Goal: Task Accomplishment & Management: Complete application form

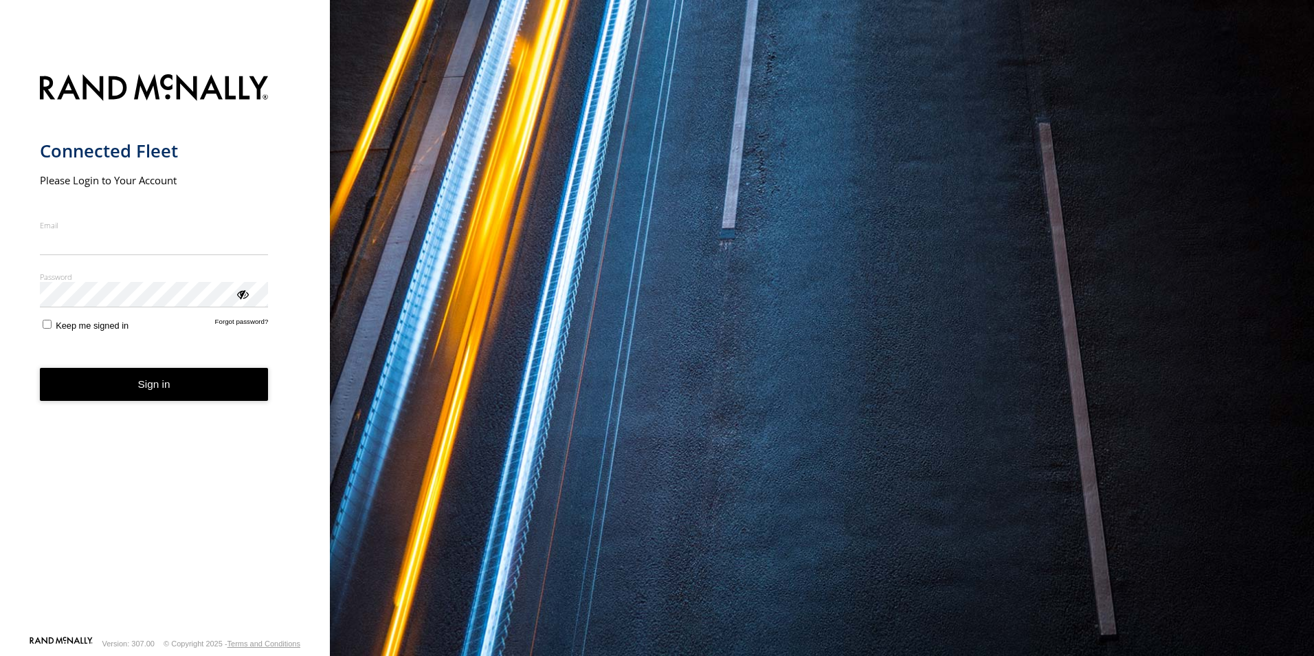
click at [140, 247] on input "Email" at bounding box center [154, 242] width 229 height 25
type input "**********"
click at [111, 397] on button "Sign in" at bounding box center [154, 385] width 229 height 34
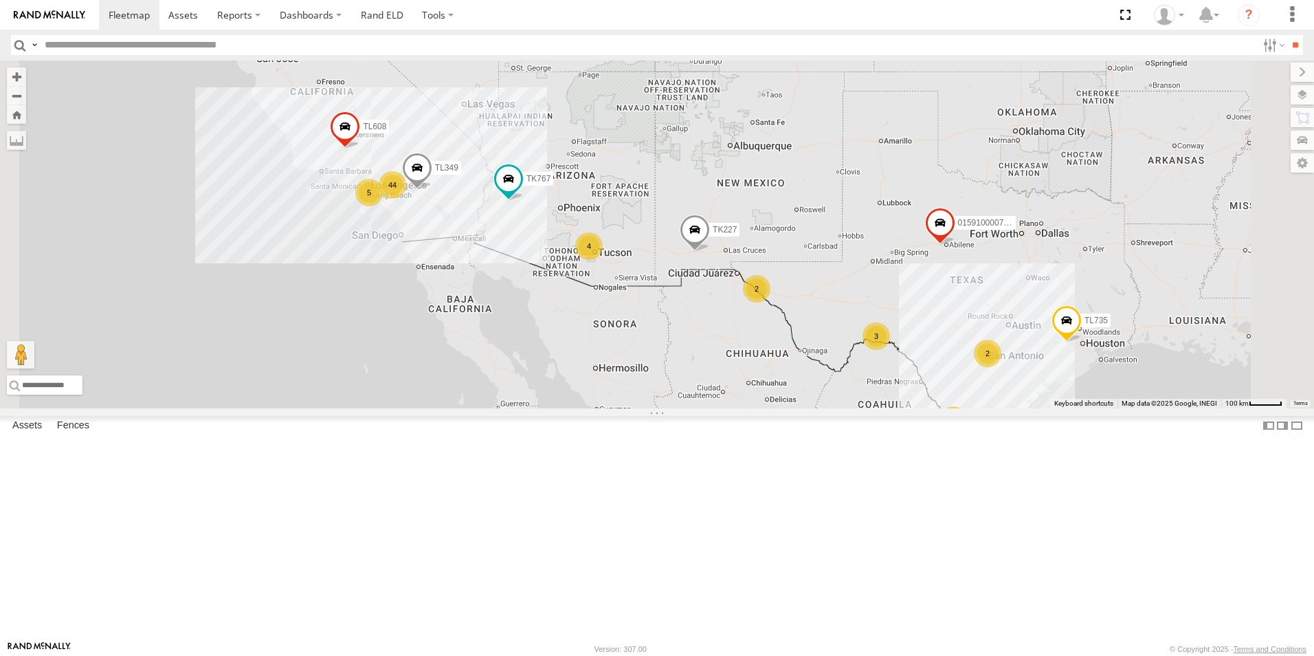
scroll to position [481, 0]
click at [383, 206] on div "5" at bounding box center [368, 192] width 27 height 27
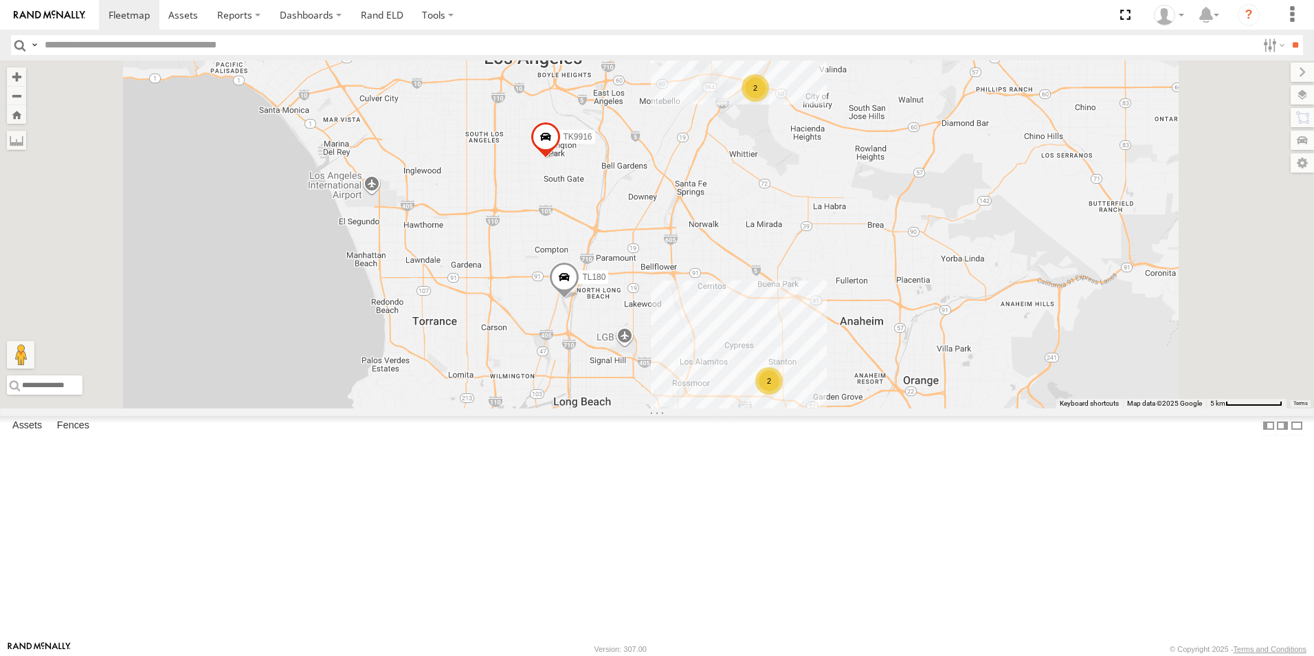
click at [783, 395] on div "2" at bounding box center [768, 380] width 27 height 27
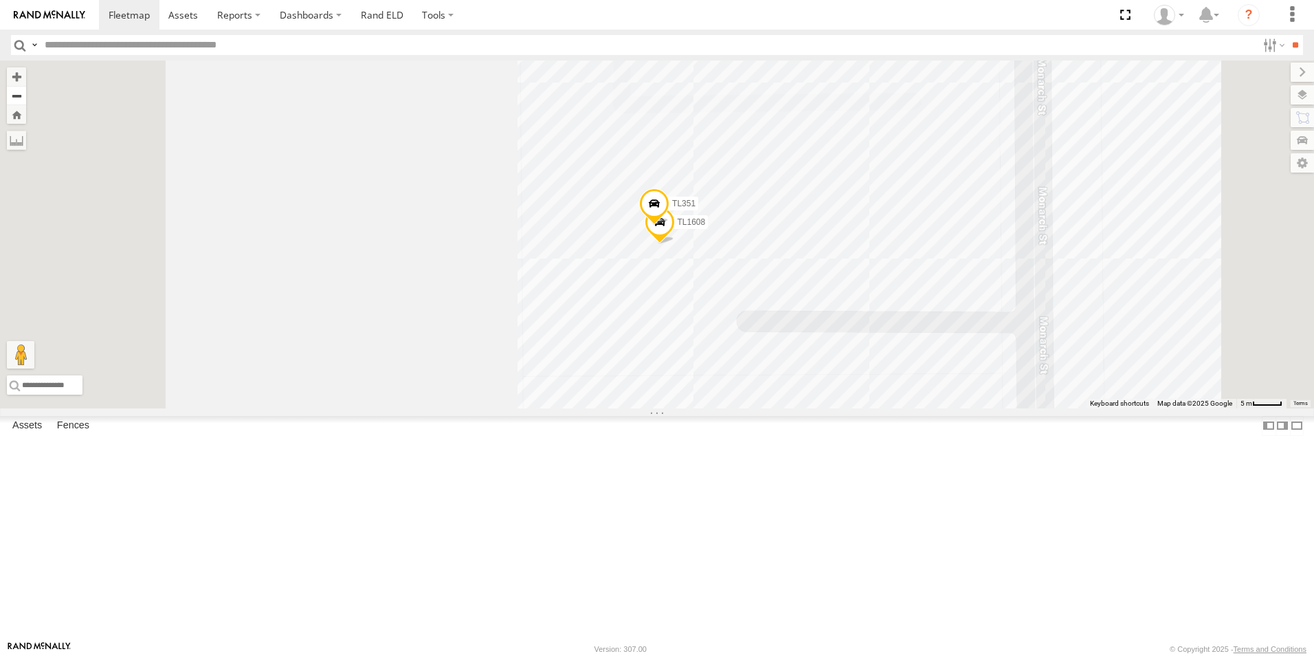
click at [26, 98] on button "Zoom out" at bounding box center [16, 95] width 19 height 19
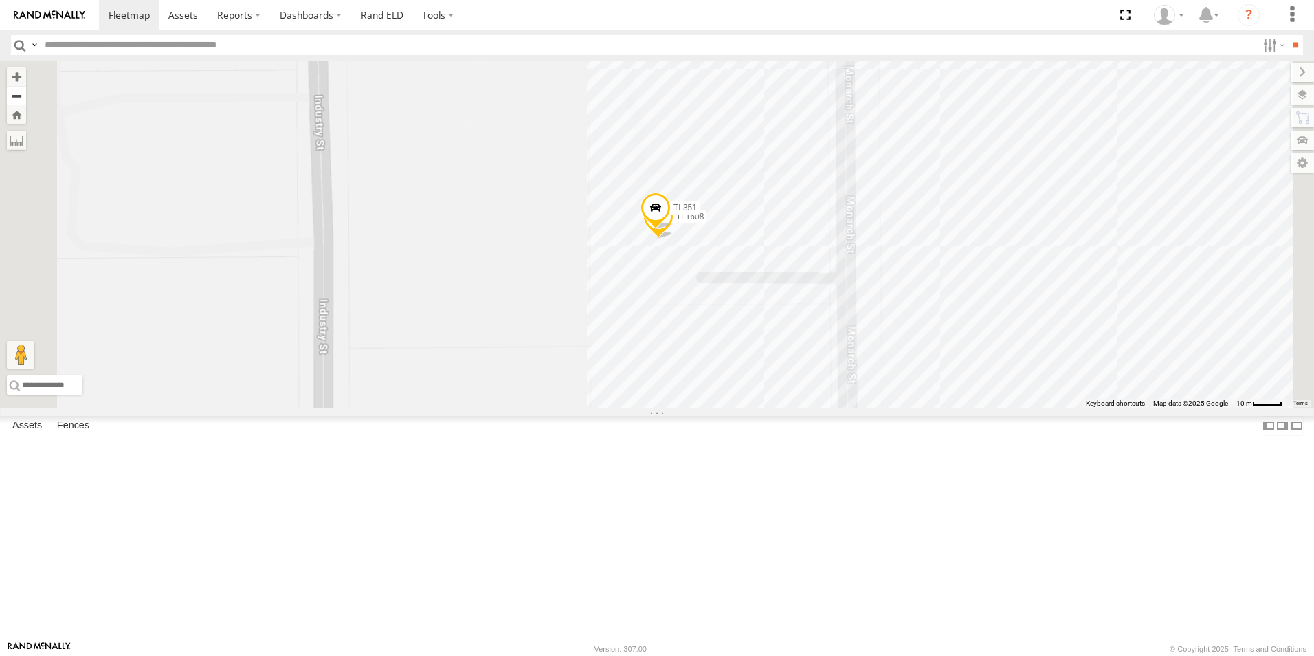
click at [26, 98] on button "Zoom out" at bounding box center [16, 95] width 19 height 19
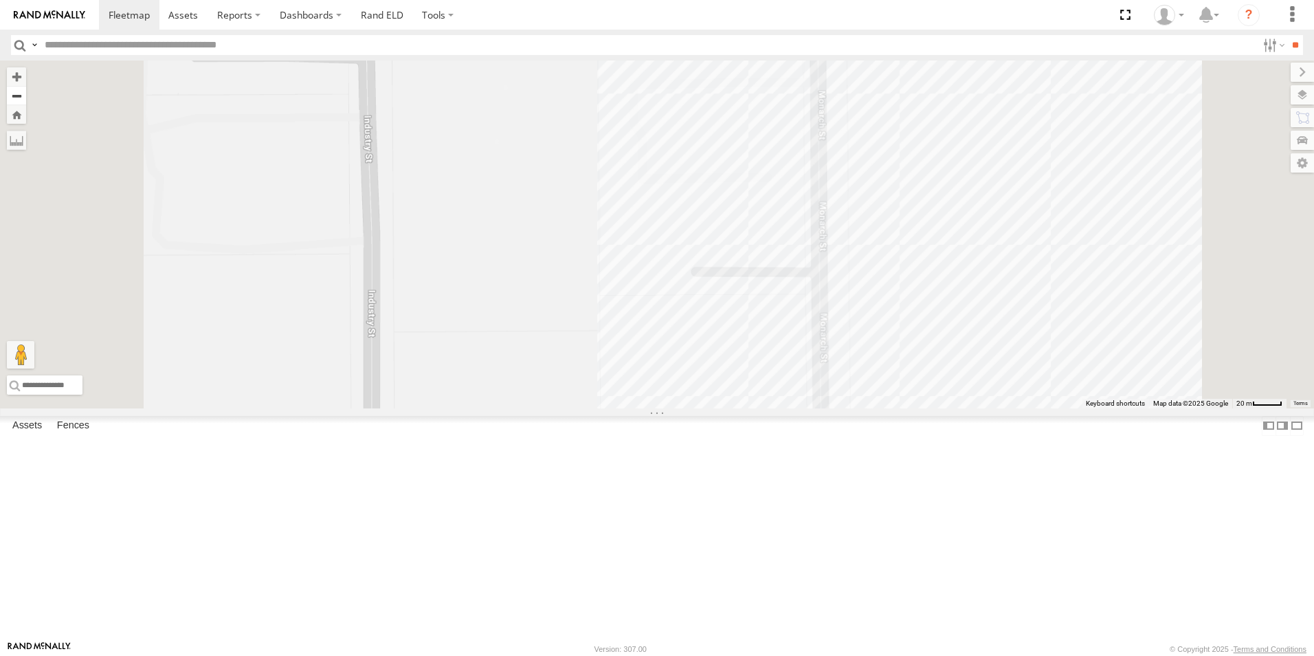
click at [26, 98] on button "Zoom out" at bounding box center [16, 95] width 19 height 19
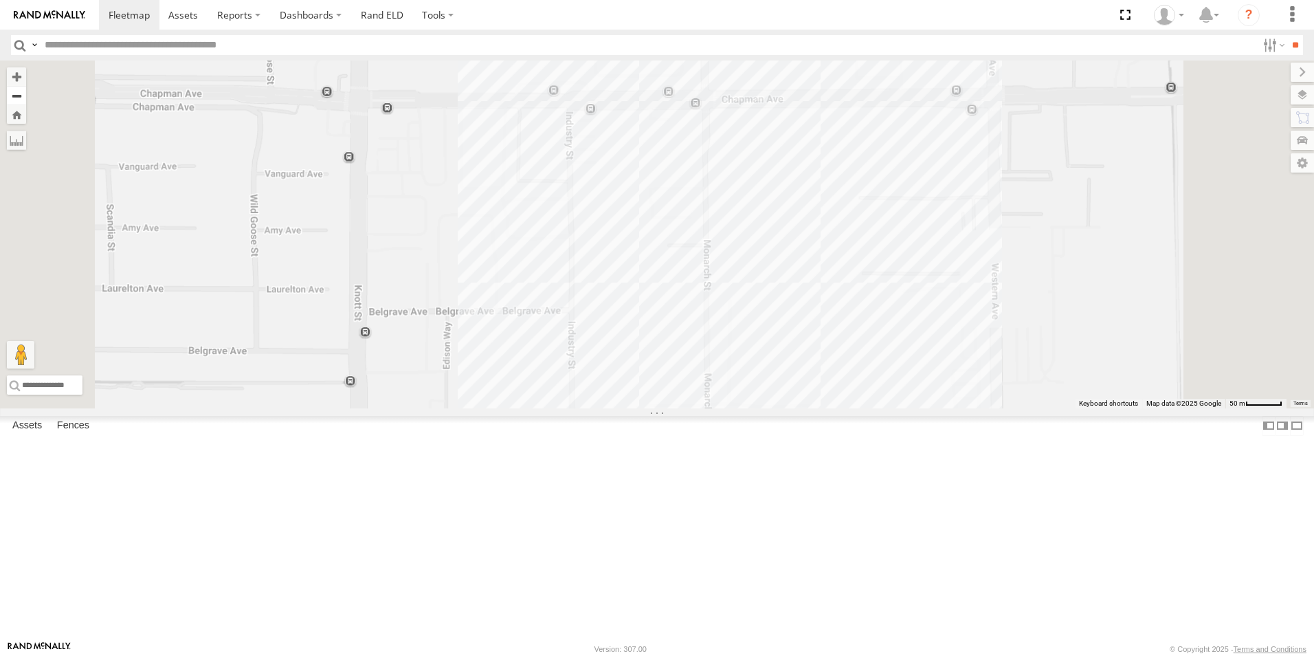
click at [26, 98] on button "Zoom out" at bounding box center [16, 95] width 19 height 19
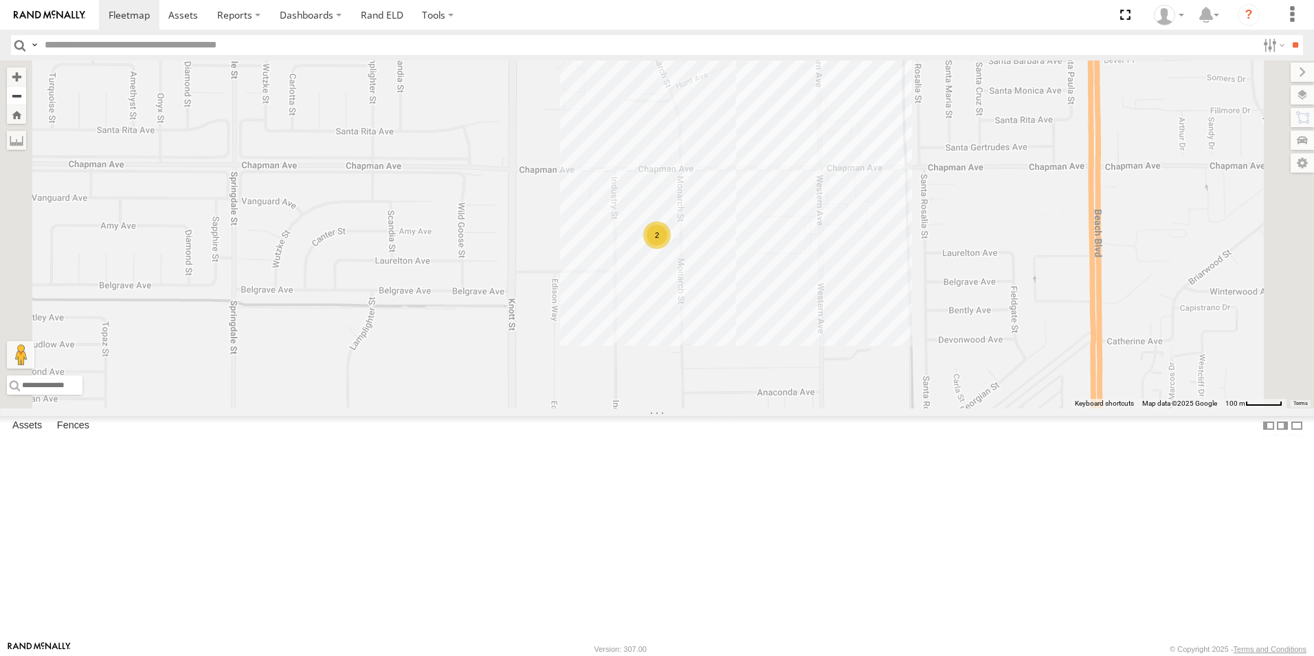
click at [26, 98] on button "Zoom out" at bounding box center [16, 95] width 19 height 19
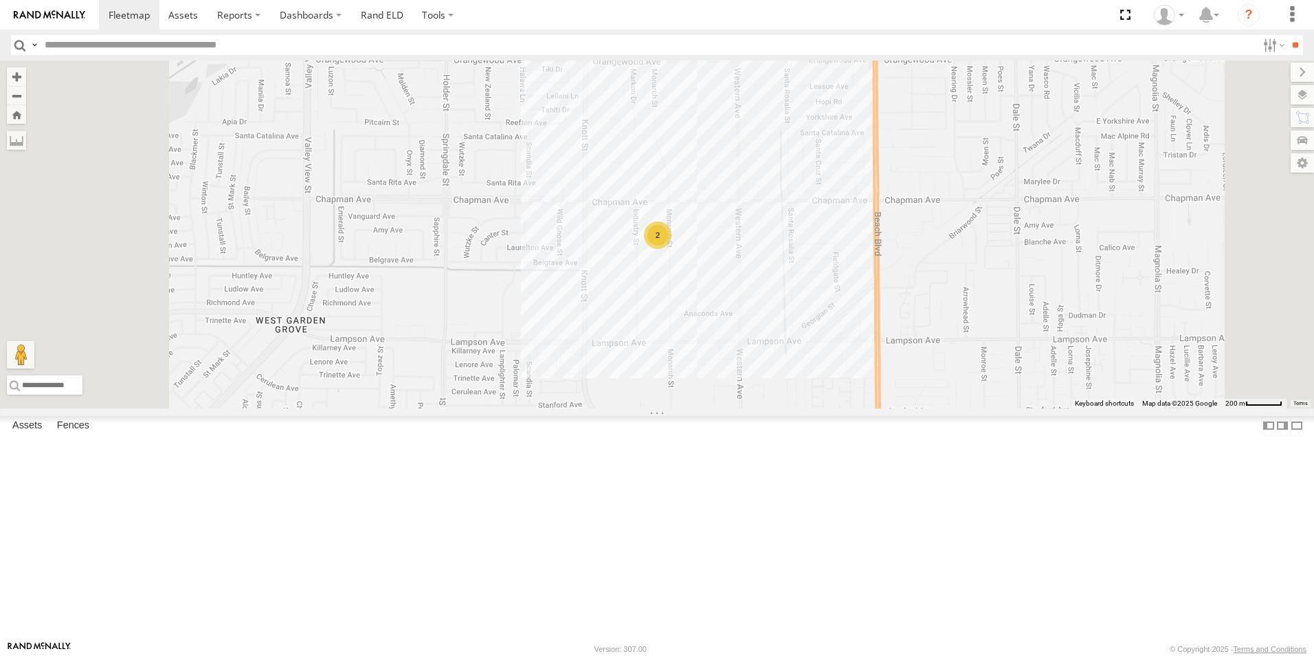
scroll to position [756, 0]
click at [216, 42] on input "text" at bounding box center [648, 45] width 1218 height 20
type input "*****"
click at [1290, 40] on input "**" at bounding box center [1295, 45] width 16 height 20
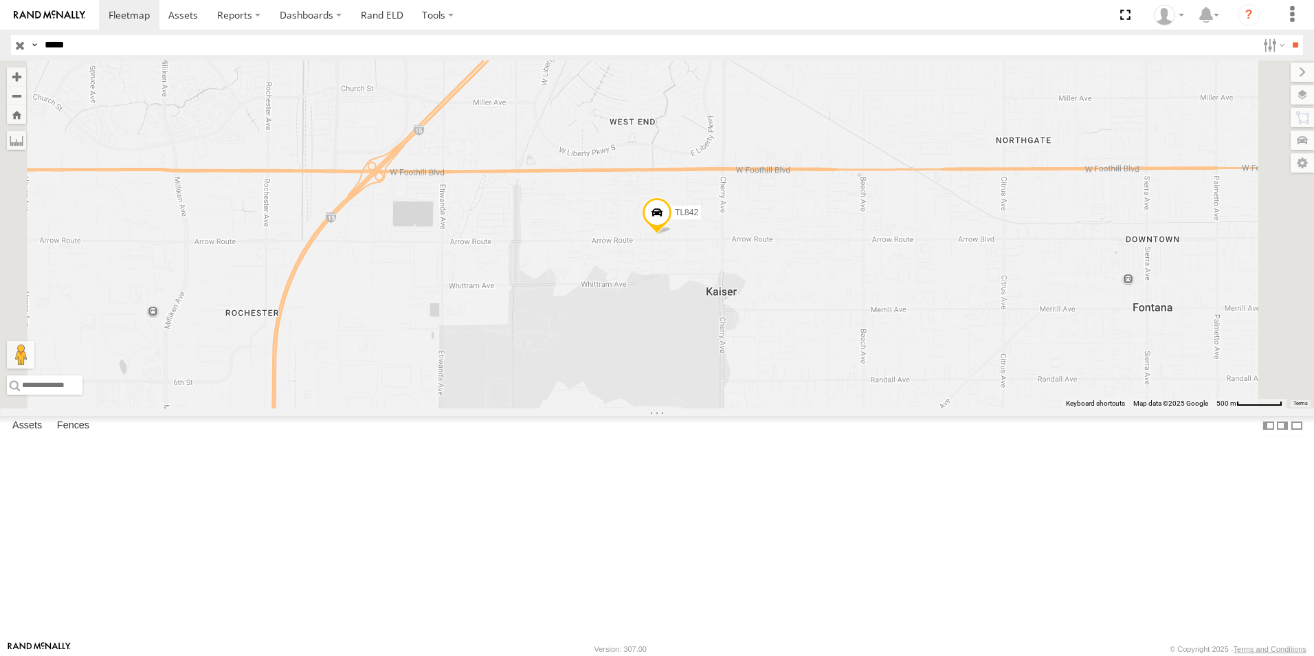
click at [0, 0] on div "All Assets" at bounding box center [0, 0] width 0 height 0
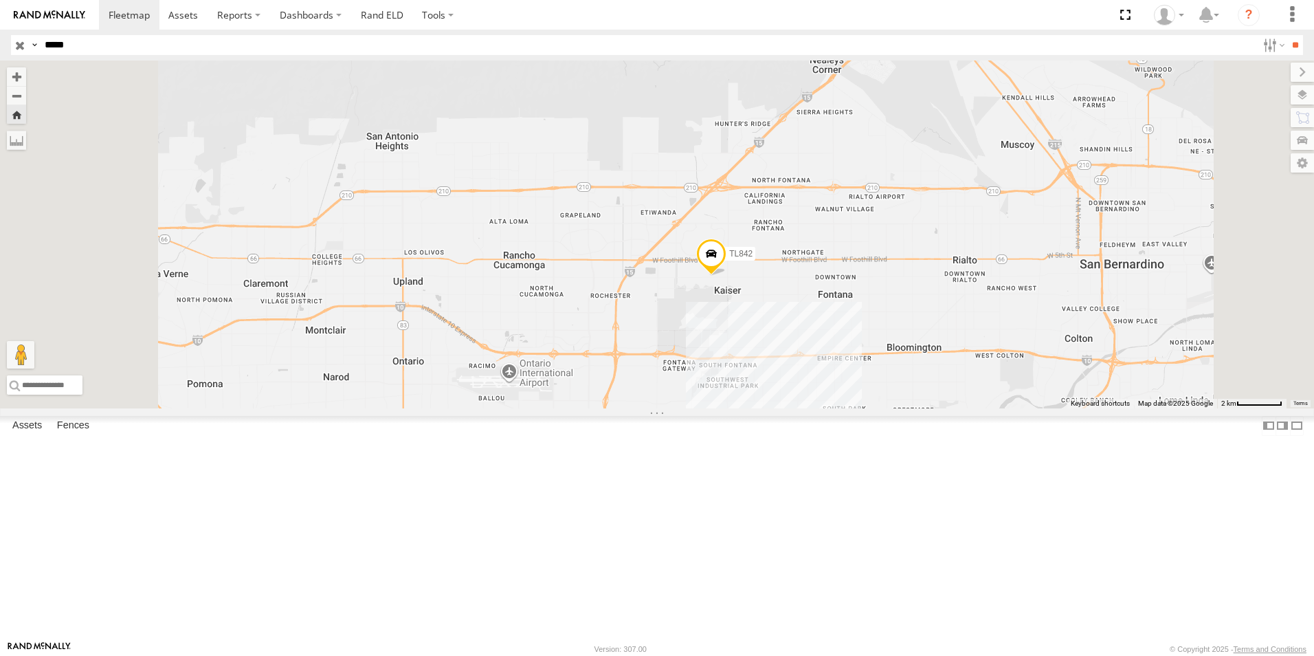
click at [726, 276] on span at bounding box center [711, 257] width 30 height 37
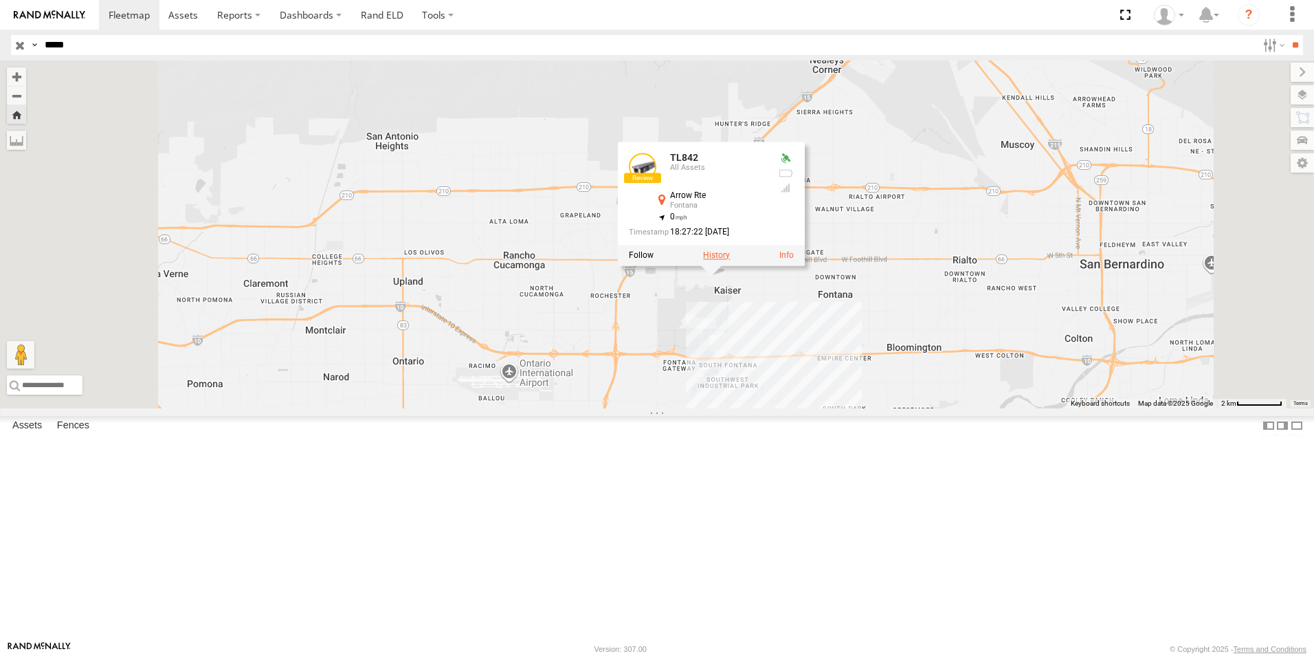
click at [730, 260] on label at bounding box center [716, 256] width 27 height 10
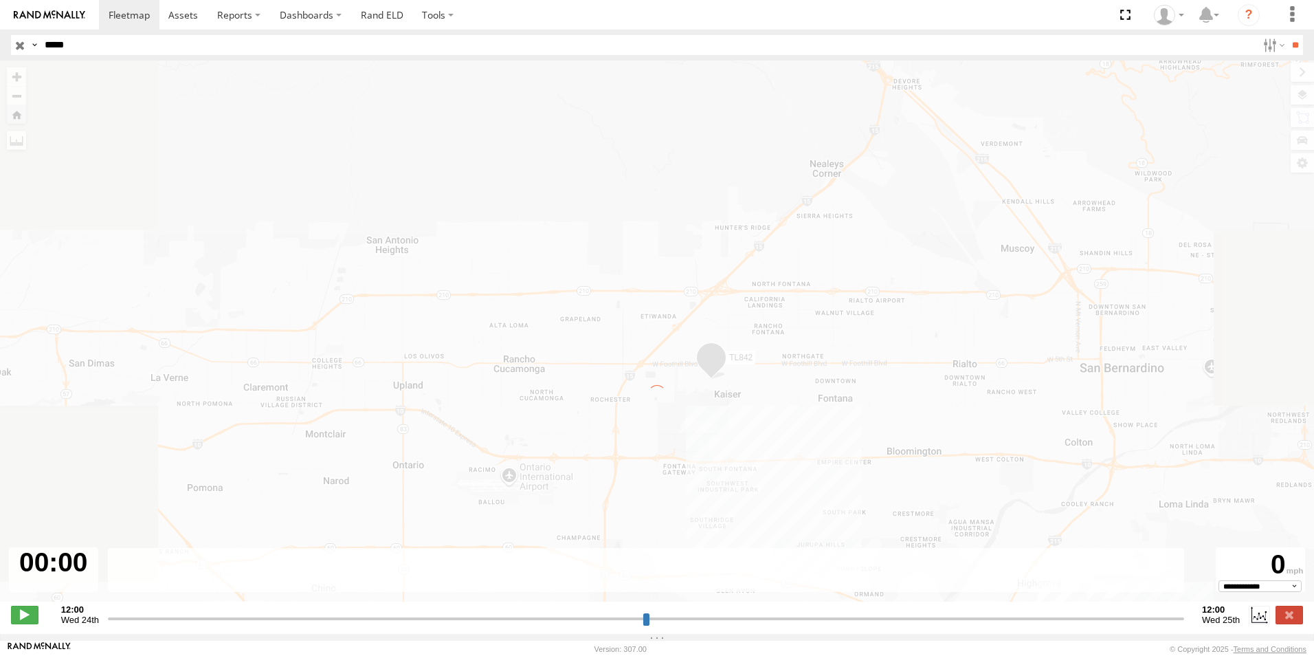
type input "**********"
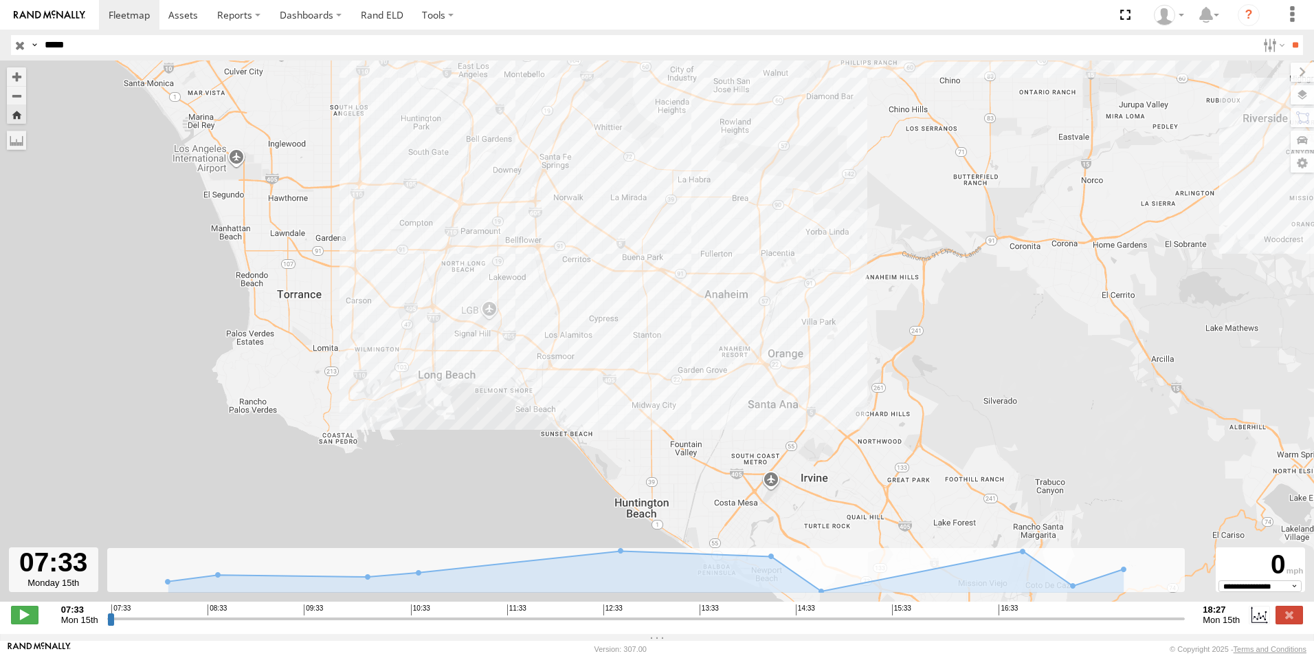
drag, startPoint x: 491, startPoint y: 412, endPoint x: 625, endPoint y: 236, distance: 221.2
click at [625, 236] on div "TL842" at bounding box center [657, 337] width 1314 height 555
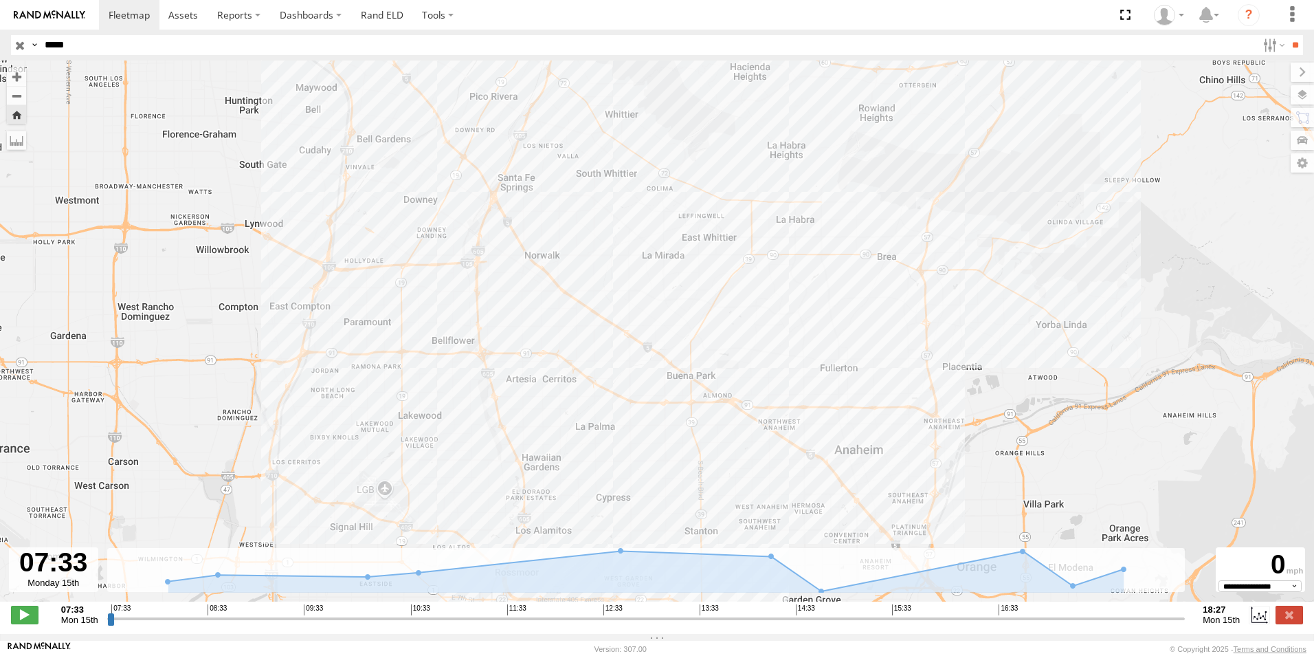
drag, startPoint x: 613, startPoint y: 156, endPoint x: 645, endPoint y: 256, distance: 104.8
click at [645, 256] on div "TL842" at bounding box center [657, 337] width 1314 height 555
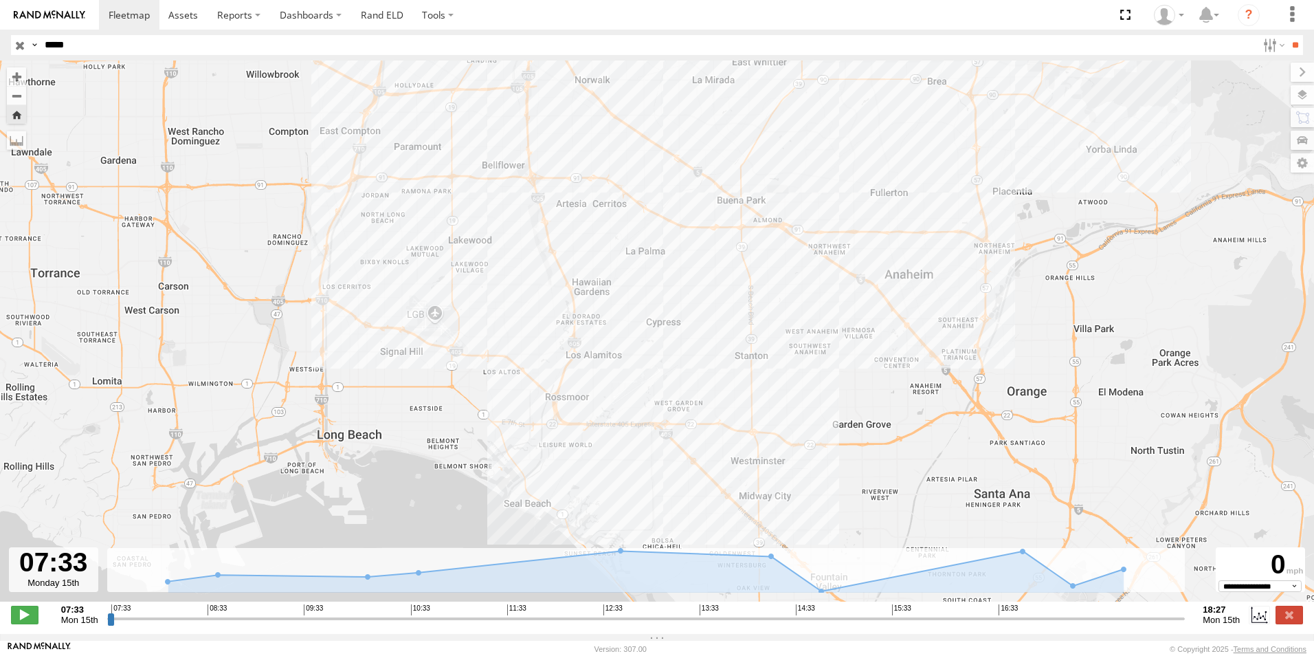
drag, startPoint x: 572, startPoint y: 423, endPoint x: 622, endPoint y: 245, distance: 184.9
click at [622, 245] on div "TL842" at bounding box center [657, 337] width 1314 height 555
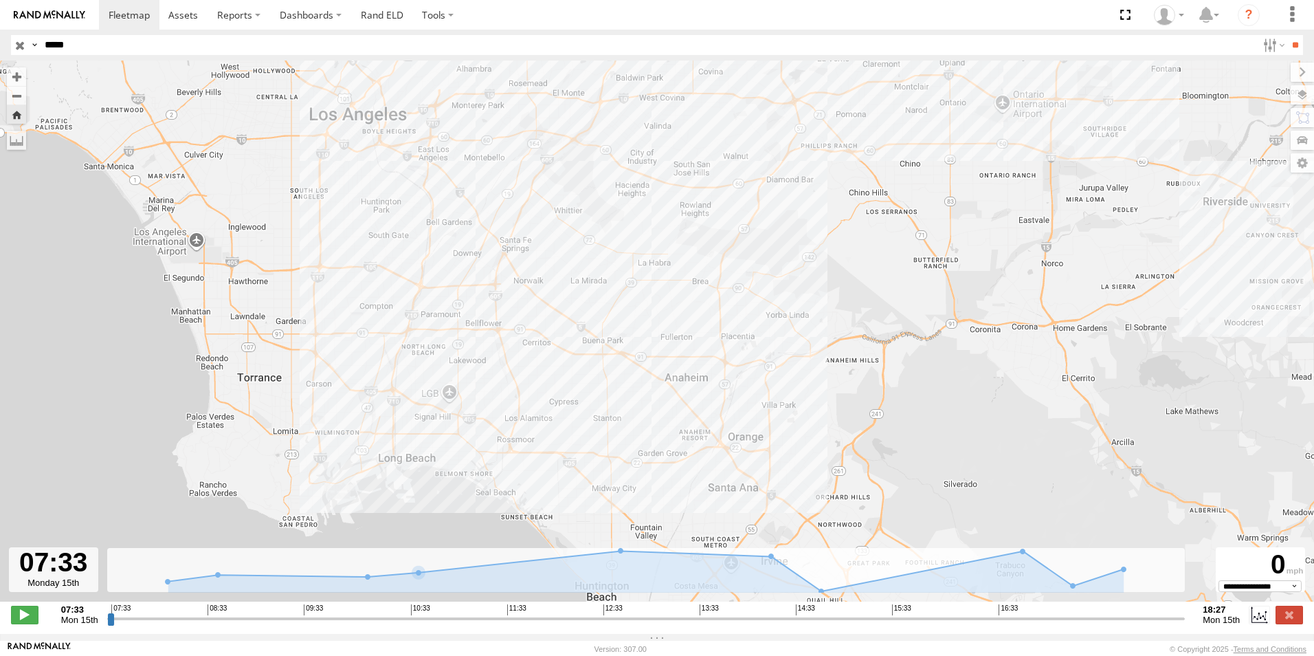
click at [596, 443] on div "TL842" at bounding box center [657, 337] width 1314 height 555
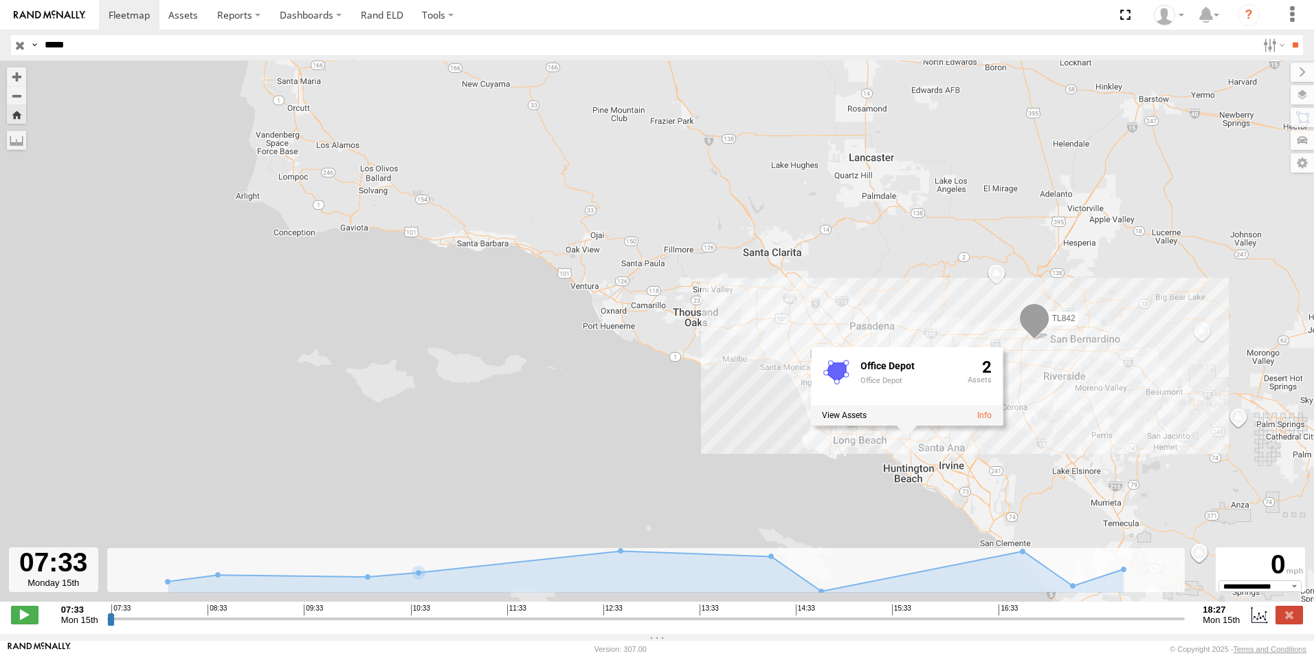
click at [770, 405] on div "TL842 Office Depot Office Depot 2" at bounding box center [657, 337] width 1314 height 555
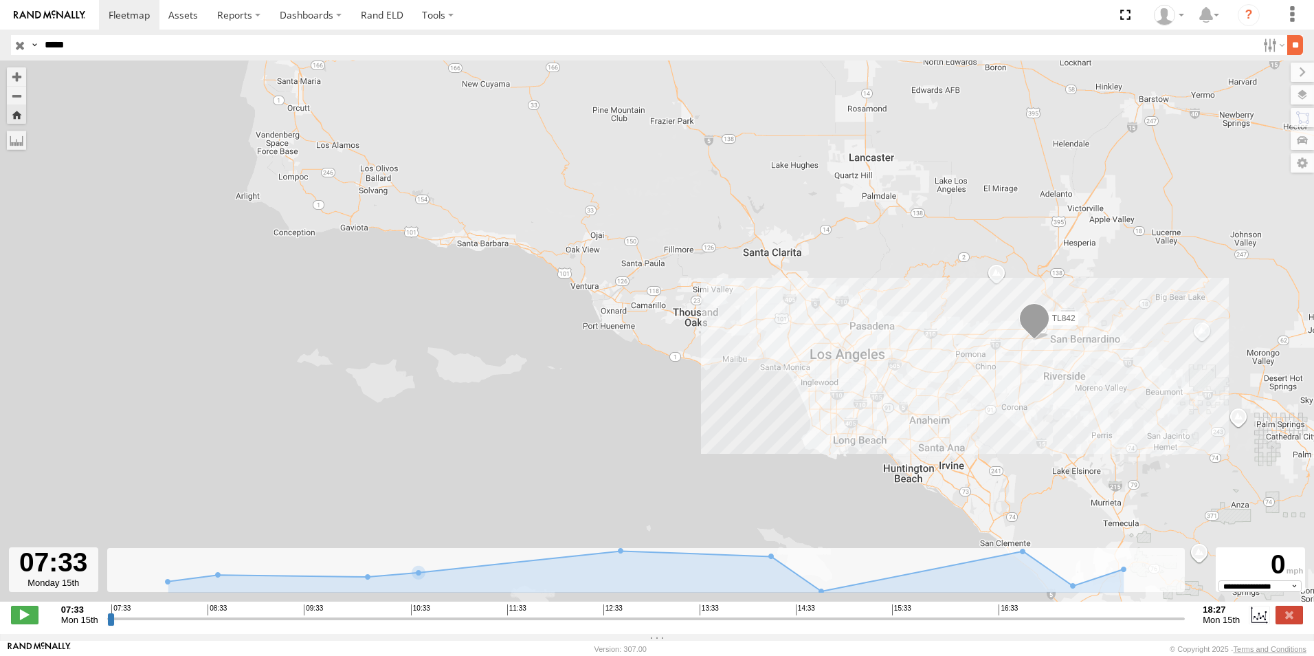
click at [1287, 45] on input "**" at bounding box center [1295, 45] width 16 height 20
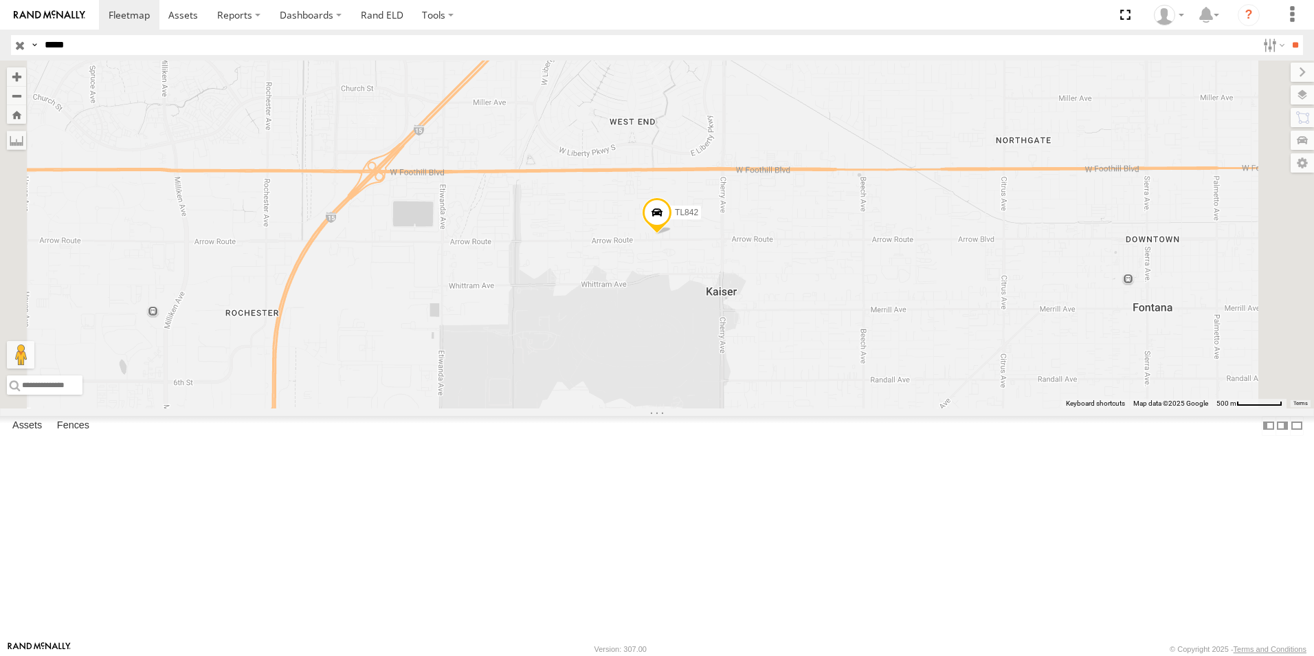
click at [698, 217] on span "TL842" at bounding box center [686, 213] width 23 height 10
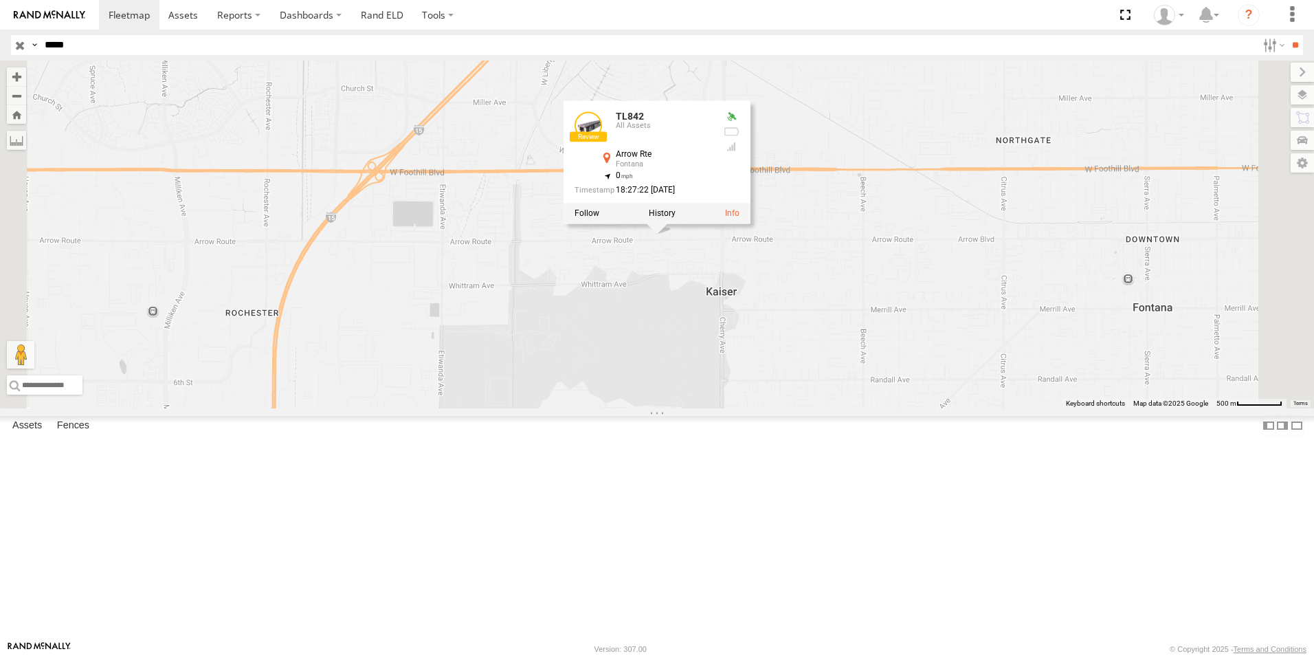
click at [751, 224] on div at bounding box center [657, 213] width 187 height 21
click at [740, 219] on link at bounding box center [732, 214] width 14 height 10
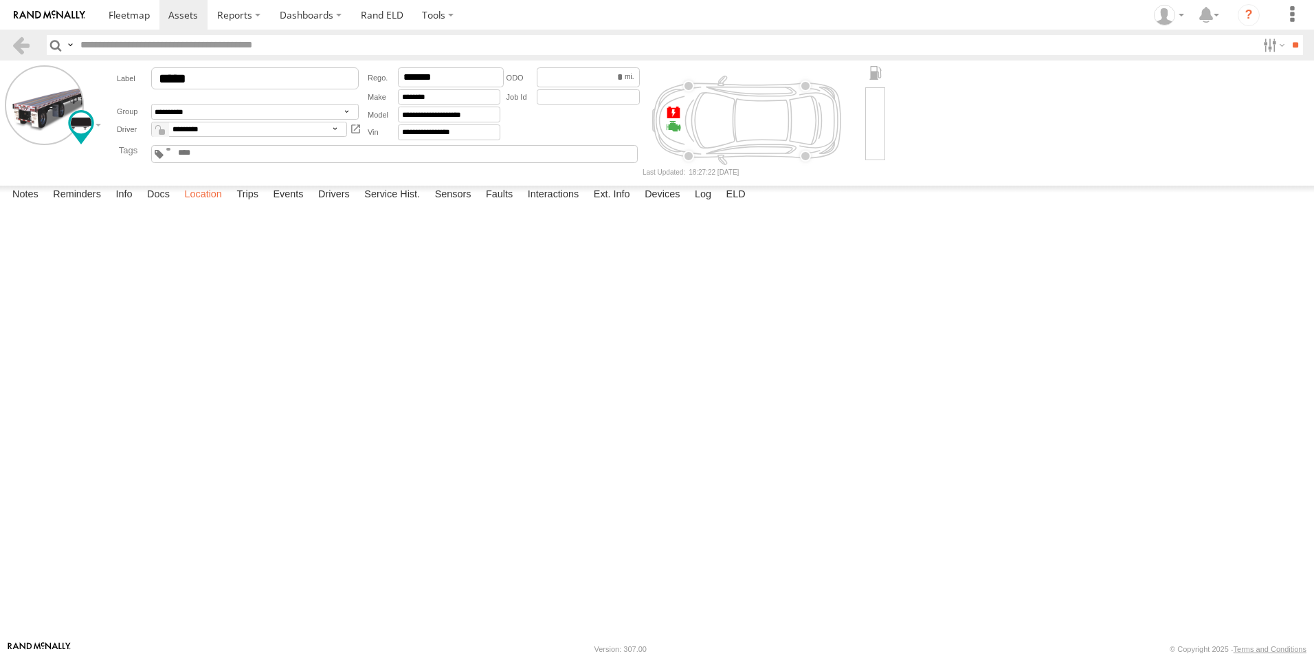
click at [207, 205] on label "Location" at bounding box center [203, 195] width 52 height 19
click at [292, 205] on label "Events" at bounding box center [288, 195] width 44 height 19
click at [161, 47] on input "text" at bounding box center [666, 45] width 1182 height 20
click at [133, 15] on span at bounding box center [129, 14] width 41 height 13
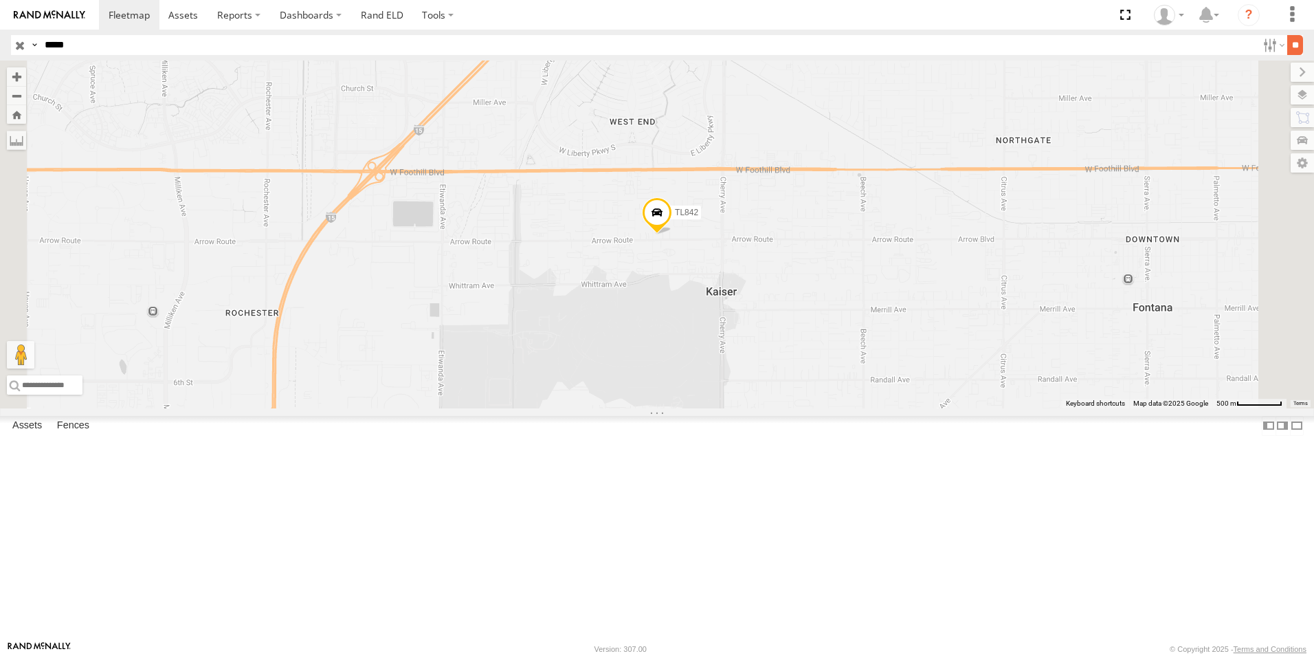
type input "*****"
click at [1297, 41] on input "**" at bounding box center [1295, 45] width 16 height 20
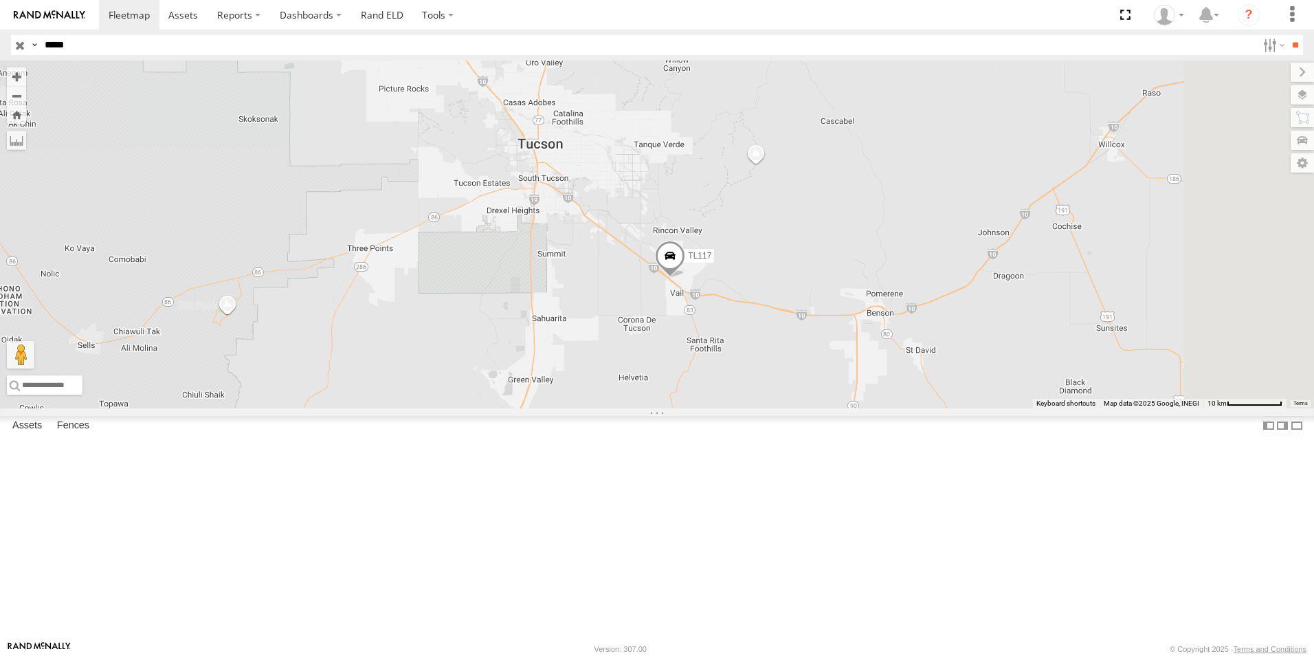
drag, startPoint x: 1083, startPoint y: 305, endPoint x: 918, endPoint y: 314, distance: 165.9
click at [918, 314] on div "TL117" at bounding box center [657, 234] width 1314 height 348
click at [133, 14] on span at bounding box center [129, 14] width 41 height 13
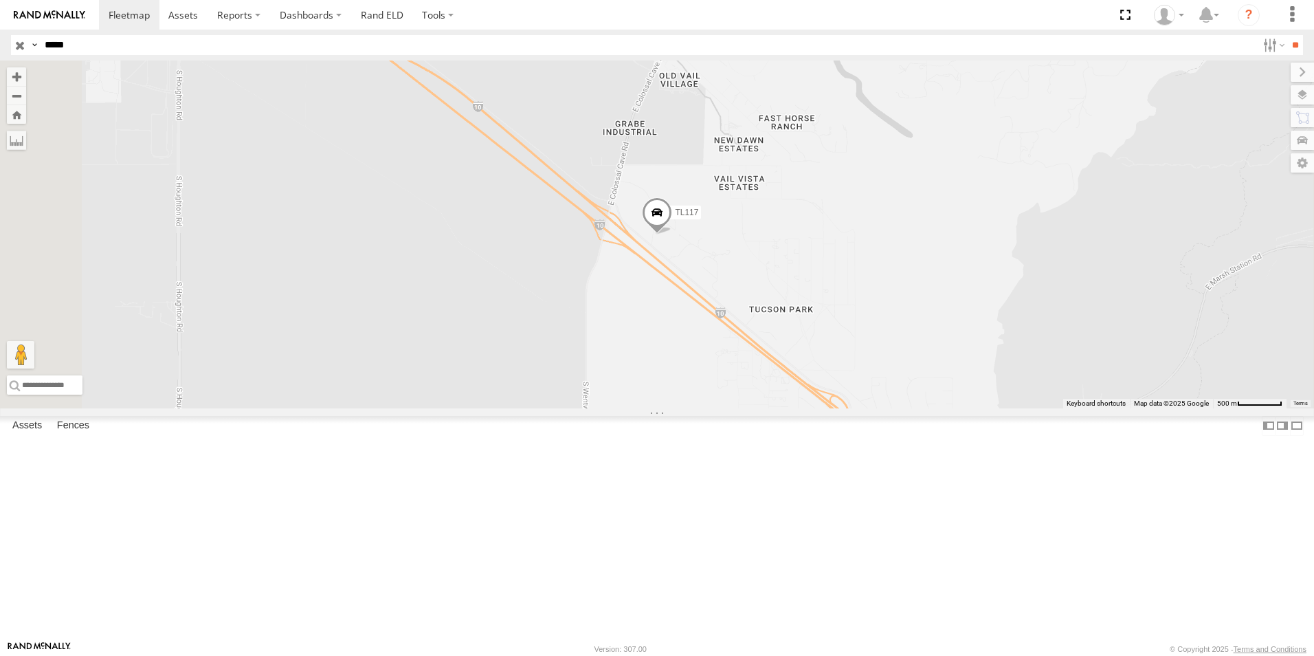
click at [19, 47] on input "button" at bounding box center [20, 45] width 18 height 20
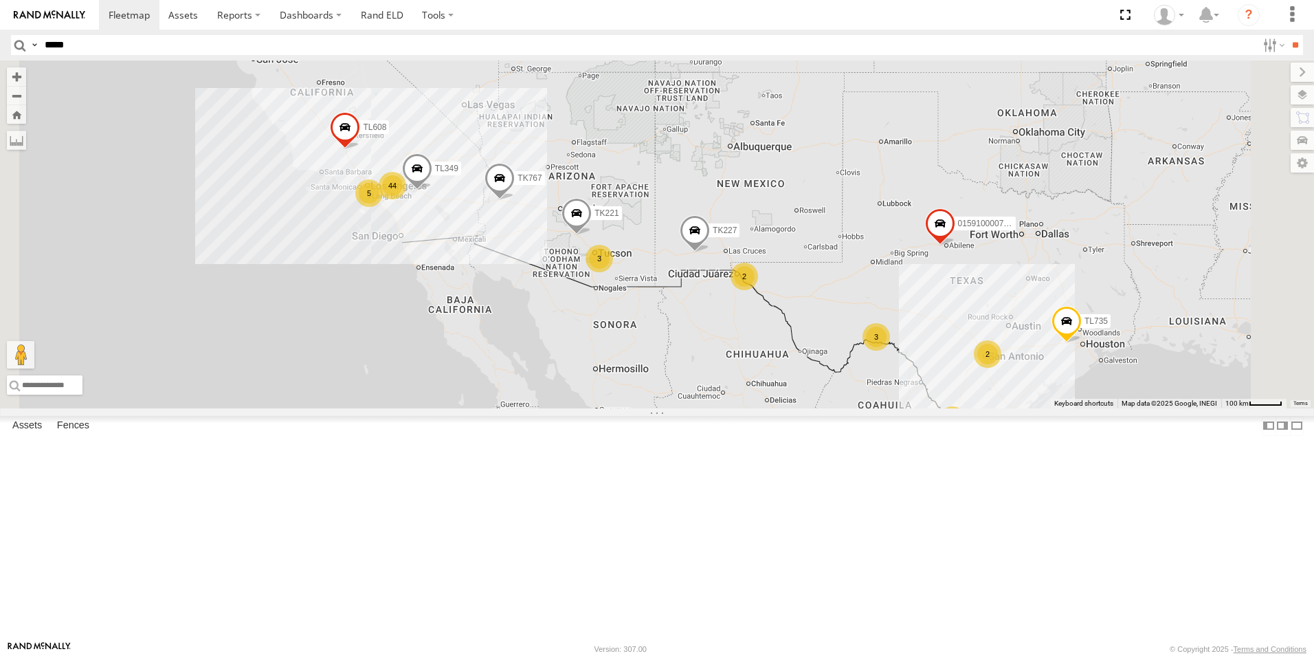
click at [613, 272] on div "3" at bounding box center [599, 258] width 27 height 27
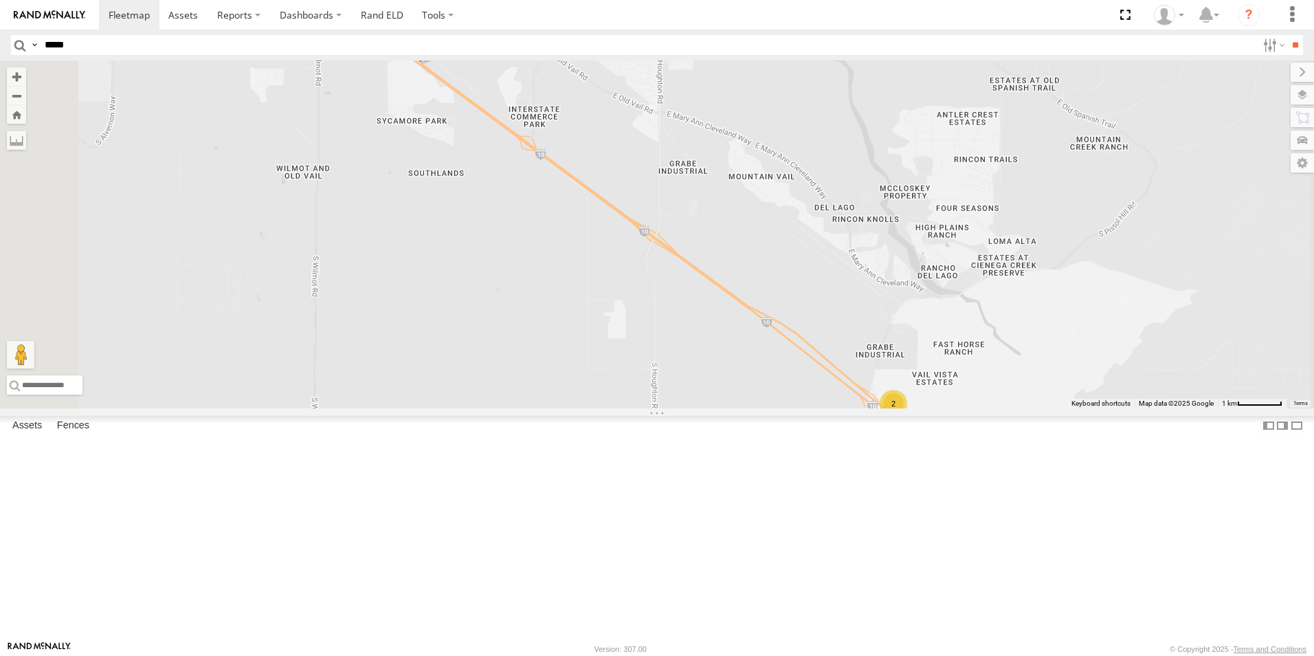
click at [907, 417] on div "2" at bounding box center [893, 403] width 27 height 27
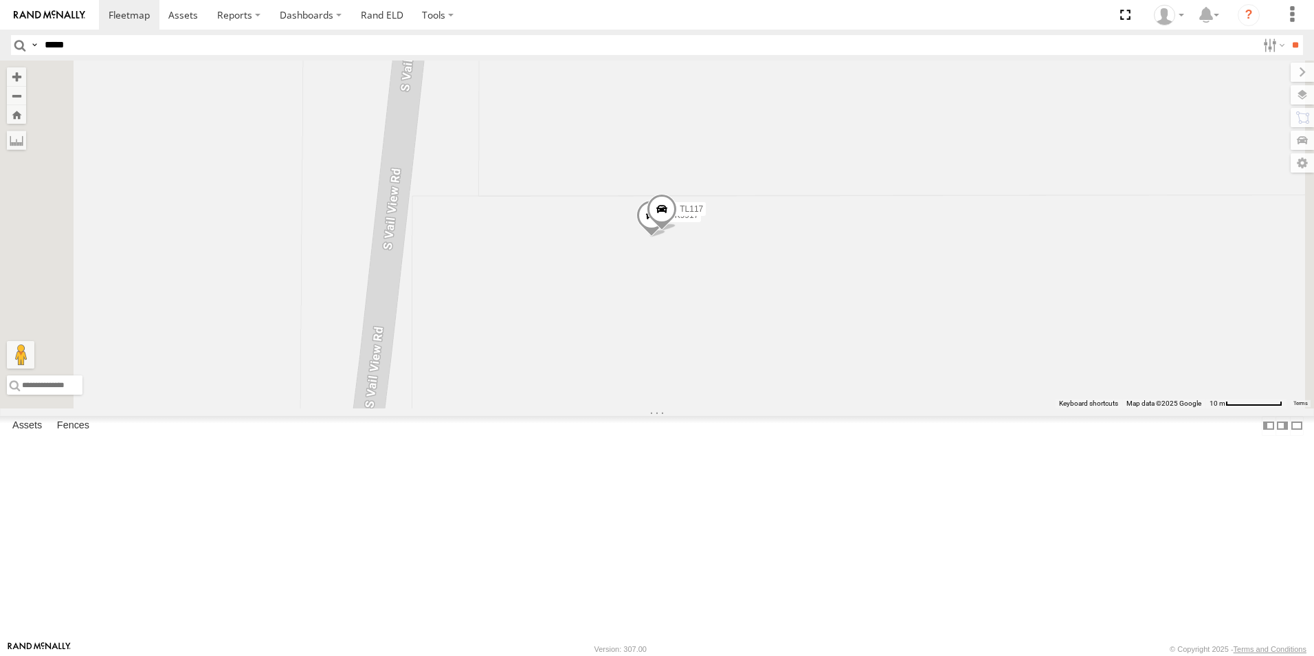
click at [880, 408] on div "015910000779481 TL845 TL349 TK767 TK221 TL735 TL608 TK227 TL348 TL117 TK9917" at bounding box center [657, 234] width 1314 height 348
click at [667, 237] on span at bounding box center [651, 218] width 30 height 37
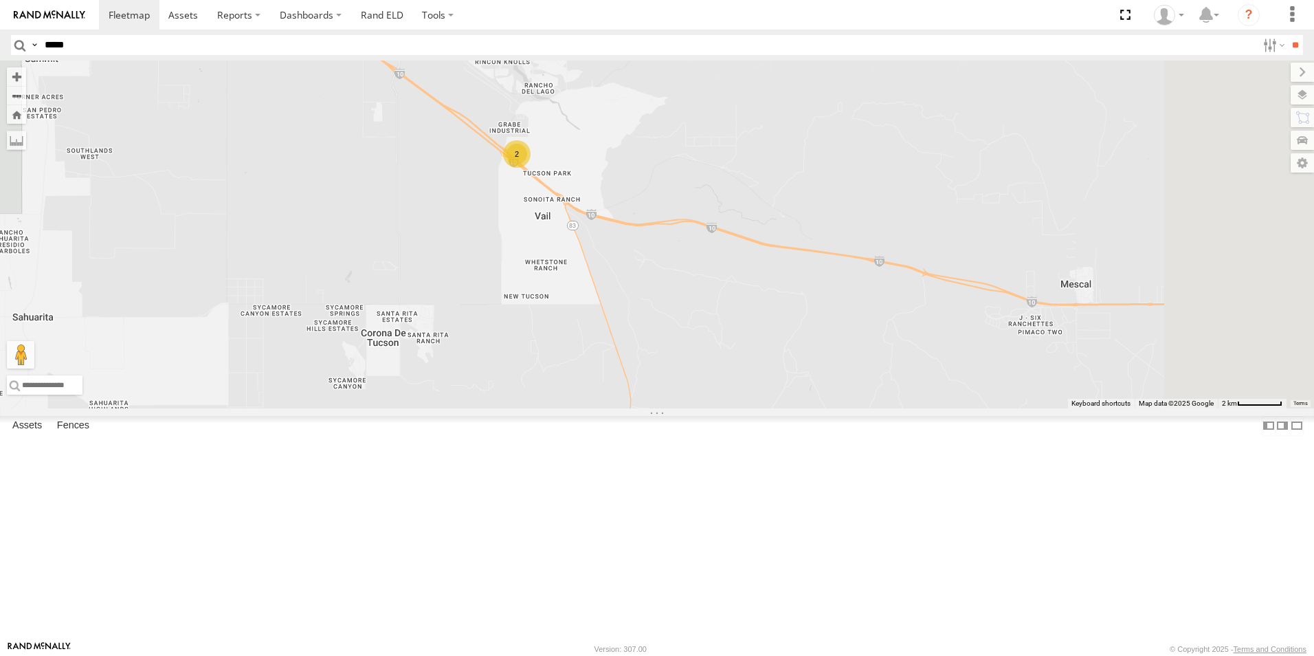
drag, startPoint x: 929, startPoint y: 320, endPoint x: 806, endPoint y: 184, distance: 183.5
click at [806, 184] on div "015910000779481 TL845 TL349 TK767 TK221 TL735 TL608 TK227 TL348 2" at bounding box center [657, 234] width 1314 height 348
click at [164, 45] on input "*****" at bounding box center [648, 45] width 1218 height 20
type input "*****"
click at [1287, 44] on input "**" at bounding box center [1295, 45] width 16 height 20
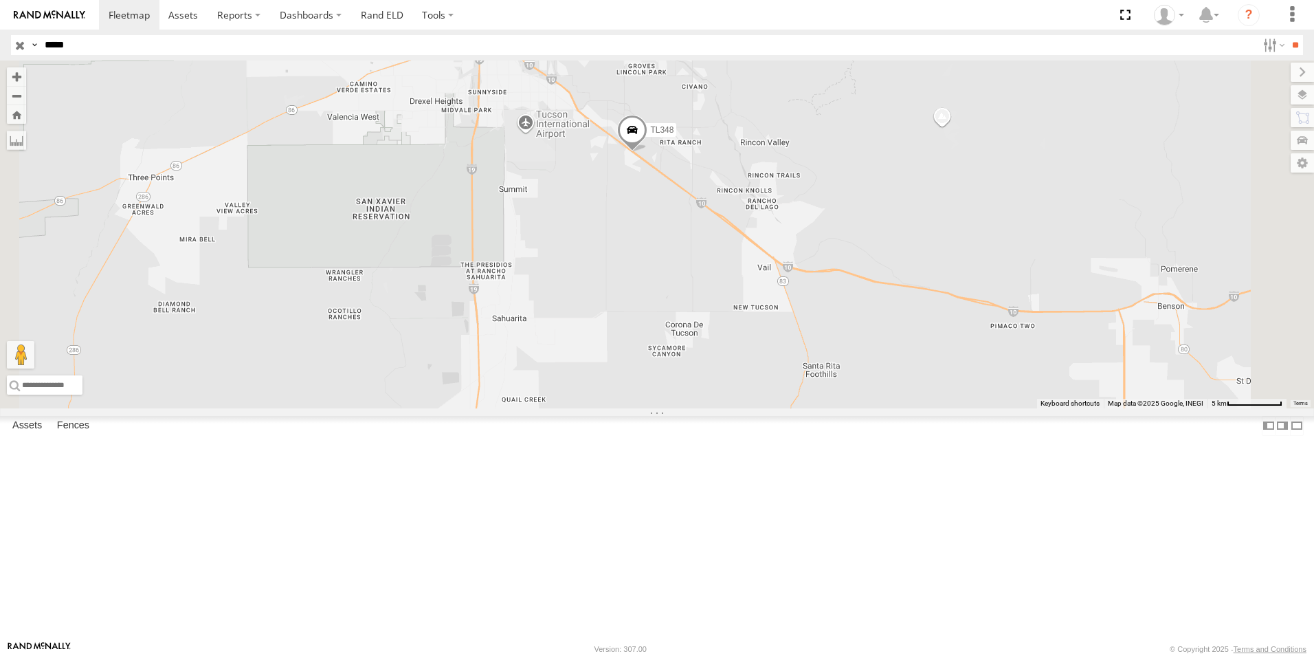
click at [17, 45] on input "button" at bounding box center [20, 45] width 18 height 20
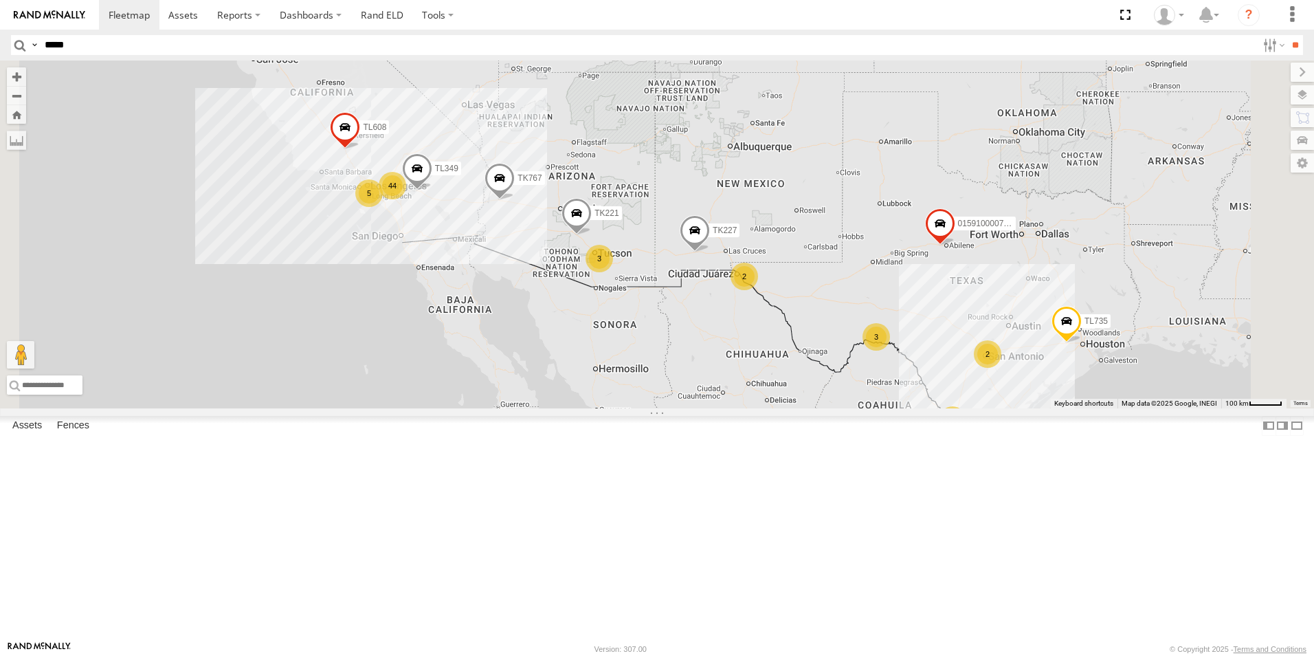
click at [613, 272] on div "3" at bounding box center [599, 258] width 27 height 27
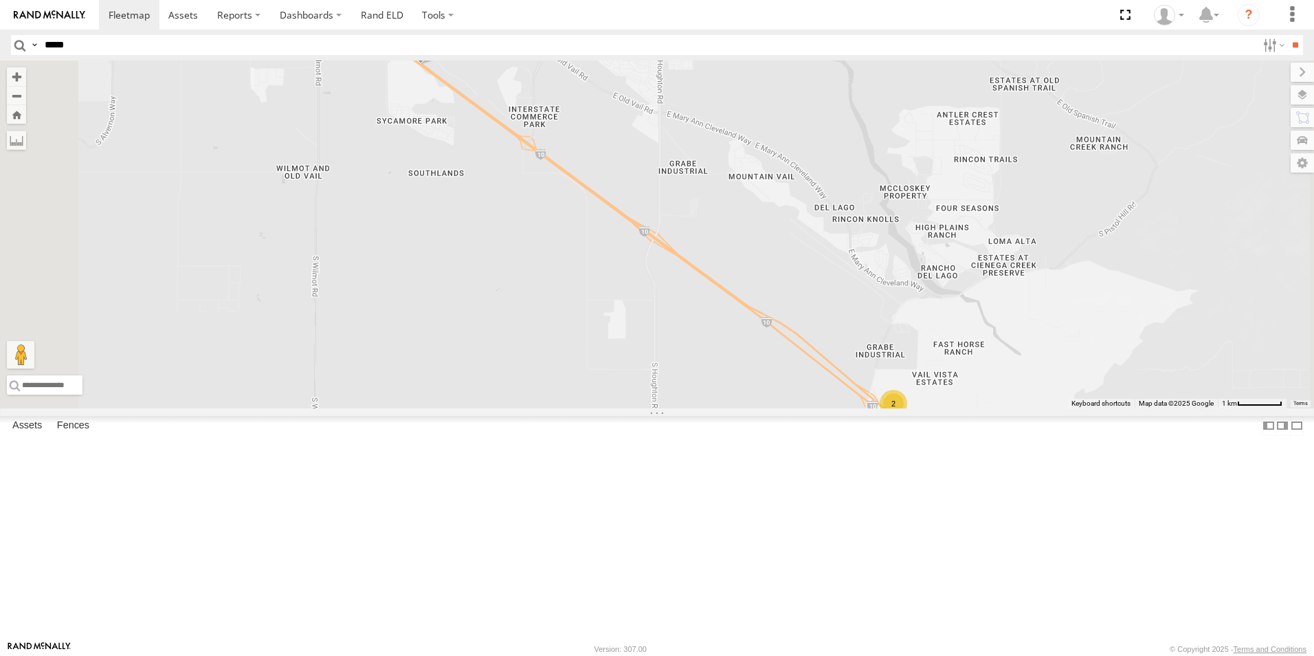
click at [907, 417] on div "2" at bounding box center [893, 403] width 27 height 27
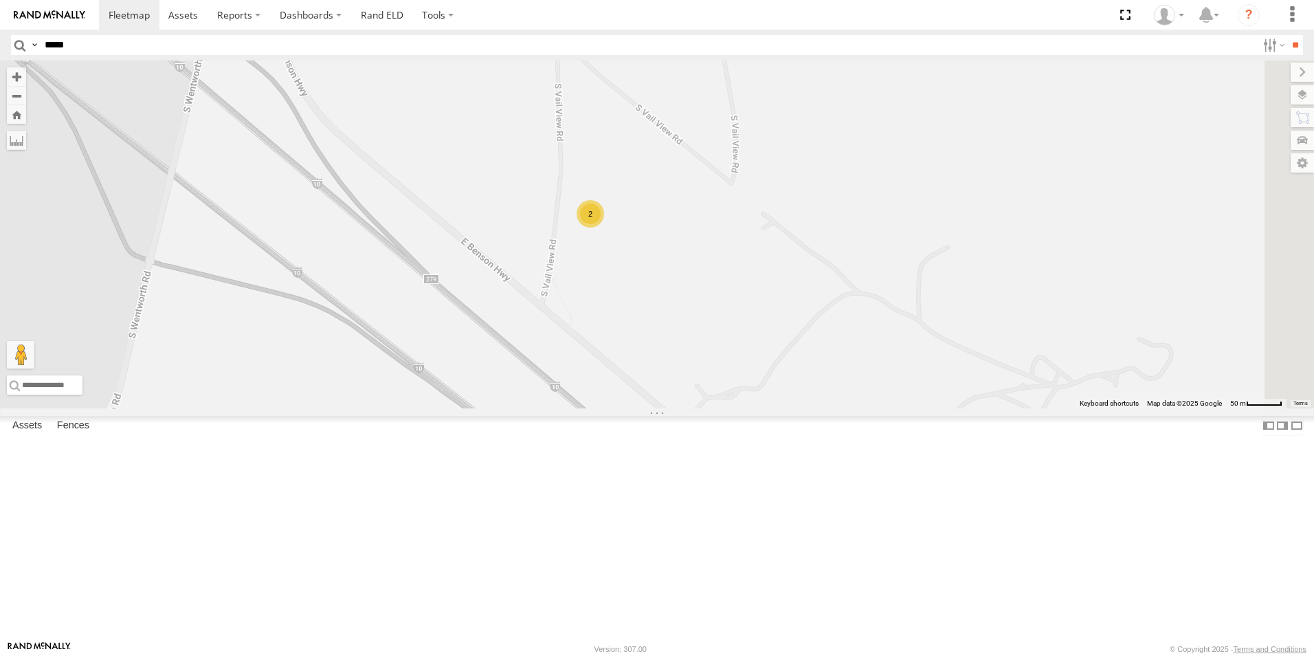
drag, startPoint x: 1012, startPoint y: 491, endPoint x: 821, endPoint y: 338, distance: 244.4
click at [821, 338] on div "015910000779481 TL845 TL349 TK767 TK221 TL735 TL608 TK227 TL348 2" at bounding box center [657, 234] width 1314 height 348
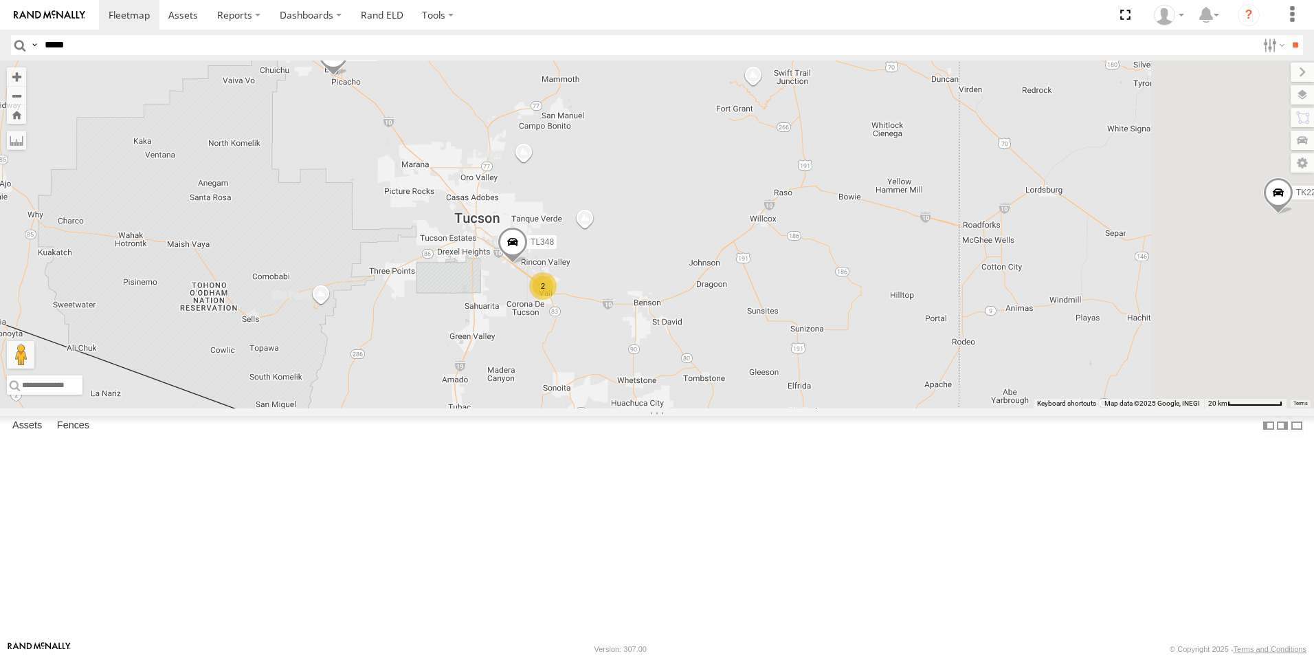
drag, startPoint x: 904, startPoint y: 260, endPoint x: 797, endPoint y: 324, distance: 125.2
click at [797, 324] on div "015910000779481 TL845 TL349 TK767 TK221 TL735 TL608 TK227 TL348 2" at bounding box center [657, 234] width 1314 height 348
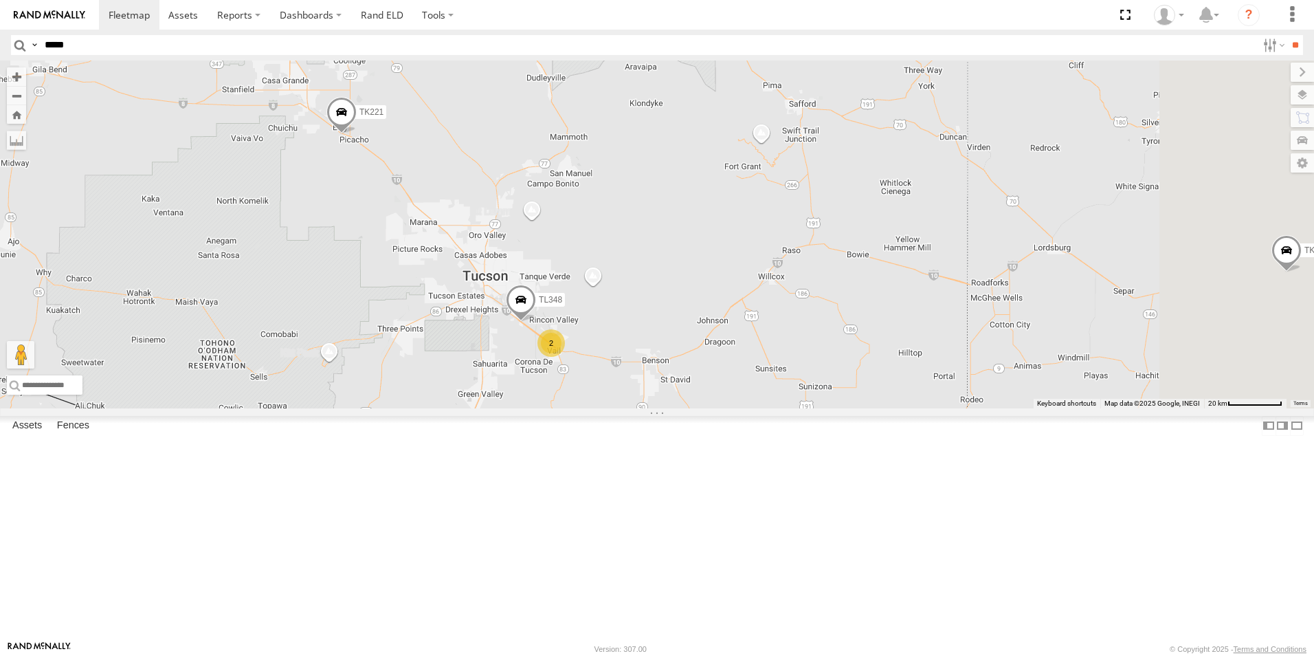
drag, startPoint x: 575, startPoint y: 215, endPoint x: 585, endPoint y: 274, distance: 59.9
click at [585, 274] on div "015910000779481 TL845 TL349 TK767 TK221 TL735 TL608 TK227 TL348 2" at bounding box center [657, 234] width 1314 height 348
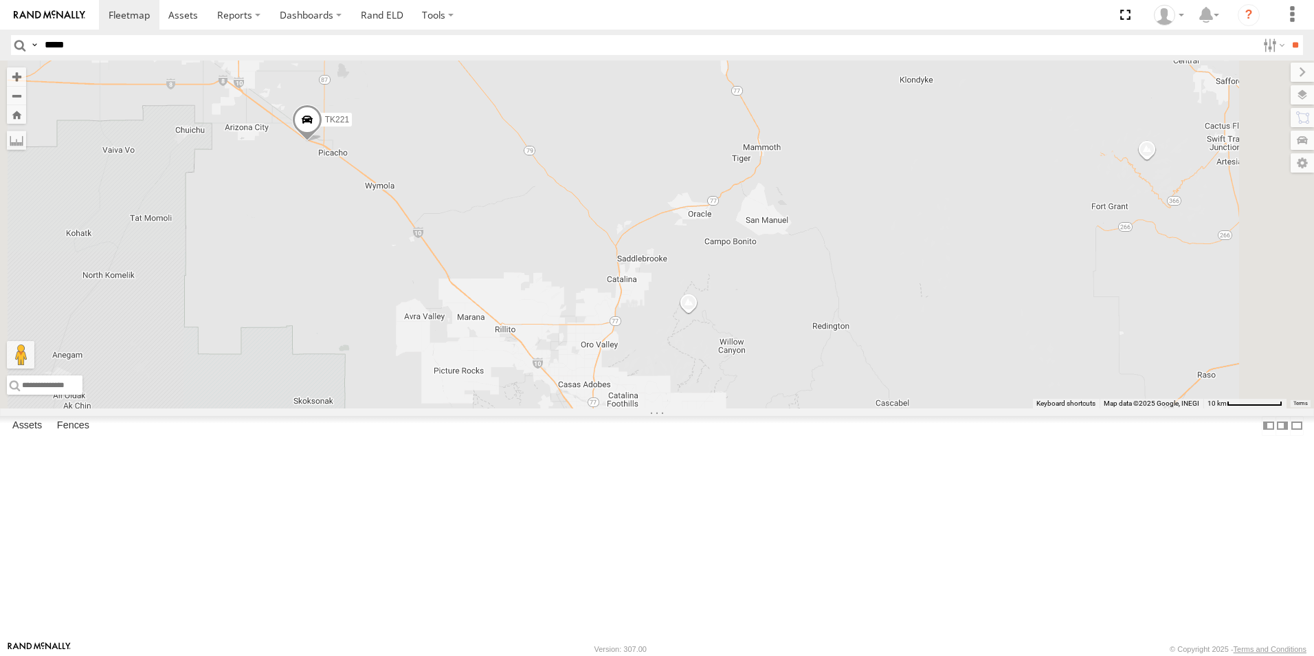
click at [322, 142] on span at bounding box center [307, 123] width 30 height 37
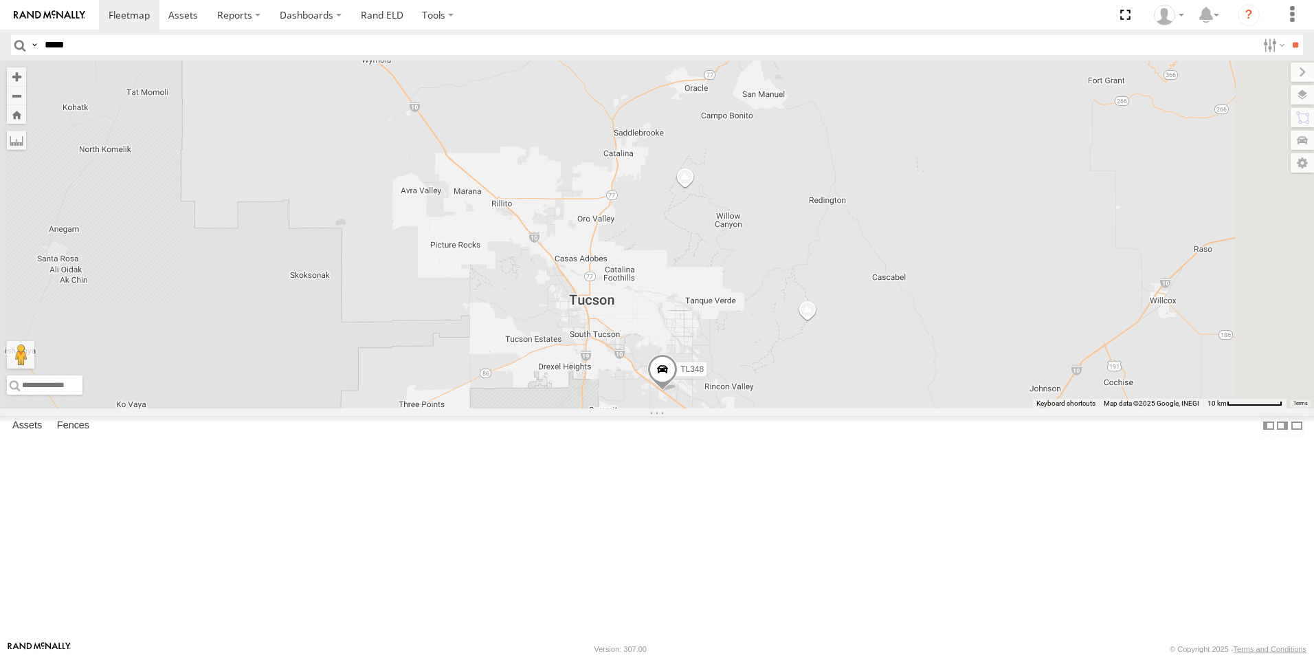
drag, startPoint x: 707, startPoint y: 377, endPoint x: 704, endPoint y: 247, distance: 130.6
click at [704, 247] on div "015910000779481 TL845 TL349 TK767 TK221 TL735 TL608 TK227 TL348 TK221 All Asset…" at bounding box center [657, 234] width 1314 height 348
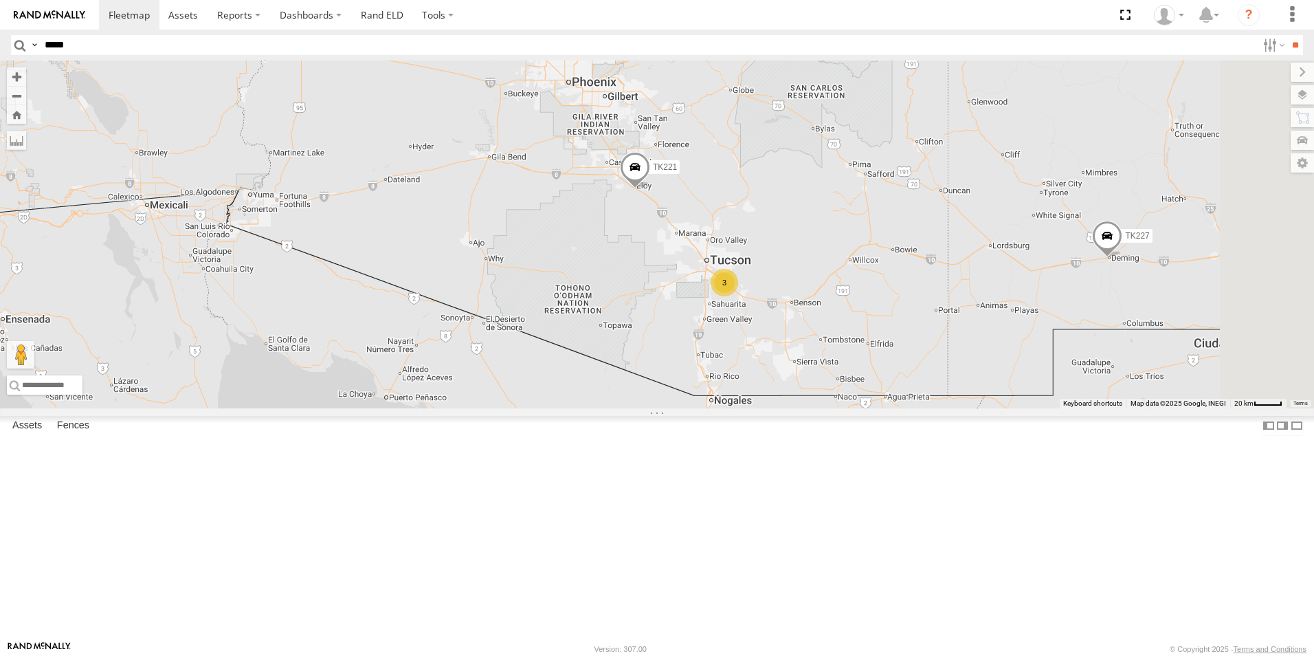
drag, startPoint x: 762, startPoint y: 349, endPoint x: 665, endPoint y: 348, distance: 96.9
click at [665, 348] on div "TK221 015910000779481 TL845 TL349 TK767 TL735 TL608 TK227 3" at bounding box center [657, 234] width 1314 height 348
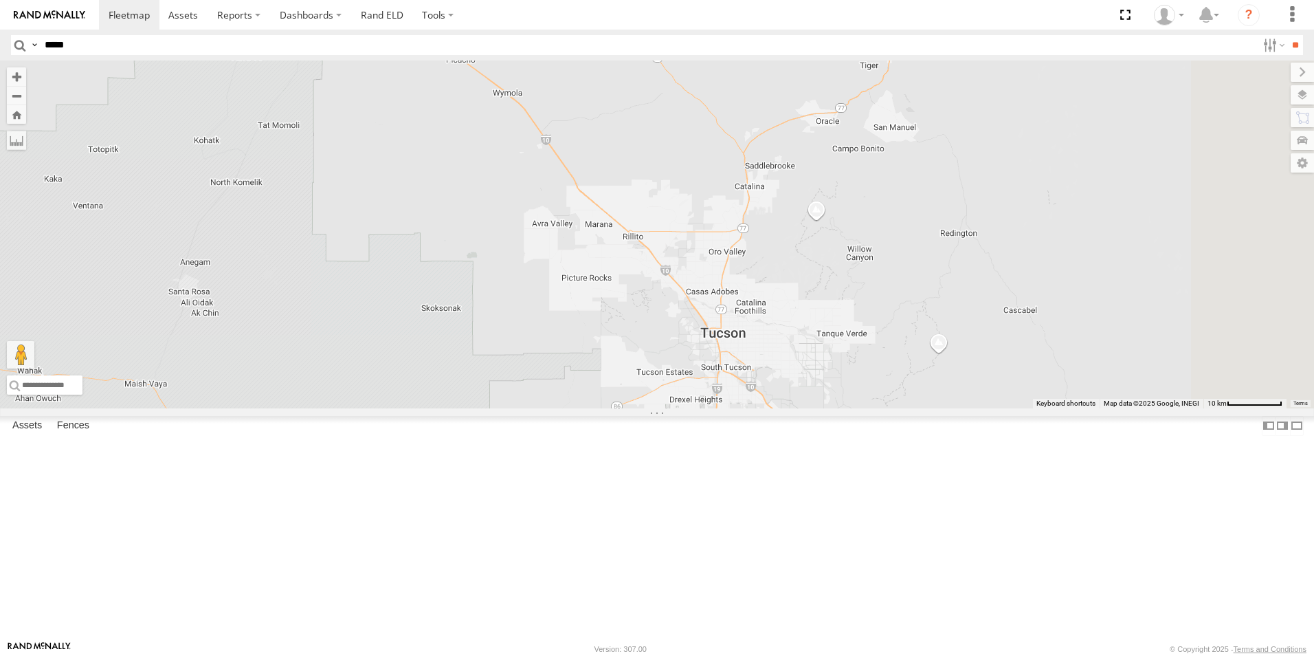
drag, startPoint x: 884, startPoint y: 322, endPoint x: 485, endPoint y: 303, distance: 399.1
click at [485, 303] on div "TK221 015910000779481 TL845 TL349 TK767 TL735 TL608 TK227" at bounding box center [657, 234] width 1314 height 348
click at [809, 425] on span at bounding box center [794, 406] width 30 height 37
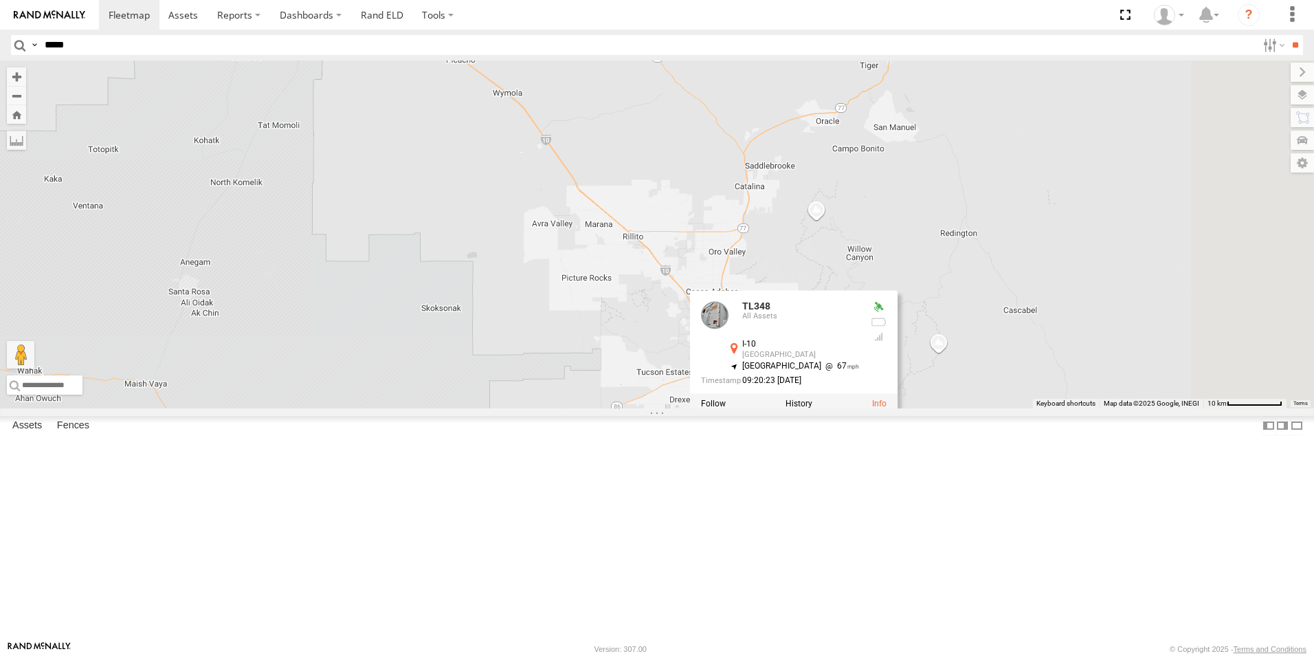
click at [450, 49] on span at bounding box center [435, 30] width 30 height 37
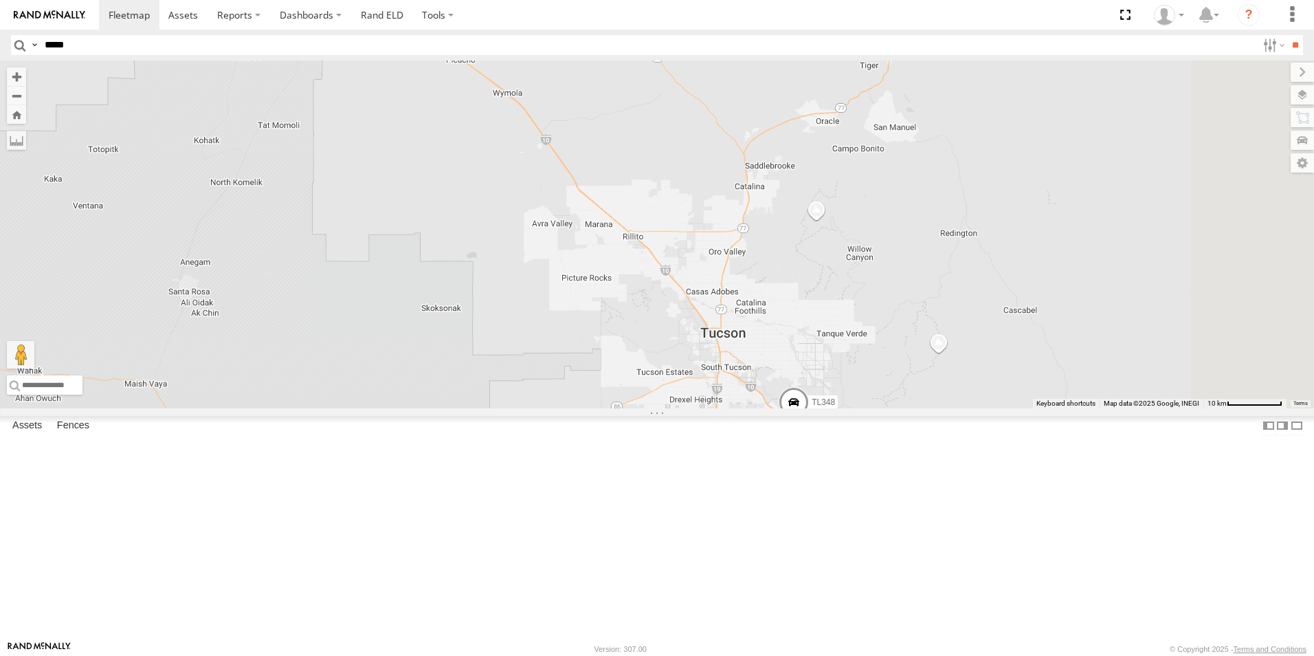
click at [809, 425] on span at bounding box center [794, 406] width 30 height 37
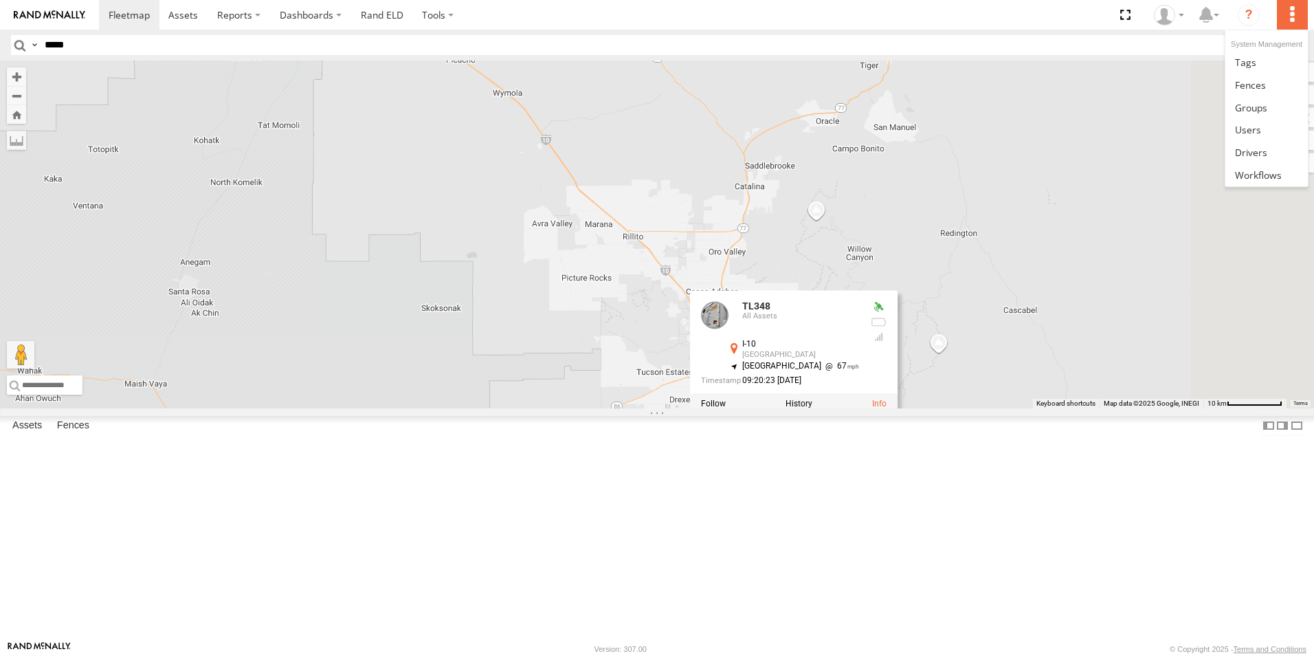
click at [1293, 14] on label at bounding box center [1292, 15] width 30 height 30
click at [1260, 151] on span at bounding box center [1251, 152] width 32 height 13
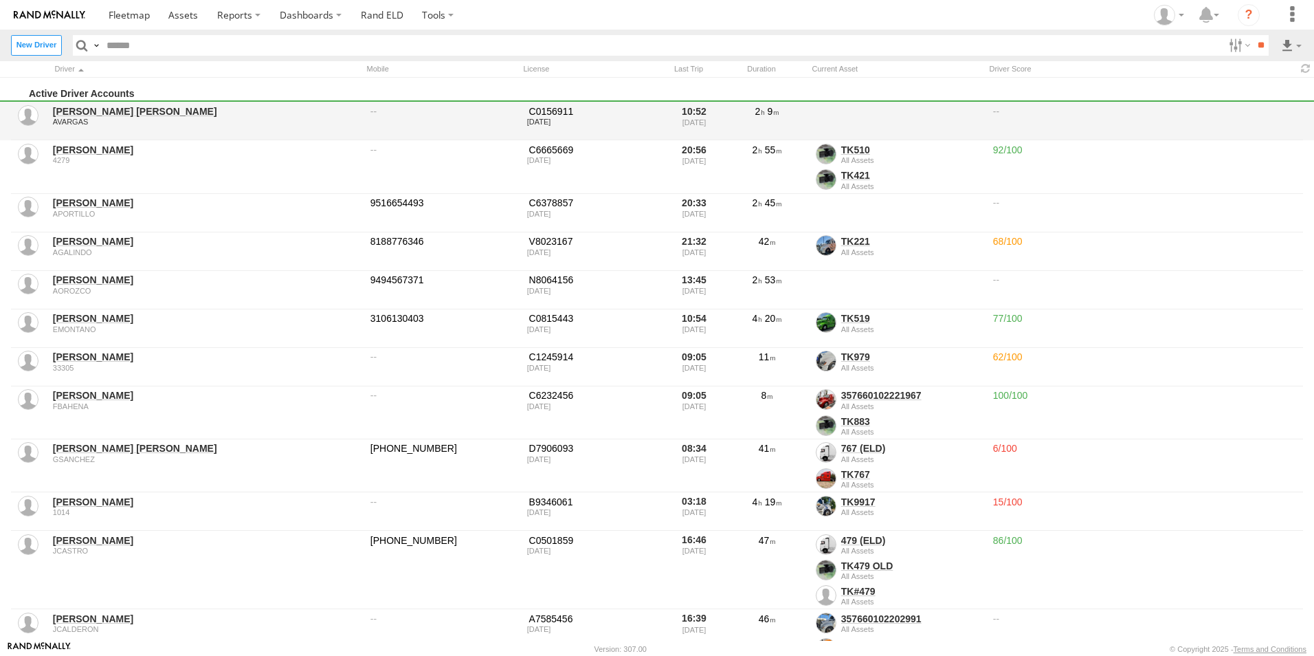
click at [104, 109] on link "[PERSON_NAME] [PERSON_NAME]" at bounding box center [207, 111] width 308 height 12
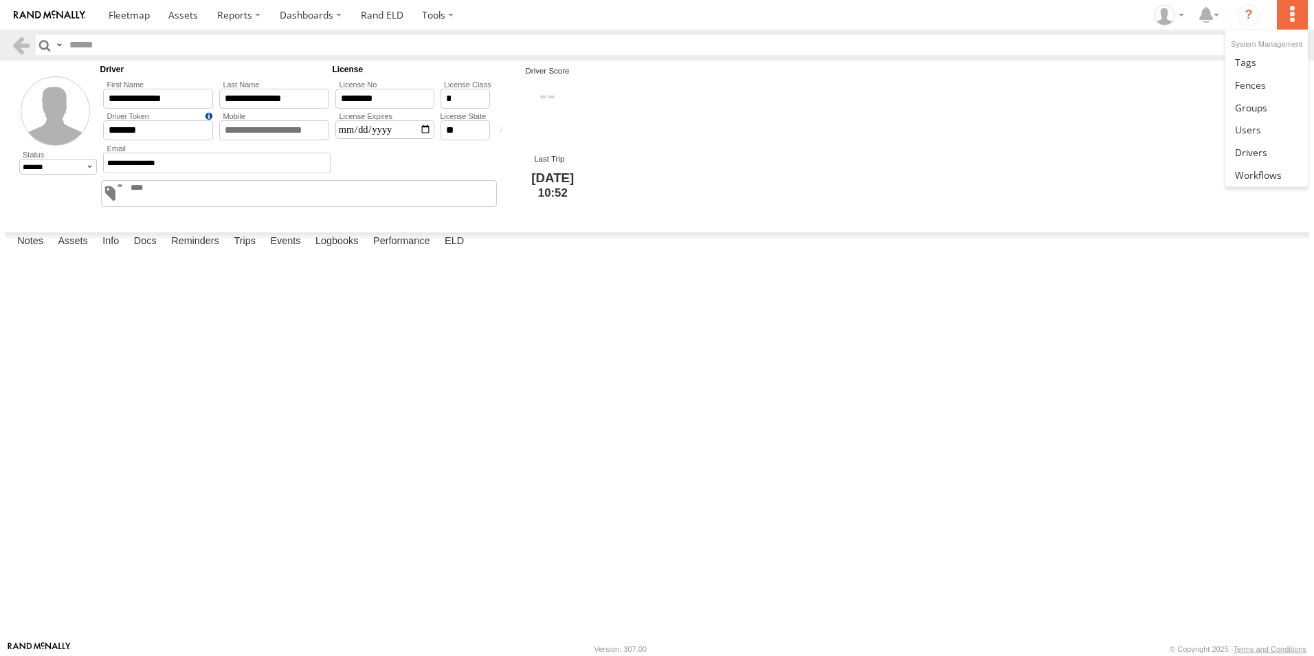
click at [1296, 18] on label at bounding box center [1292, 15] width 30 height 30
click at [1250, 155] on span at bounding box center [1251, 152] width 32 height 13
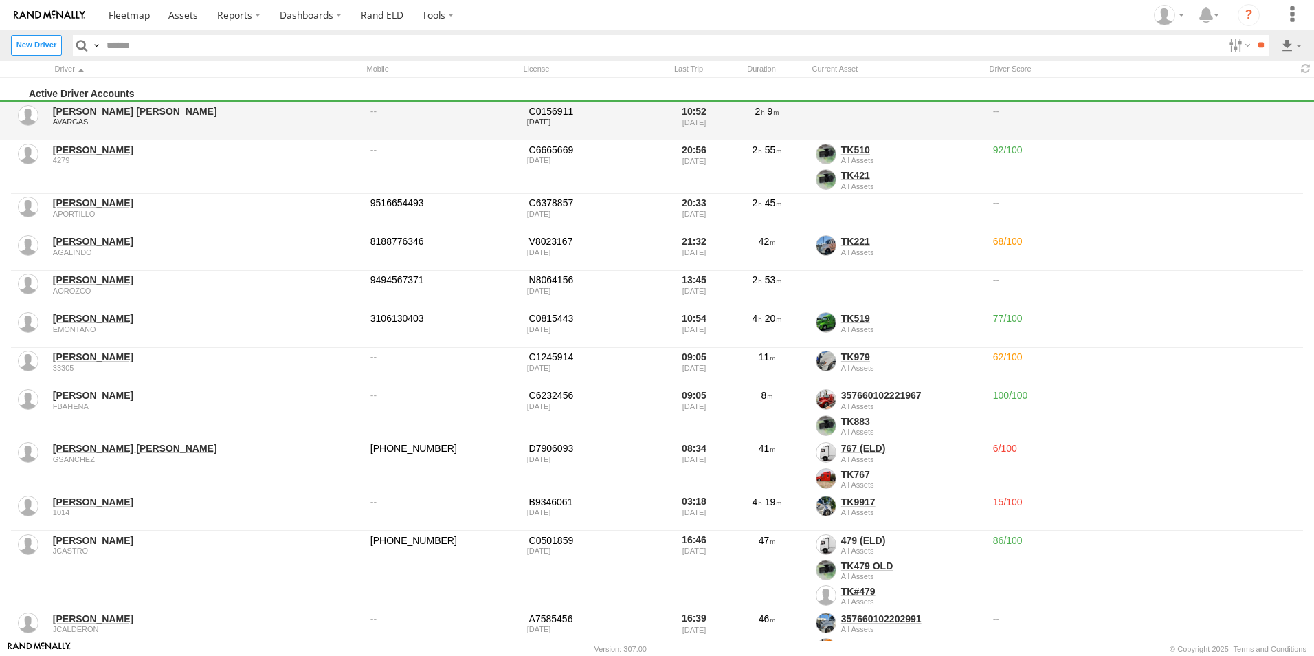
click at [113, 112] on link "[PERSON_NAME] [PERSON_NAME]" at bounding box center [207, 111] width 308 height 12
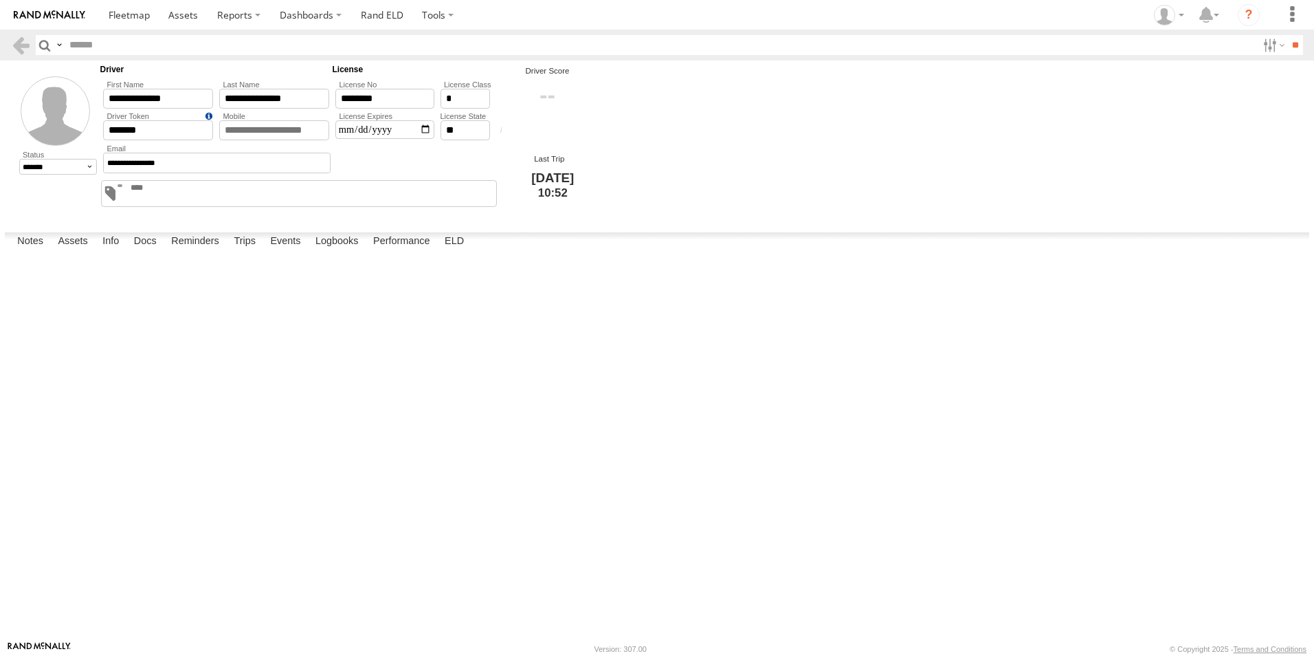
click at [0, 0] on div "Status" at bounding box center [0, 0] width 0 height 0
click at [1251, 19] on icon "?" at bounding box center [1249, 15] width 22 height 22
click at [1274, 43] on label at bounding box center [1273, 45] width 30 height 20
click at [0, 0] on span "Disabled" at bounding box center [0, 0] width 0 height 0
click at [1293, 12] on label at bounding box center [1292, 15] width 30 height 30
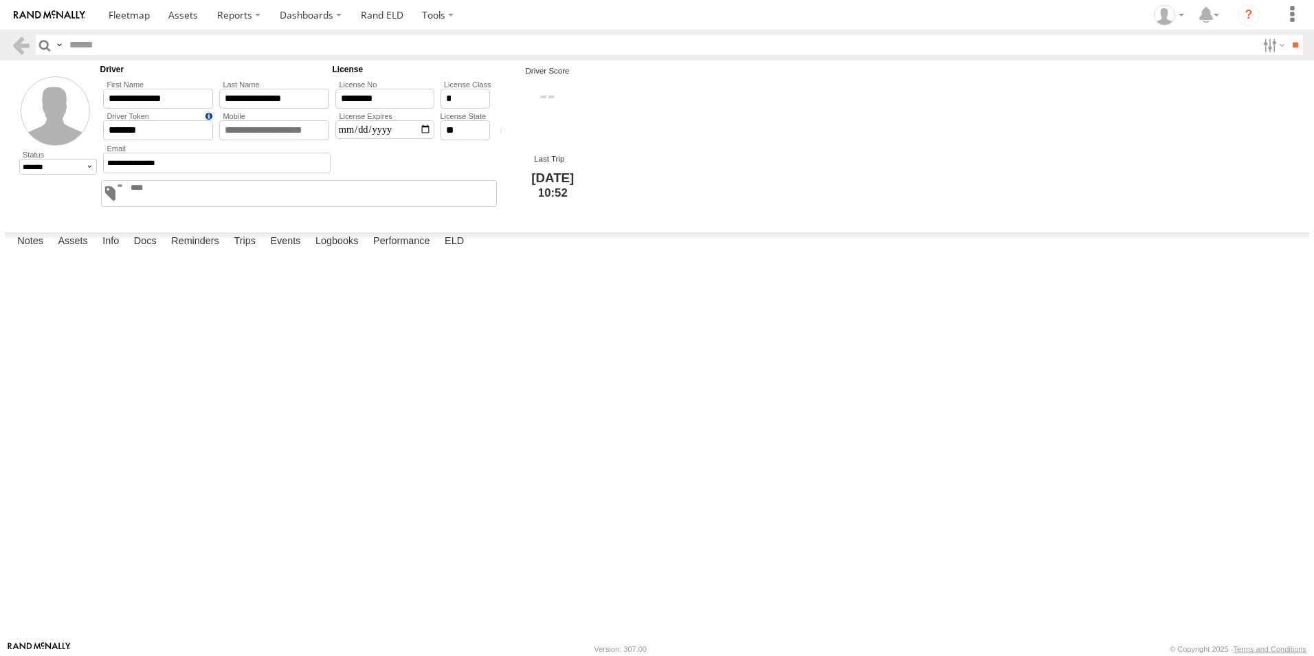
click at [0, 0] on label at bounding box center [0, 0] width 0 height 0
click at [1288, 11] on label at bounding box center [1292, 15] width 30 height 30
click at [1254, 151] on span at bounding box center [1251, 152] width 32 height 13
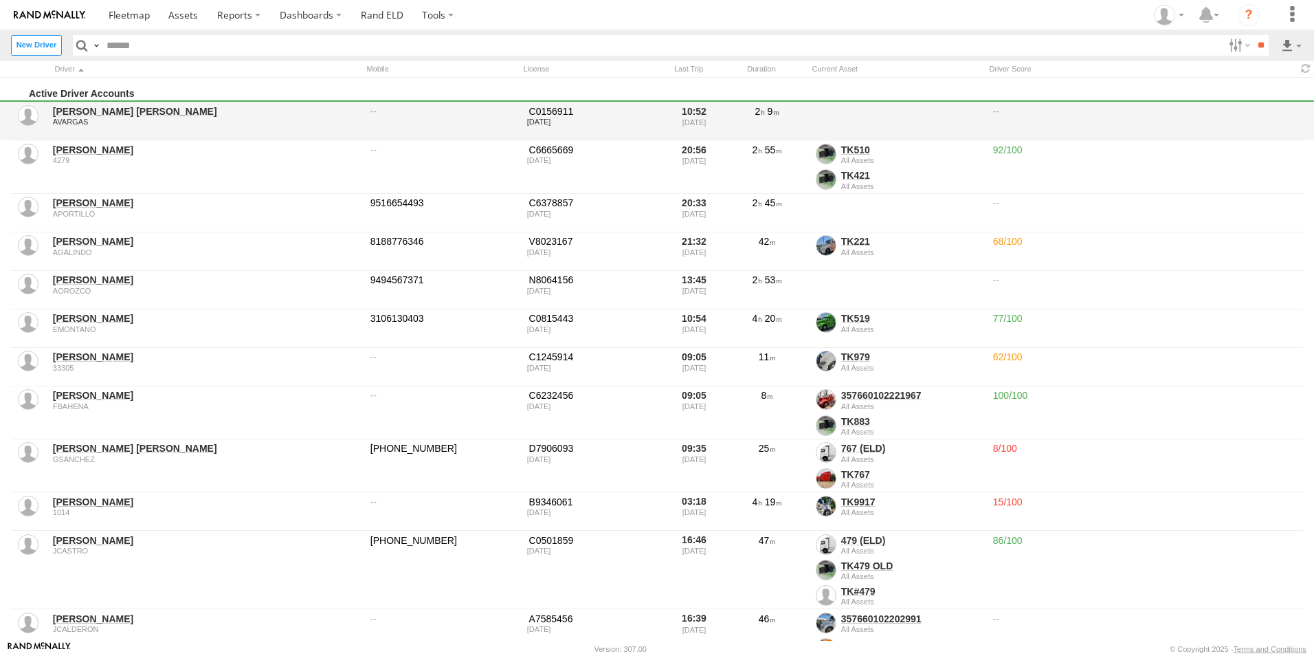
click at [141, 122] on div "AVARGAS" at bounding box center [207, 122] width 308 height 8
click at [115, 109] on link "[PERSON_NAME] [PERSON_NAME]" at bounding box center [207, 111] width 308 height 12
click at [67, 112] on link "[PERSON_NAME] [PERSON_NAME]" at bounding box center [207, 111] width 308 height 12
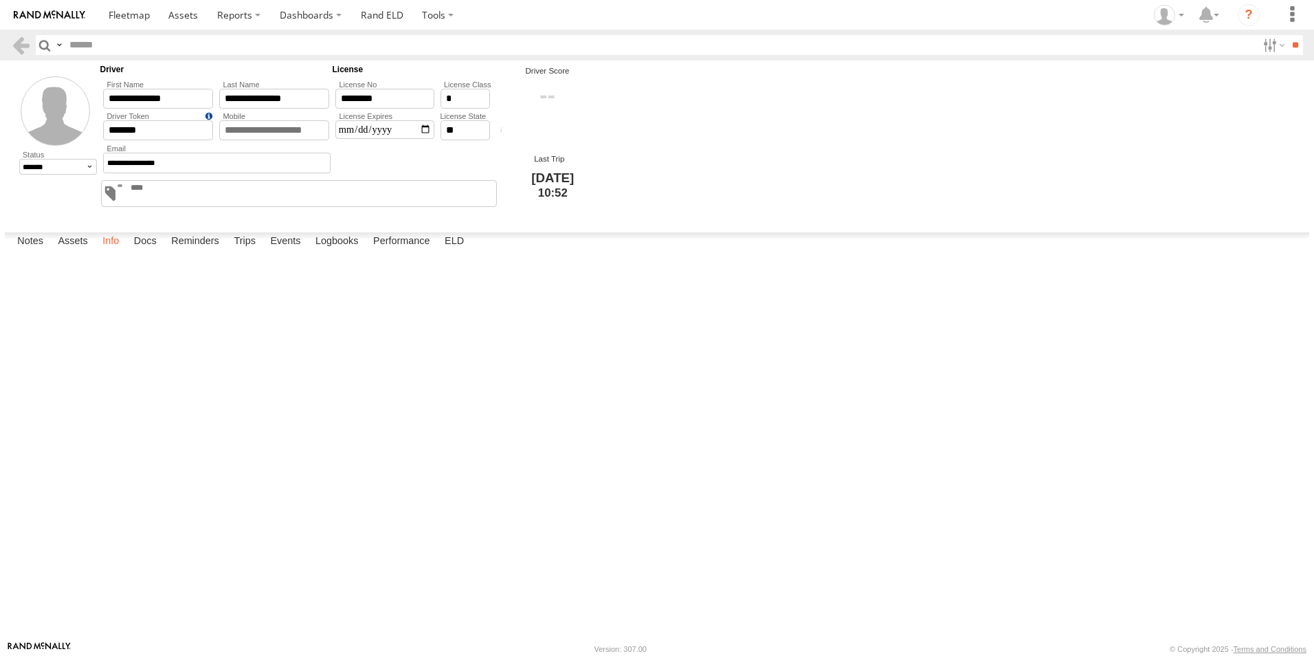
click at [123, 252] on label "Info" at bounding box center [111, 241] width 30 height 19
click at [87, 165] on select "******* ******** ******" at bounding box center [58, 167] width 78 height 16
select select "*"
click at [19, 159] on select "******* ******** ******" at bounding box center [58, 167] width 78 height 16
click at [0, 0] on button "Proceed" at bounding box center [0, 0] width 0 height 0
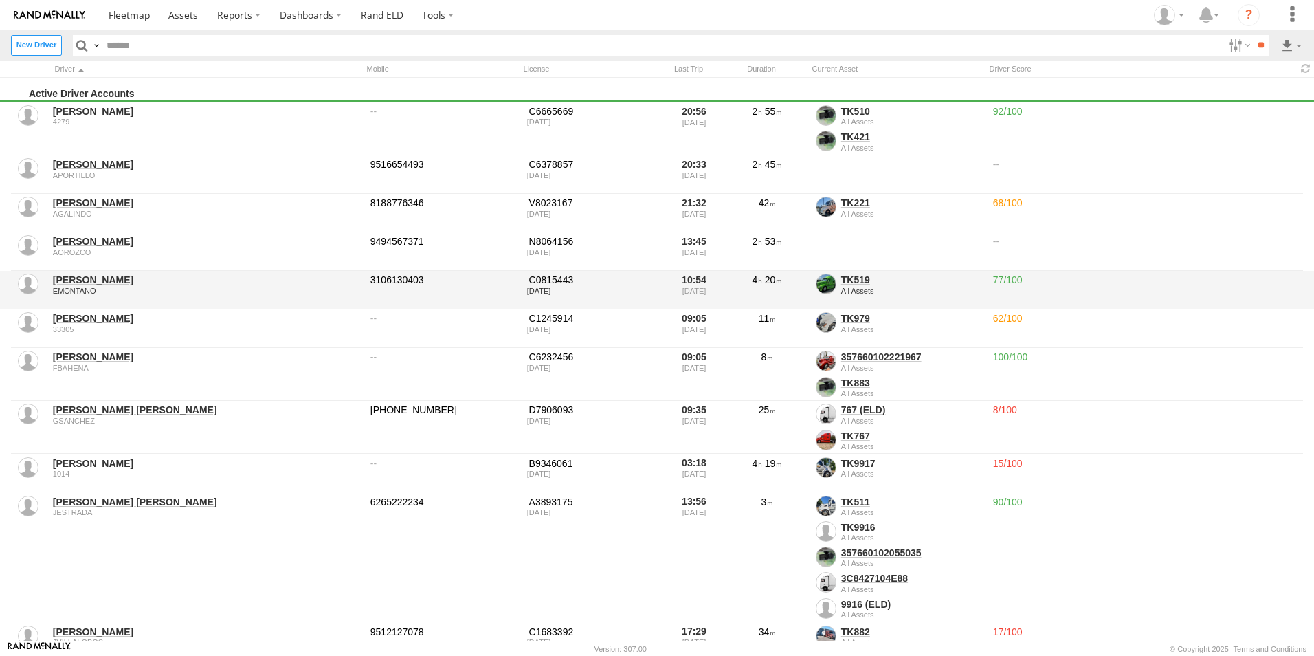
scroll to position [69, 0]
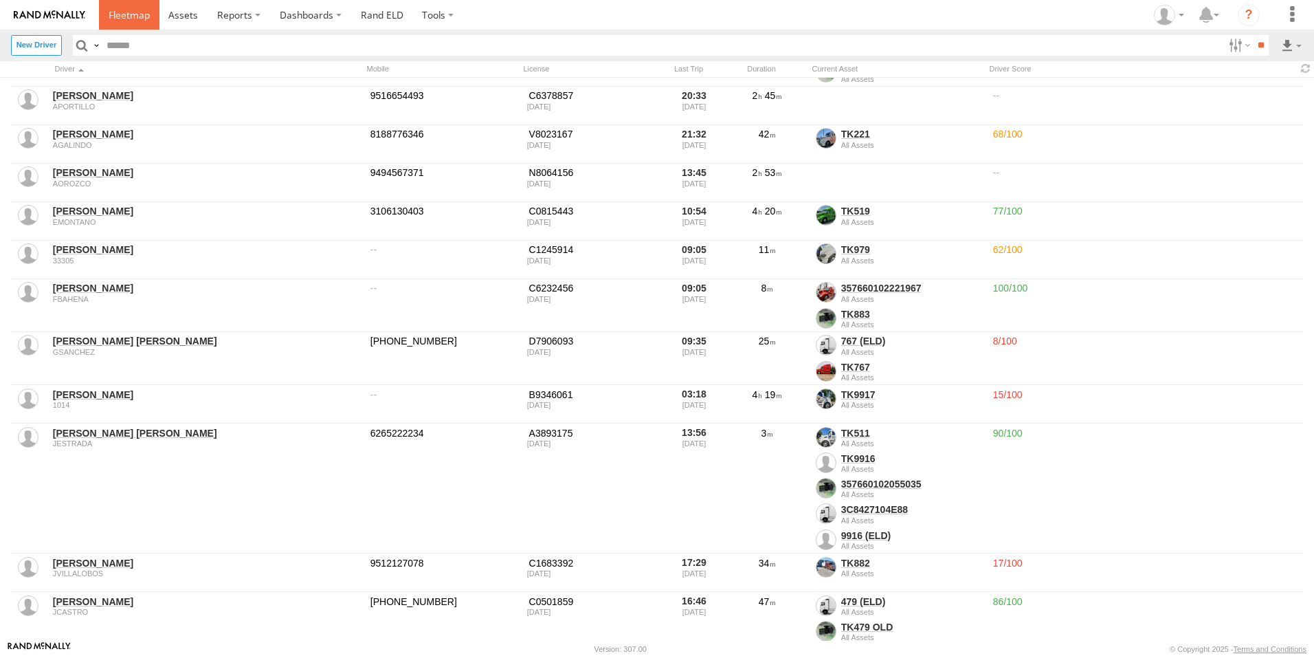
click at [123, 14] on span at bounding box center [129, 14] width 41 height 13
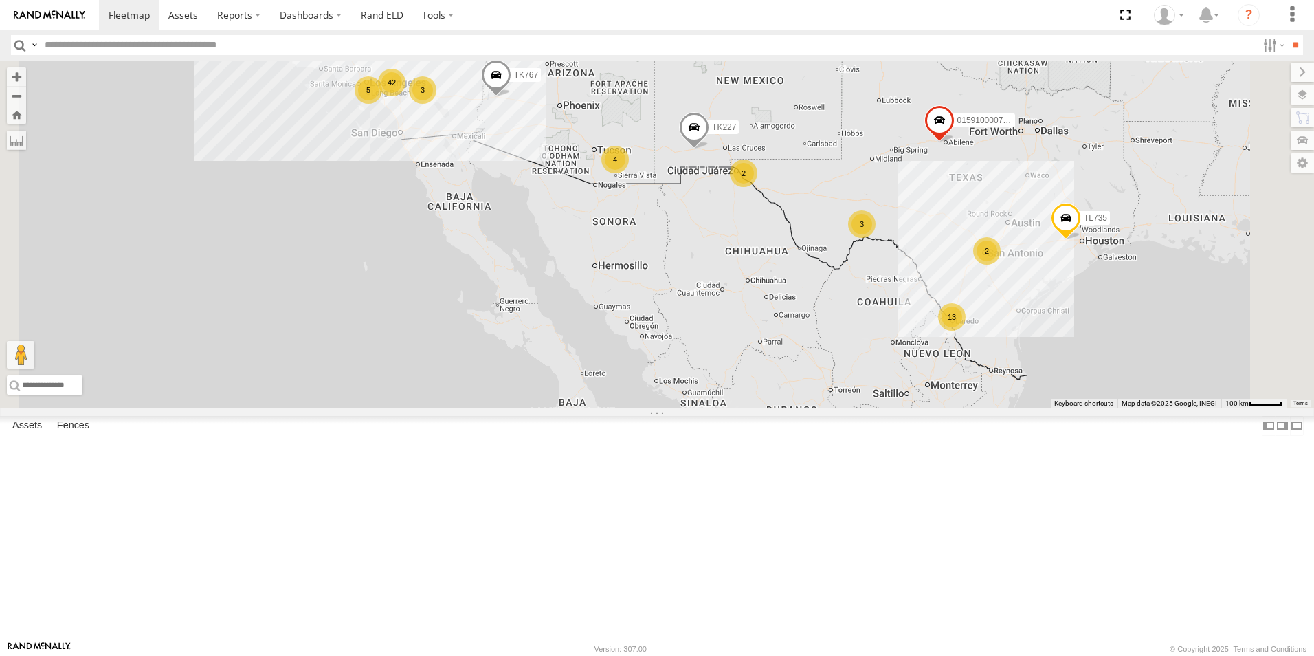
drag, startPoint x: 977, startPoint y: 366, endPoint x: 977, endPoint y: 260, distance: 105.2
click at [977, 260] on div "13 42 4 015910000779481 3 3 5 TL845 2 TK767 TL735 TL608 TK227 2" at bounding box center [657, 234] width 1314 height 348
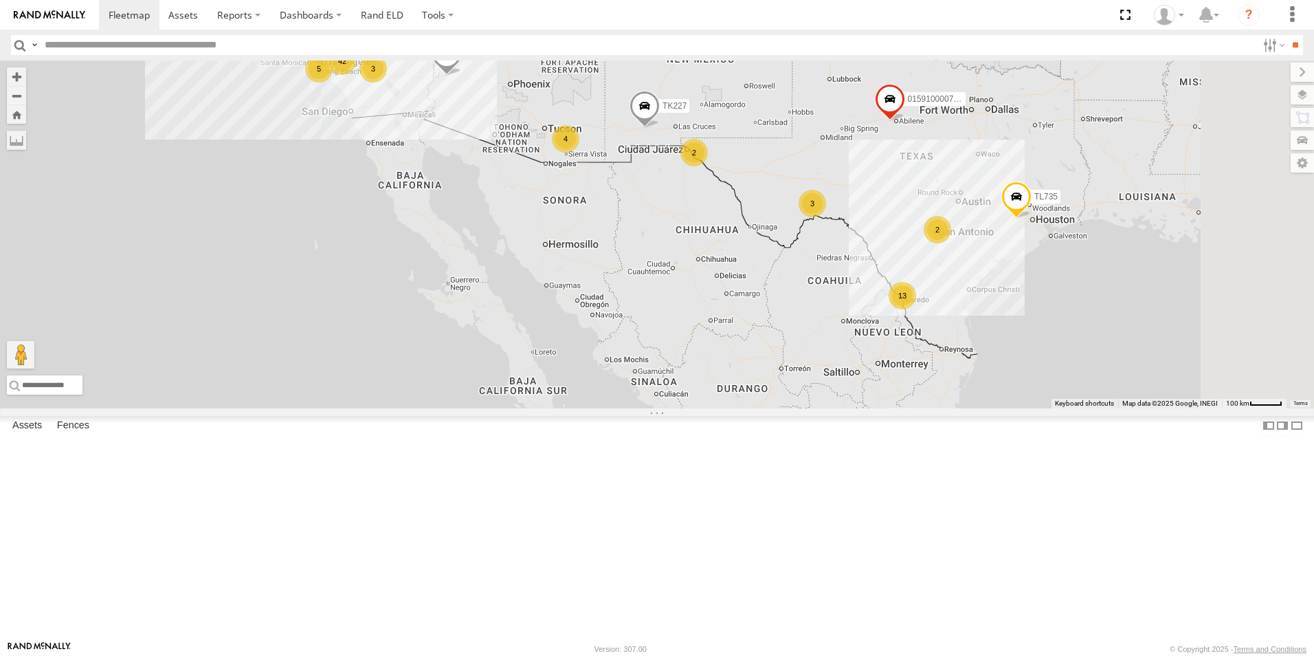
click at [959, 256] on div "13 42 4 015910000779481 3 3 5 TL845 2 TK767 TL735 TL608 TK227 2" at bounding box center [657, 234] width 1314 height 348
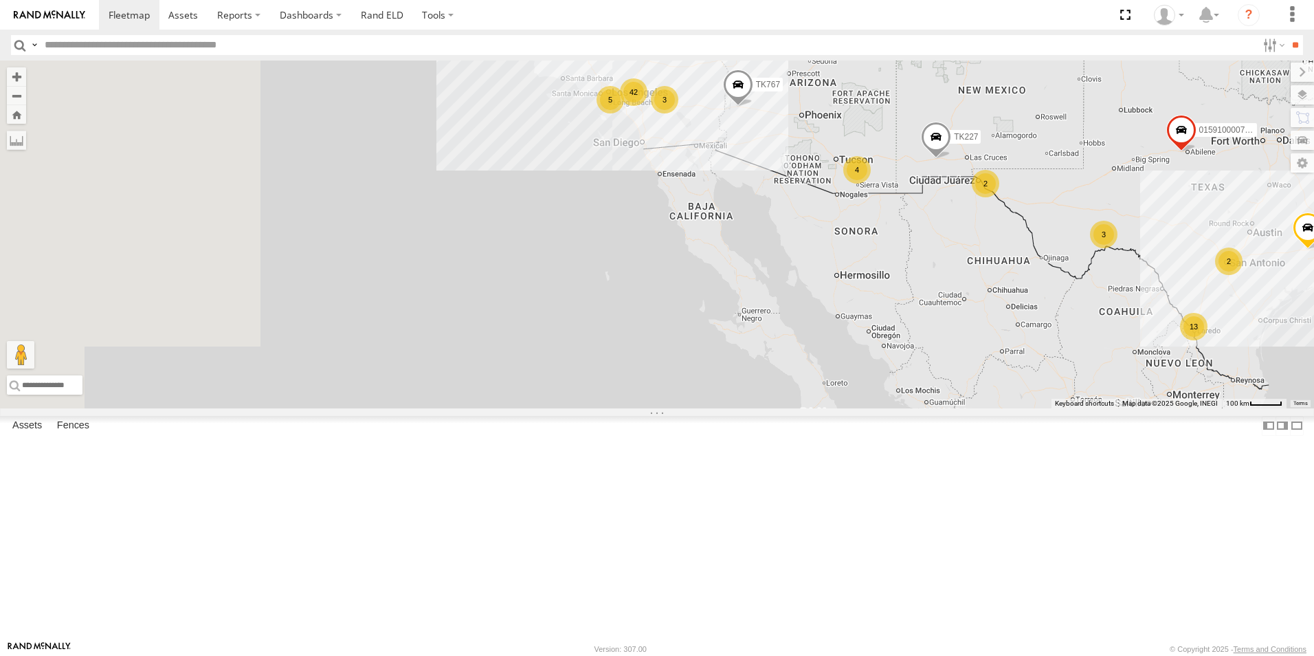
drag, startPoint x: 959, startPoint y: 256, endPoint x: 1253, endPoint y: 287, distance: 295.0
click at [1253, 287] on div "13 42 4 015910000779481 3 3 5 TL845 2 TK767 TL735 TL608 TK227 2" at bounding box center [657, 234] width 1314 height 348
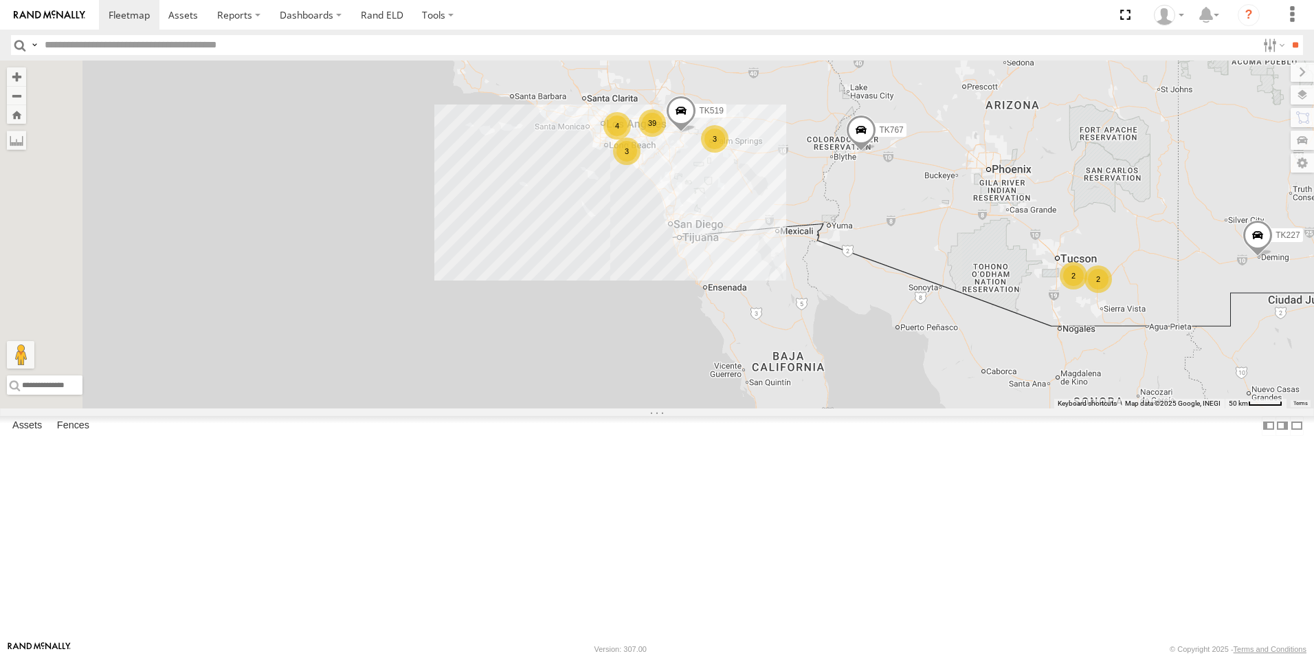
drag, startPoint x: 874, startPoint y: 221, endPoint x: 951, endPoint y: 313, distance: 120.5
click at [951, 313] on div "015910000779481 TL845 TK767 TL735 TL608 TK227 39 4 2 3 3 2 TK519" at bounding box center [657, 234] width 1314 height 348
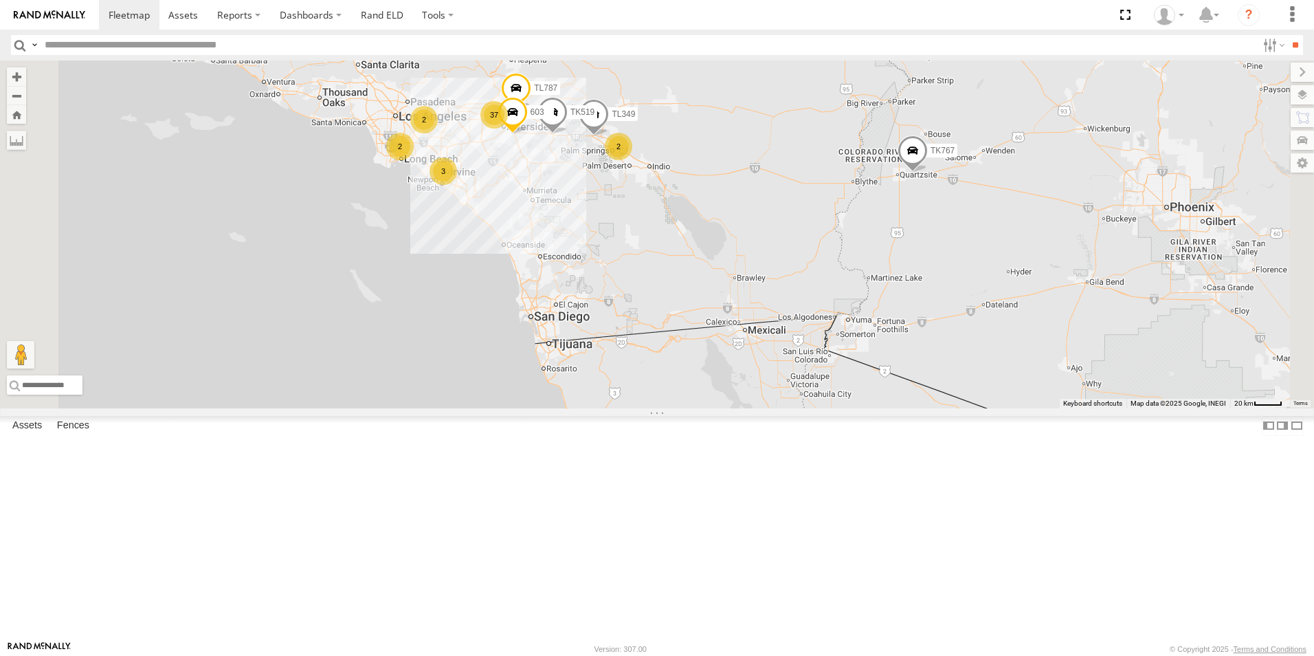
click at [928, 173] on span at bounding box center [913, 153] width 30 height 37
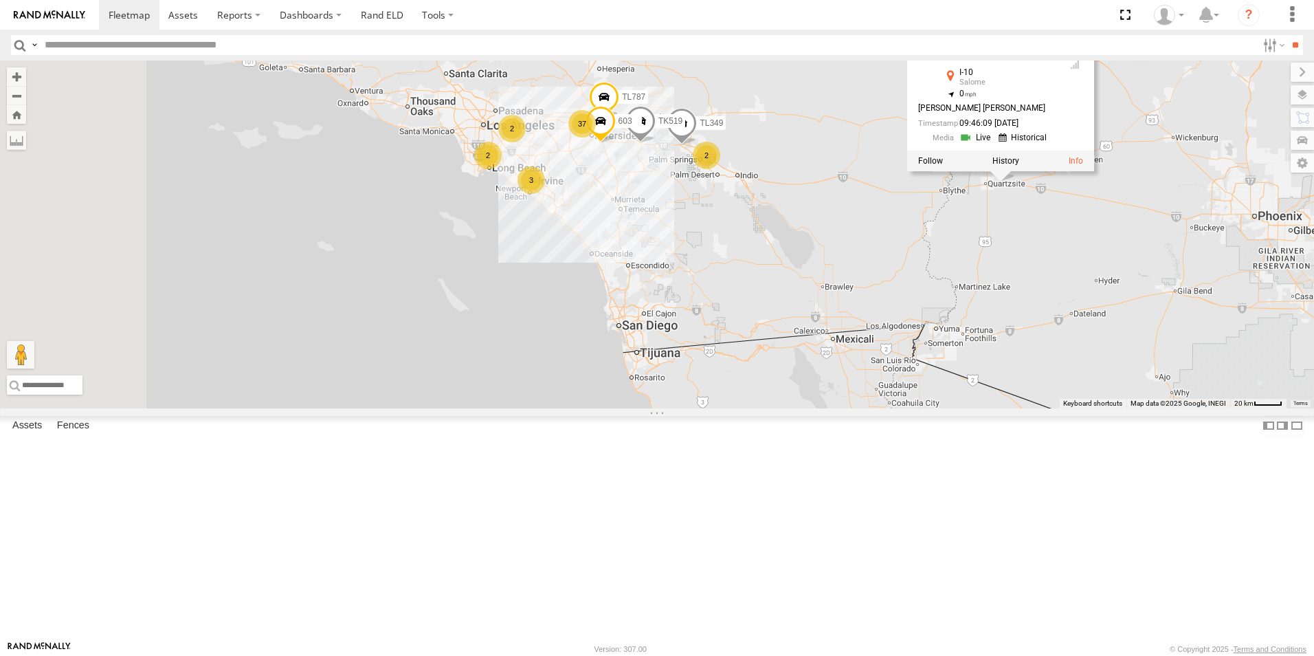
drag, startPoint x: 1014, startPoint y: 320, endPoint x: 1102, endPoint y: 331, distance: 89.3
click at [1102, 331] on div "015910000779481 TL845 TK767 TL735 TL608 TK227 TK519 37 2 3 2 2 TL787 603 TL349 …" at bounding box center [657, 234] width 1314 height 348
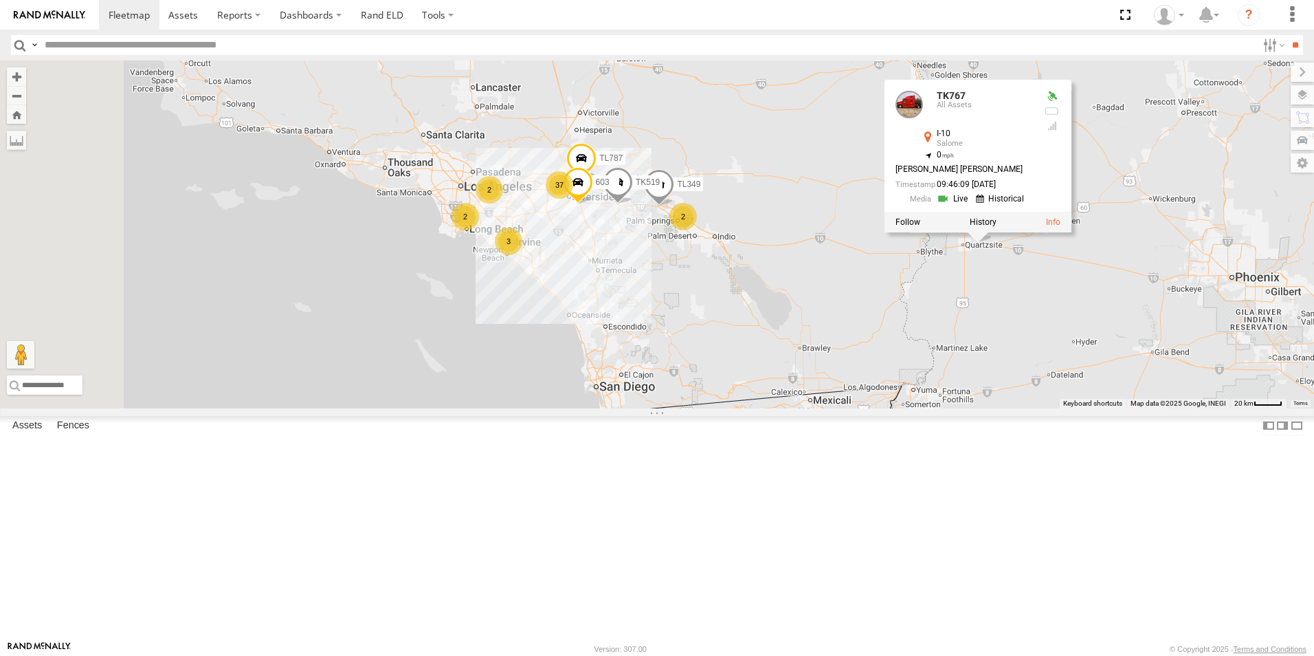
drag, startPoint x: 1030, startPoint y: 358, endPoint x: 1019, endPoint y: 392, distance: 36.1
click at [1019, 392] on div "015910000779481 TL845 TK767 TL735 TL608 TK227 TK519 37 2 3 2 2 TL787 603 TL349 …" at bounding box center [657, 234] width 1314 height 348
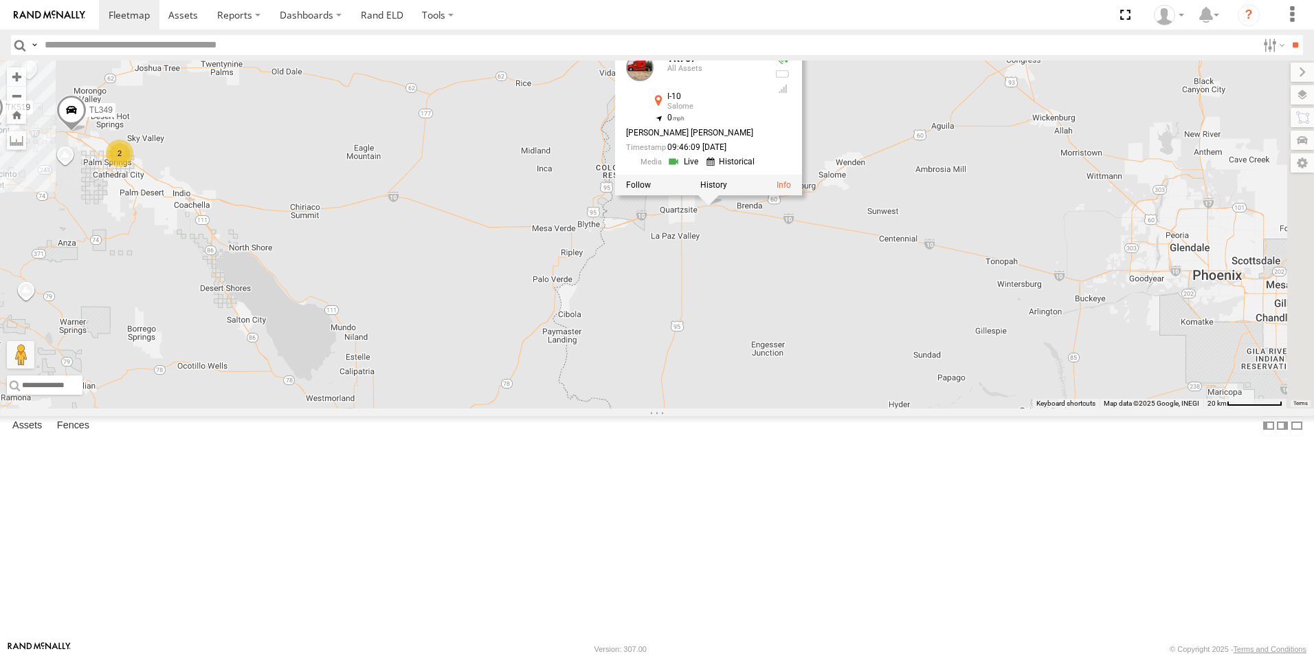
drag, startPoint x: 1123, startPoint y: 317, endPoint x: 883, endPoint y: 374, distance: 247.2
click at [883, 374] on div "015910000779481 TL845 TK767 TL735 TL608 TK227 TK519 TL787 TL349 TK767 All Asset…" at bounding box center [657, 234] width 1314 height 348
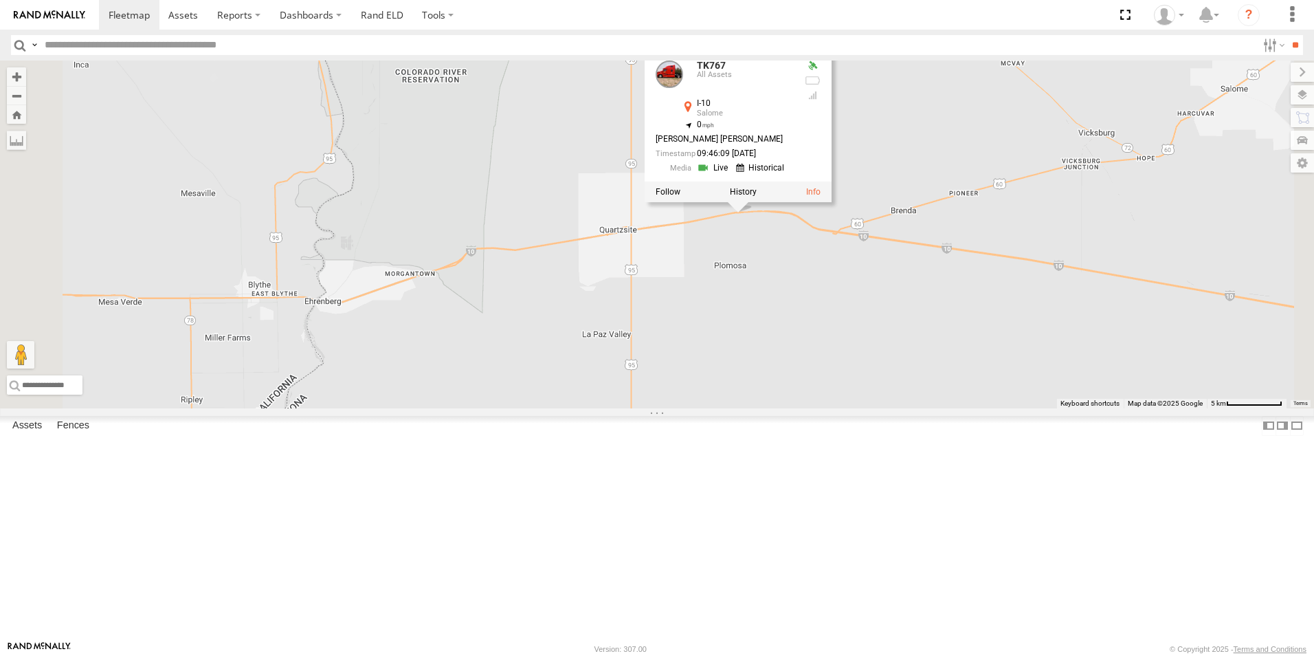
drag, startPoint x: 898, startPoint y: 329, endPoint x: 935, endPoint y: 357, distance: 46.7
click at [935, 357] on div "015910000779481 TL845 TK767 TL735 TL608 TK227 TK519 TL787 TL349 TK767 All Asset…" at bounding box center [657, 234] width 1314 height 348
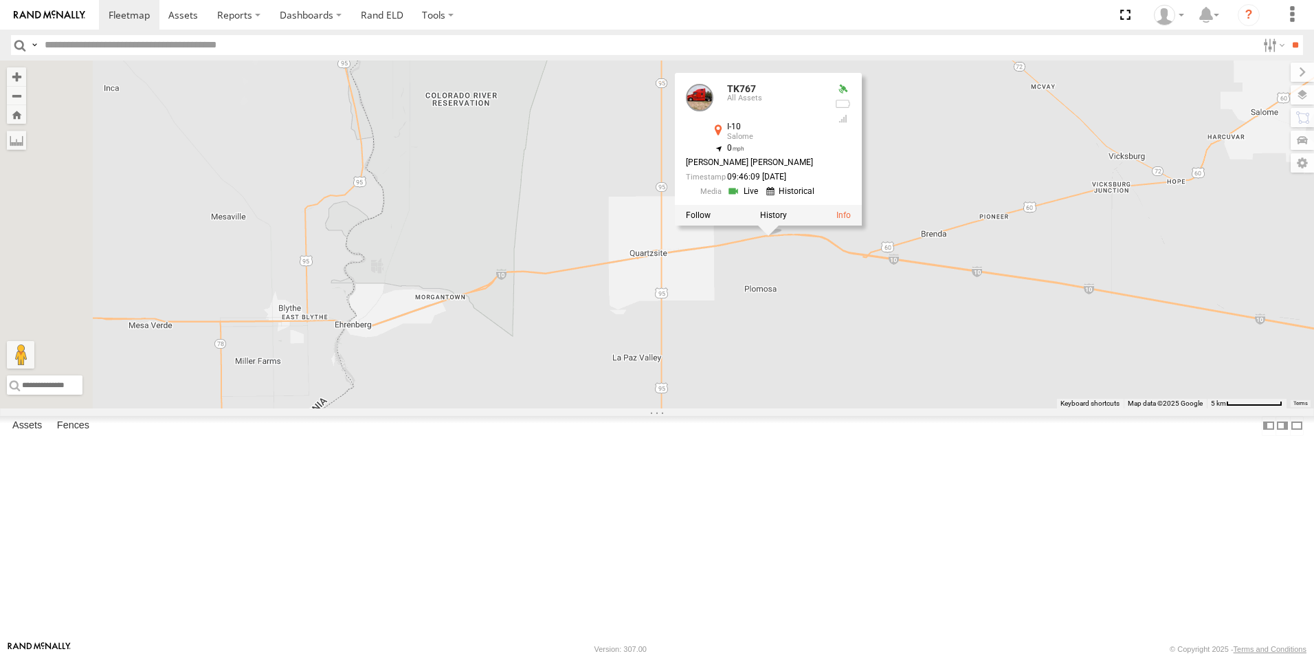
drag, startPoint x: 936, startPoint y: 357, endPoint x: 964, endPoint y: 380, distance: 36.1
click at [964, 380] on div "015910000779481 TL845 TK767 TL735 TL608 TK227 TK519 TL787 TL349 TK767 All Asset…" at bounding box center [657, 234] width 1314 height 348
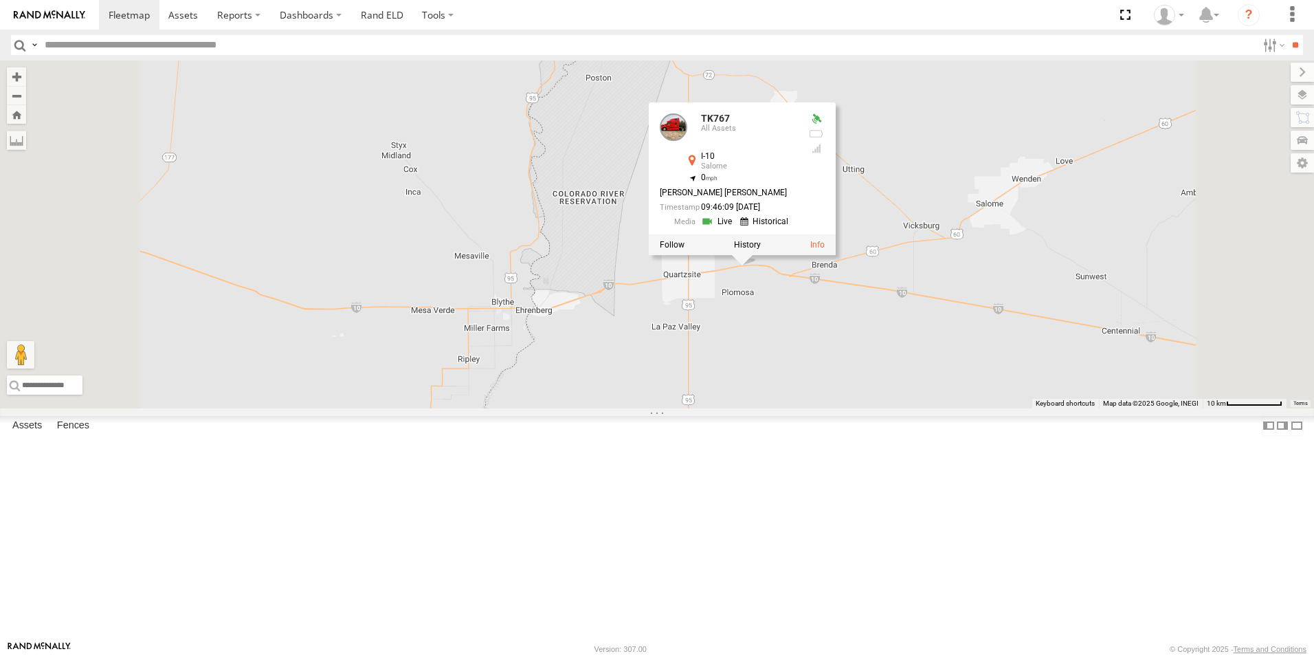
drag, startPoint x: 997, startPoint y: 442, endPoint x: 976, endPoint y: 458, distance: 26.5
click at [976, 408] on div "015910000779481 TL845 TK767 TL735 TL608 TK227 TK519 TL787 TL349 TK767 All Asset…" at bounding box center [657, 234] width 1314 height 348
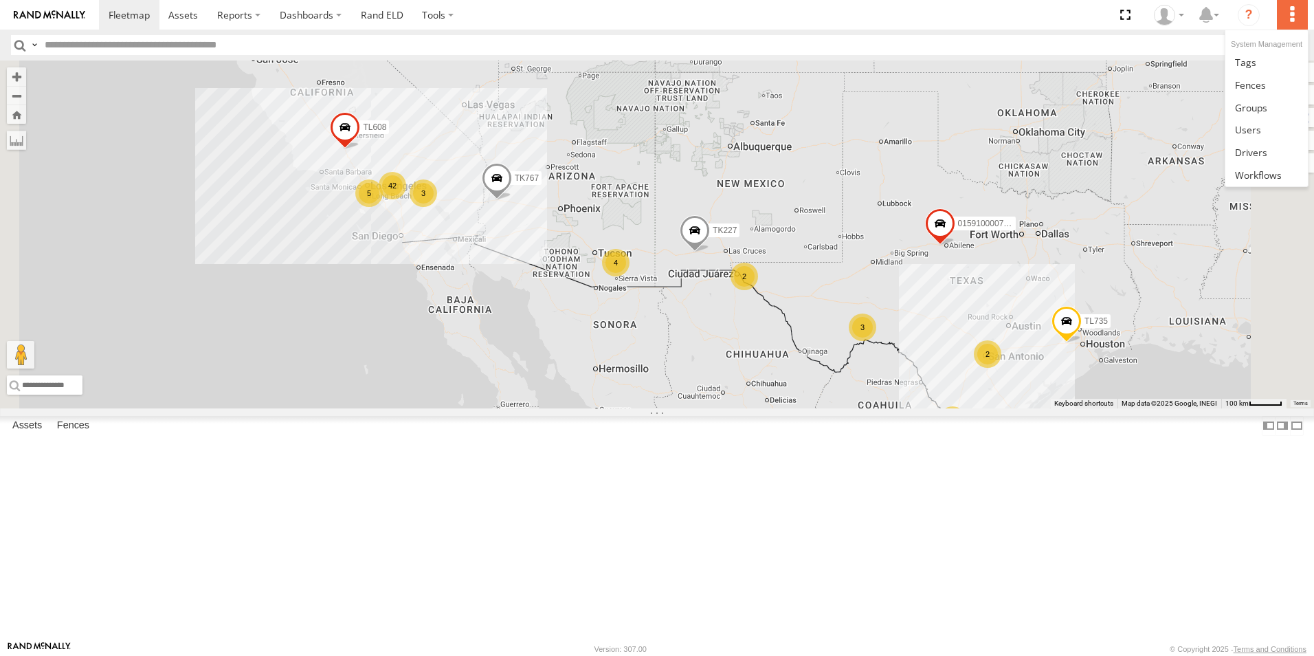
click at [1295, 15] on label at bounding box center [1292, 15] width 30 height 30
click at [1266, 150] on span at bounding box center [1251, 152] width 32 height 13
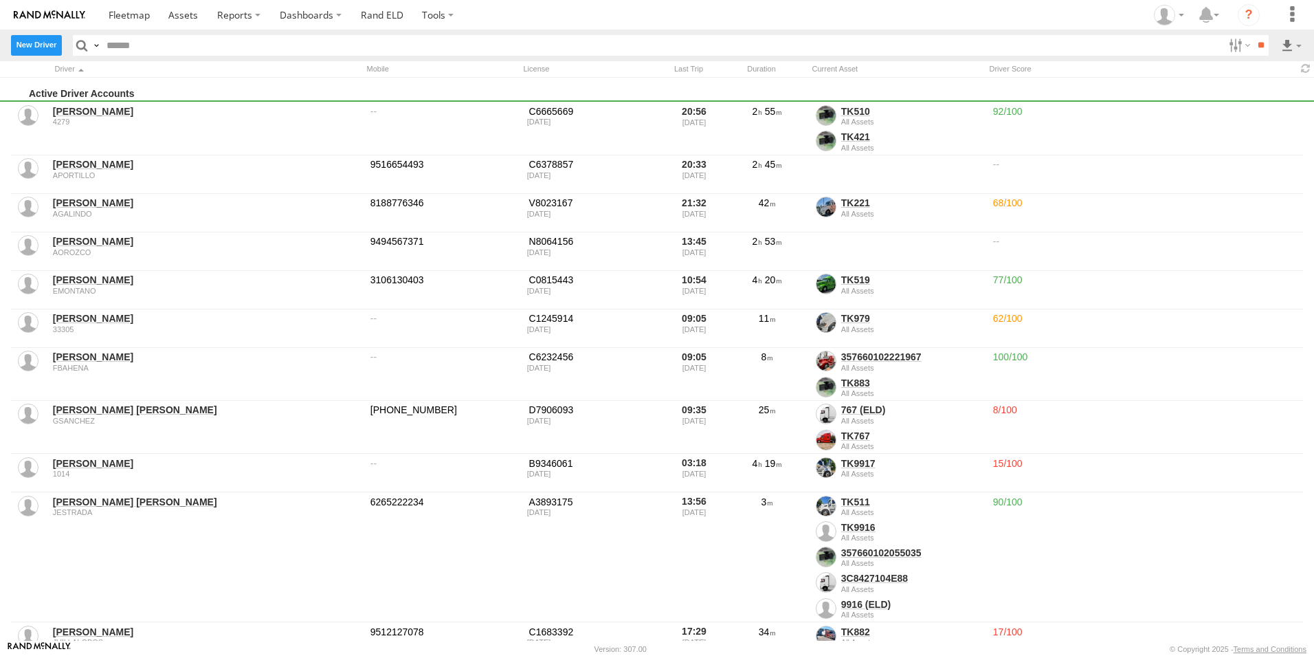
click at [40, 47] on label "New Driver" at bounding box center [36, 45] width 51 height 20
click at [0, 0] on input "text" at bounding box center [0, 0] width 0 height 0
type input "**********"
click at [0, 0] on input "email" at bounding box center [0, 0] width 0 height 0
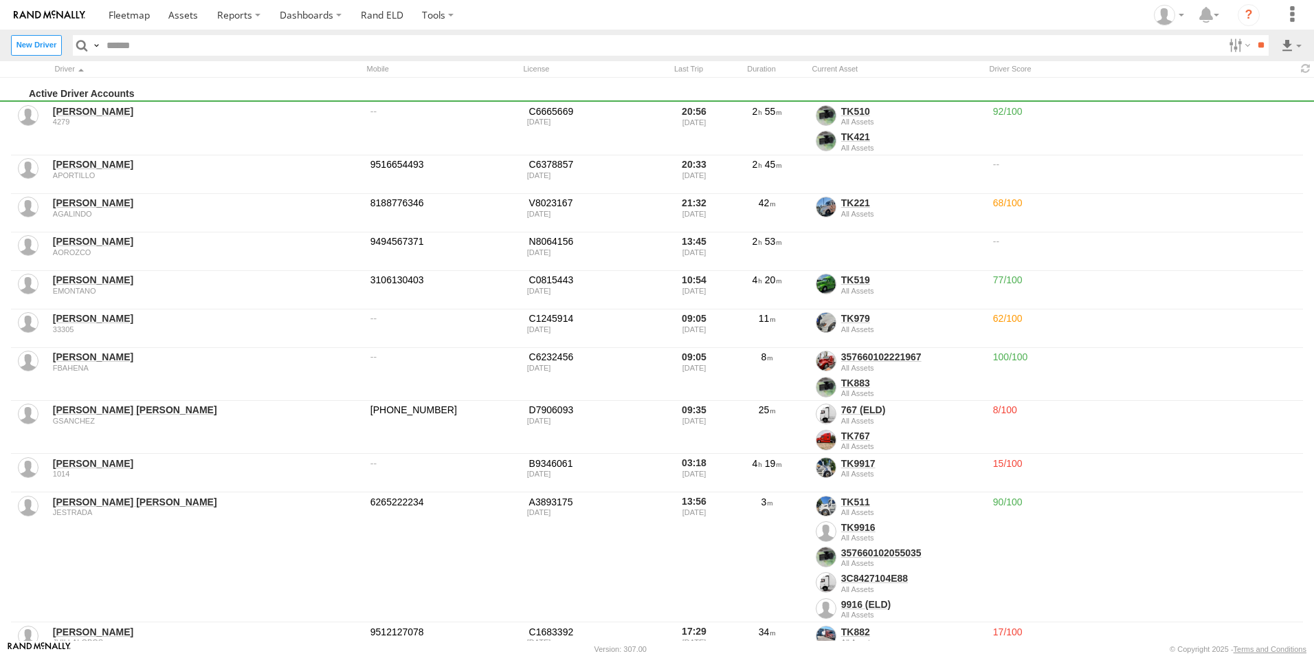
paste input "**********"
type input "**********"
click at [0, 0] on div "**********" at bounding box center [0, 0] width 0 height 0
click at [0, 0] on div at bounding box center [0, 0] width 0 height 0
click at [0, 0] on input "text" at bounding box center [0, 0] width 0 height 0
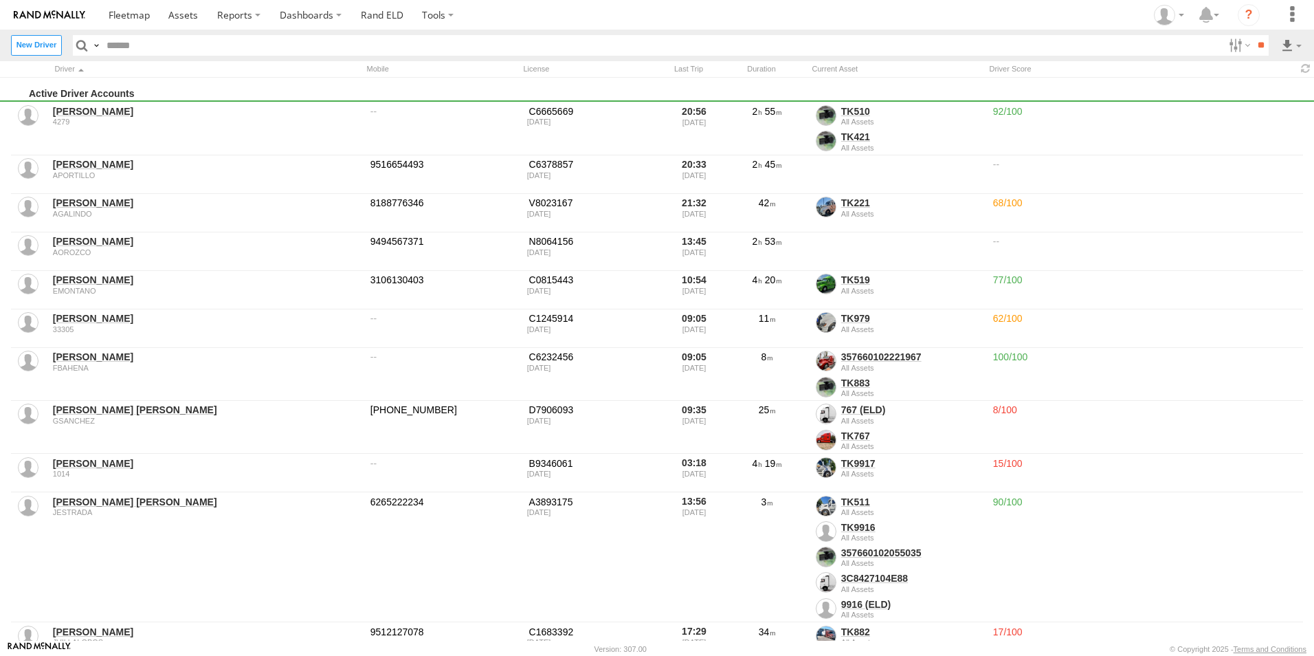
click at [0, 0] on input "text" at bounding box center [0, 0] width 0 height 0
type input "*******"
click at [0, 0] on input "text" at bounding box center [0, 0] width 0 height 0
type input "********"
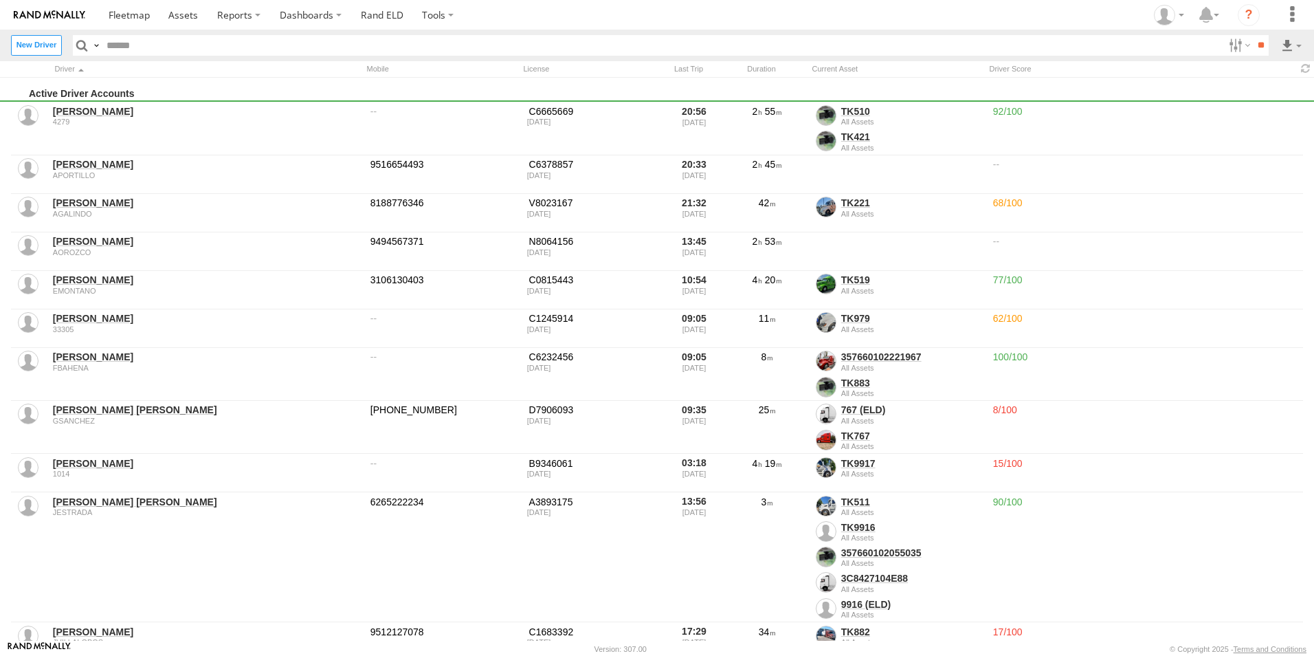
type input "*"
type input "**********"
type input "**"
click at [0, 0] on button "Create" at bounding box center [0, 0] width 0 height 0
click at [0, 0] on button "Yes" at bounding box center [0, 0] width 0 height 0
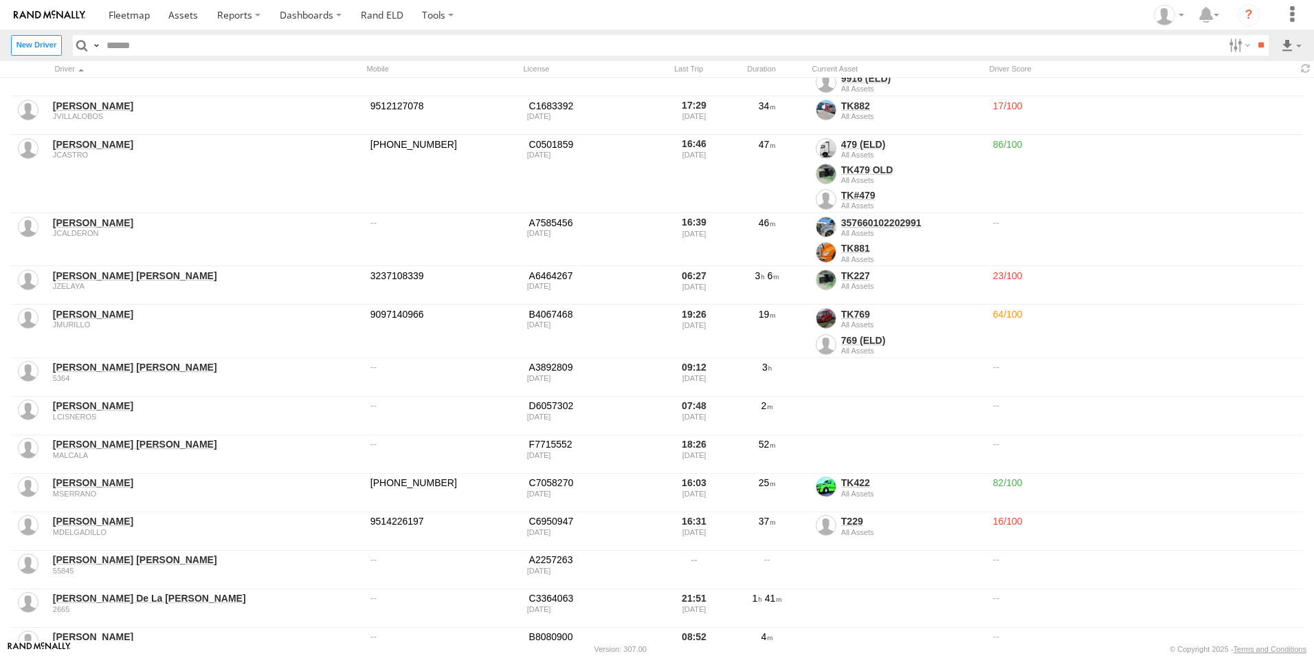
scroll to position [550, 0]
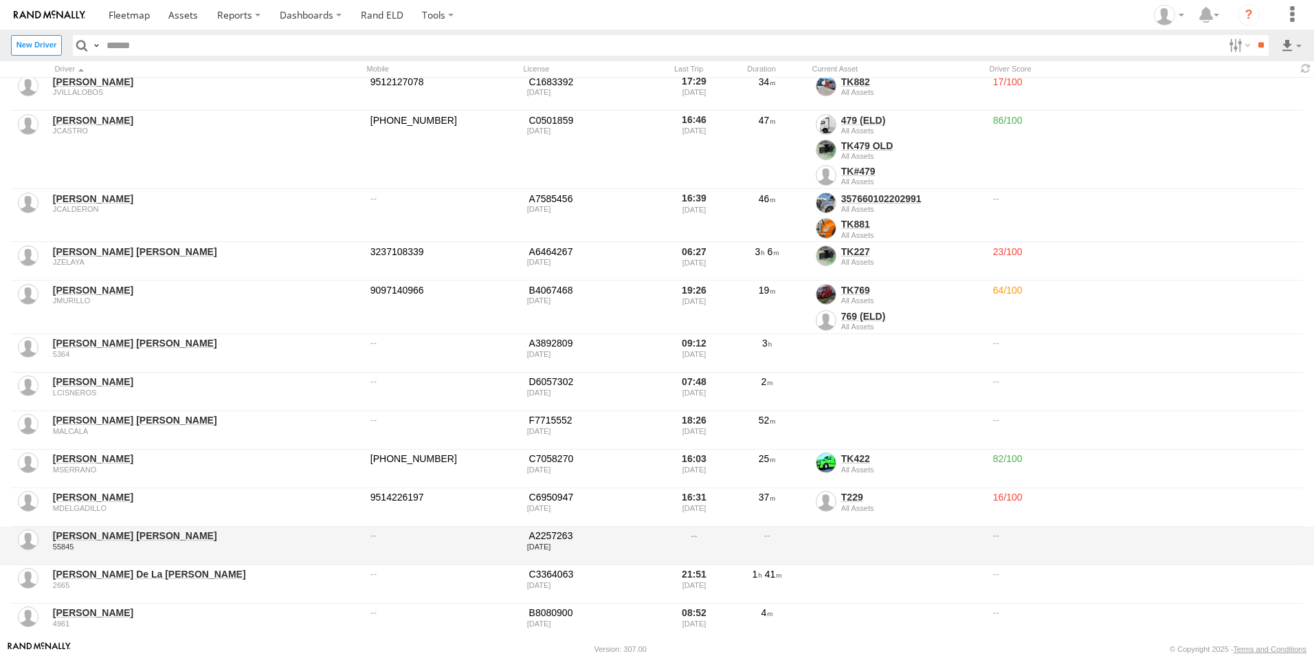
click at [108, 535] on link "Miguel Angel Cortes Arellano" at bounding box center [207, 535] width 308 height 12
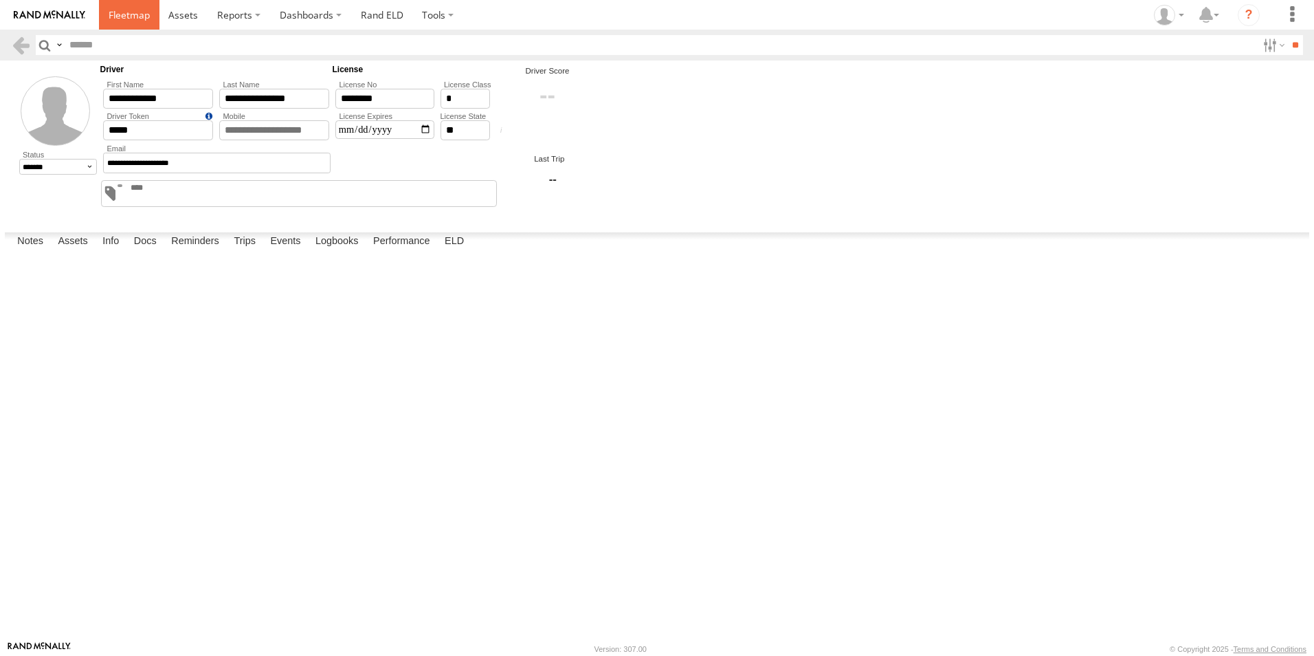
click at [133, 19] on span at bounding box center [129, 14] width 41 height 13
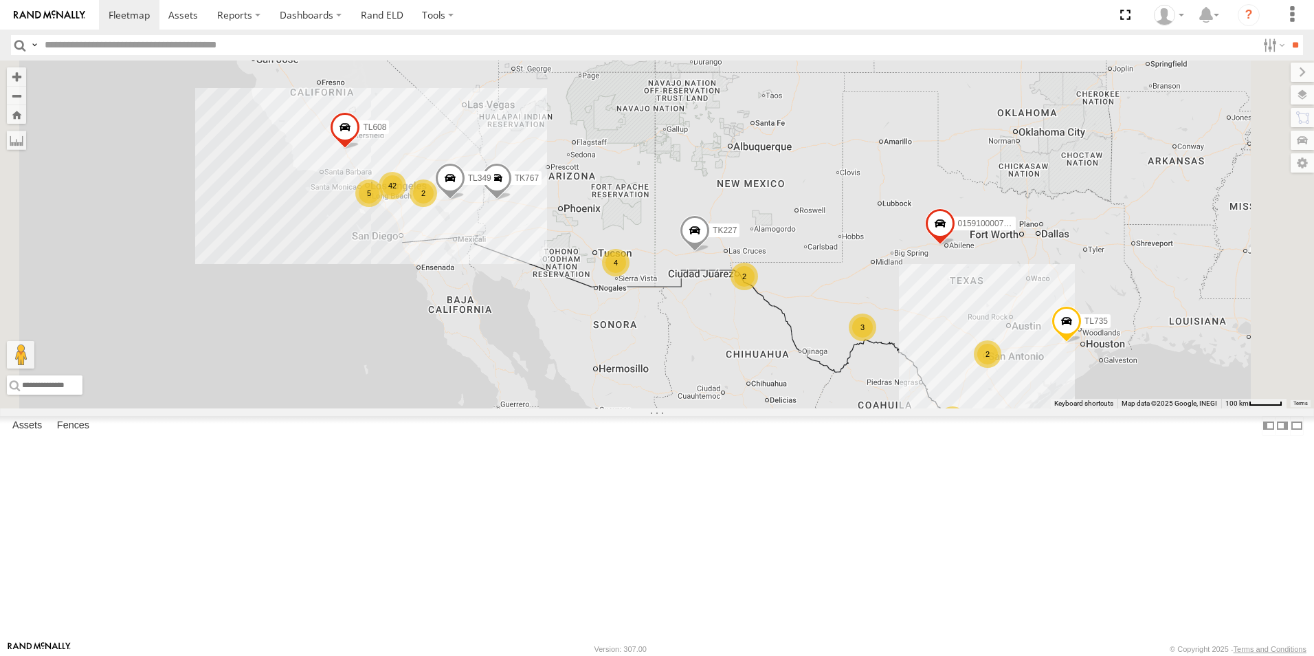
click at [630, 276] on div "4" at bounding box center [615, 262] width 27 height 27
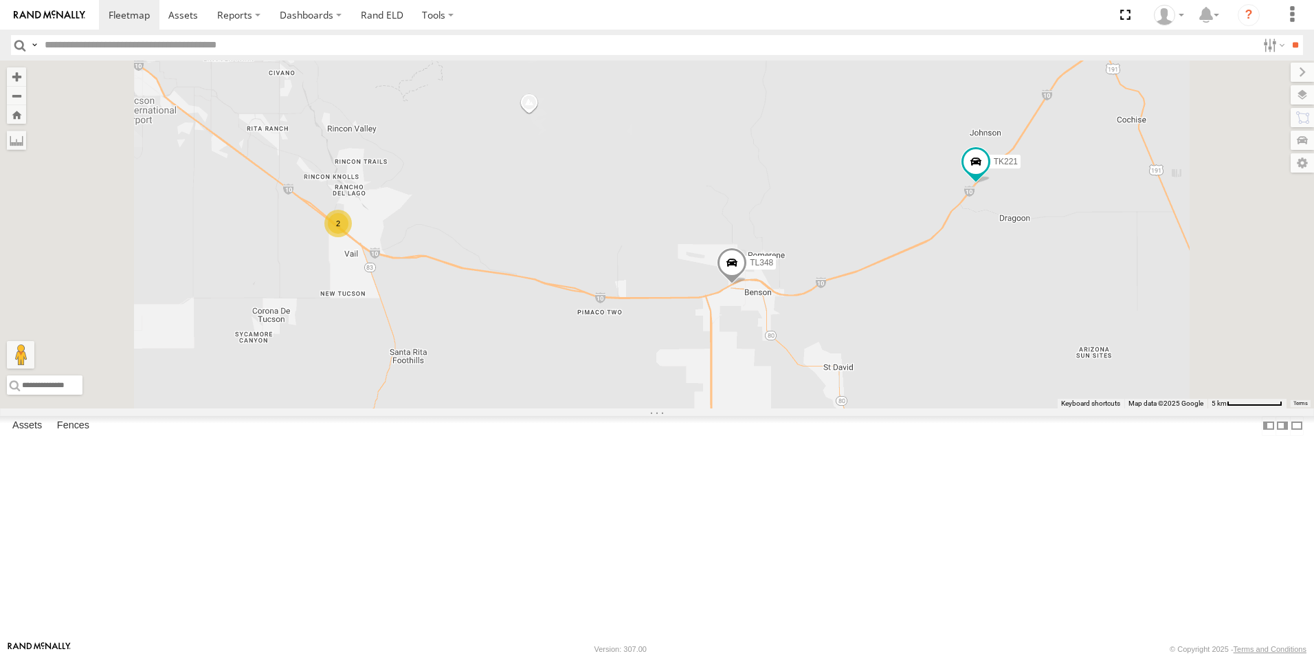
click at [352, 237] on div "2" at bounding box center [337, 223] width 27 height 27
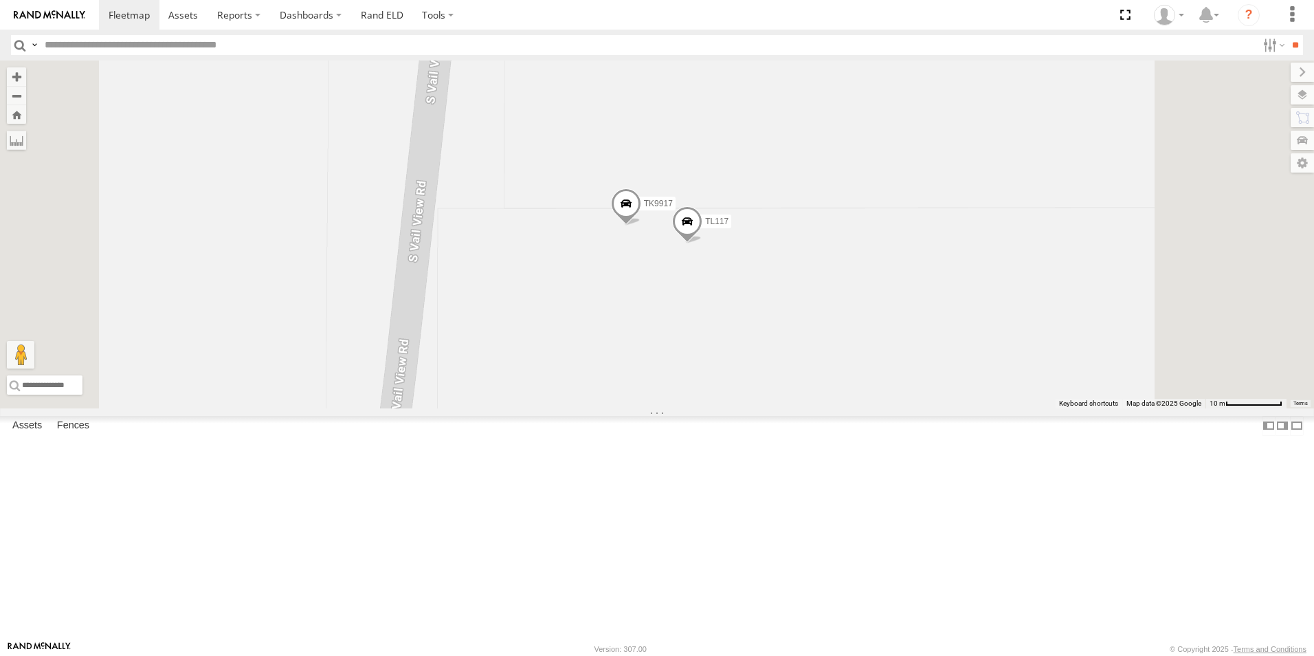
click at [641, 225] on span at bounding box center [626, 206] width 30 height 37
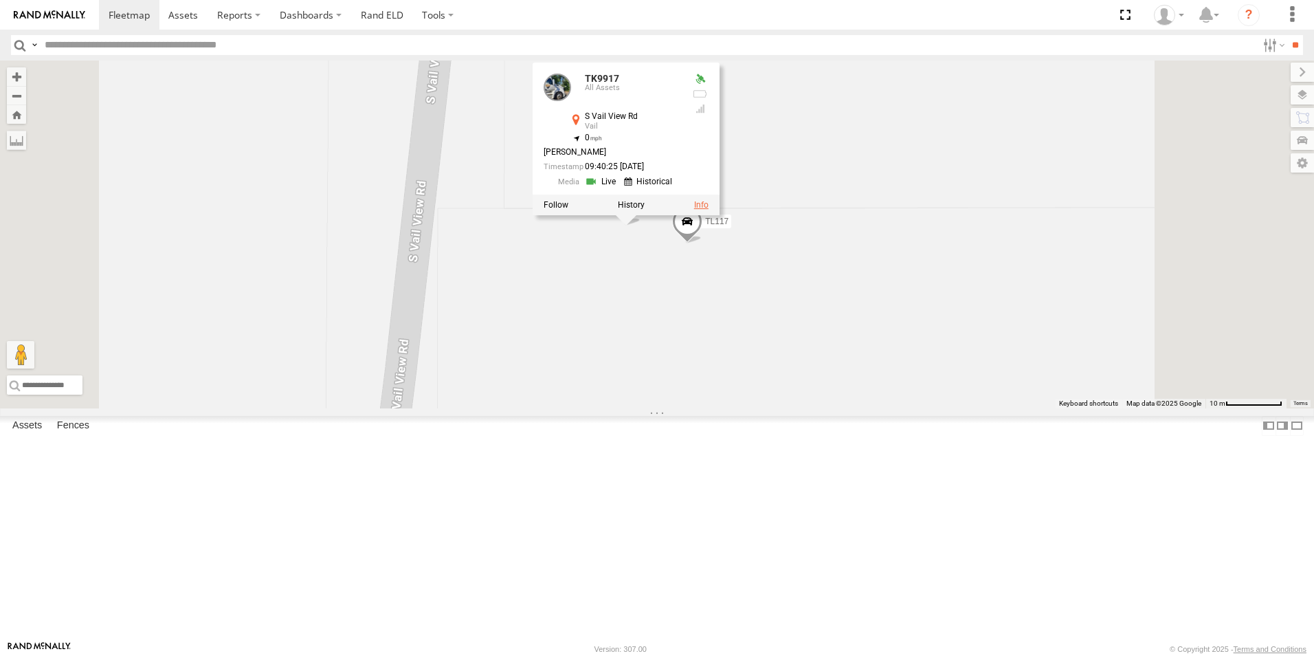
click at [709, 210] on link at bounding box center [701, 205] width 14 height 10
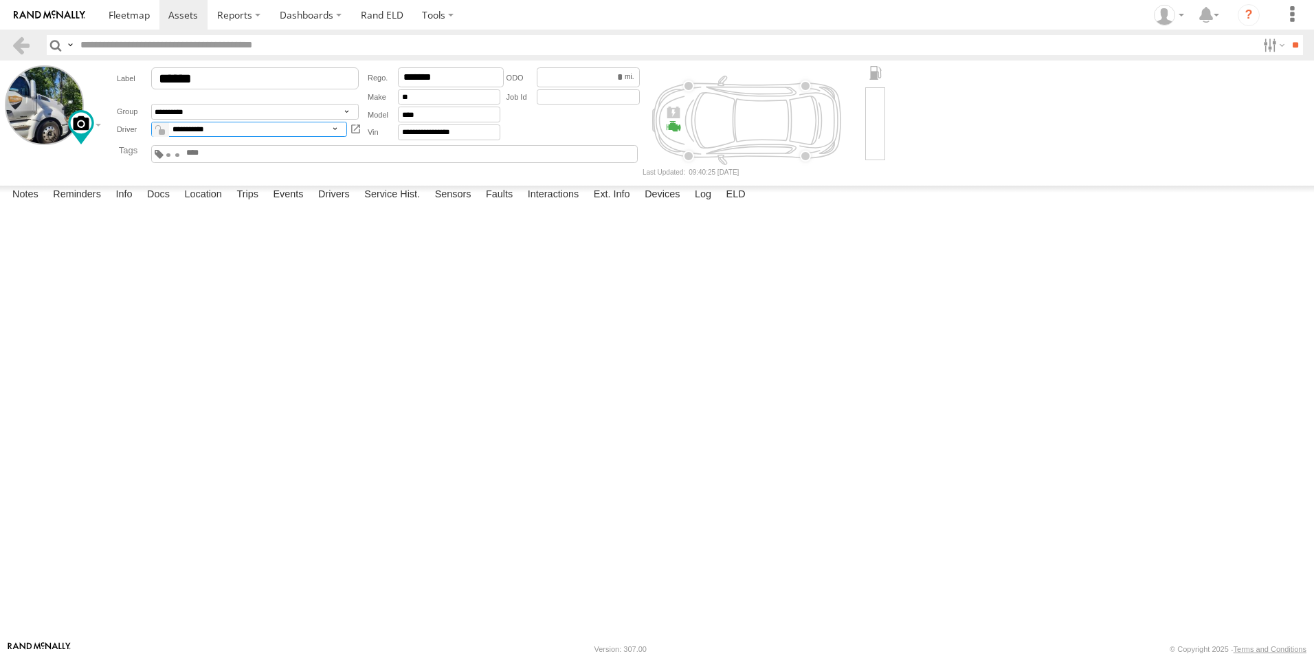
click at [336, 131] on select "**********" at bounding box center [249, 130] width 196 height 16
select select "*****"
click at [151, 122] on select "**********" at bounding box center [249, 130] width 196 height 16
click at [0, 0] on button "Save" at bounding box center [0, 0] width 0 height 0
click at [0, 0] on textarea at bounding box center [0, 0] width 0 height 0
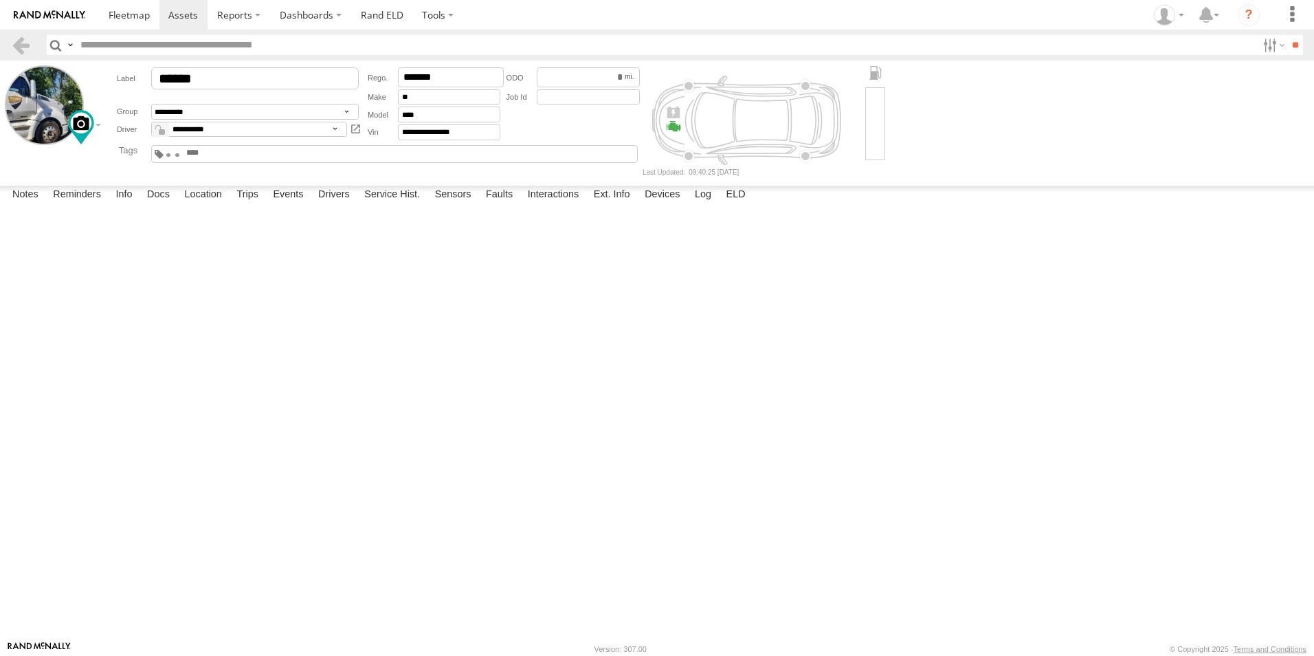
type textarea "**********"
click at [0, 0] on button "Save" at bounding box center [0, 0] width 0 height 0
click at [1295, 14] on label at bounding box center [1292, 15] width 30 height 30
click at [1254, 130] on span at bounding box center [1248, 129] width 26 height 13
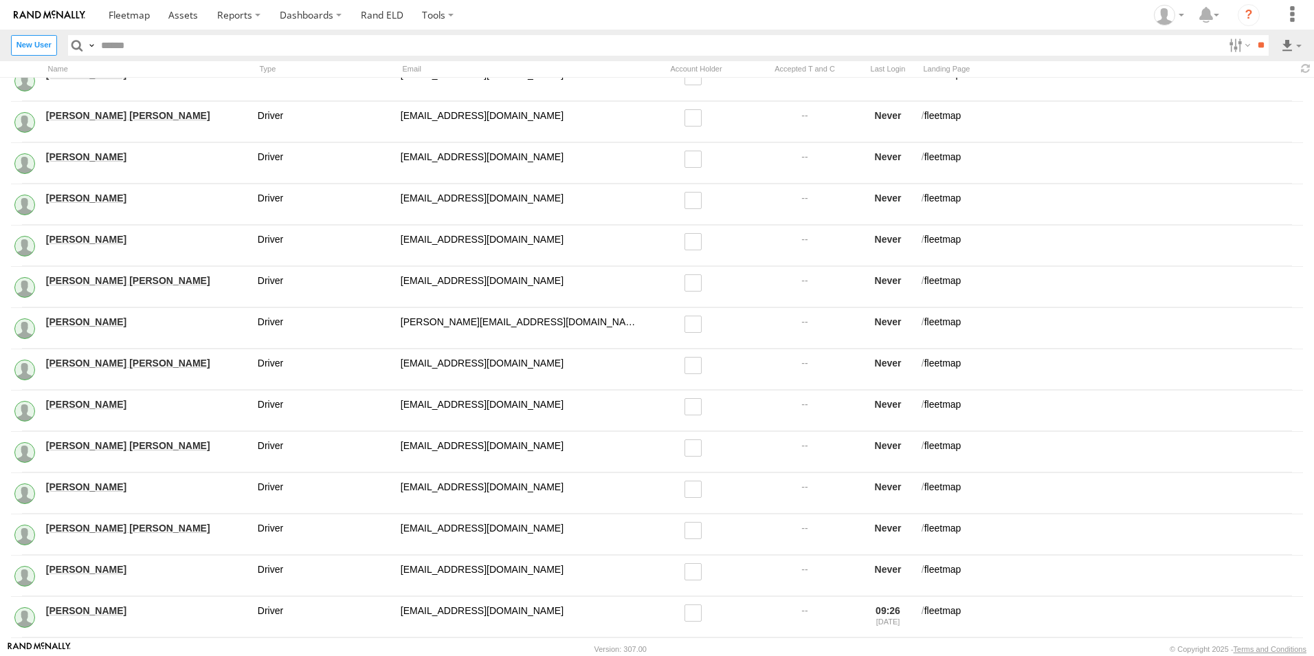
scroll to position [481, 0]
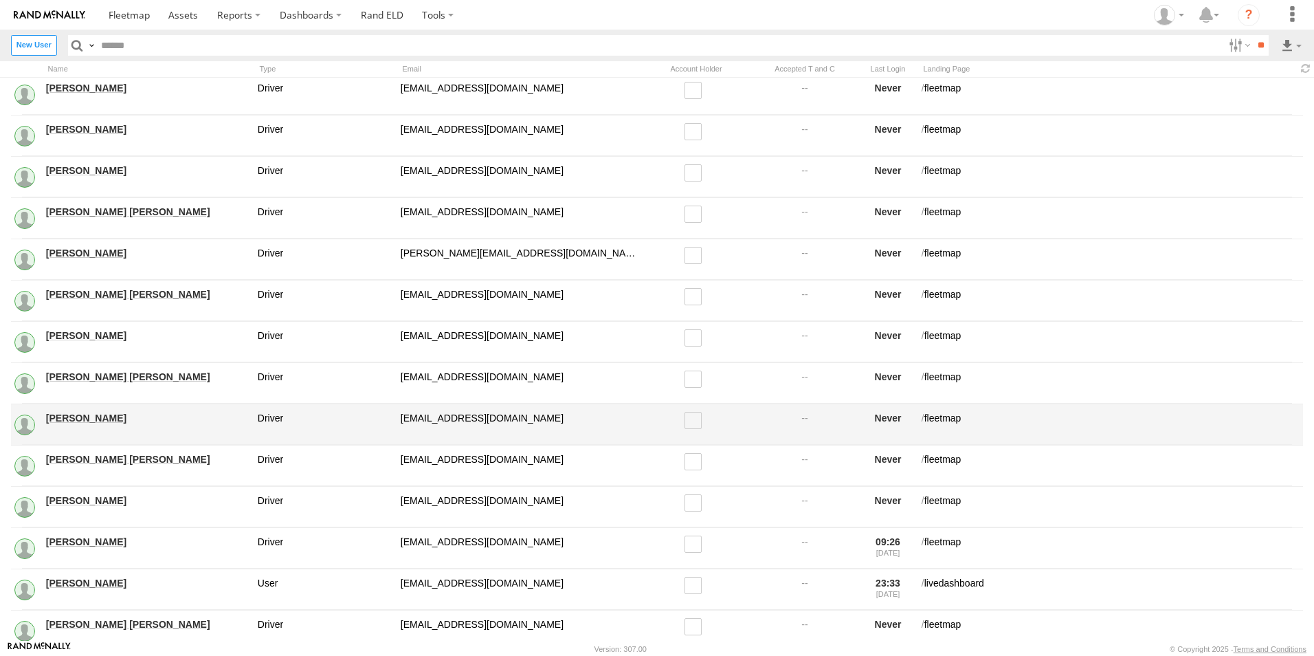
click at [104, 416] on link "Luis Alberto Cisneros" at bounding box center [147, 418] width 202 height 12
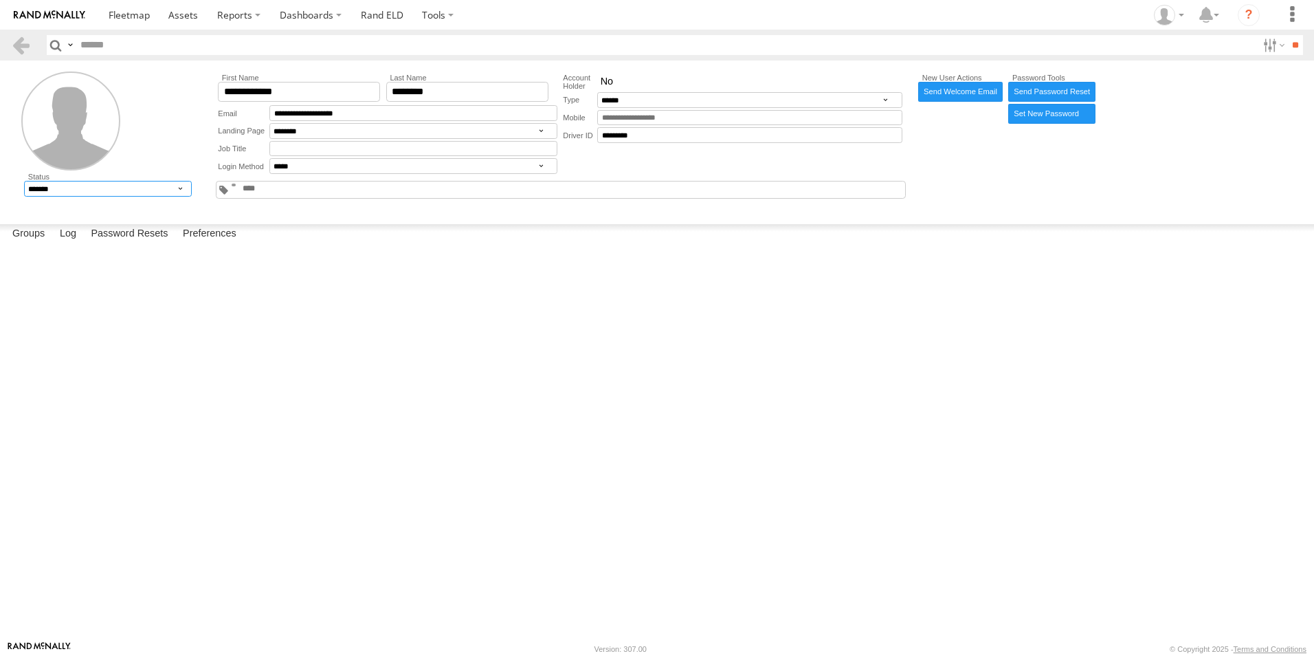
click at [185, 187] on select "******* ******** ******" at bounding box center [107, 189] width 167 height 16
select select "*"
click at [24, 181] on select "******* ******** ******" at bounding box center [107, 189] width 167 height 16
click at [0, 0] on label "Close" at bounding box center [0, 0] width 0 height 0
click at [1261, 115] on div "New User Actions Send Welcome Email Password Tools Send Password Reset Set New …" at bounding box center [1109, 137] width 388 height 132
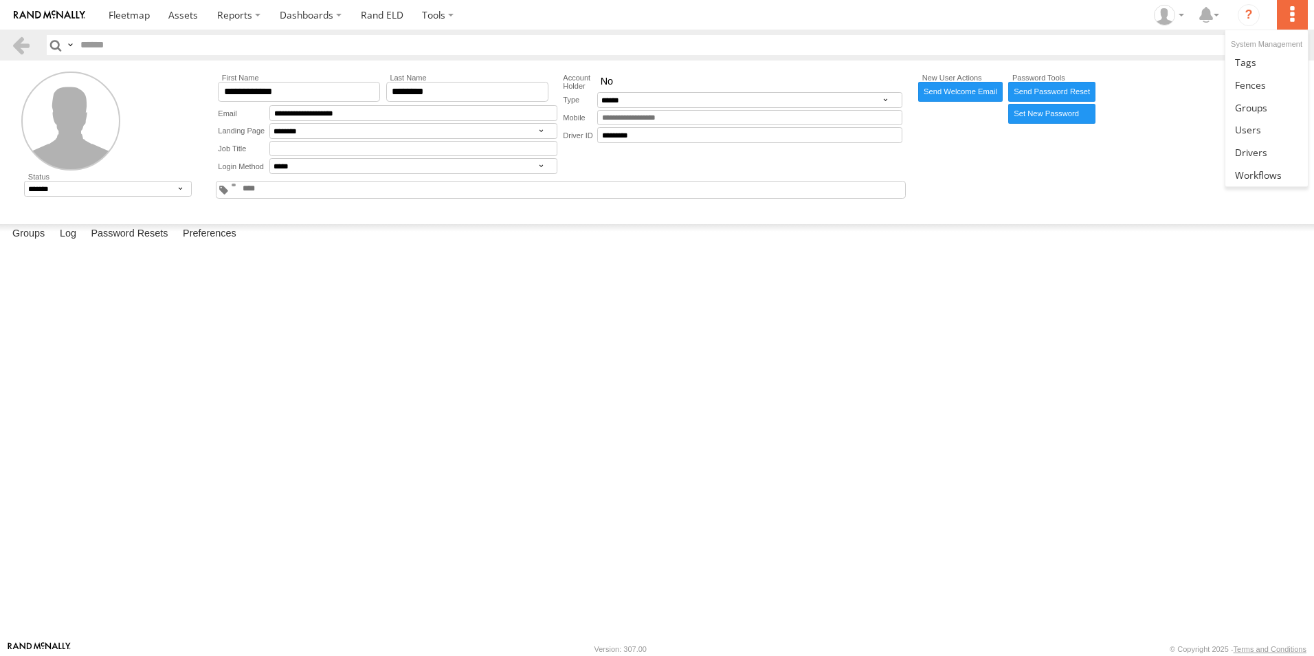
click at [1295, 18] on label at bounding box center [1292, 15] width 30 height 30
click at [1259, 151] on span at bounding box center [1251, 152] width 32 height 13
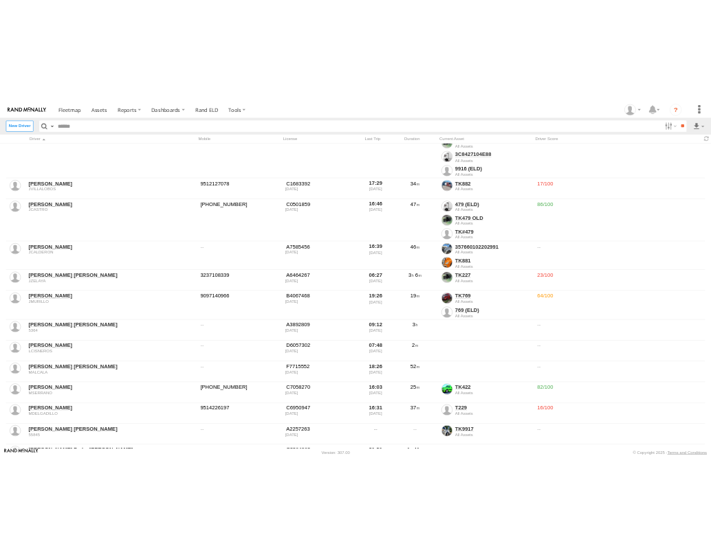
scroll to position [550, 0]
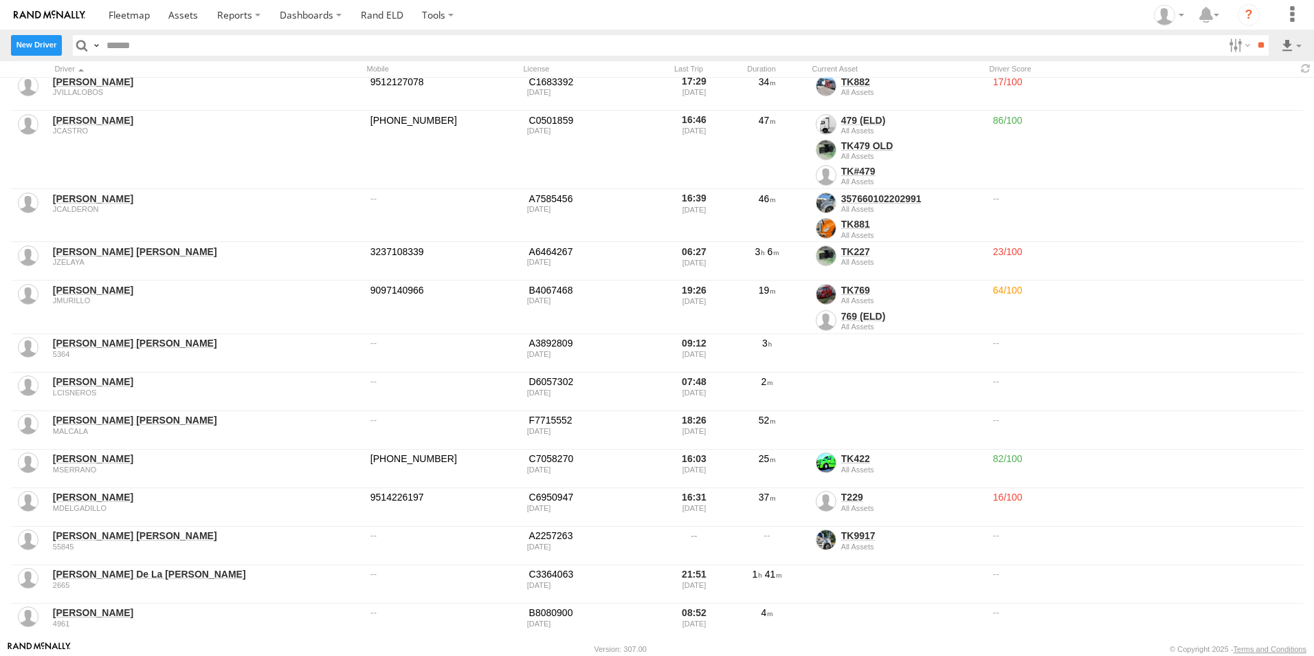
click at [28, 45] on label "New Driver" at bounding box center [36, 45] width 51 height 20
click at [0, 0] on input "text" at bounding box center [0, 0] width 0 height 0
type input "****"
type input "**********"
click at [0, 0] on input "email" at bounding box center [0, 0] width 0 height 0
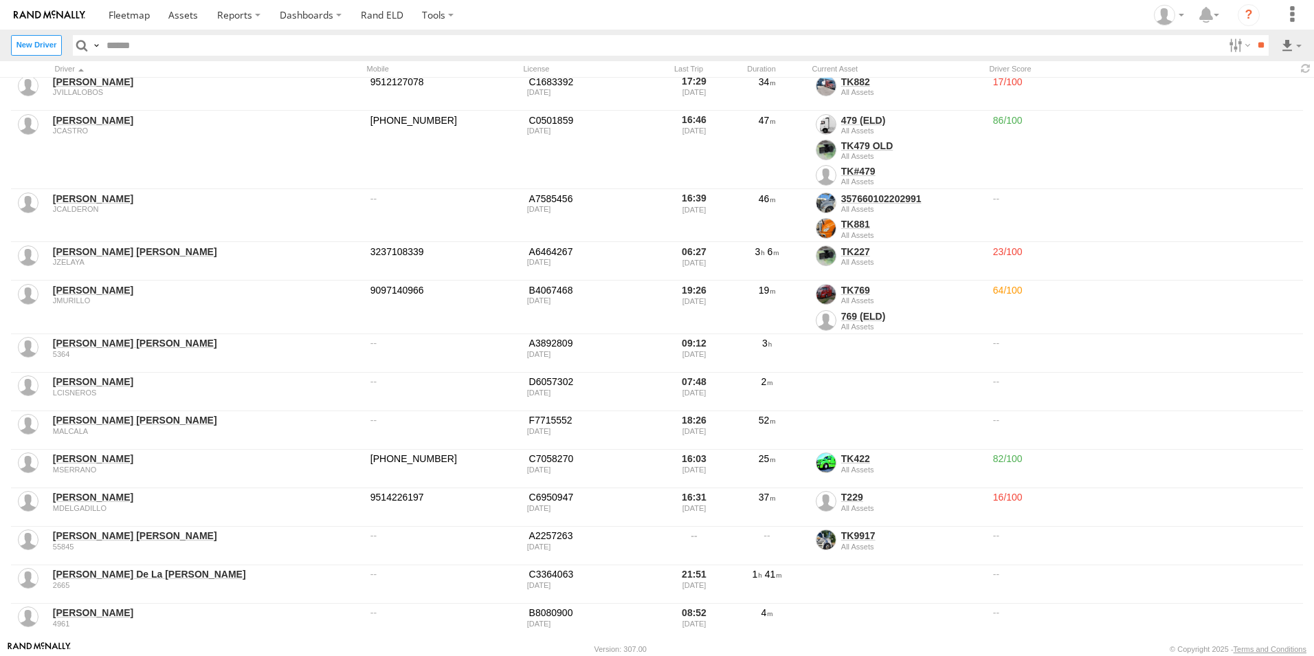
paste input "**********"
type input "**********"
click at [0, 0] on input "text" at bounding box center [0, 0] width 0 height 0
type input "*****"
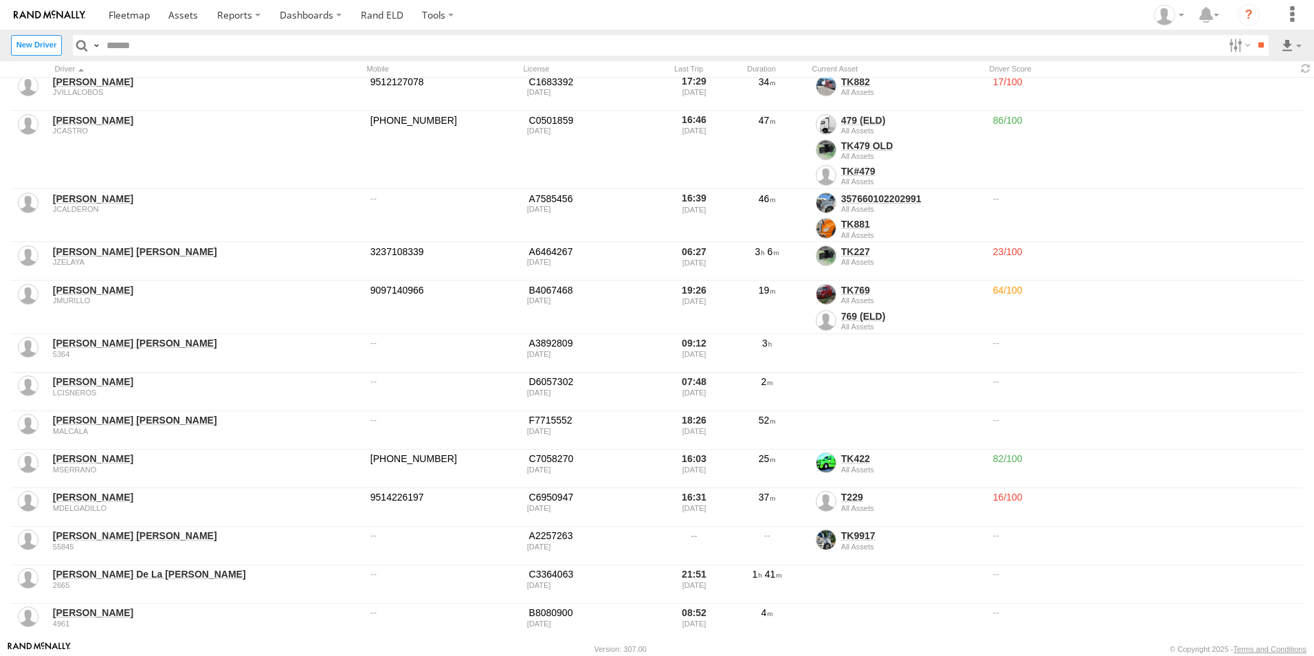
click at [0, 0] on input "text" at bounding box center [0, 0] width 0 height 0
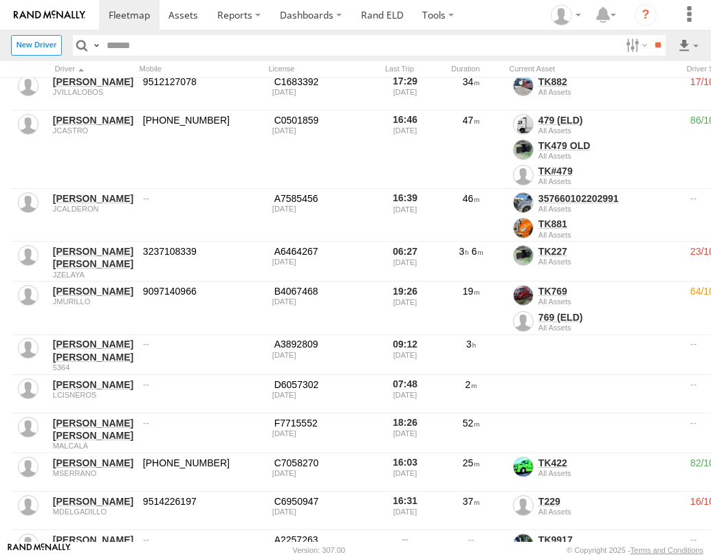
scroll to position [582, 0]
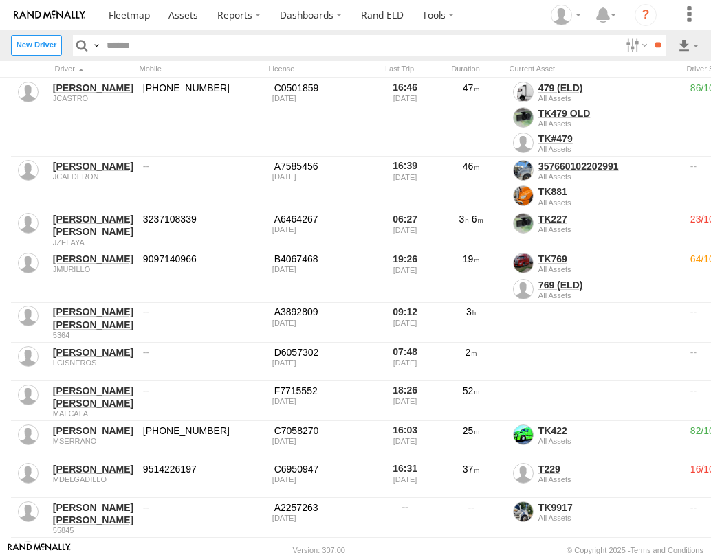
click at [0, 0] on input "text" at bounding box center [0, 0] width 0 height 0
type input "********"
click at [0, 0] on input "text" at bounding box center [0, 0] width 0 height 0
type input "*"
type input "**********"
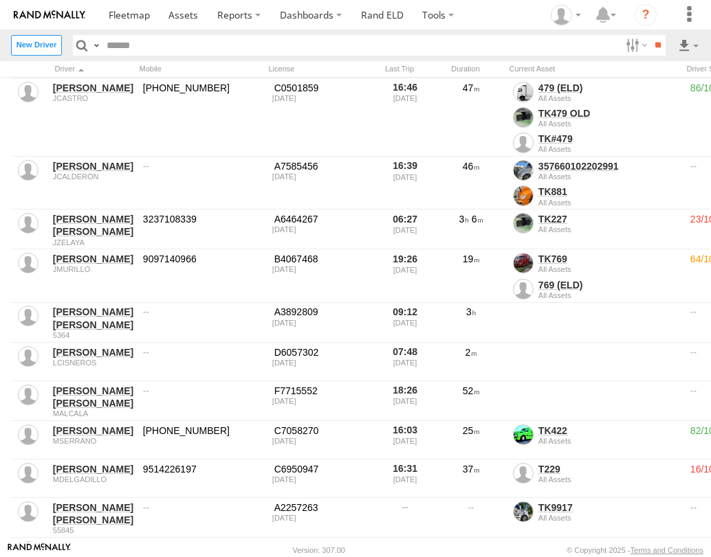
type input "**"
click at [0, 0] on input "**********" at bounding box center [0, 0] width 0 height 0
type input "**********"
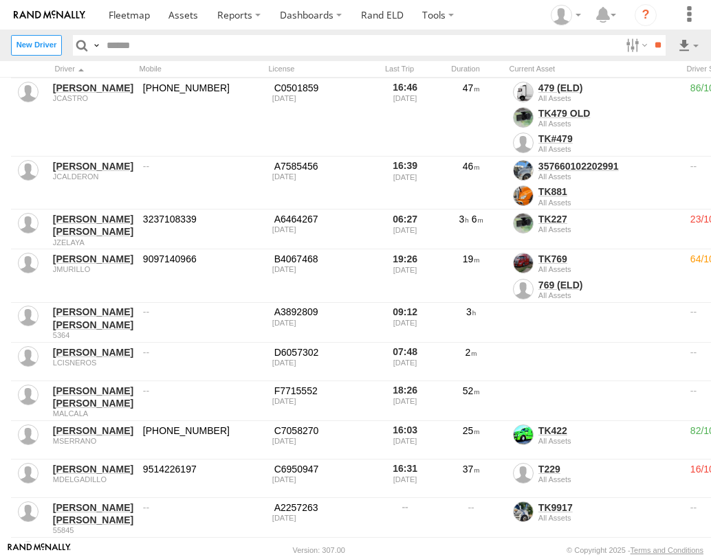
click at [0, 0] on button "Create" at bounding box center [0, 0] width 0 height 0
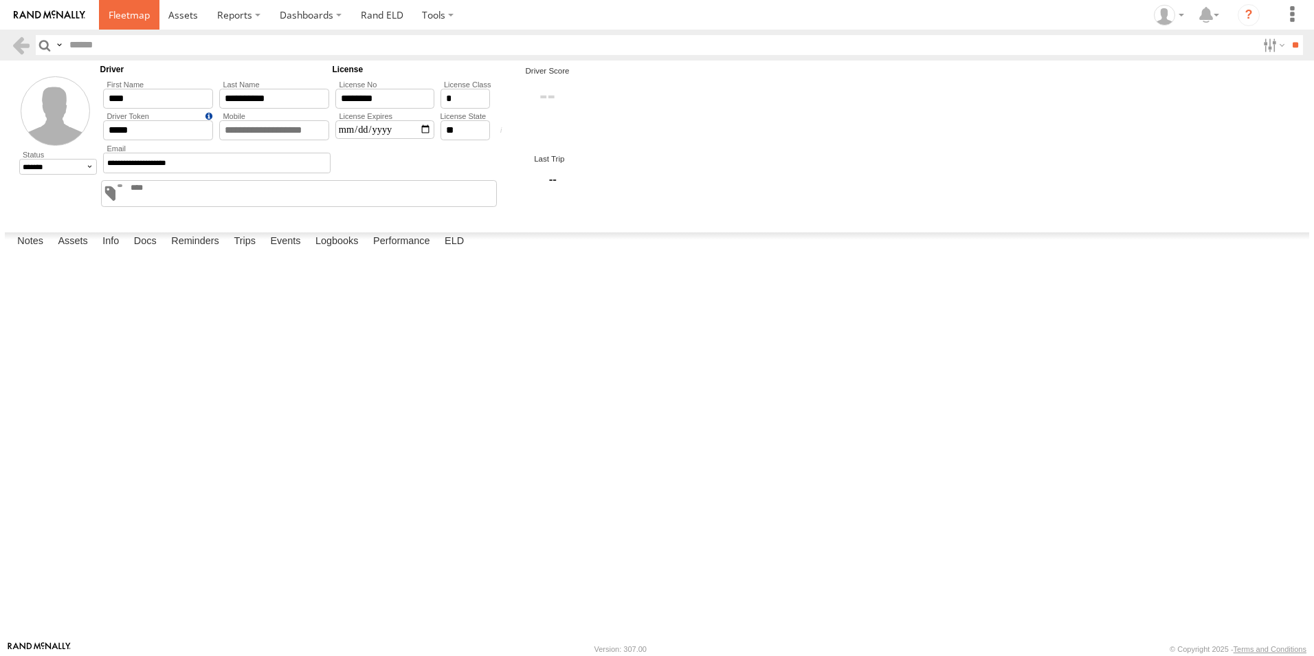
click at [118, 14] on span at bounding box center [129, 14] width 41 height 13
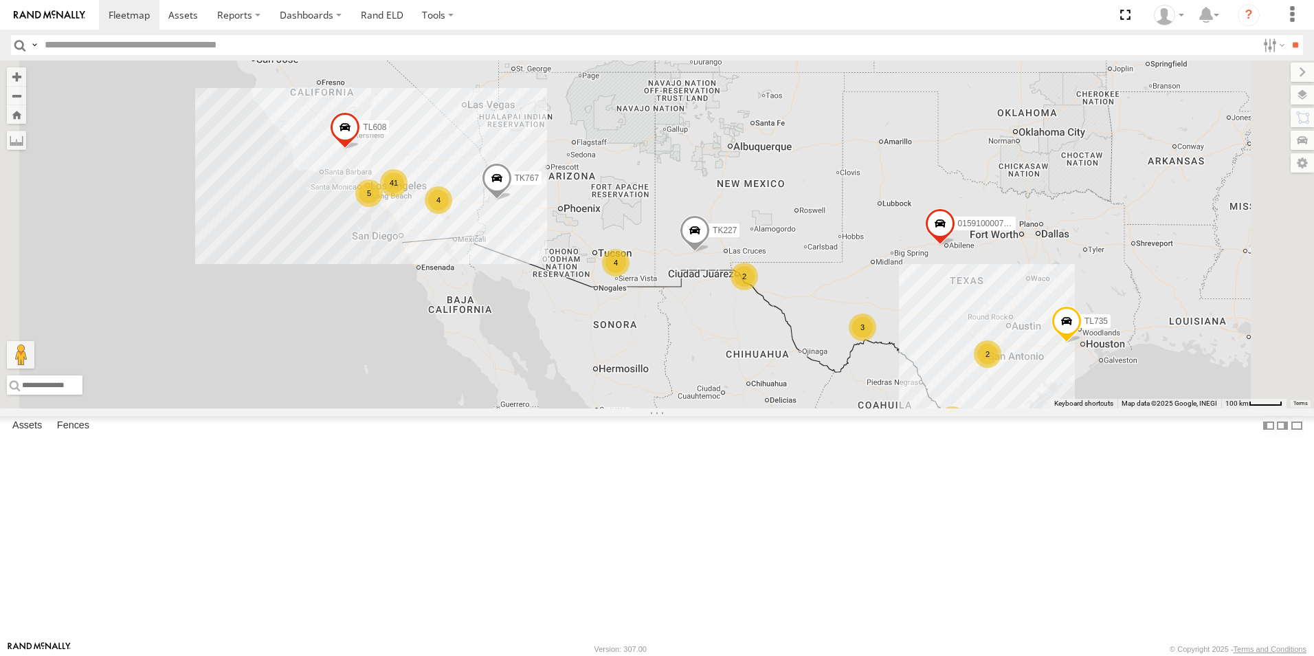
click at [710, 252] on span at bounding box center [695, 233] width 30 height 37
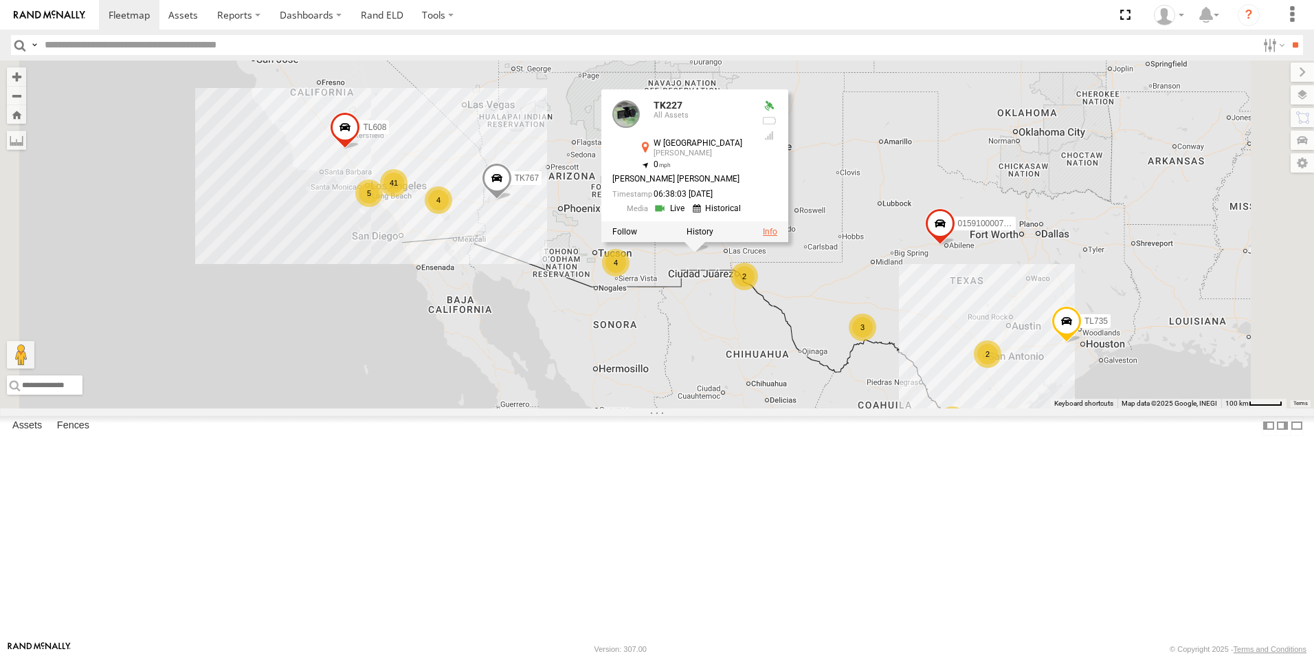
click at [777, 236] on link at bounding box center [770, 232] width 14 height 10
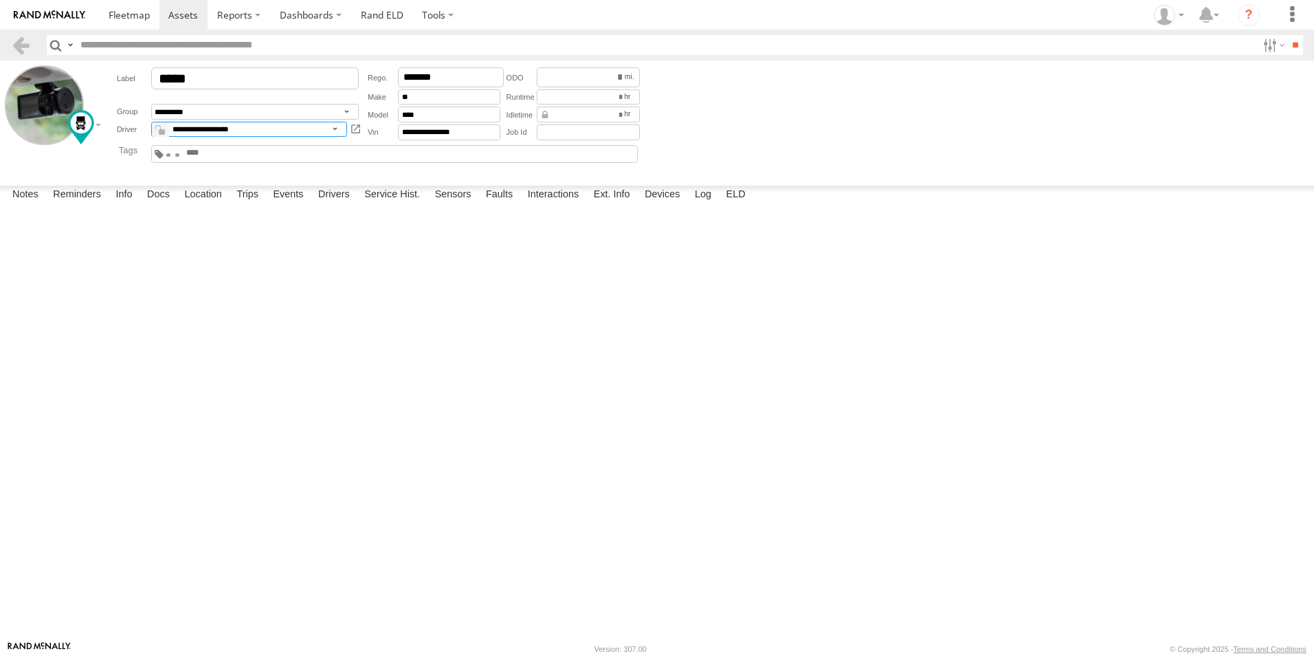
click at [335, 133] on select "**********" at bounding box center [249, 130] width 196 height 16
select select "*****"
click at [151, 122] on select "**********" at bounding box center [249, 130] width 196 height 16
click at [0, 0] on textarea at bounding box center [0, 0] width 0 height 0
type textarea "**********"
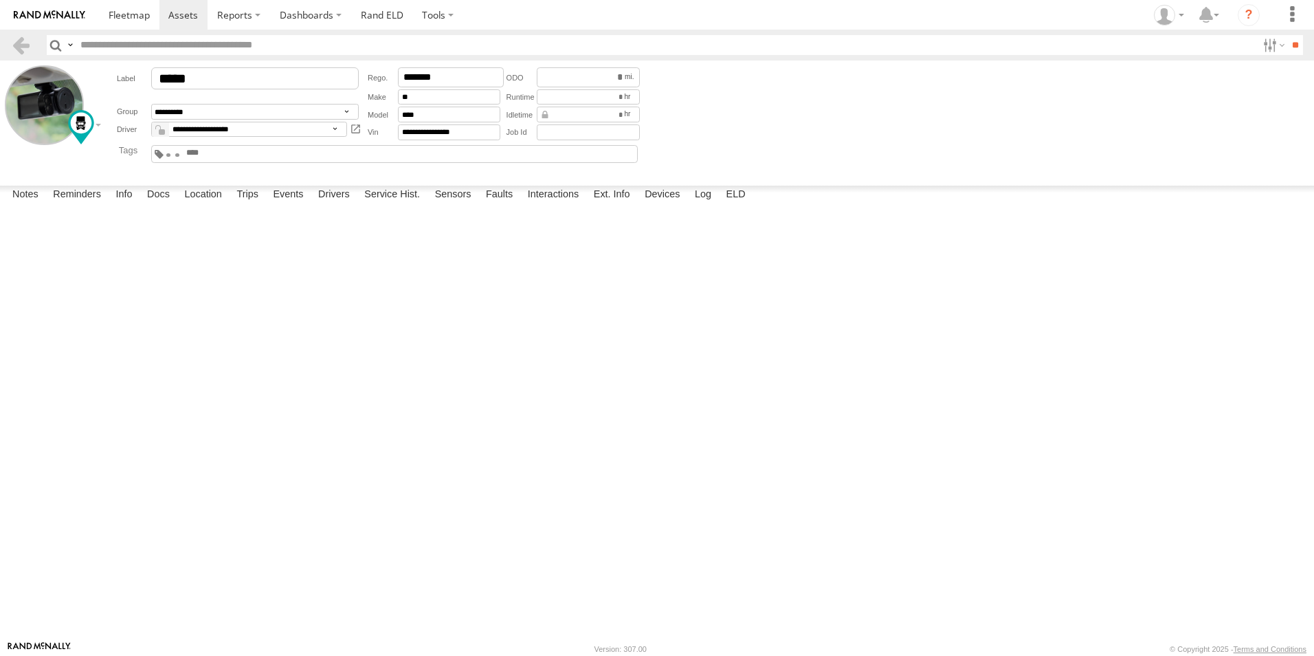
click at [0, 0] on button "Save" at bounding box center [0, 0] width 0 height 0
click at [113, 17] on span at bounding box center [129, 14] width 41 height 13
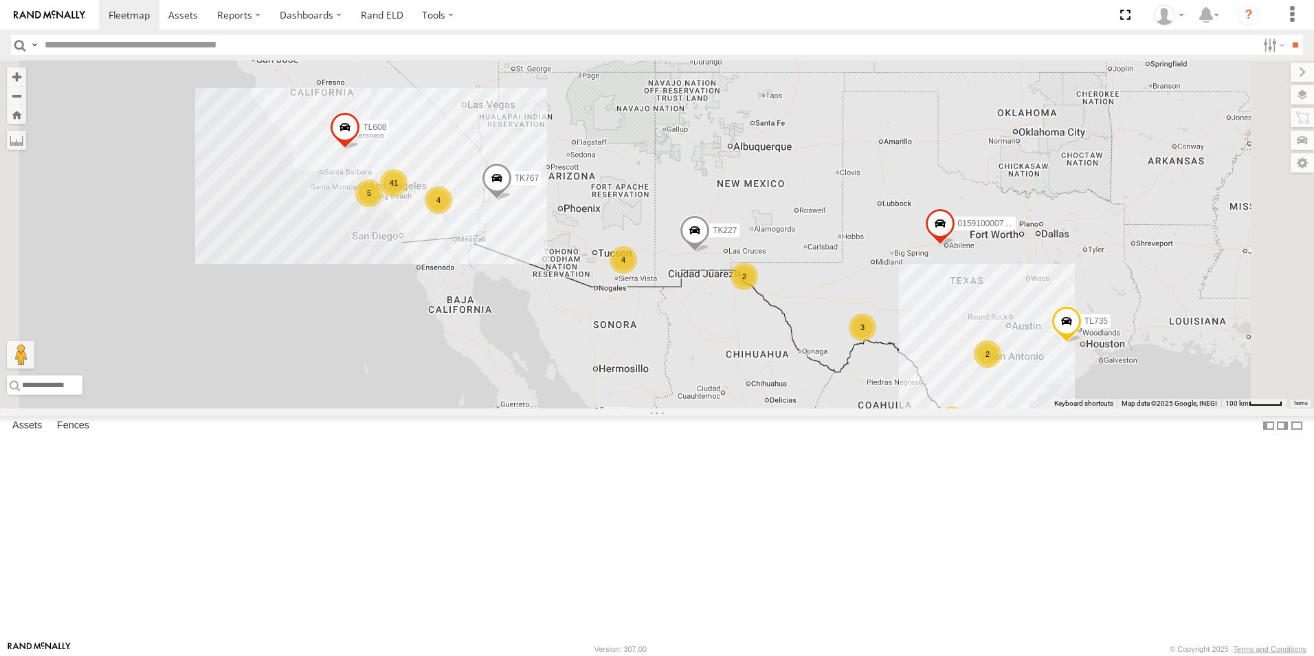
click at [710, 252] on span at bounding box center [695, 233] width 30 height 37
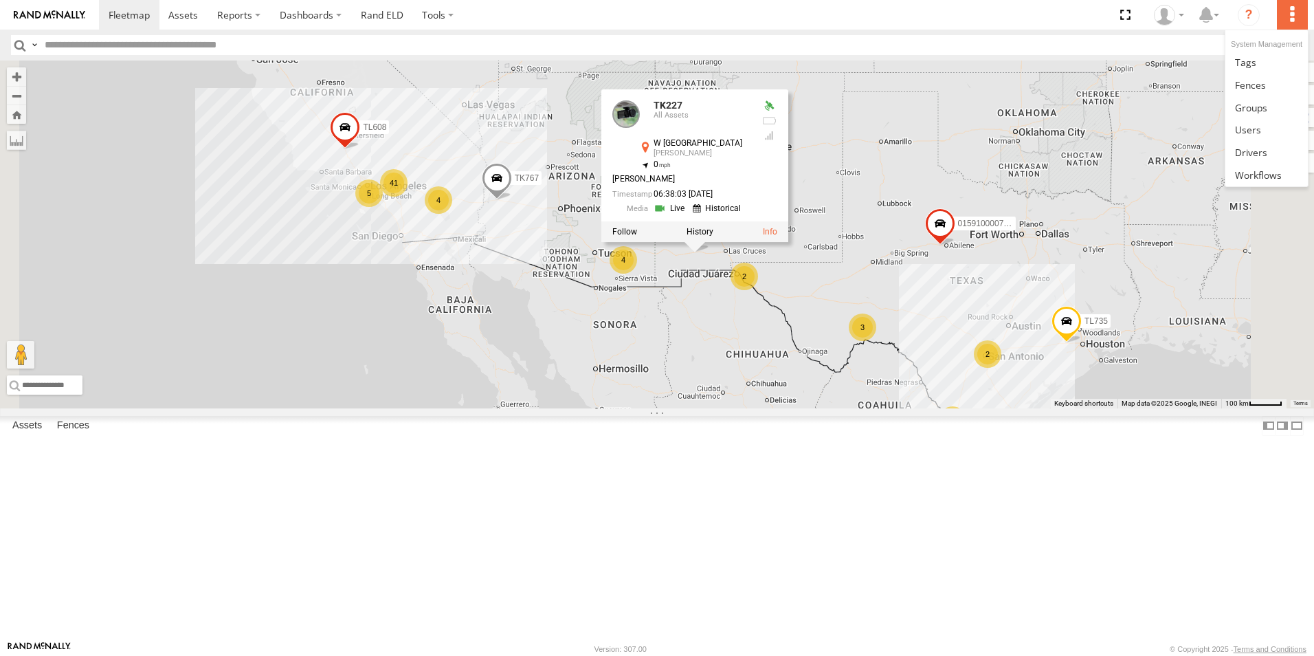
click at [1290, 15] on label at bounding box center [1292, 15] width 30 height 30
click at [1243, 129] on span at bounding box center [1248, 129] width 26 height 13
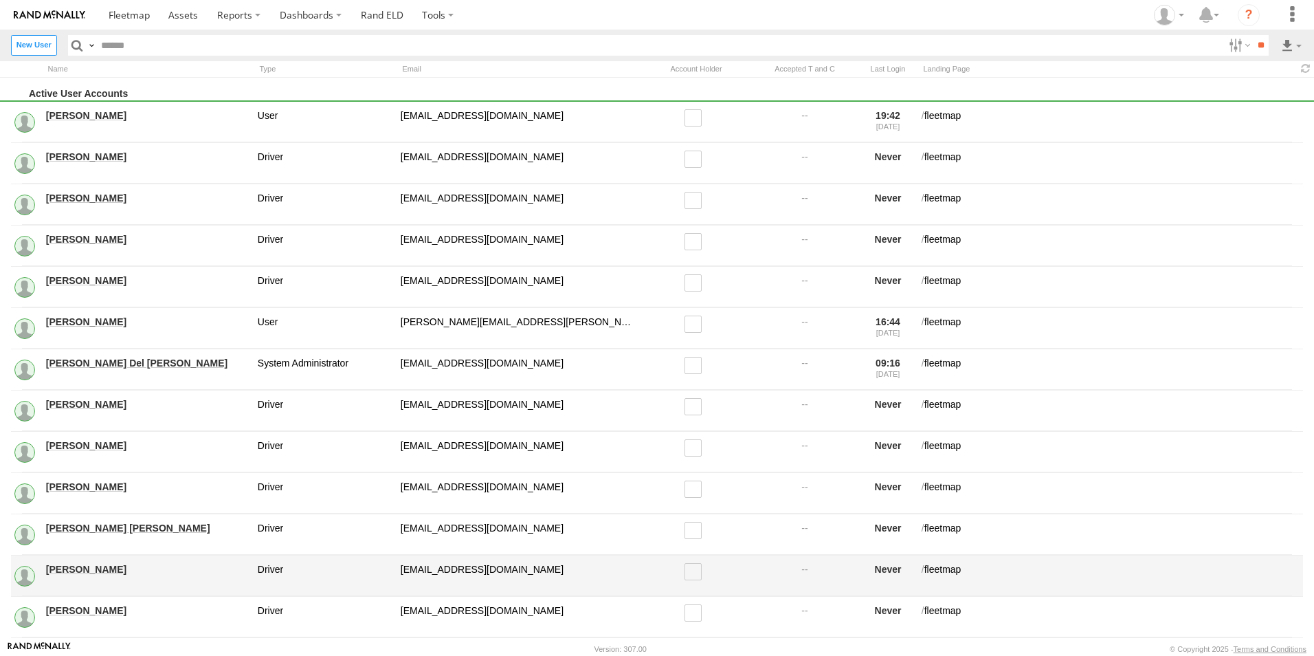
click at [78, 571] on link "Hector Sosa" at bounding box center [147, 569] width 202 height 12
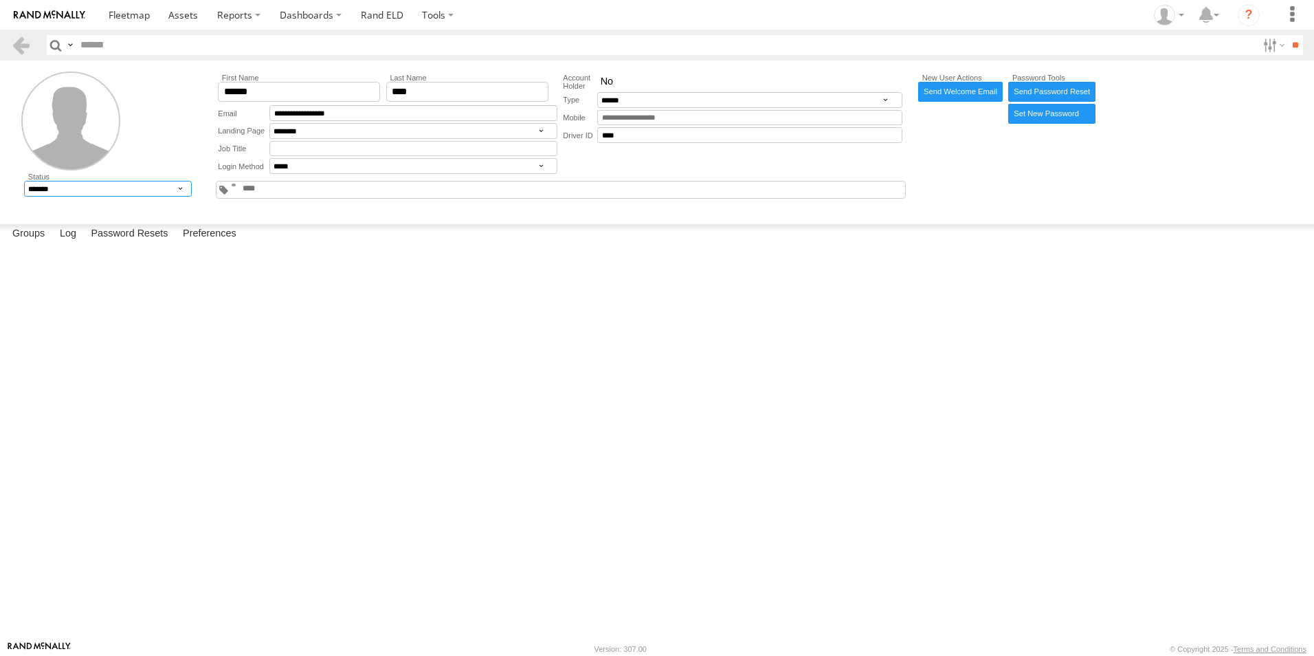
click at [184, 190] on select "******* ******** ******" at bounding box center [107, 189] width 167 height 16
select select "*"
click at [24, 181] on select "******* ******** ******" at bounding box center [107, 189] width 167 height 16
click at [1294, 11] on label at bounding box center [1292, 15] width 30 height 30
click at [1265, 150] on span at bounding box center [1251, 152] width 32 height 13
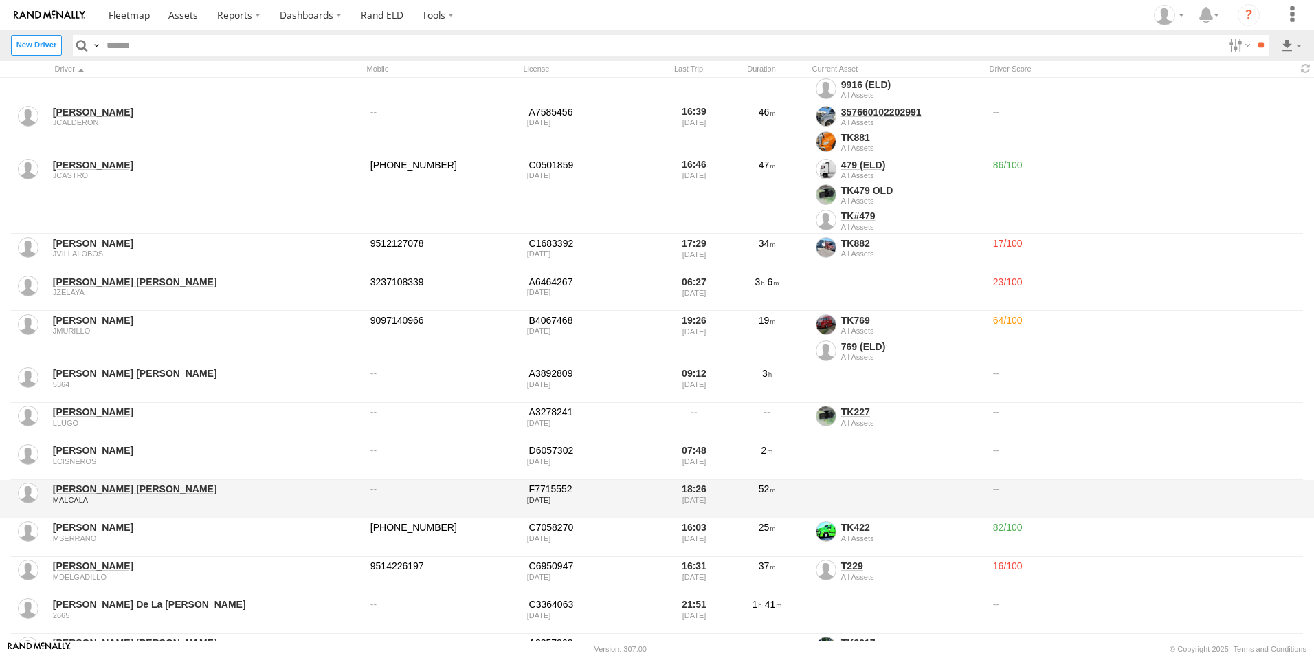
scroll to position [619, 0]
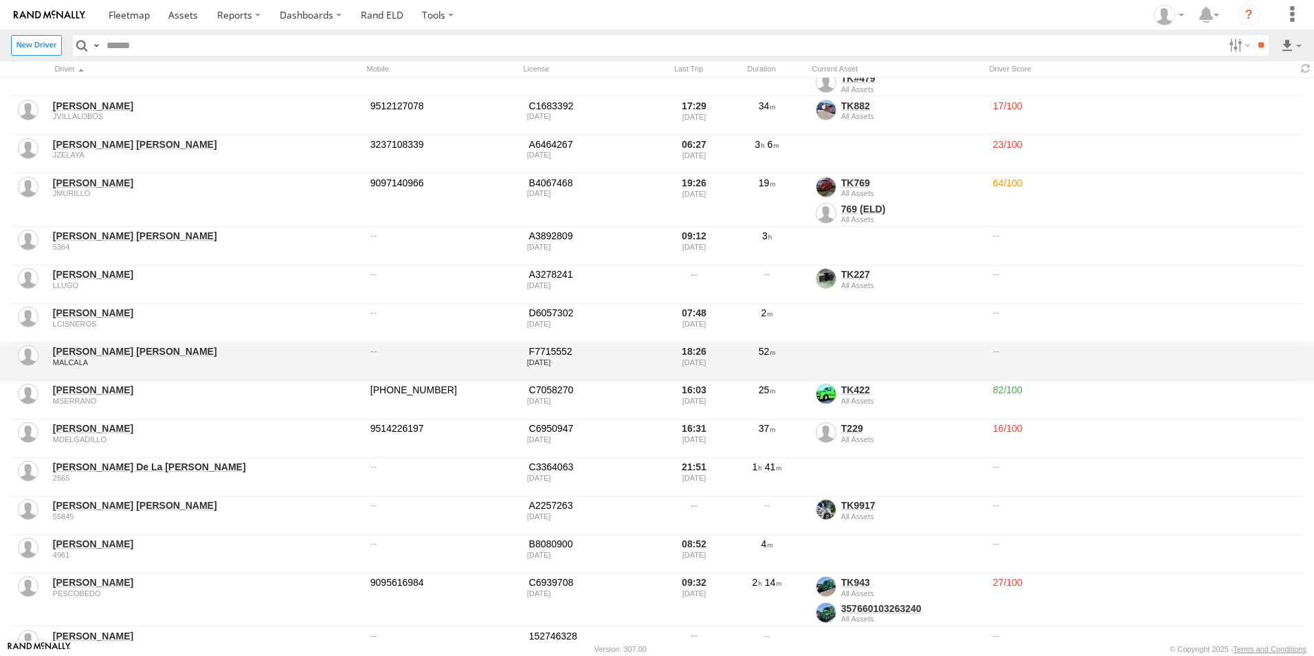
click at [74, 355] on link "MARCO ANTONIO ALCALA" at bounding box center [207, 351] width 308 height 12
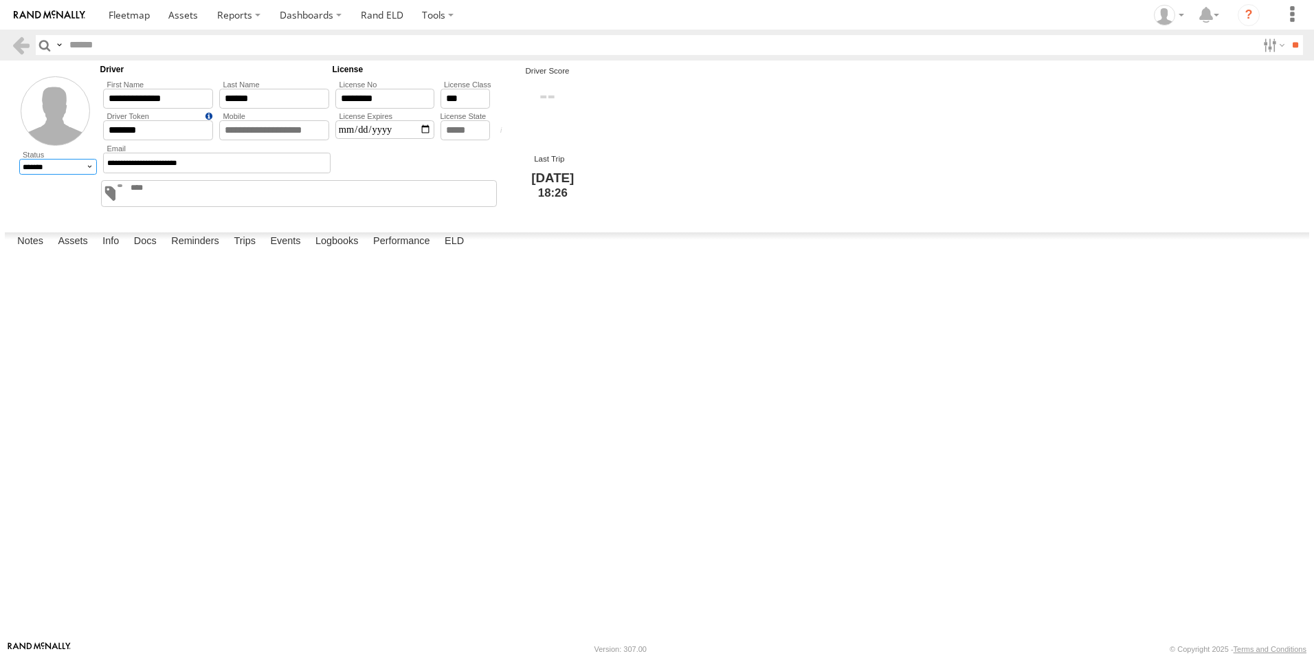
click at [90, 166] on select "******* ******** ******" at bounding box center [58, 167] width 78 height 16
select select "*"
click at [19, 159] on select "******* ******** ******" at bounding box center [58, 167] width 78 height 16
click at [0, 0] on button "Proceed" at bounding box center [0, 0] width 0 height 0
click at [1289, 10] on label at bounding box center [1292, 15] width 30 height 30
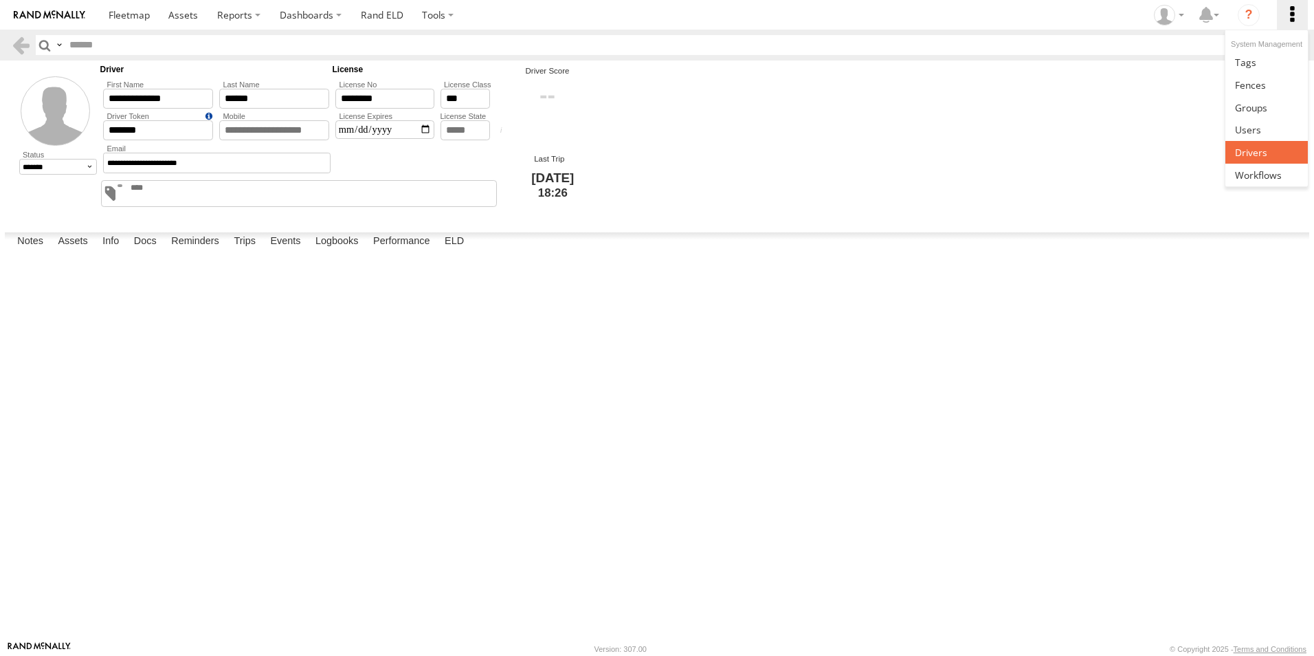
click at [1256, 148] on span at bounding box center [1251, 152] width 32 height 13
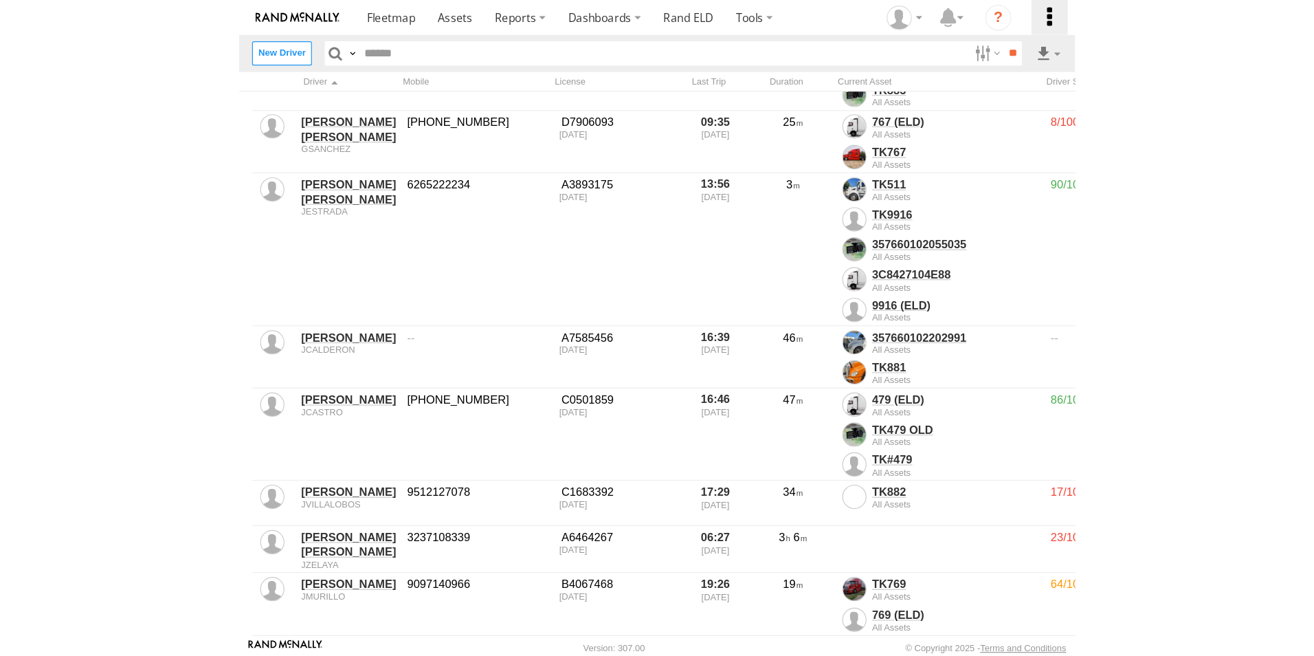
scroll to position [275, 0]
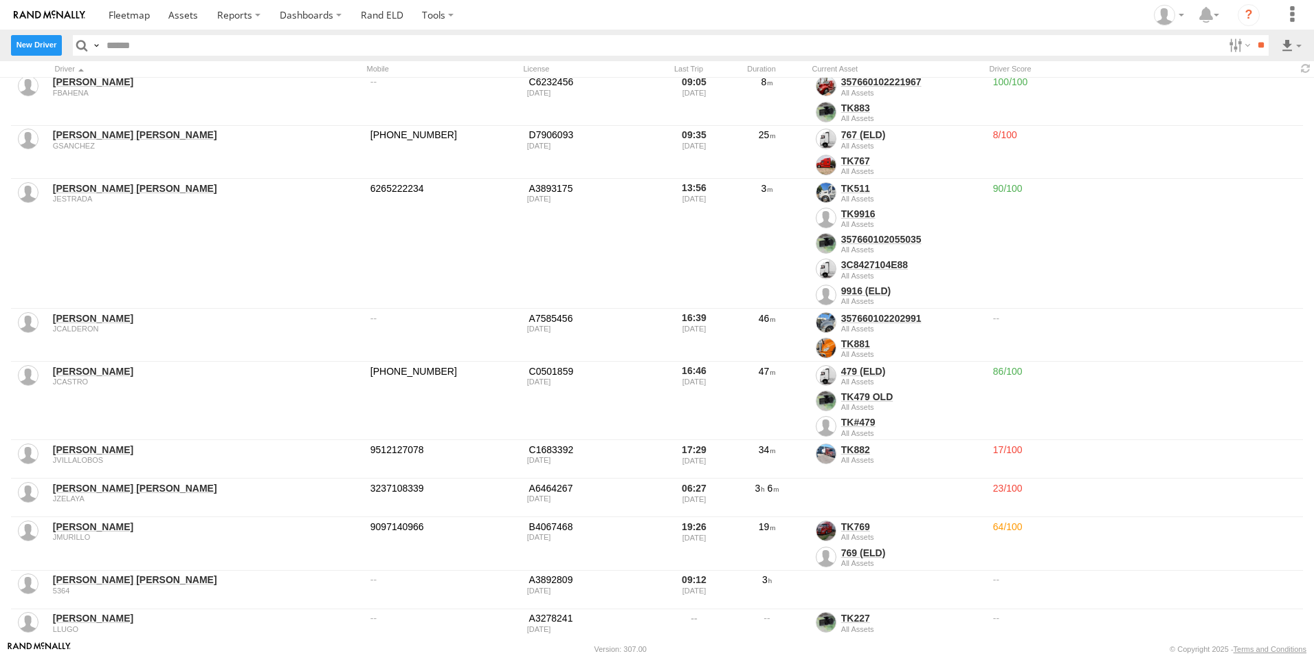
click at [42, 49] on label "New Driver" at bounding box center [36, 45] width 51 height 20
click at [0, 0] on input "text" at bounding box center [0, 0] width 0 height 0
type input "*******"
click at [0, 0] on input "email" at bounding box center [0, 0] width 0 height 0
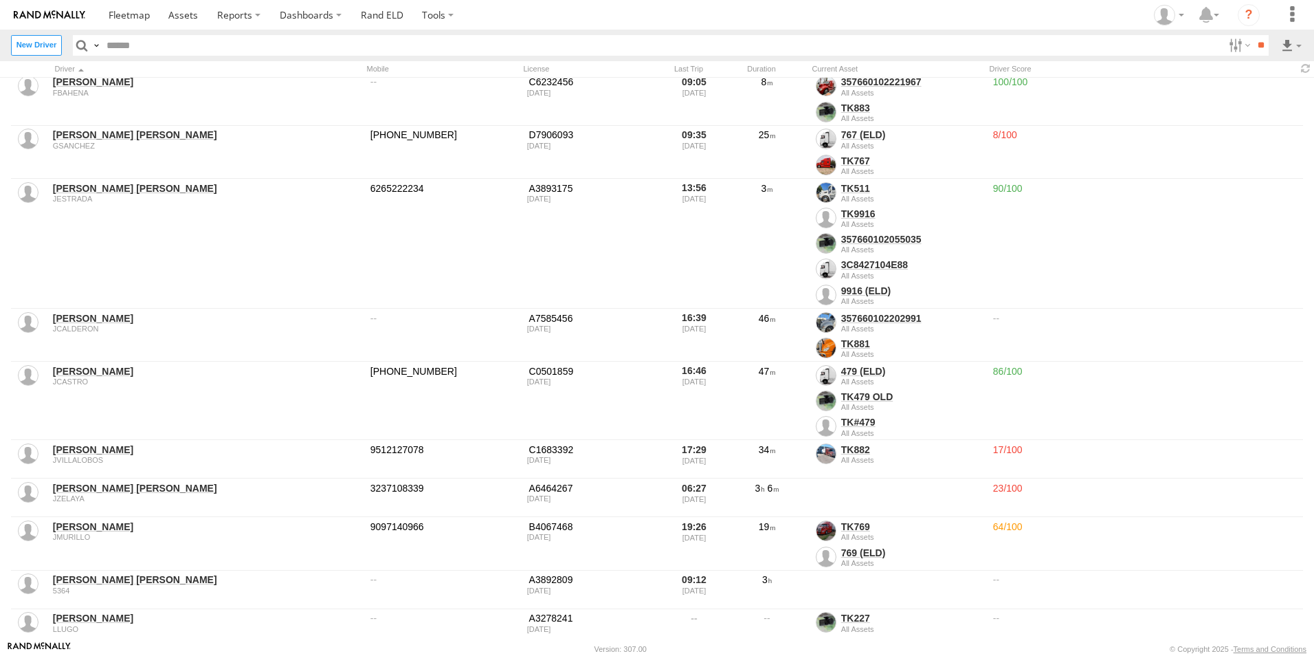
paste input "**********"
type input "**********"
click at [0, 0] on input "text" at bounding box center [0, 0] width 0 height 0
type input "********"
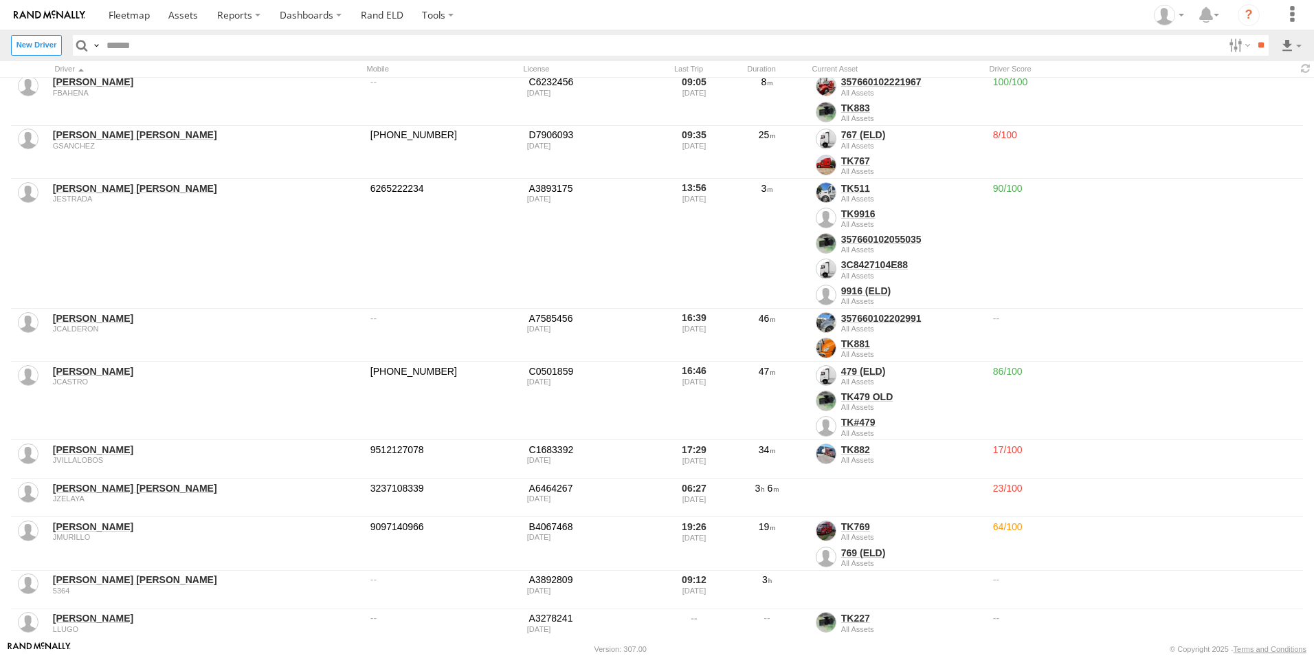
click at [0, 0] on input "text" at bounding box center [0, 0] width 0 height 0
type input "********"
click at [0, 0] on input "text" at bounding box center [0, 0] width 0 height 0
type input "*"
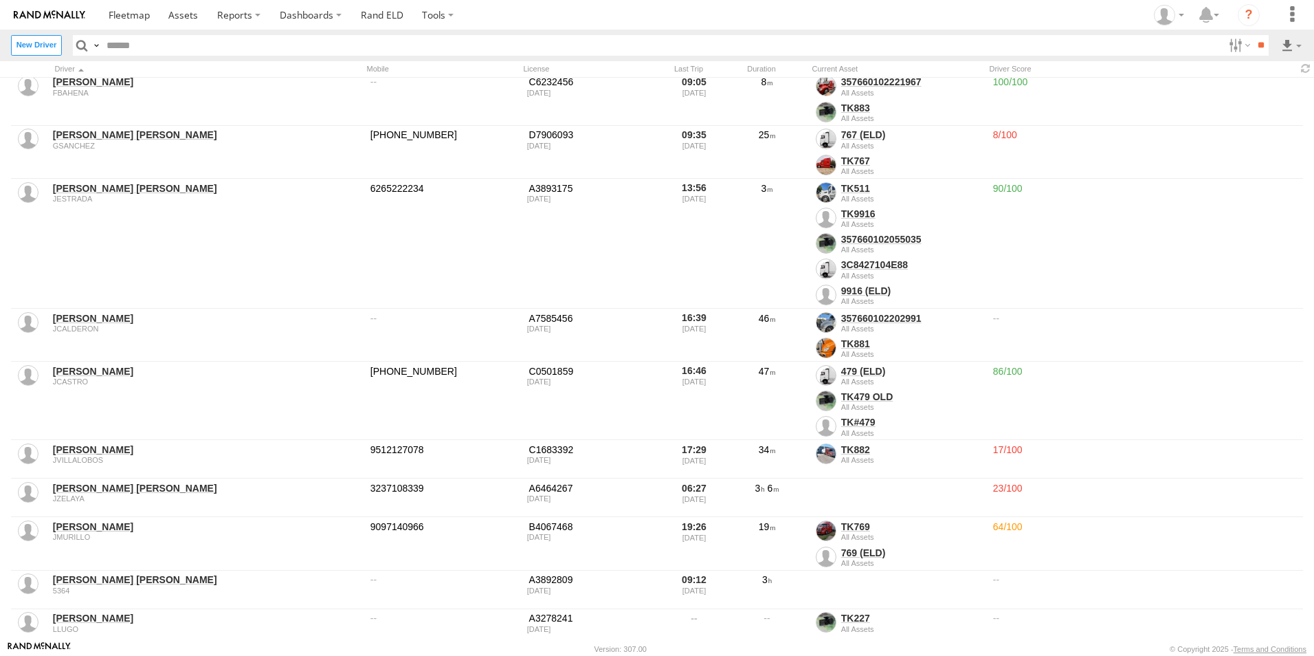
type input "**********"
type input "**"
click at [0, 0] on input "**********" at bounding box center [0, 0] width 0 height 0
type input "**********"
click at [0, 0] on button "Create" at bounding box center [0, 0] width 0 height 0
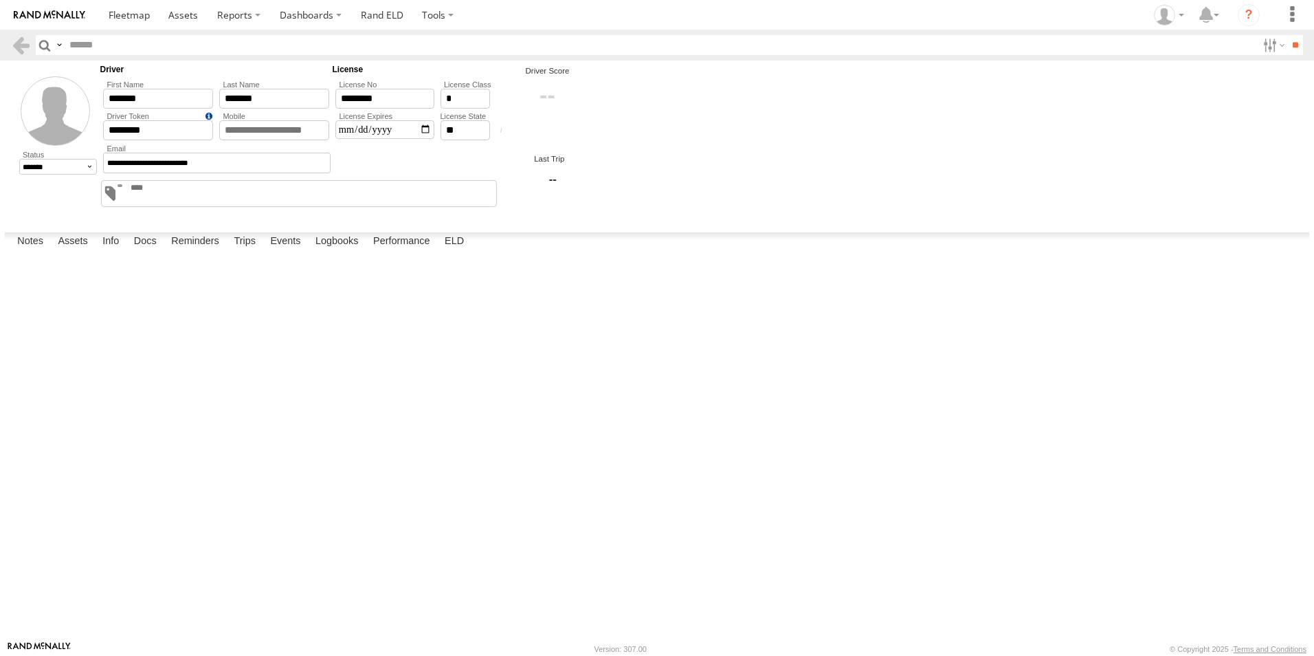
drag, startPoint x: 397, startPoint y: 389, endPoint x: 571, endPoint y: 356, distance: 177.7
click at [0, 0] on div at bounding box center [0, 0] width 0 height 0
click at [1290, 49] on input "**" at bounding box center [1295, 45] width 16 height 20
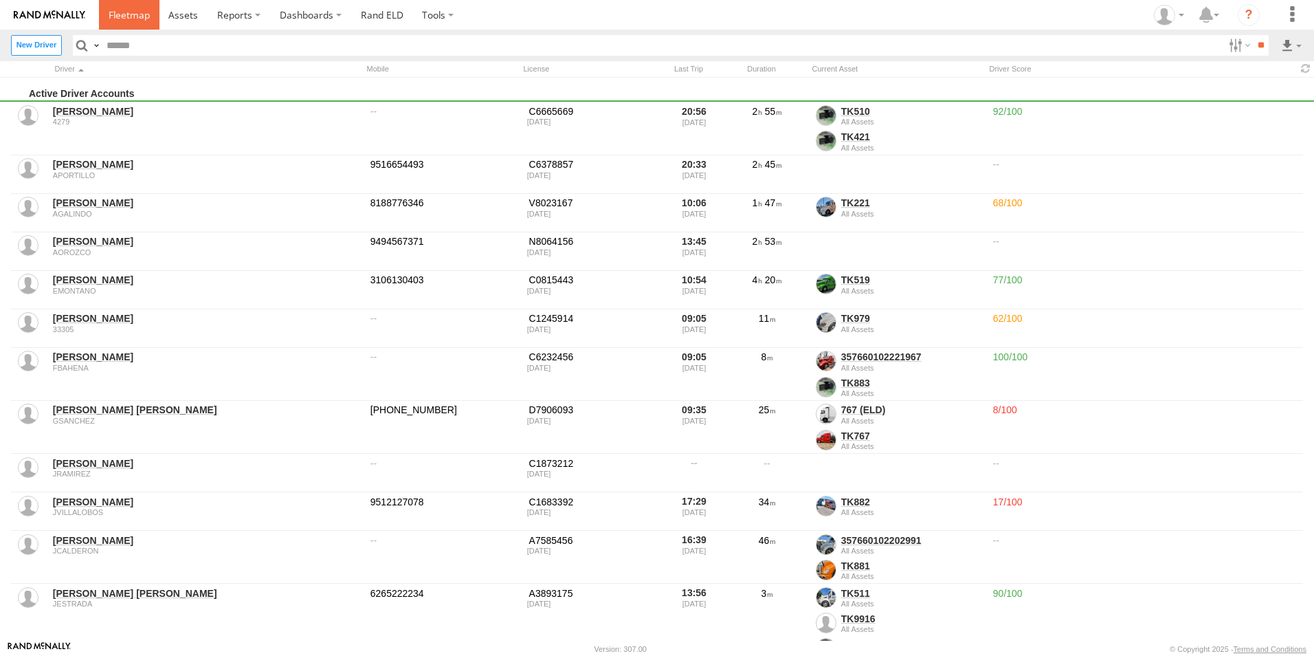
click at [131, 22] on link at bounding box center [129, 15] width 60 height 30
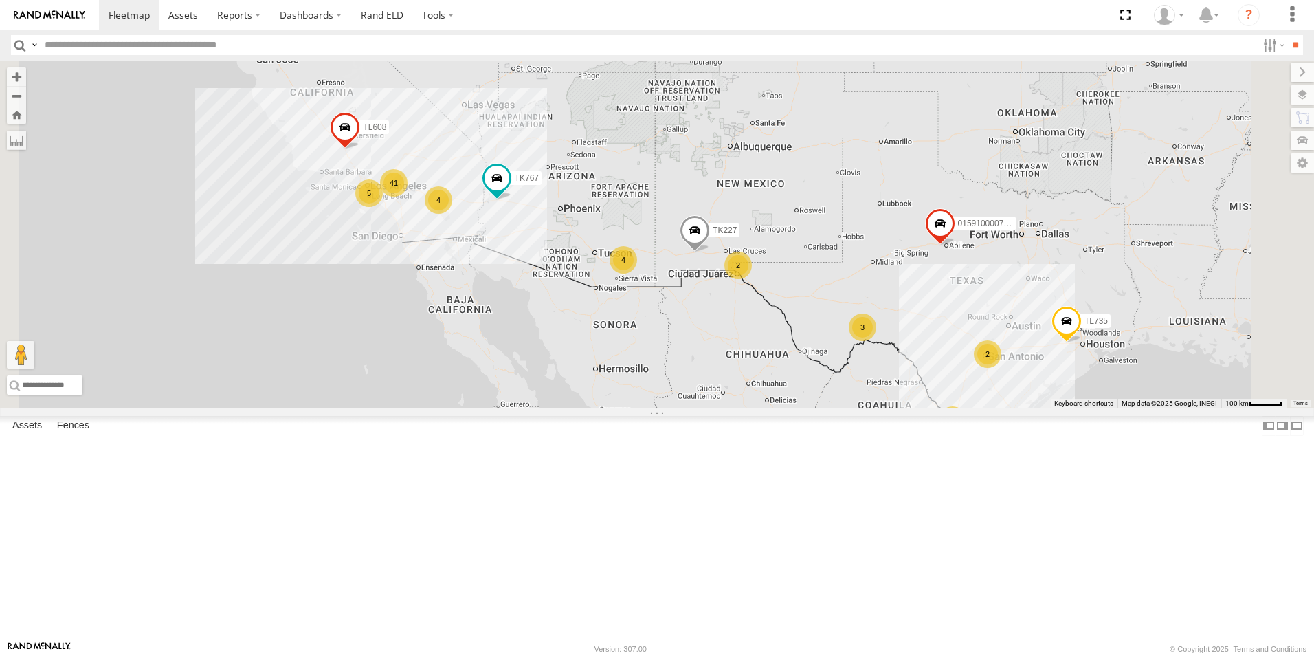
click at [637, 274] on div "4" at bounding box center [623, 259] width 27 height 27
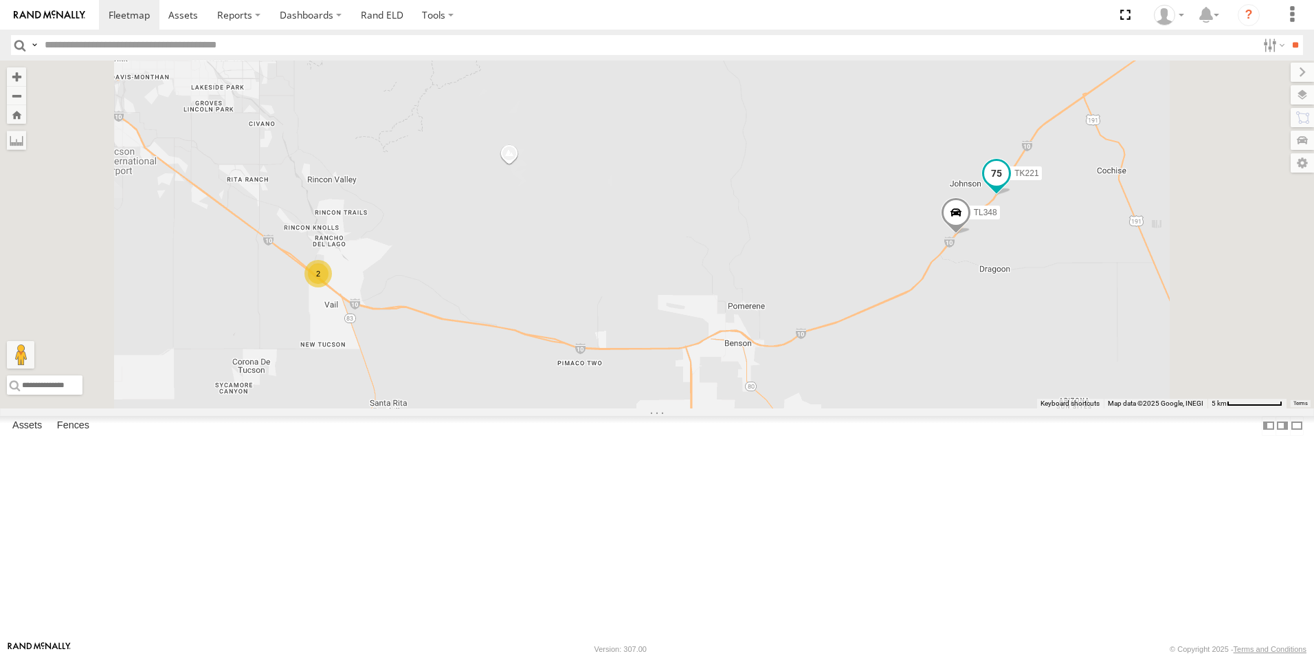
click at [1009, 186] on span at bounding box center [996, 173] width 25 height 25
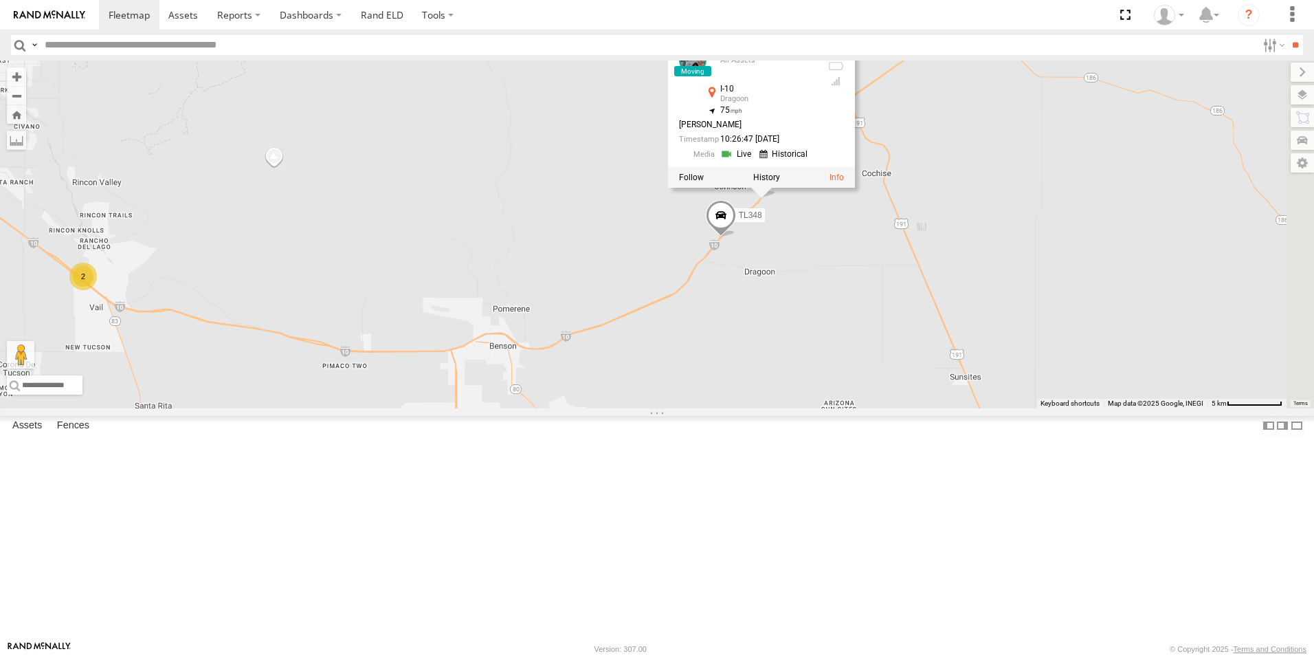
drag, startPoint x: 972, startPoint y: 225, endPoint x: 735, endPoint y: 227, distance: 237.1
click at [735, 227] on div "015910000779481 TL845 TK767 TL735 TL608 TK227 TL348 2 TK221 TK221 All Assets I-…" at bounding box center [657, 234] width 1314 height 348
click at [1008, 351] on div "015910000779481 TL845 TK767 TL735 TL608 TK227 TL348 2 TK221 TK221 All Assets I-…" at bounding box center [657, 234] width 1314 height 348
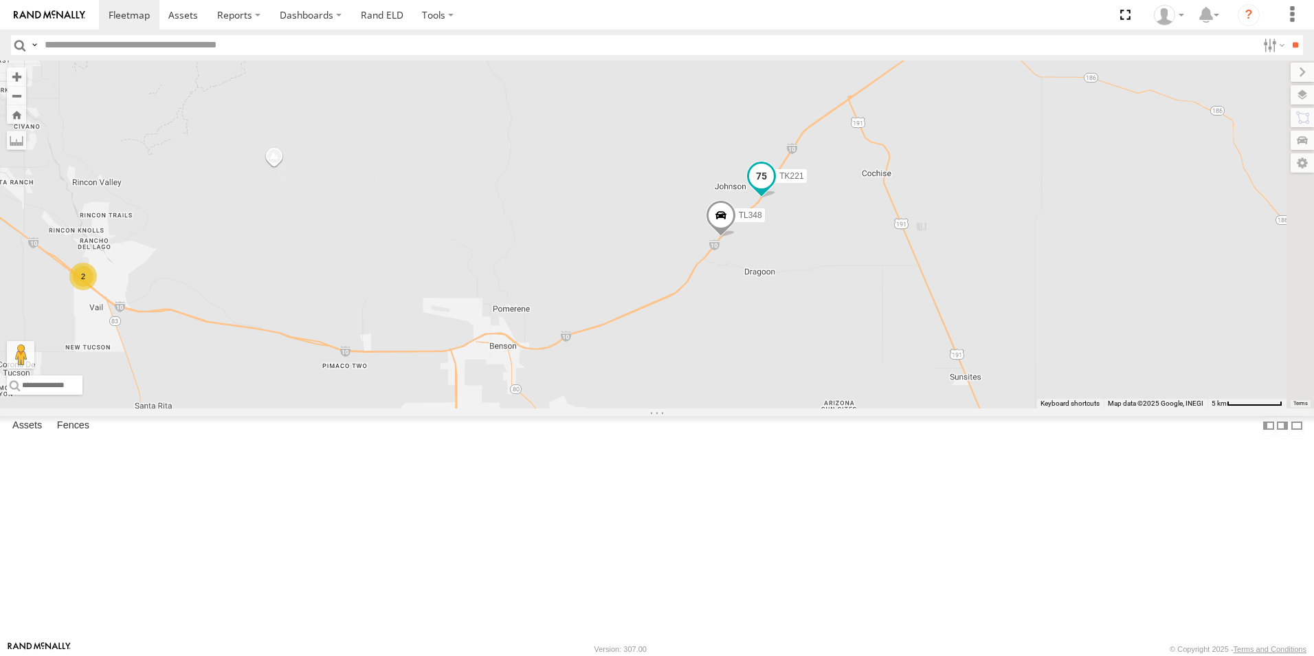
click at [774, 188] on span at bounding box center [761, 176] width 25 height 25
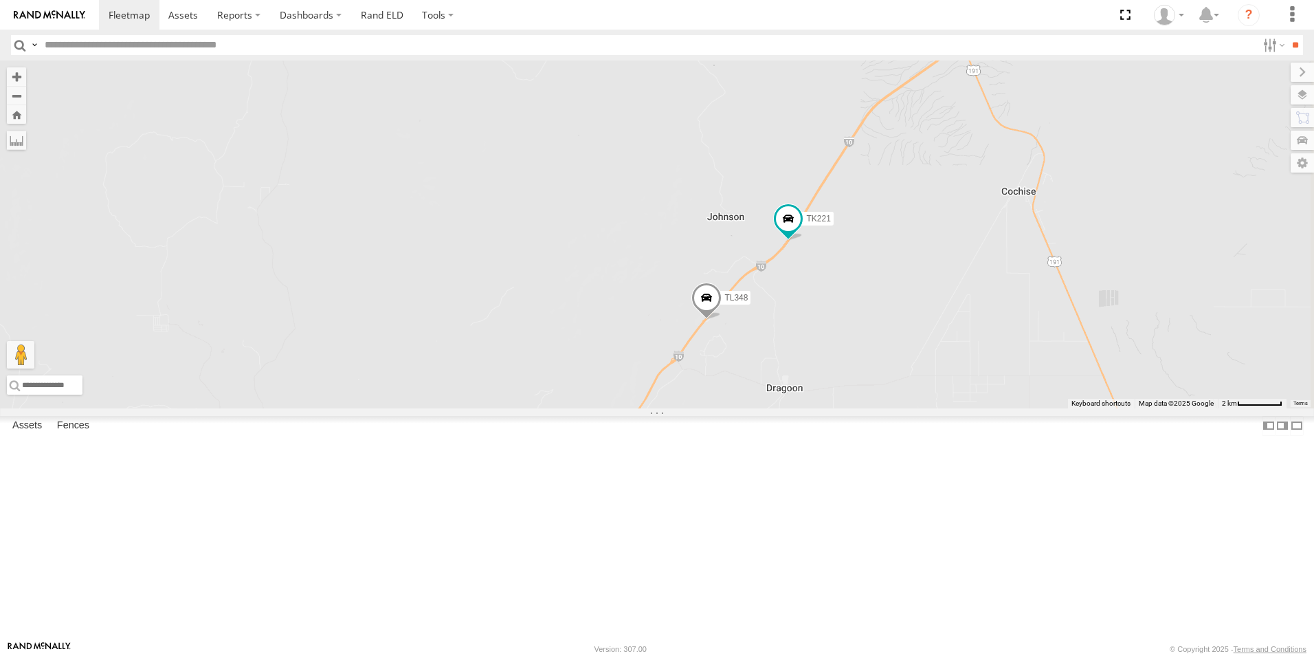
drag, startPoint x: 905, startPoint y: 228, endPoint x: 764, endPoint y: 173, distance: 150.4
click at [764, 173] on div "015910000779481 TL845 TK767 TL735 TL608 TK227 TL348 TK221" at bounding box center [657, 234] width 1314 height 348
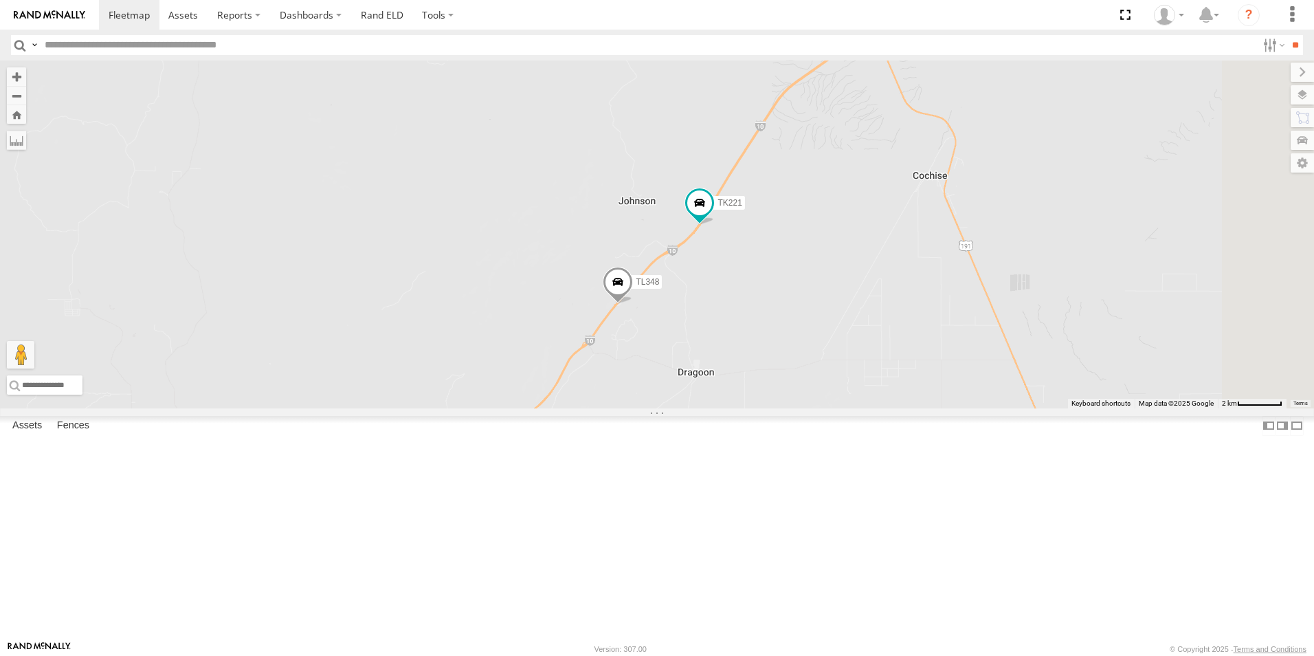
drag, startPoint x: 898, startPoint y: 192, endPoint x: 803, endPoint y: 176, distance: 96.9
click at [803, 176] on div "015910000779481 TL845 TK767 TL735 TL608 TK227 TL348 TK221" at bounding box center [657, 234] width 1314 height 348
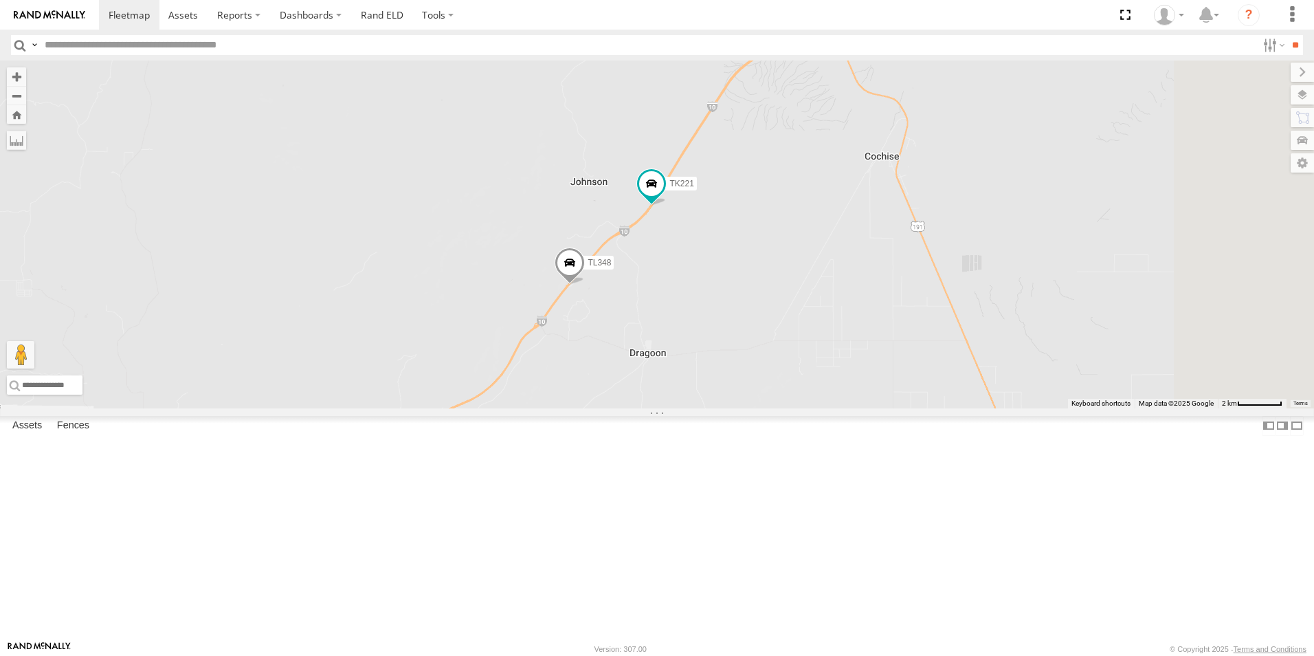
drag, startPoint x: 967, startPoint y: 397, endPoint x: 918, endPoint y: 377, distance: 53.3
click at [918, 377] on div "015910000779481 TL845 TK767 TL735 TL608 TK227 TL348 TK221" at bounding box center [657, 234] width 1314 height 348
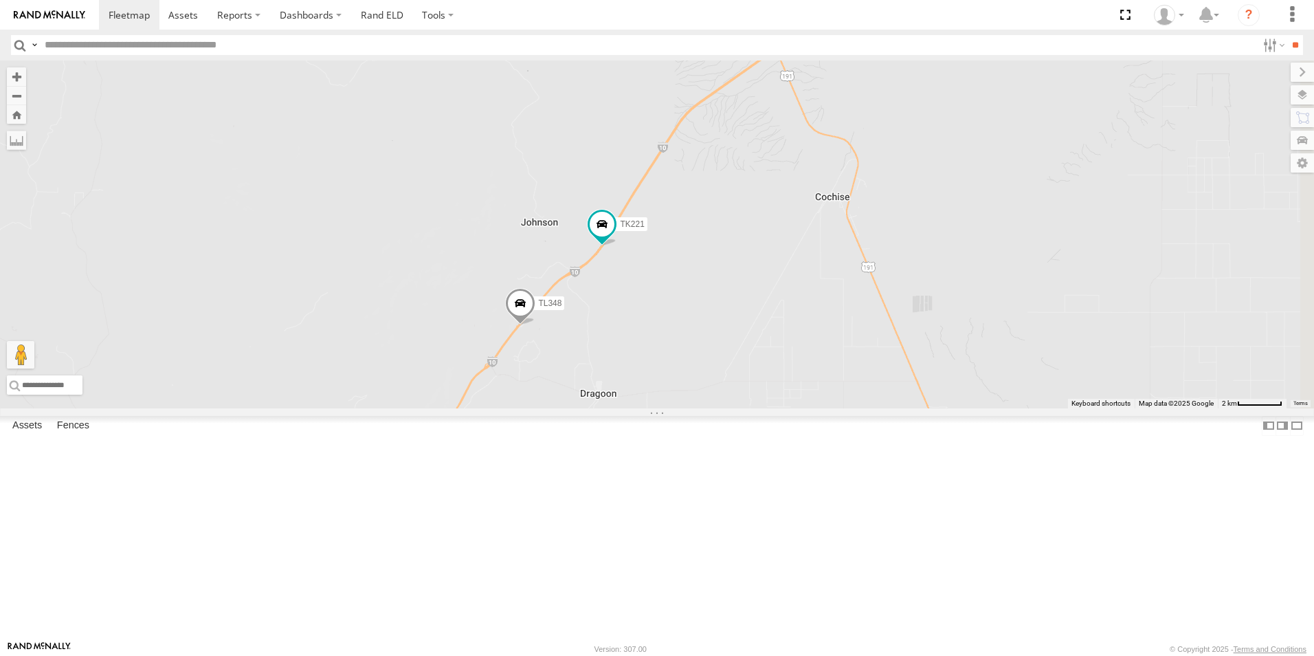
drag, startPoint x: 951, startPoint y: 236, endPoint x: 900, endPoint y: 276, distance: 65.0
click at [900, 276] on div "015910000779481 TL845 TK767 TL735 TL608 TK227 TL348 TK221" at bounding box center [657, 234] width 1314 height 348
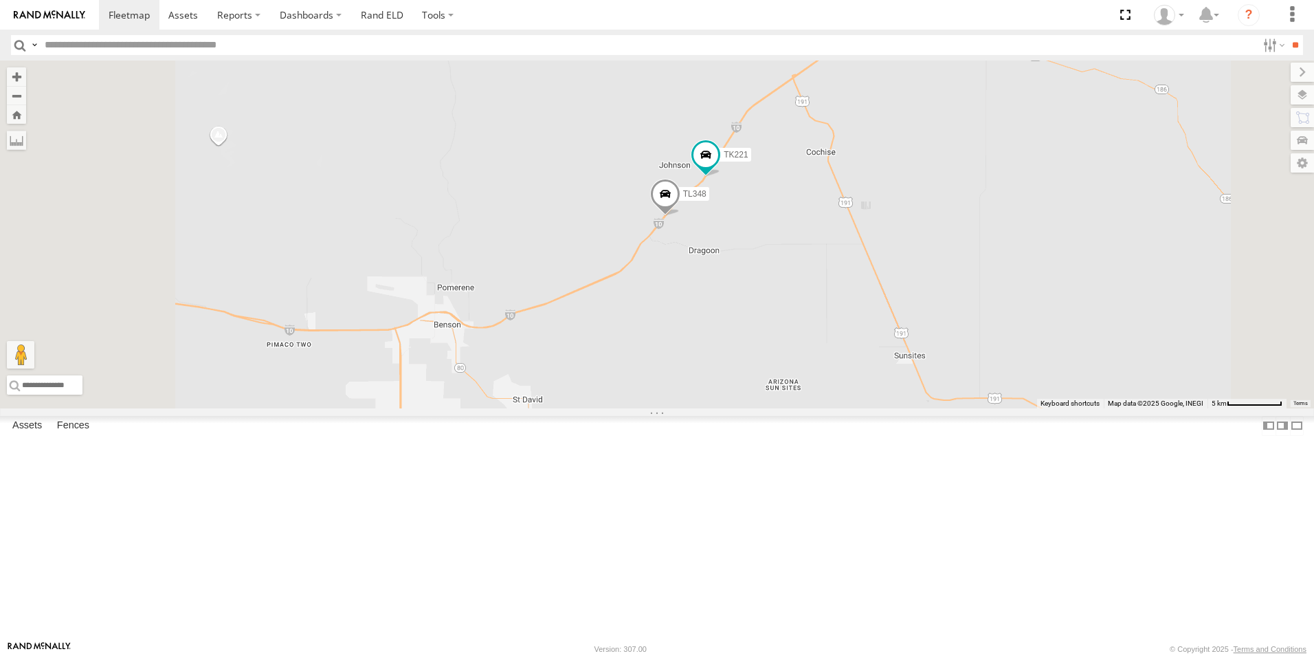
drag, startPoint x: 859, startPoint y: 197, endPoint x: 941, endPoint y: 179, distance: 83.7
click at [941, 179] on div "015910000779481 TL845 TK767 TL735 TL608 TK227 TL348 TK221" at bounding box center [657, 234] width 1314 height 348
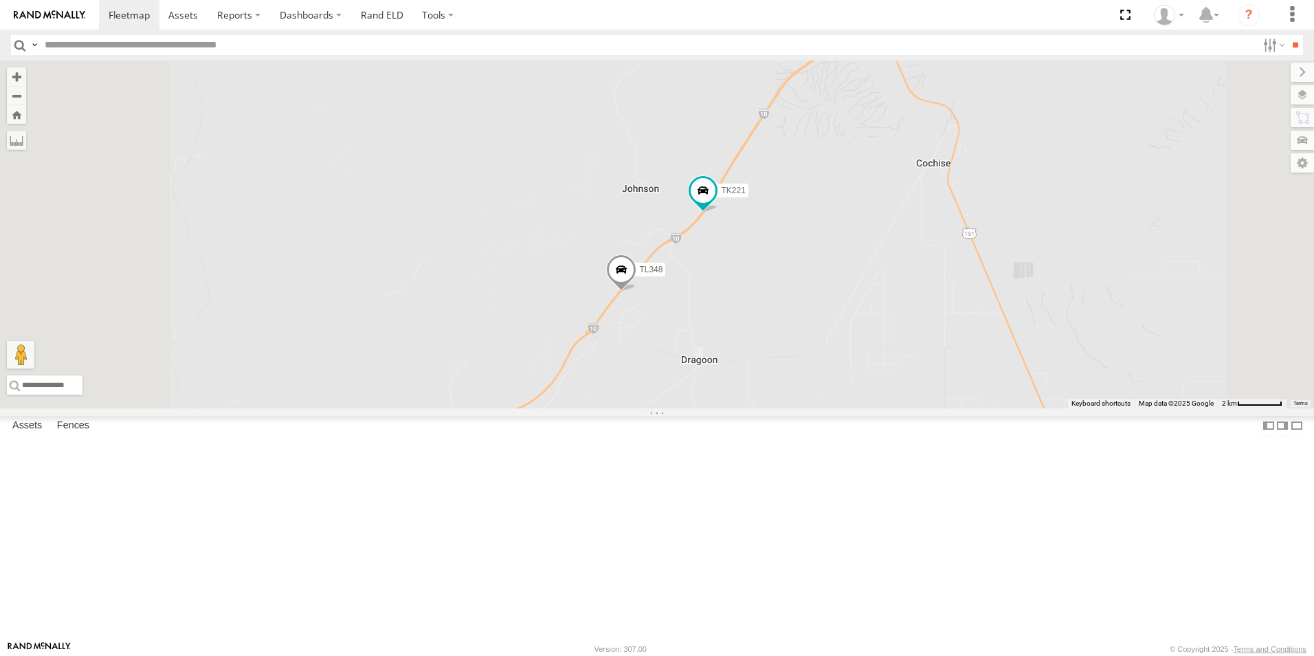
drag, startPoint x: 942, startPoint y: 455, endPoint x: 962, endPoint y: 373, distance: 84.2
click at [962, 373] on div "015910000779481 TL845 TK767 TL735 TL608 TK227 TL348 TK221" at bounding box center [657, 234] width 1314 height 348
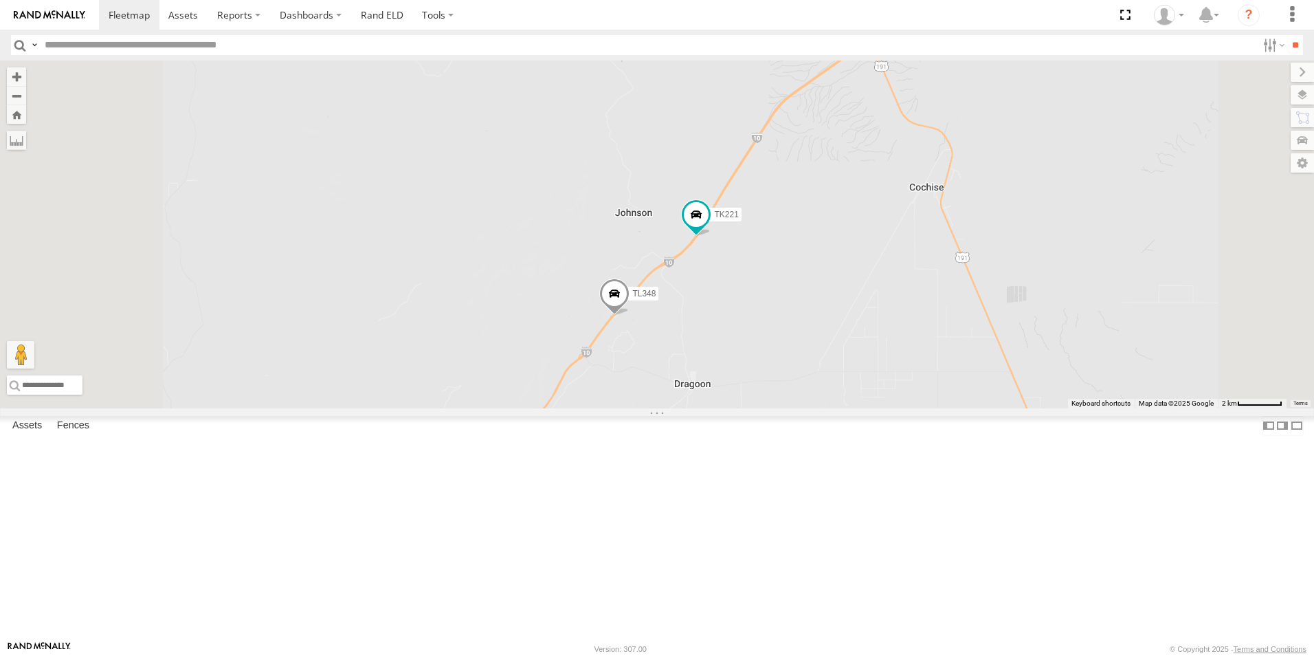
drag, startPoint x: 1001, startPoint y: 277, endPoint x: 995, endPoint y: 305, distance: 29.0
click at [995, 305] on div "015910000779481 TL845 TK767 TL735 TL608 TK227 TL348 TK221" at bounding box center [657, 234] width 1314 height 348
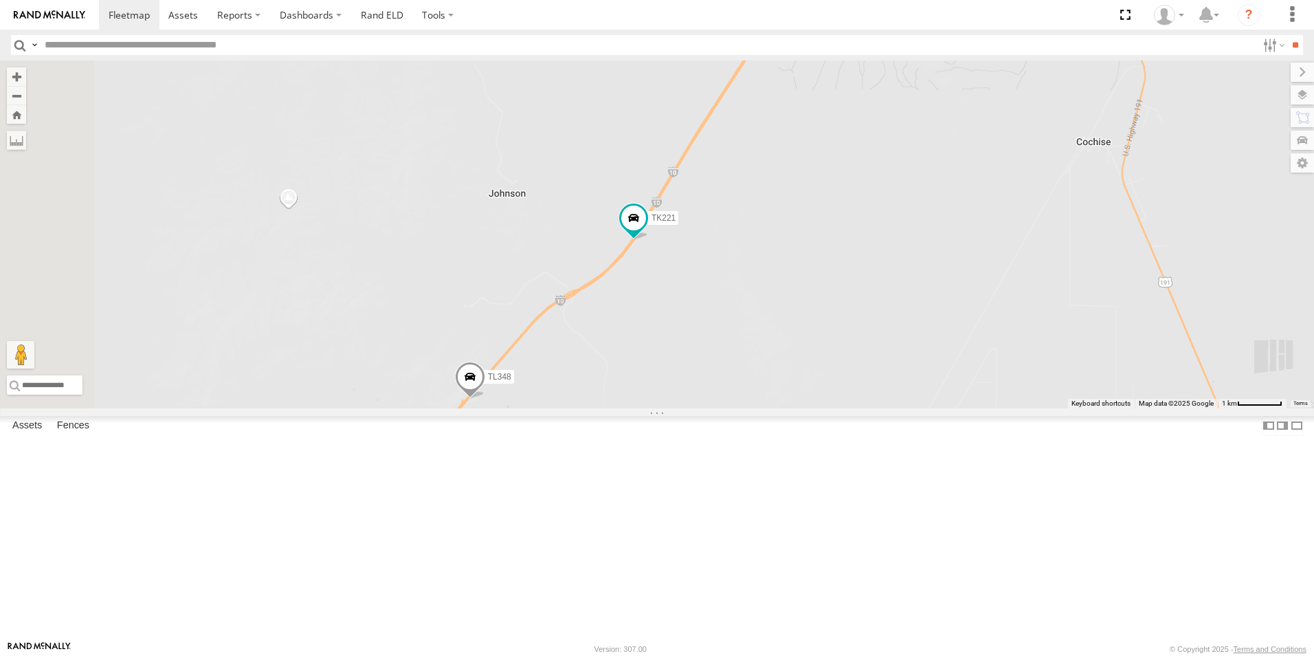
drag, startPoint x: 887, startPoint y: 400, endPoint x: 927, endPoint y: 390, distance: 41.2
click at [927, 390] on div "015910000779481 TL845 TK767 TL735 TL608 TK227 TL348 TK221" at bounding box center [657, 234] width 1314 height 348
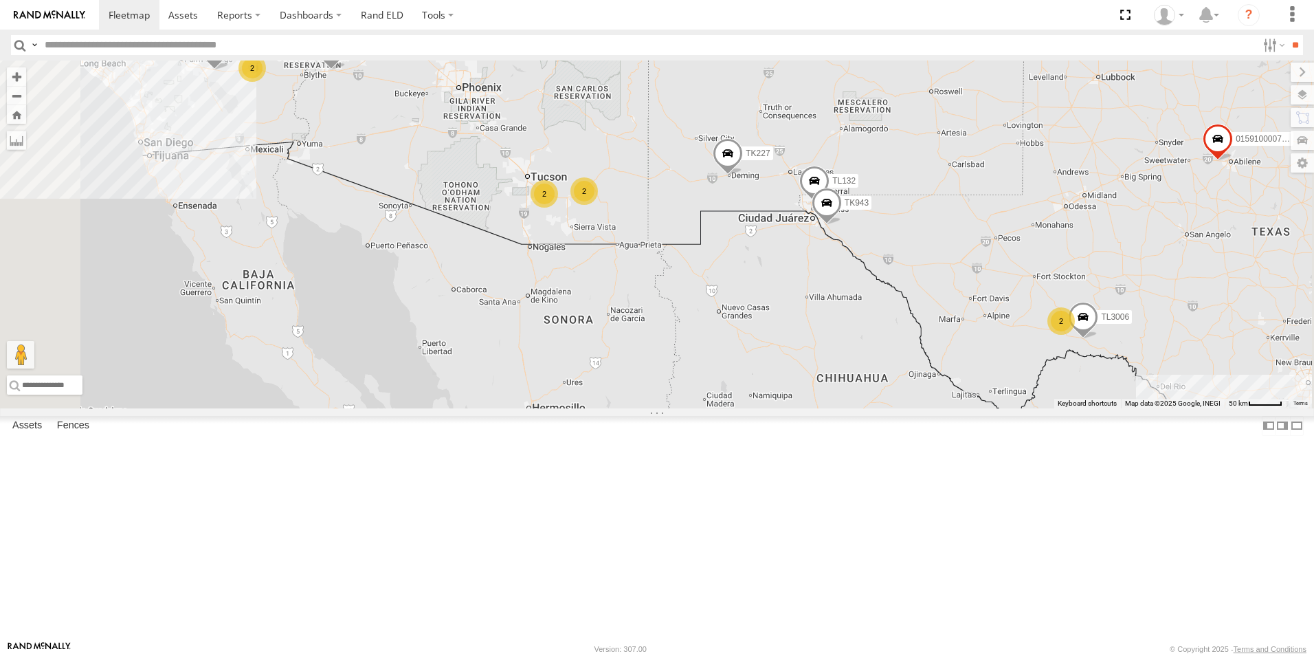
drag, startPoint x: 843, startPoint y: 339, endPoint x: 828, endPoint y: 291, distance: 50.6
click at [828, 291] on div "015910000779481 TL845 TK767 TL735 TL608 TK227 2 2 TL124 2 TL132 2 TL3006 T229 T…" at bounding box center [657, 234] width 1314 height 348
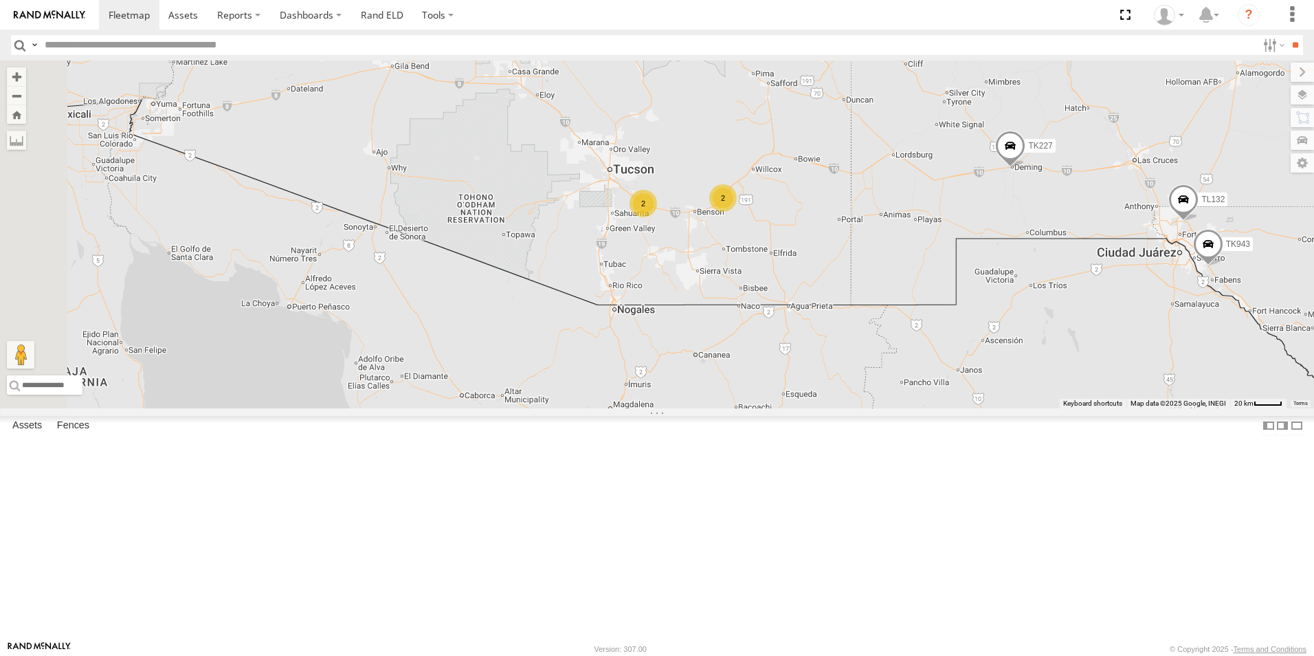
drag, startPoint x: 782, startPoint y: 307, endPoint x: 1009, endPoint y: 311, distance: 226.9
click at [1009, 311] on div "015910000779481 TL845 TK767 TL735 TL608 TK227 TL124 TL132 TL3006 T229 TK943 2 2" at bounding box center [657, 234] width 1314 height 348
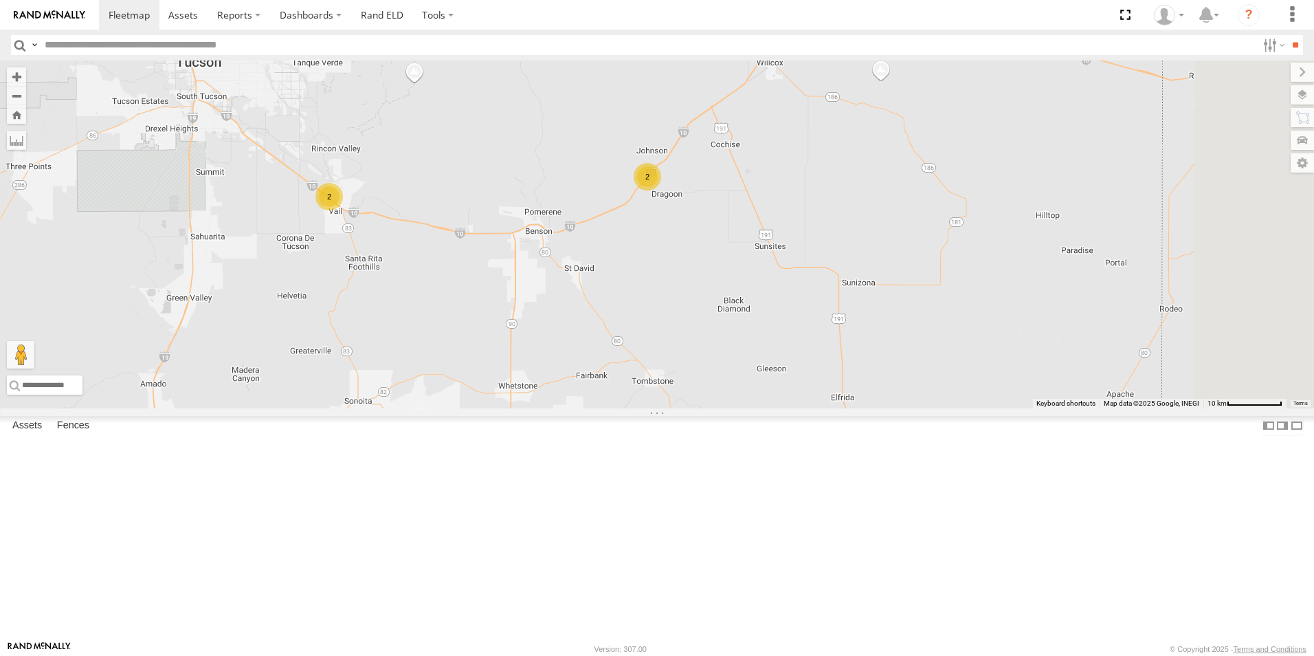
drag, startPoint x: 1060, startPoint y: 260, endPoint x: 1019, endPoint y: 287, distance: 49.0
click at [1019, 287] on div "015910000779481 TL845 TK767 TL735 TL608 TK227 TL124 TL132 TL3006 T229 TK943 2 2" at bounding box center [657, 234] width 1314 height 348
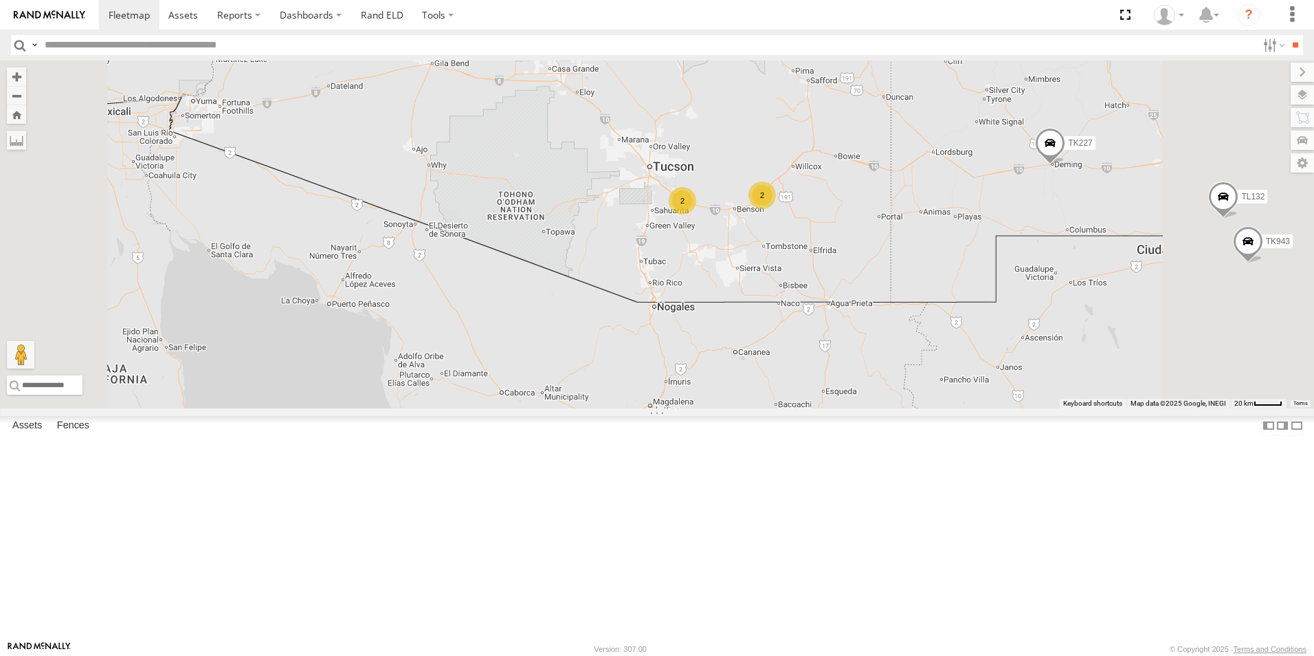
click at [776, 209] on div "2" at bounding box center [761, 194] width 27 height 27
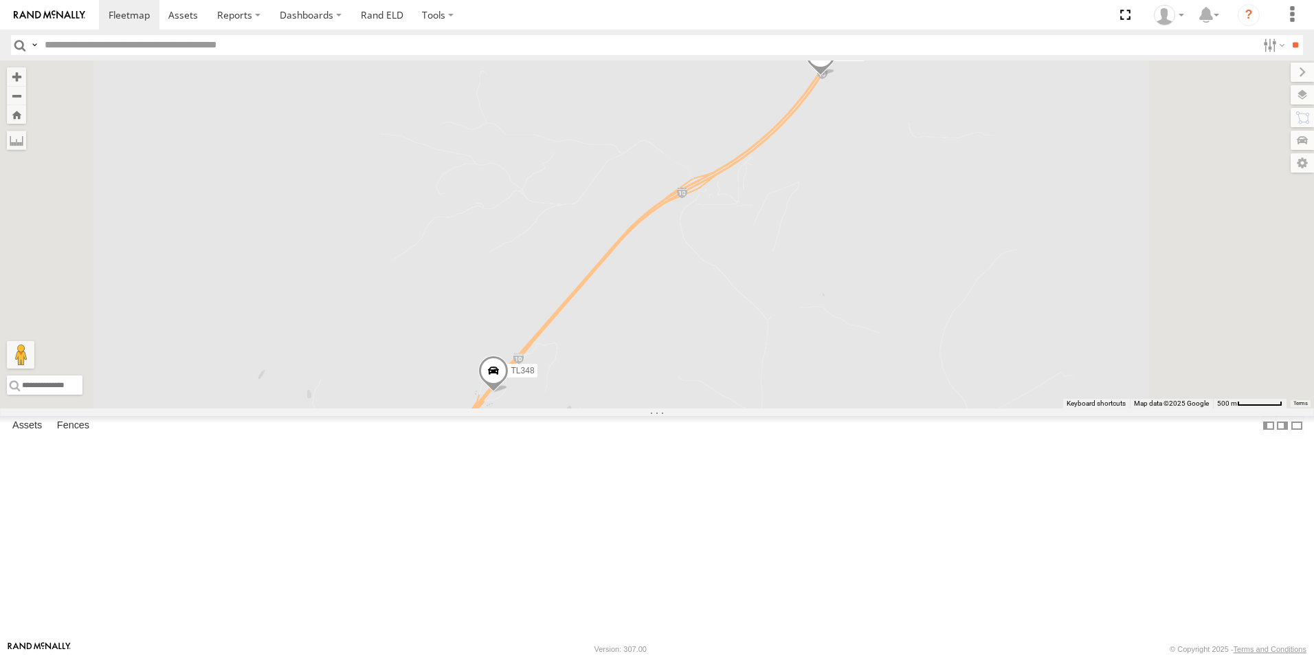
click at [836, 76] on span at bounding box center [821, 57] width 30 height 37
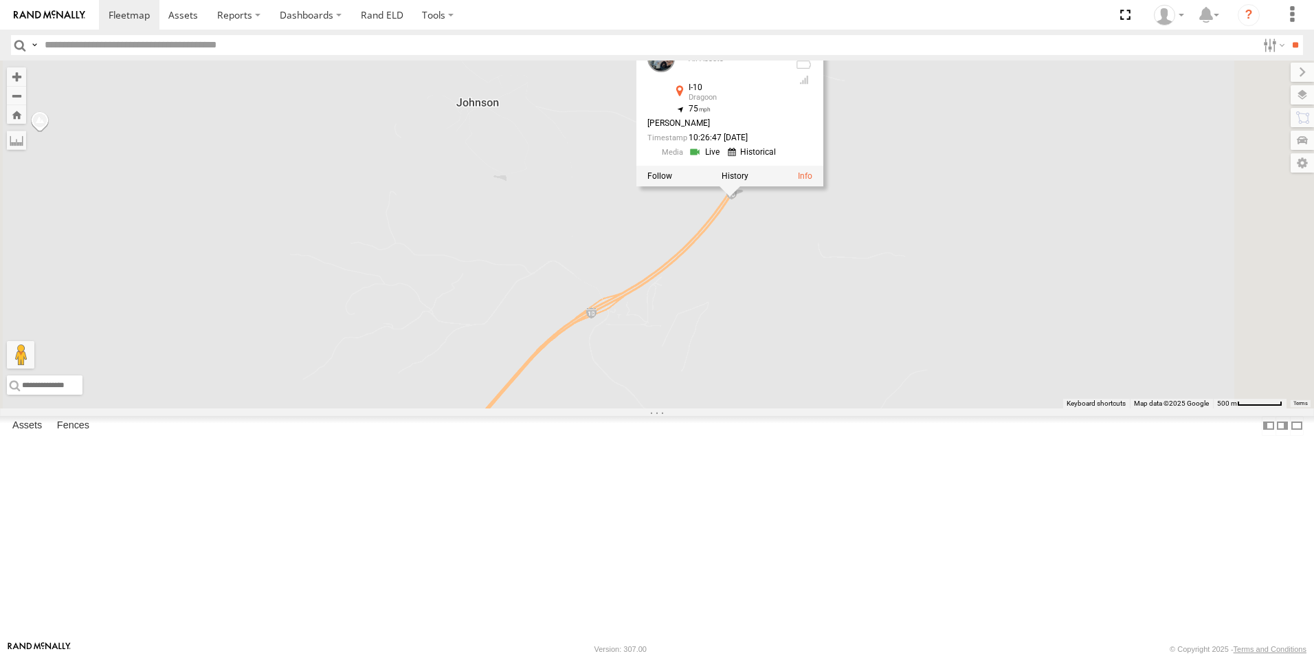
drag, startPoint x: 1122, startPoint y: 136, endPoint x: 1029, endPoint y: 258, distance: 153.0
click at [1029, 258] on div "015910000779481 TL845 TK767 TL735 TL608 TK227 TL124 TL132 TL3006 T229 TK943 TL3…" at bounding box center [657, 234] width 1314 height 348
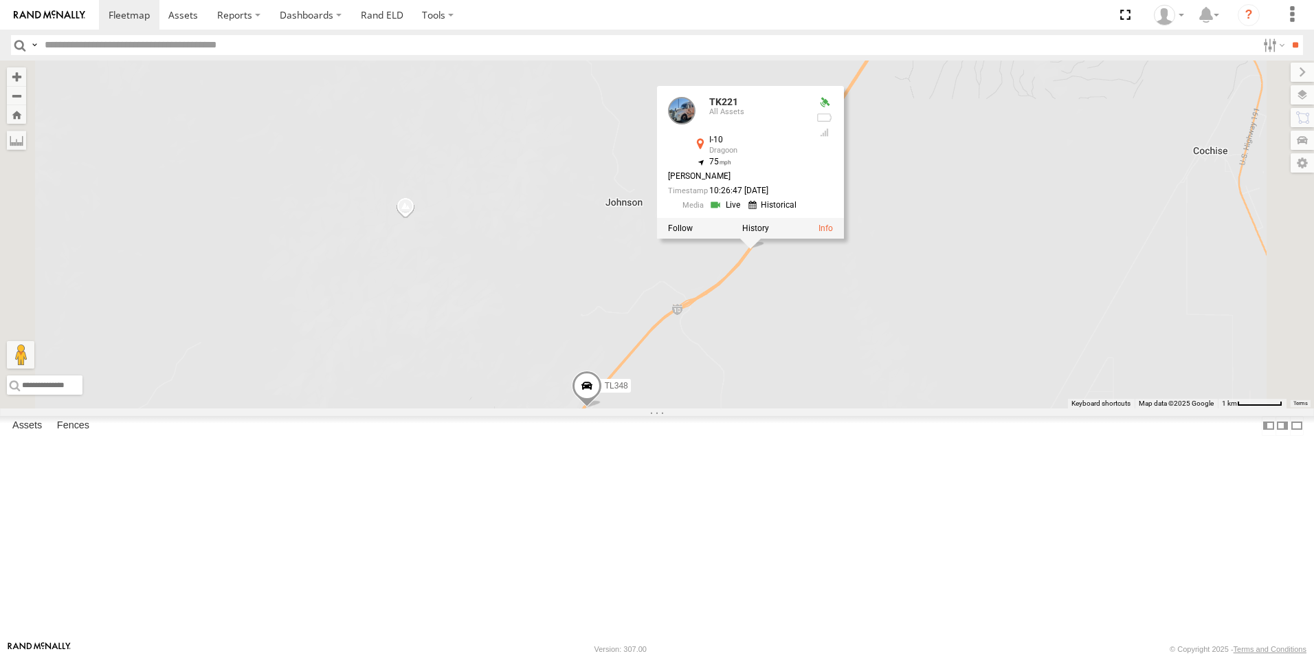
drag, startPoint x: 1095, startPoint y: 208, endPoint x: 1038, endPoint y: 322, distance: 128.2
click at [1038, 322] on div "015910000779481 TL845 TK767 TL735 TL608 TK227 TL124 TL132 TL3006 T229 TK943 TL3…" at bounding box center [657, 234] width 1314 height 348
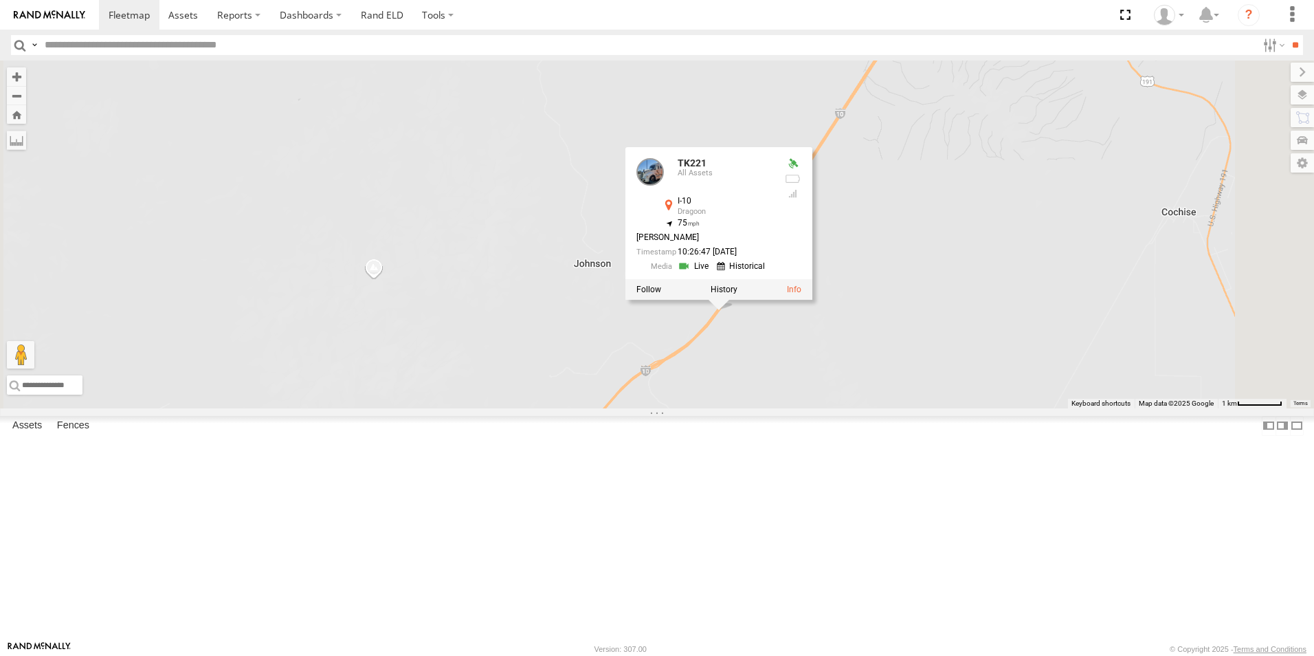
drag, startPoint x: 1169, startPoint y: 265, endPoint x: 1138, endPoint y: 314, distance: 58.1
click at [1138, 314] on div "015910000779481 TL845 TK767 TL735 TL608 TK227 TL124 TL132 TL3006 T229 TK943 TL3…" at bounding box center [657, 234] width 1314 height 348
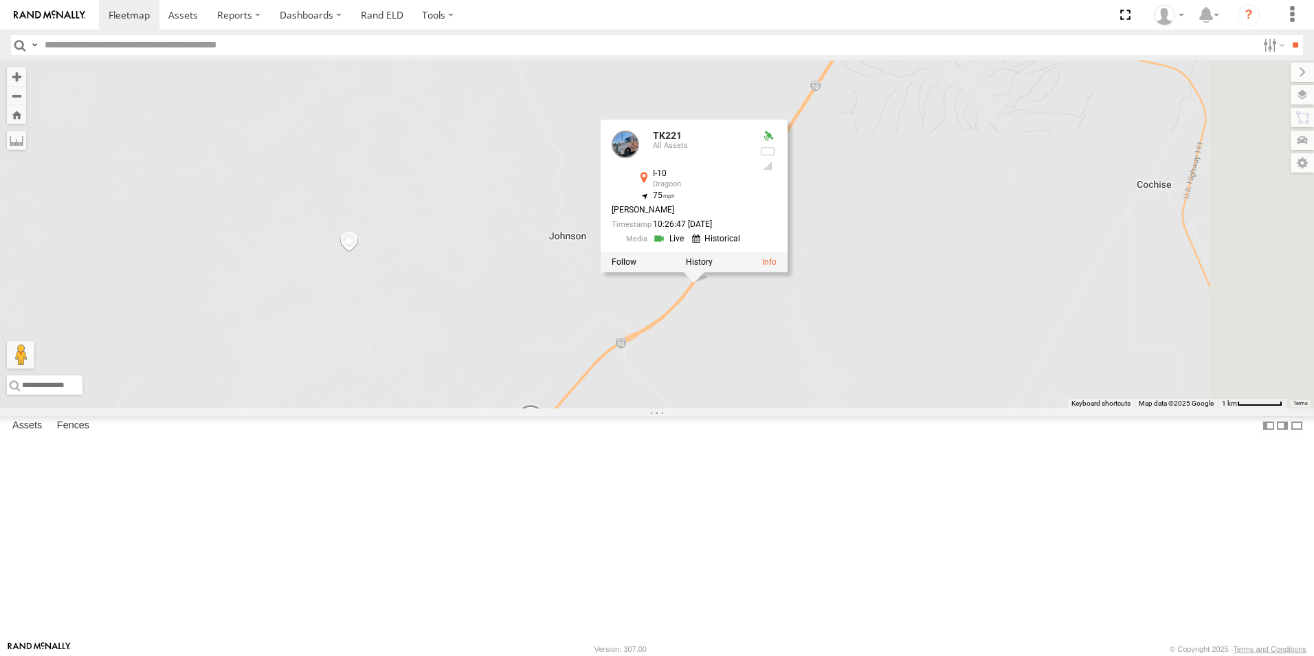
drag, startPoint x: 1050, startPoint y: 410, endPoint x: 1045, endPoint y: 370, distance: 40.2
click at [1045, 370] on div "015910000779481 TL845 TK767 TL735 TL608 TK227 TL124 TL132 TL3006 T229 TK943 TL3…" at bounding box center [657, 234] width 1314 height 348
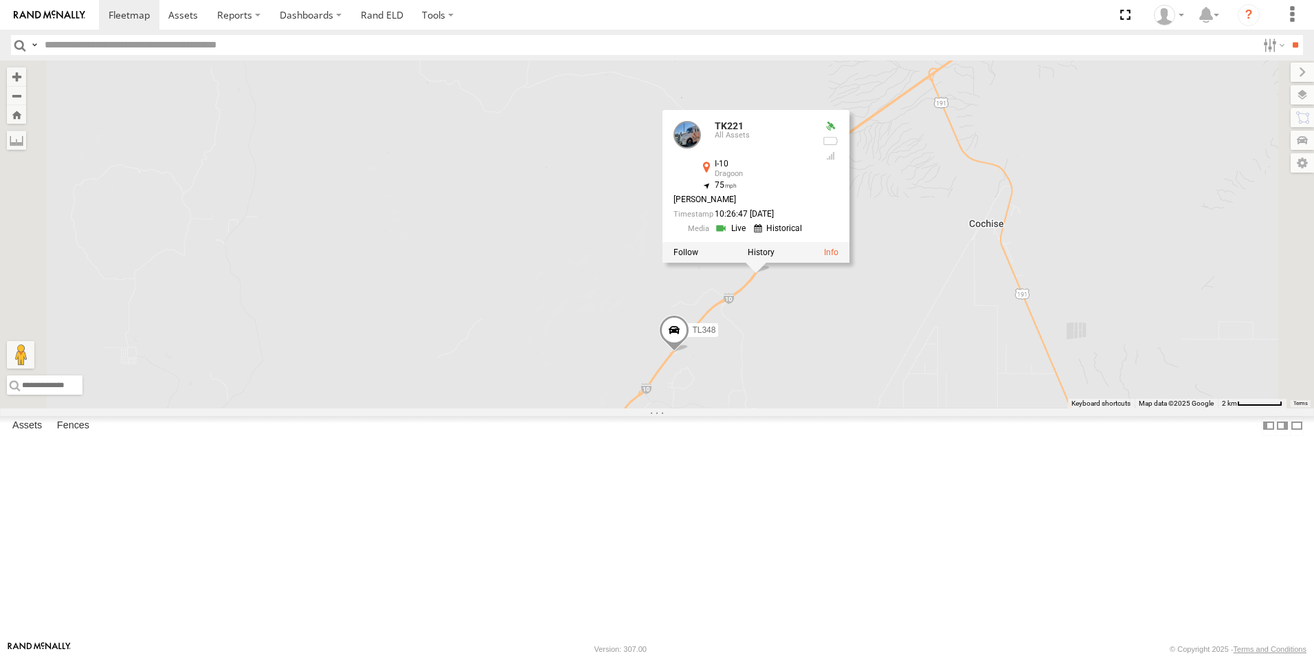
drag, startPoint x: 1111, startPoint y: 324, endPoint x: 1050, endPoint y: 332, distance: 61.0
click at [1050, 332] on div "015910000779481 TL845 TK767 TL735 TL608 TK227 TL124 TL132 TL3006 T229 TK943 TL3…" at bounding box center [657, 234] width 1314 height 348
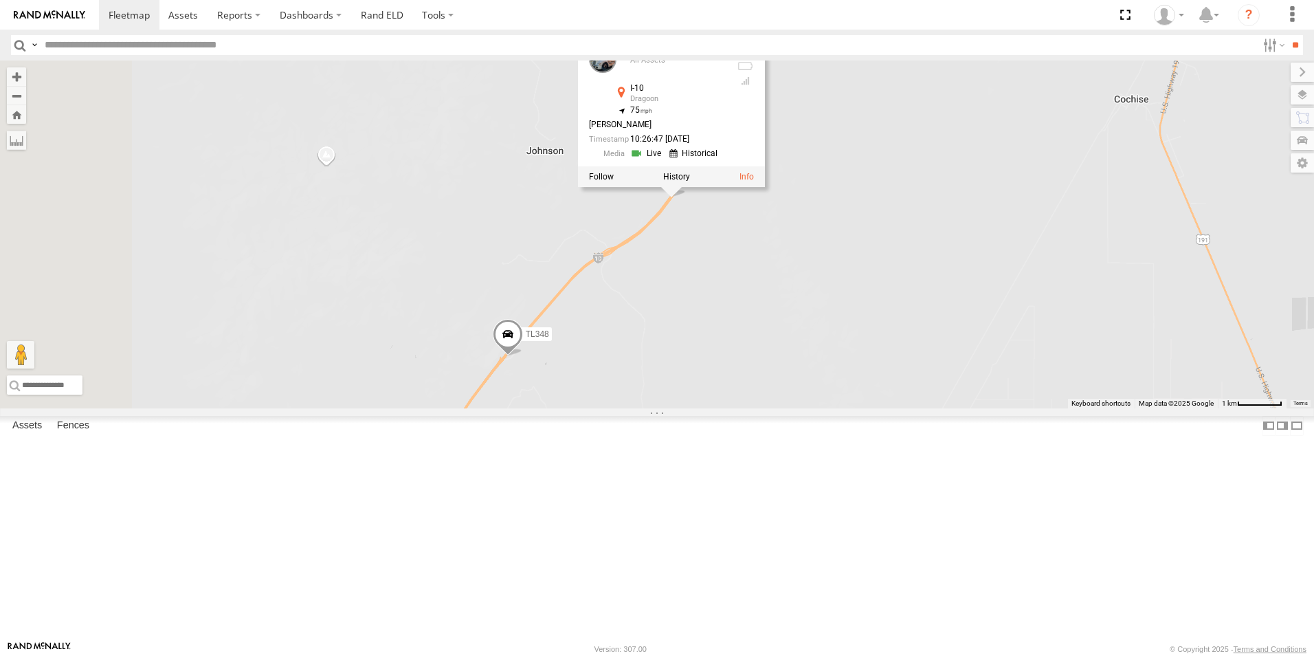
drag, startPoint x: 979, startPoint y: 441, endPoint x: 1083, endPoint y: 291, distance: 182.3
click at [1083, 291] on div "015910000779481 TL845 TK767 TL735 TL608 TK227 TL124 TL132 TL3006 T229 TK943 TL3…" at bounding box center [657, 234] width 1314 height 348
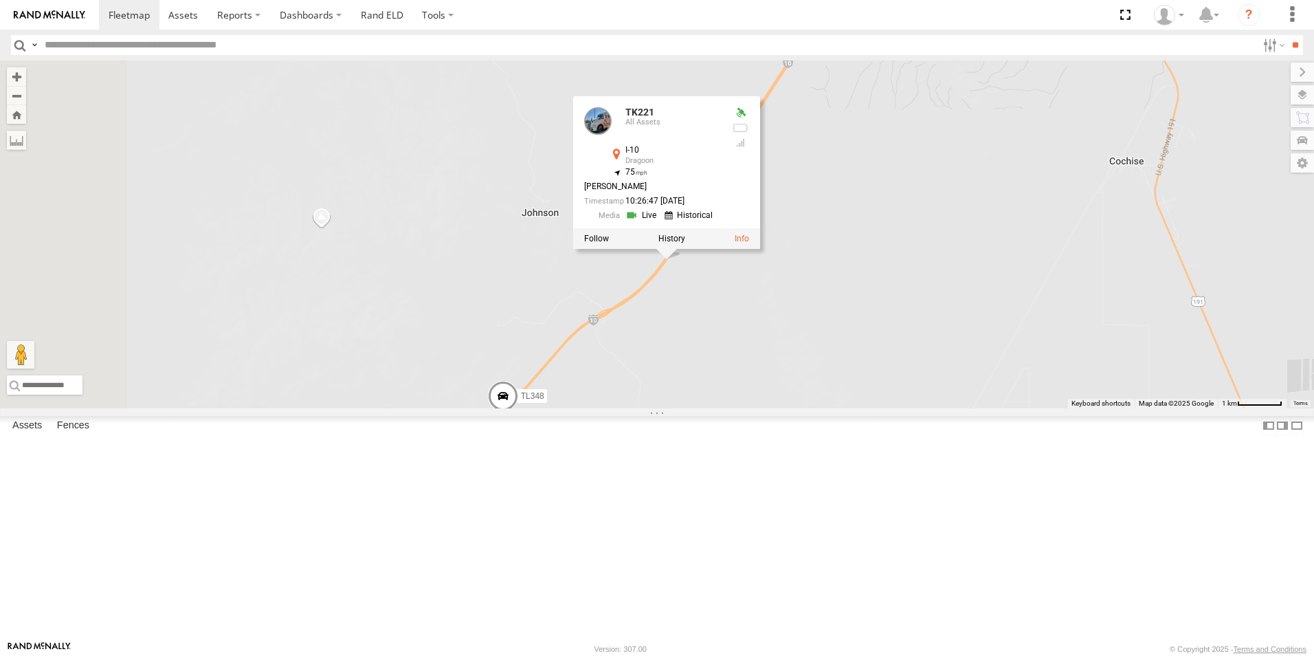
drag, startPoint x: 1091, startPoint y: 178, endPoint x: 1081, endPoint y: 257, distance: 79.6
click at [1081, 257] on div "015910000779481 TL845 TK767 TL735 TL608 TK227 TL124 TL132 TL3006 T229 TK943 TL3…" at bounding box center [657, 234] width 1314 height 348
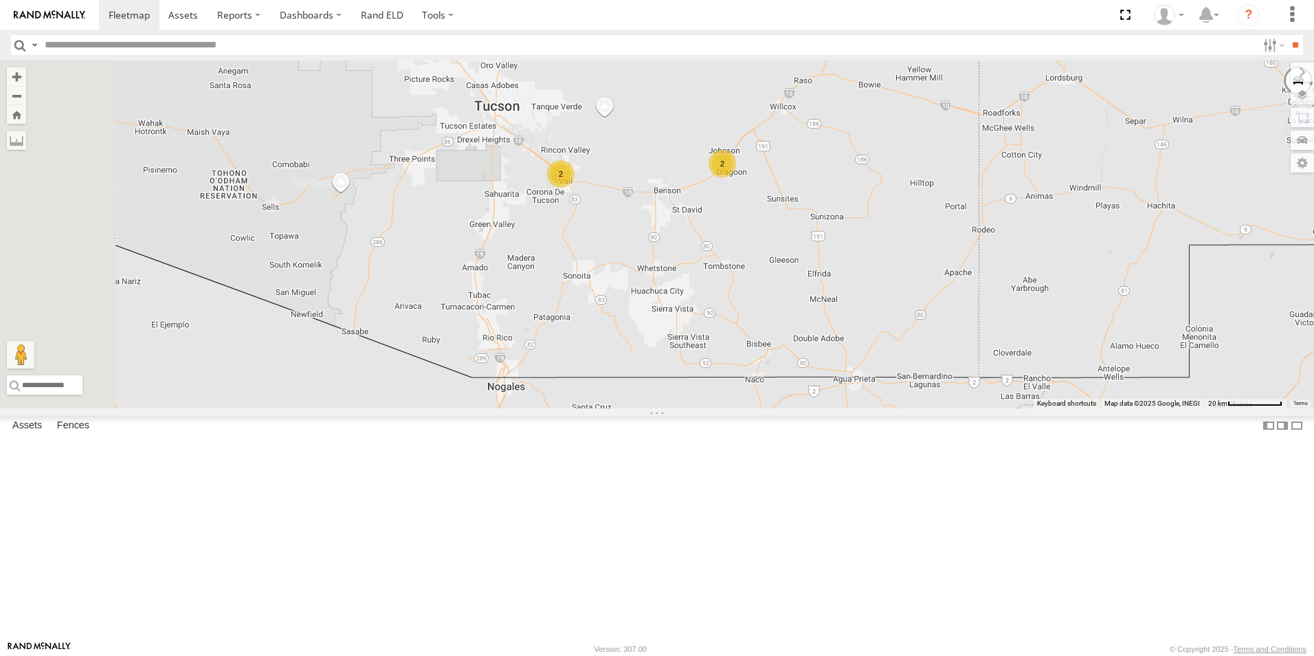
drag, startPoint x: 716, startPoint y: 240, endPoint x: 937, endPoint y: 237, distance: 220.6
click at [937, 237] on div "2 2 TK227" at bounding box center [657, 234] width 1314 height 348
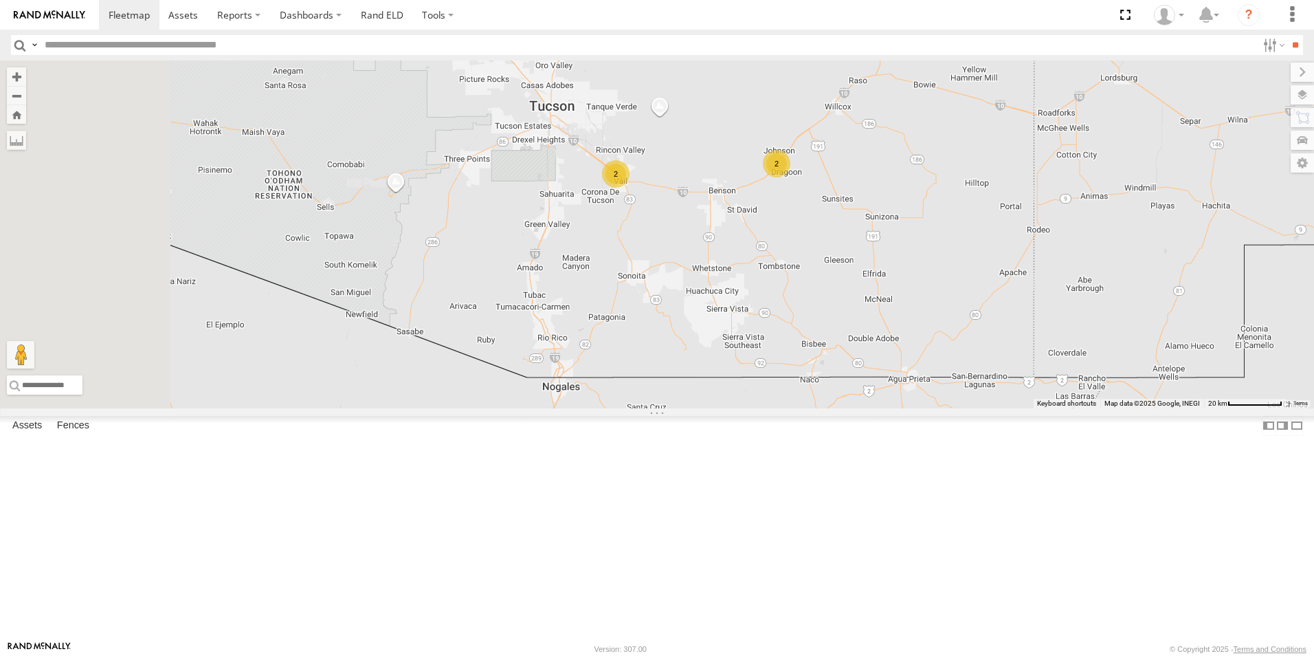
click at [630, 188] on div "2" at bounding box center [615, 173] width 27 height 27
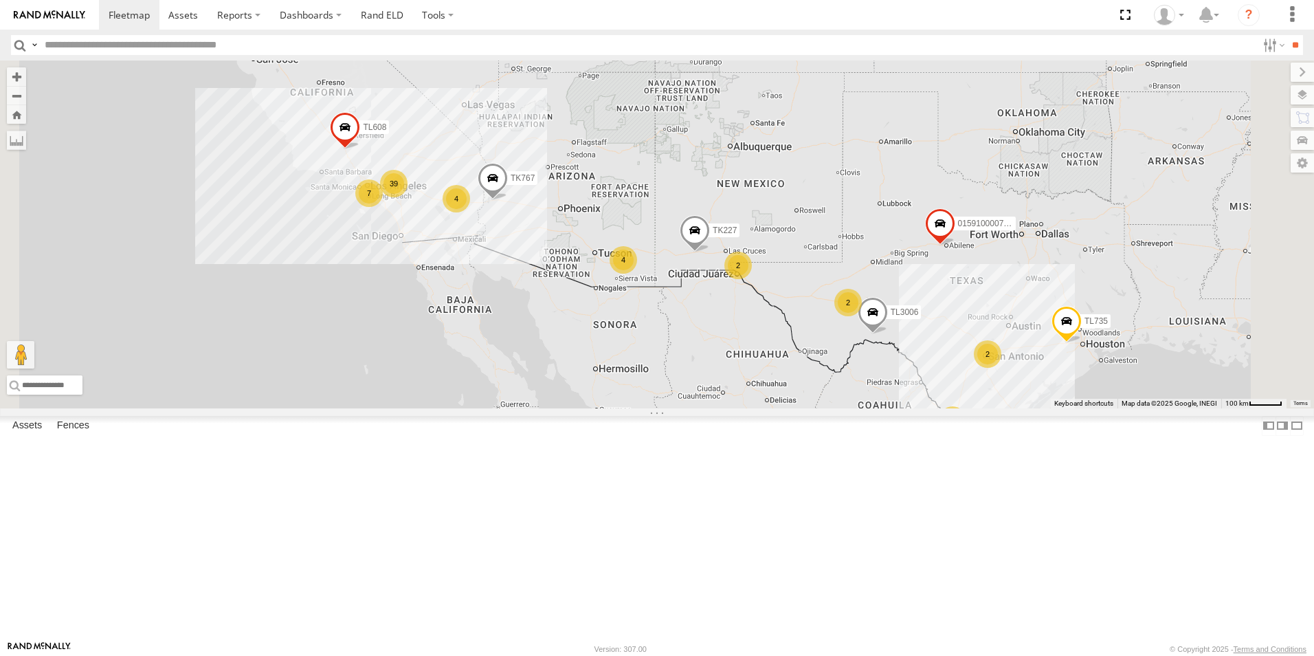
click at [637, 274] on div "4" at bounding box center [623, 259] width 27 height 27
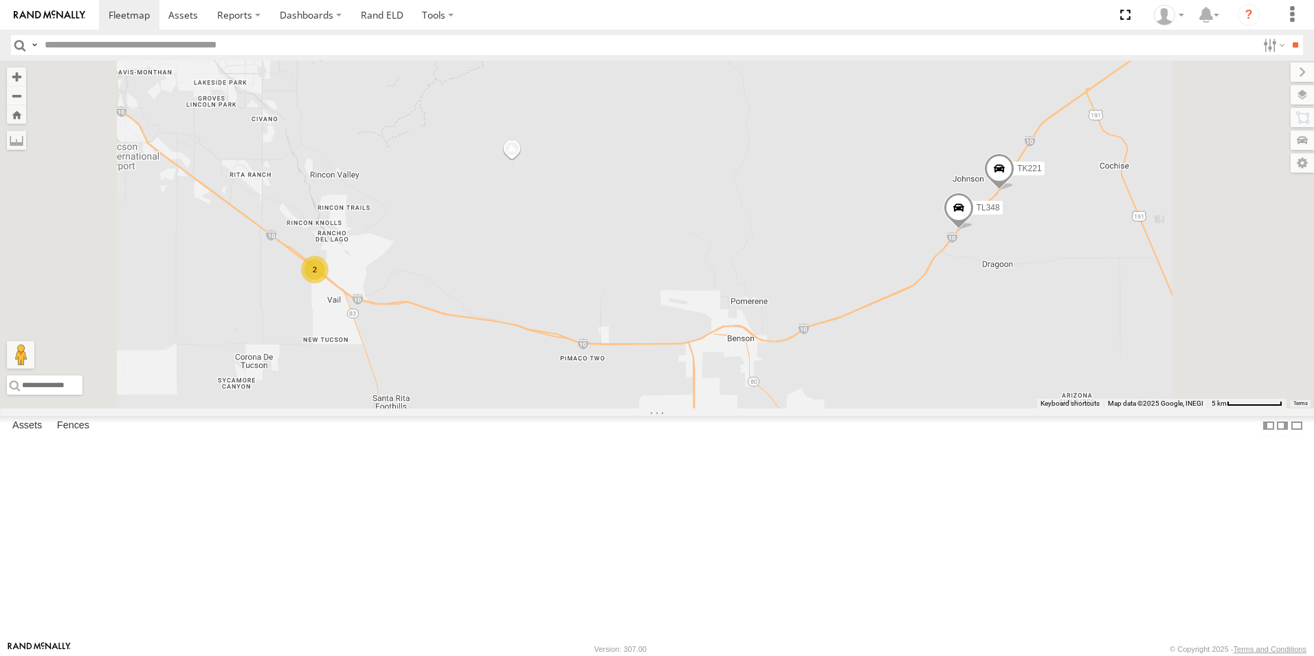
click at [329, 283] on div "2" at bounding box center [314, 269] width 27 height 27
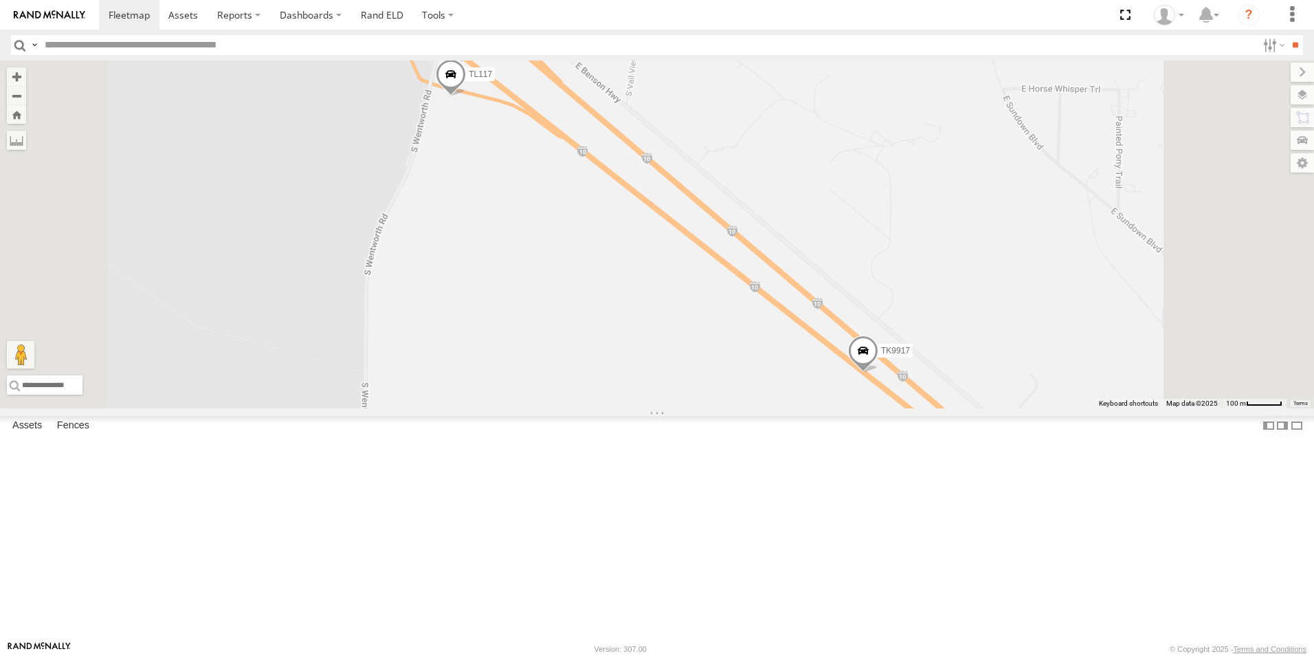
click at [878, 373] on span at bounding box center [863, 353] width 30 height 37
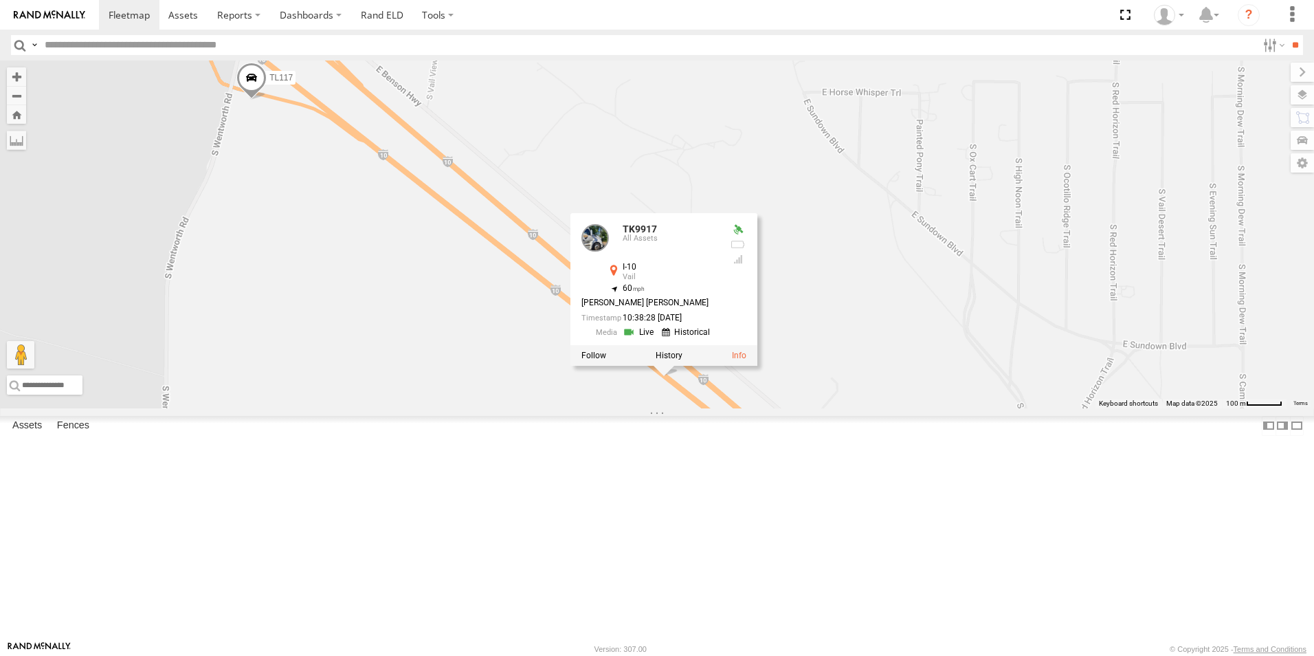
drag, startPoint x: 1053, startPoint y: 192, endPoint x: 852, endPoint y: 195, distance: 200.7
click at [852, 195] on div "015910000779481 TL845 TL3006 TK767 TL735 TL608 TK227 TL348 TK221 TL117 TK9917 T…" at bounding box center [657, 234] width 1314 height 348
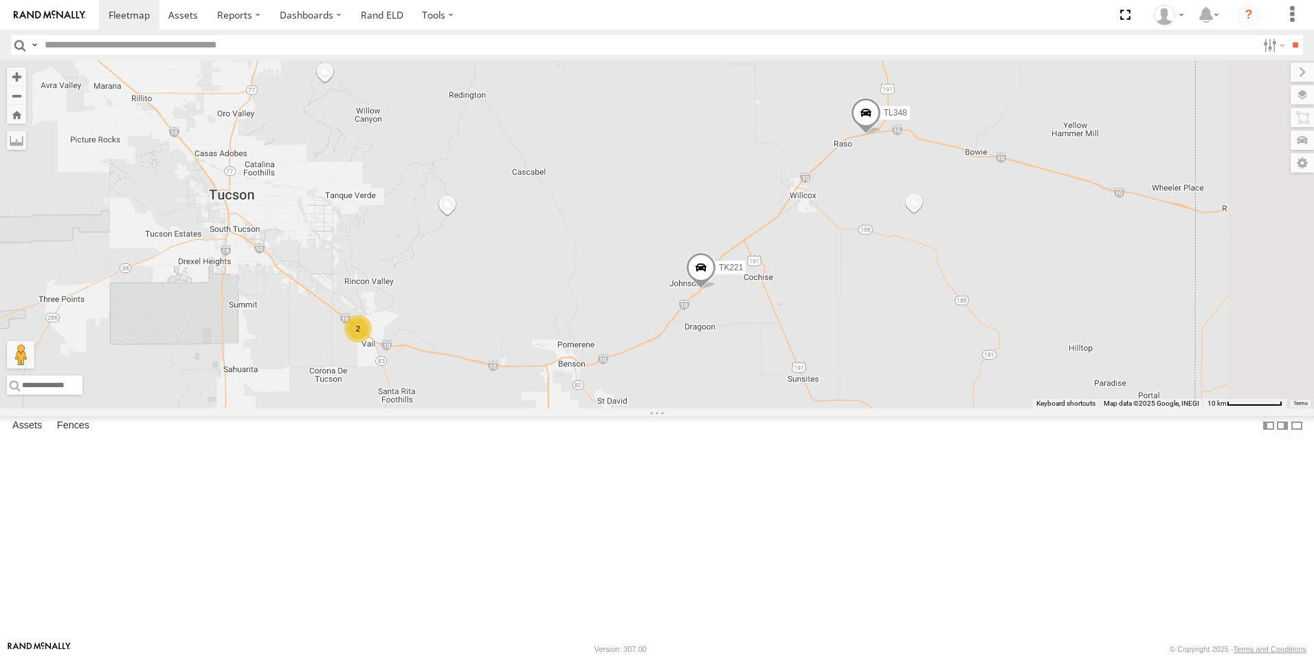
drag, startPoint x: 1045, startPoint y: 229, endPoint x: 700, endPoint y: 298, distance: 351.8
click at [700, 298] on div "015910000779481 TL845 TL3006 TK767 TL735 TL608 TK227 TL348 TK221 2" at bounding box center [657, 234] width 1314 height 348
click at [716, 289] on span at bounding box center [701, 270] width 30 height 37
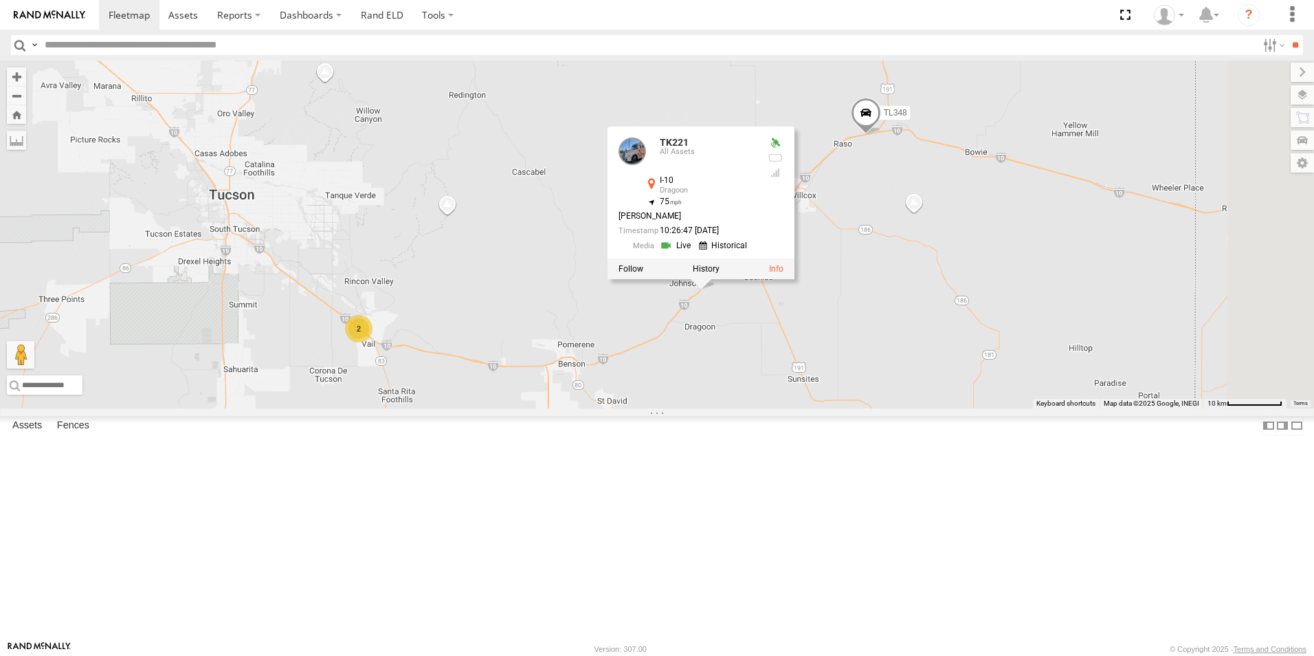
click at [1129, 119] on div "015910000779481 TL845 TL3006 TK767 TL735 TL608 TK227 TL348 TK221 2 TK221 All As…" at bounding box center [657, 234] width 1314 height 348
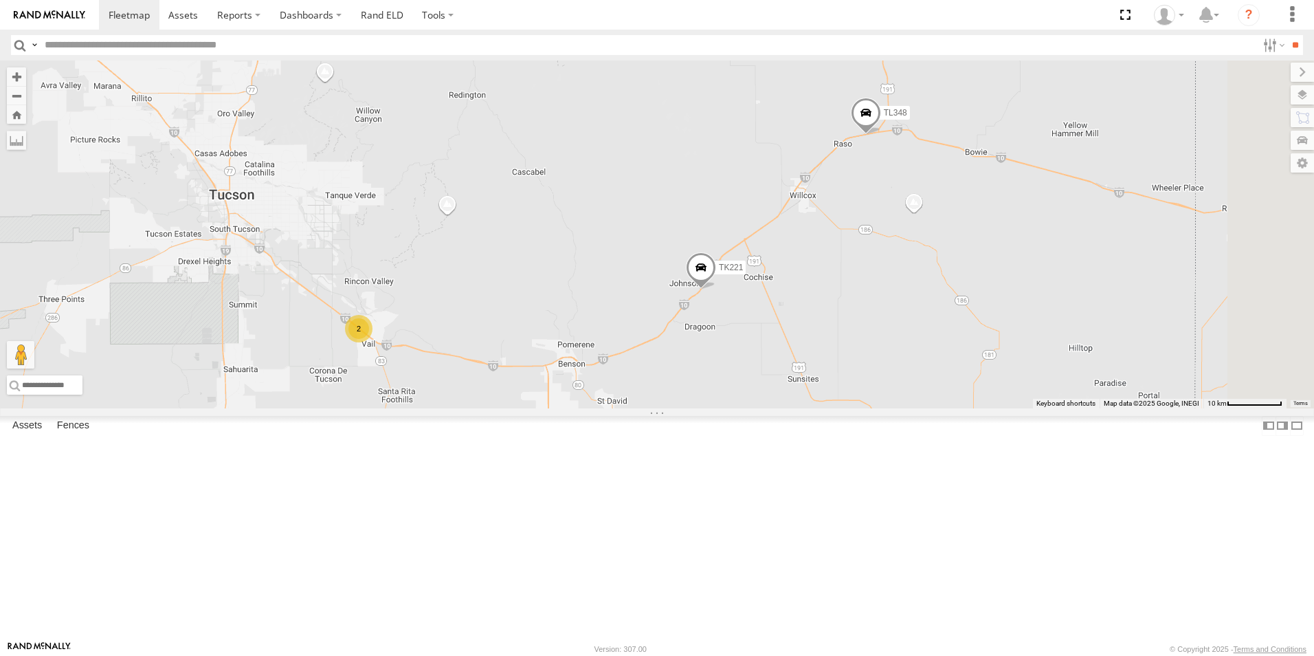
click at [716, 289] on span at bounding box center [701, 270] width 30 height 37
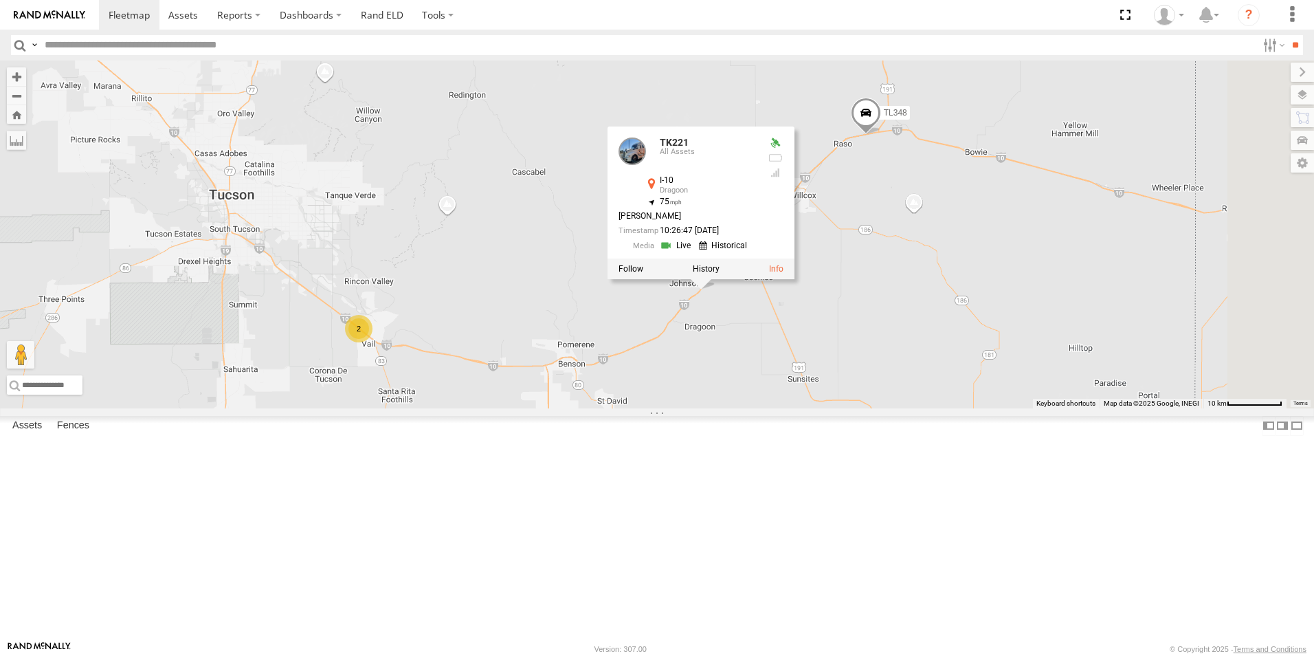
click at [373, 342] on div "2" at bounding box center [358, 328] width 27 height 27
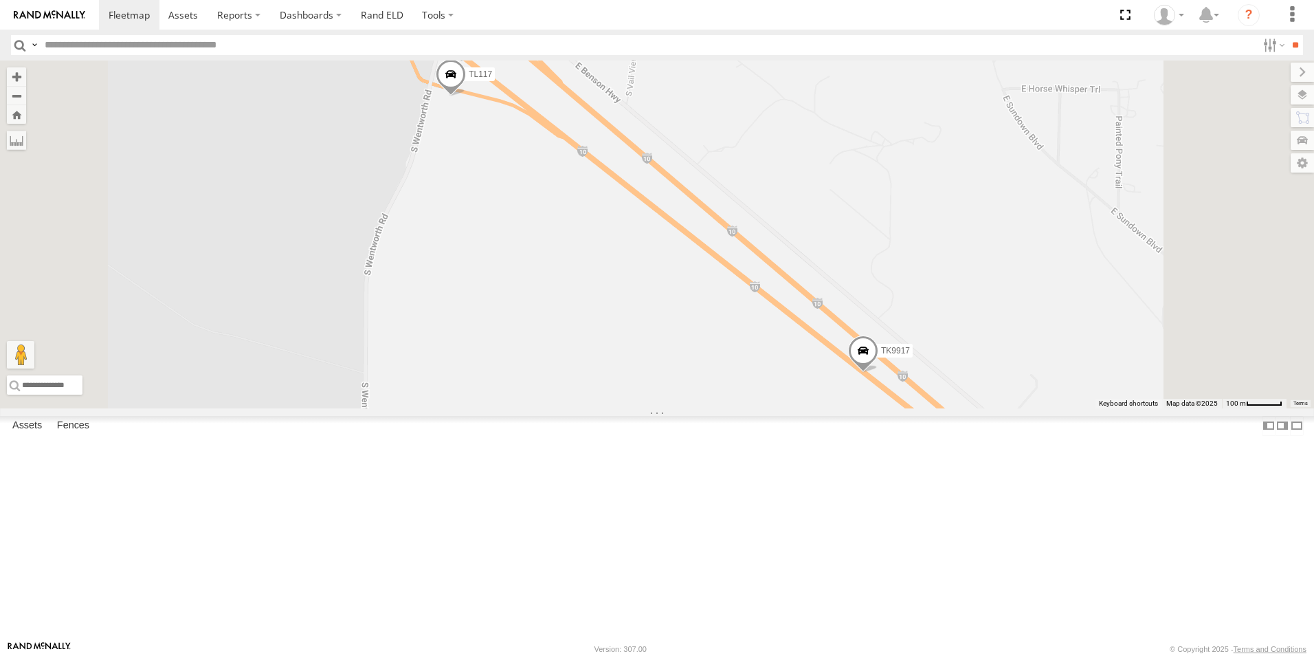
click at [878, 373] on span at bounding box center [863, 353] width 30 height 37
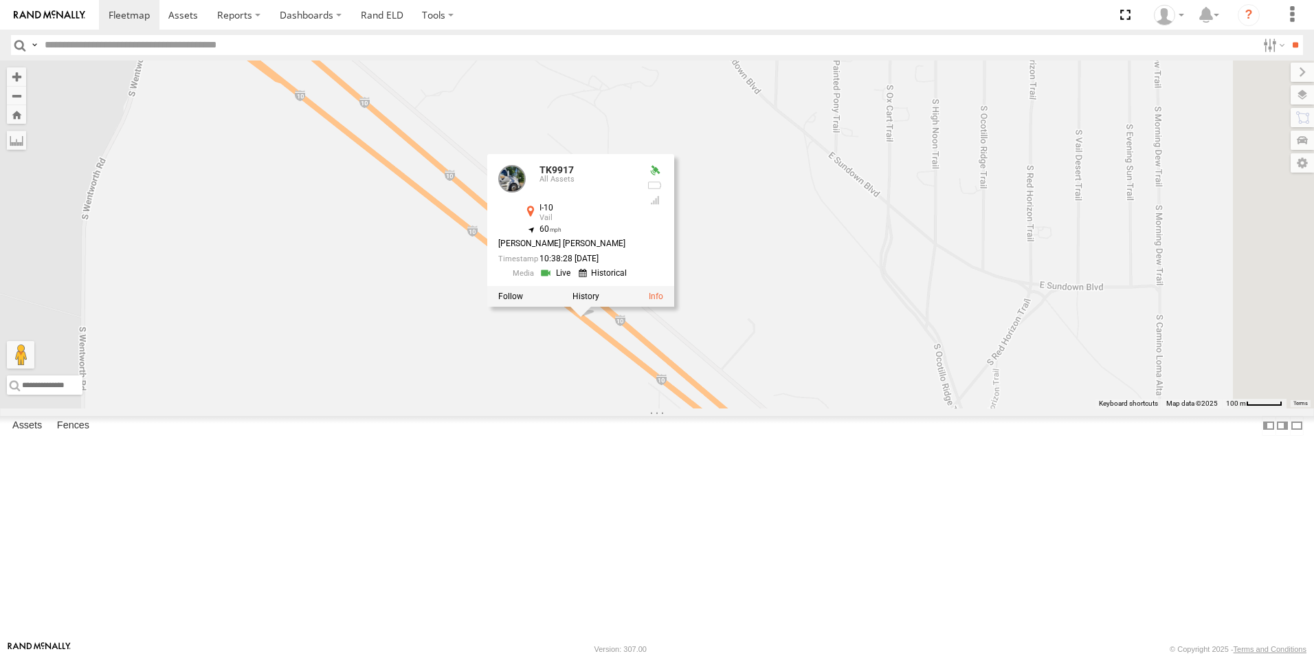
drag, startPoint x: 872, startPoint y: 207, endPoint x: 720, endPoint y: 177, distance: 154.2
click at [720, 177] on div "TL348 TK221 TL117 TK9917 TK9917 All Assets I-10 Vail 32.01832 , -110.70762 60 M…" at bounding box center [657, 234] width 1314 height 348
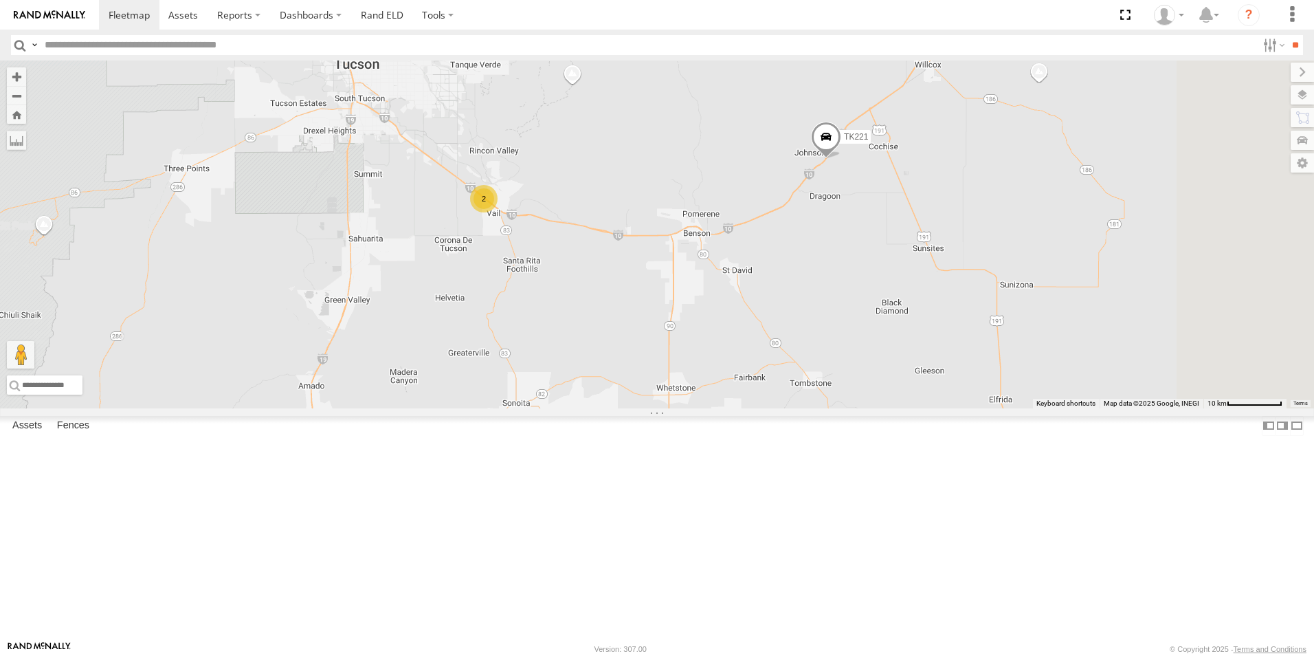
drag, startPoint x: 878, startPoint y: 206, endPoint x: 804, endPoint y: 280, distance: 104.0
click at [804, 280] on div "TL348 TK221 2" at bounding box center [657, 234] width 1314 height 348
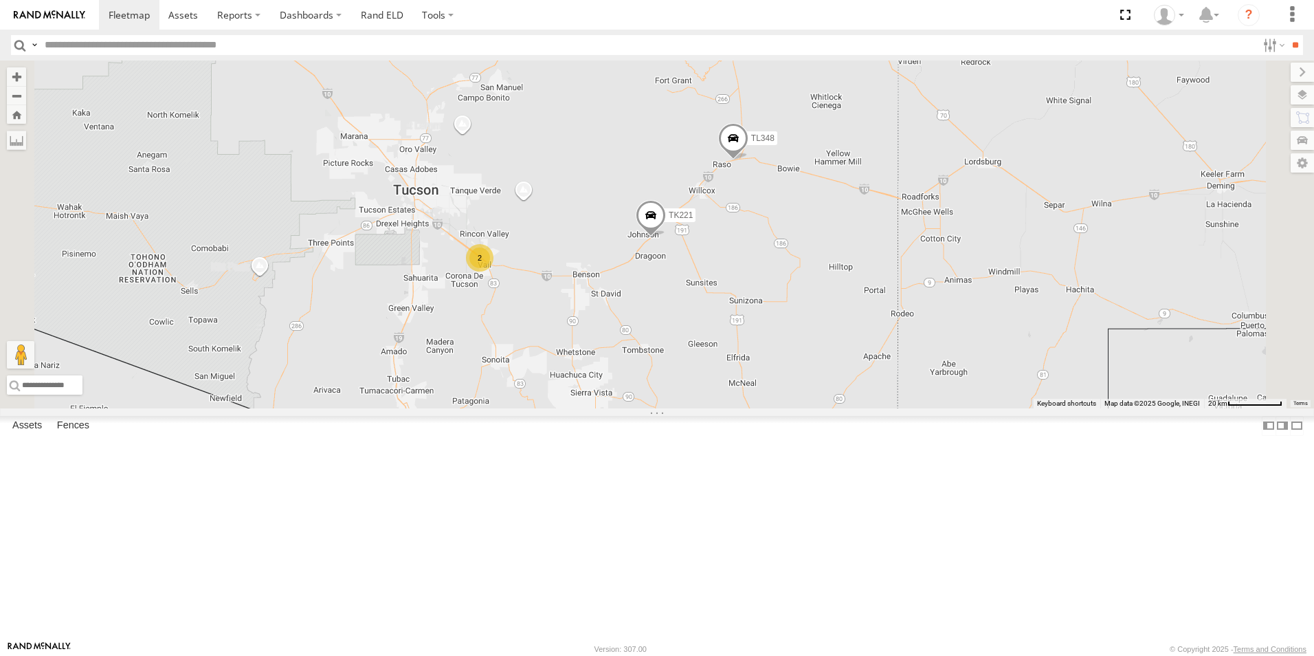
drag, startPoint x: 841, startPoint y: 178, endPoint x: 758, endPoint y: 255, distance: 112.8
click at [758, 255] on div "TL348 TK221 2" at bounding box center [657, 234] width 1314 height 348
click at [664, 238] on span at bounding box center [649, 219] width 30 height 37
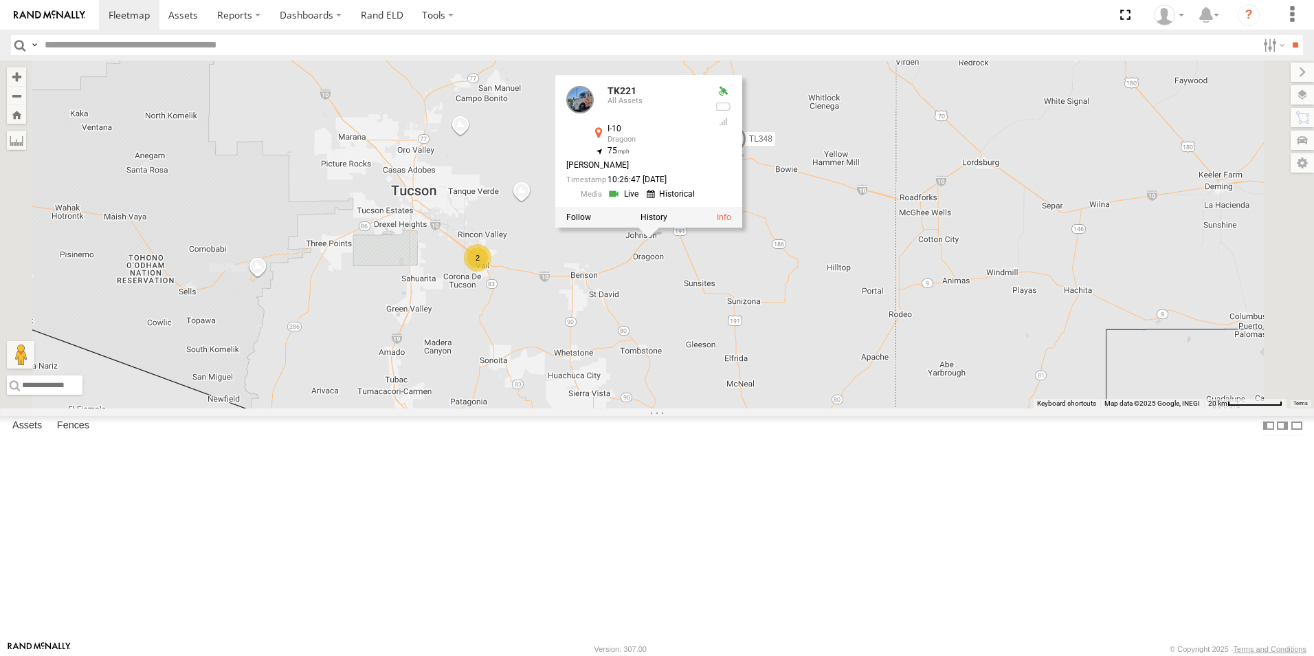
click at [955, 329] on div "TL348 TK221 2 TK221 All Assets I-10 Dragoon 32.09314 , -110.03616 75 Antonio Sa…" at bounding box center [657, 234] width 1314 height 348
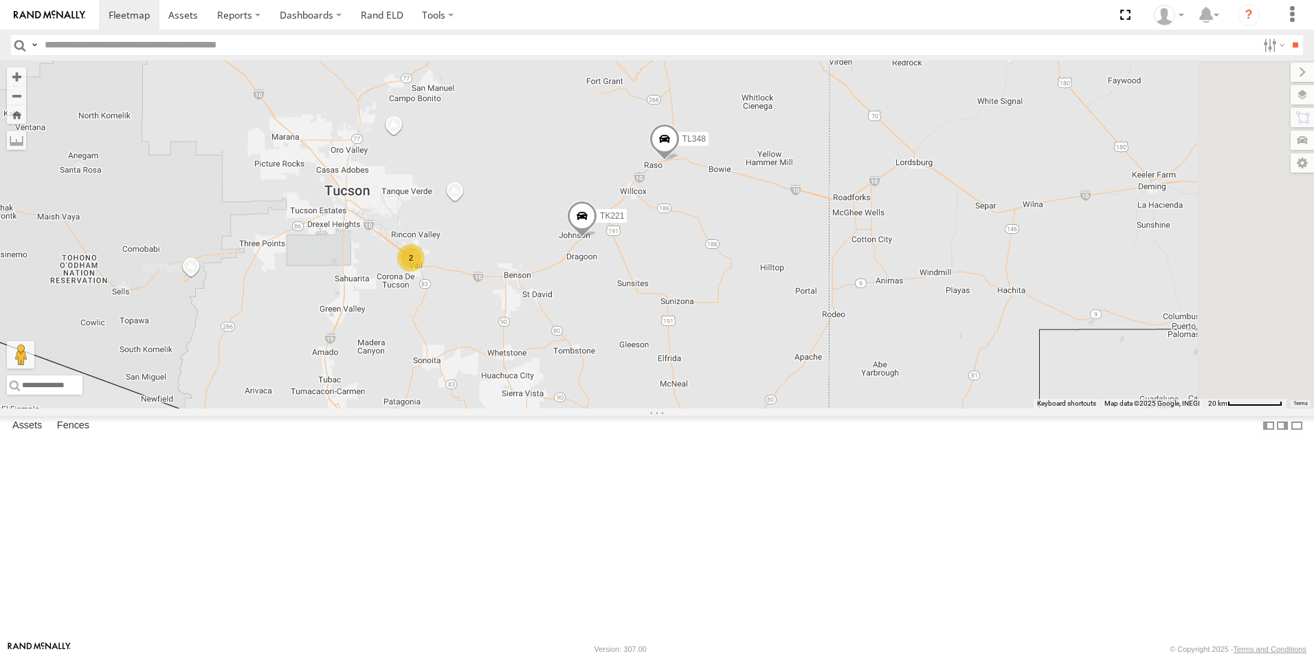
drag, startPoint x: 1035, startPoint y: 229, endPoint x: 963, endPoint y: 229, distance: 72.2
click at [963, 229] on div "TL348 TK221 2" at bounding box center [657, 234] width 1314 height 348
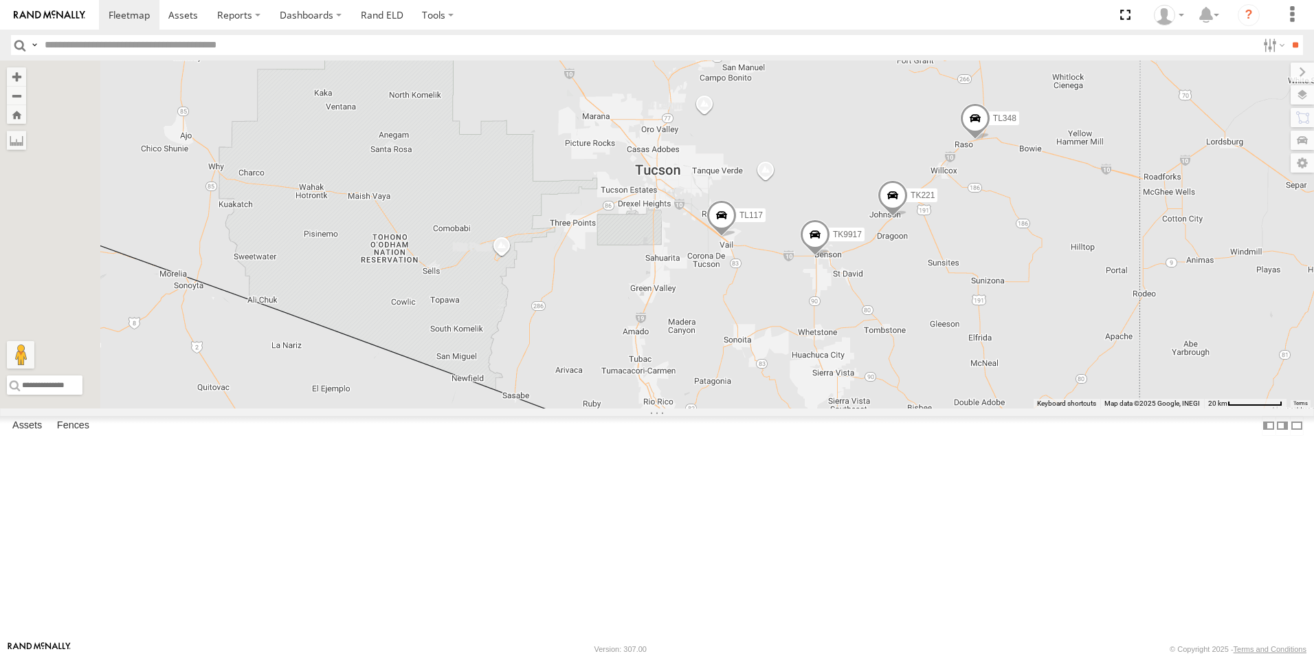
drag, startPoint x: 672, startPoint y: 279, endPoint x: 989, endPoint y: 258, distance: 317.5
click at [989, 258] on div "TL348 TL117 TK9917 TK221" at bounding box center [657, 234] width 1314 height 348
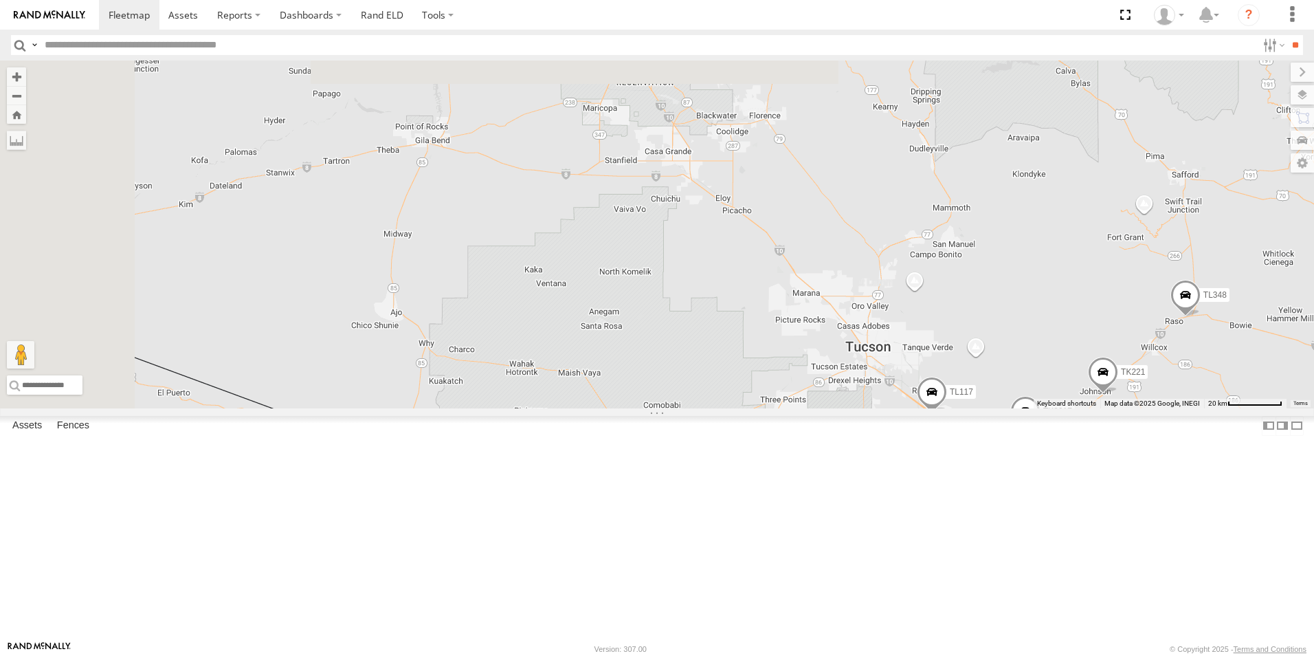
drag, startPoint x: 826, startPoint y: 197, endPoint x: 1139, endPoint y: 421, distance: 384.7
click at [1139, 408] on div "TL348 TL117 TK9917 TK221" at bounding box center [657, 234] width 1314 height 348
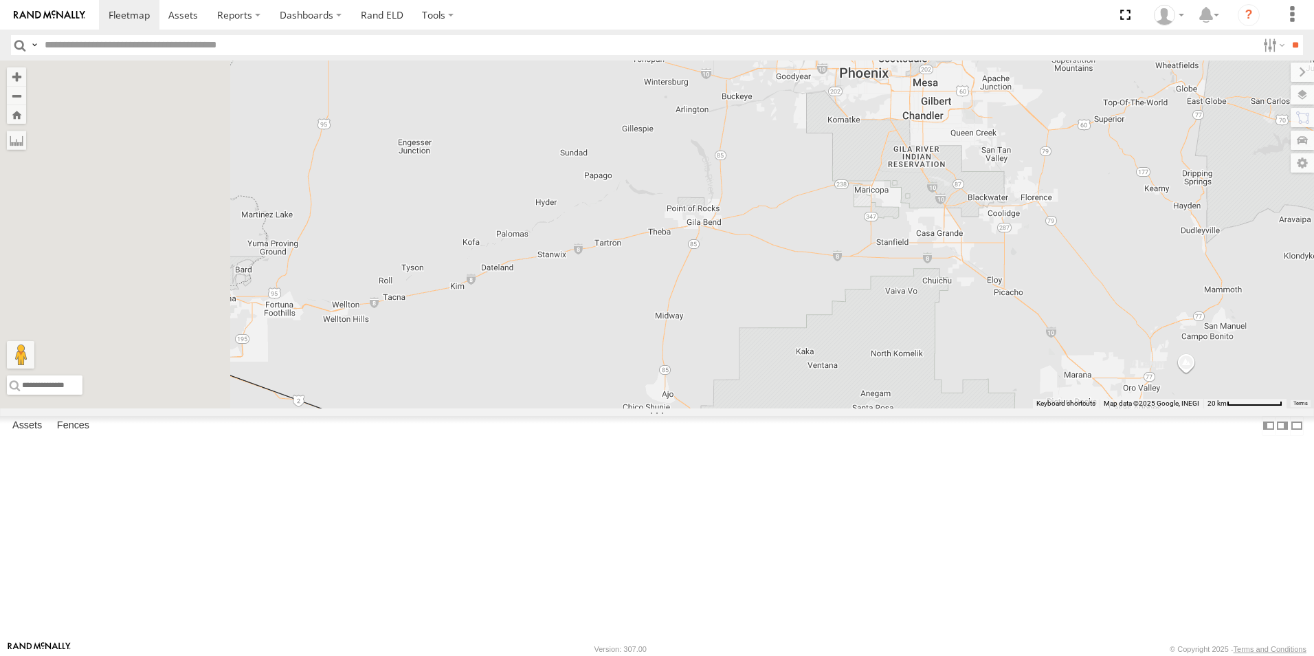
drag, startPoint x: 795, startPoint y: 267, endPoint x: 1064, endPoint y: 338, distance: 277.9
click at [1064, 338] on div "TL348 TL117 TK9917 TK221" at bounding box center [657, 234] width 1314 height 348
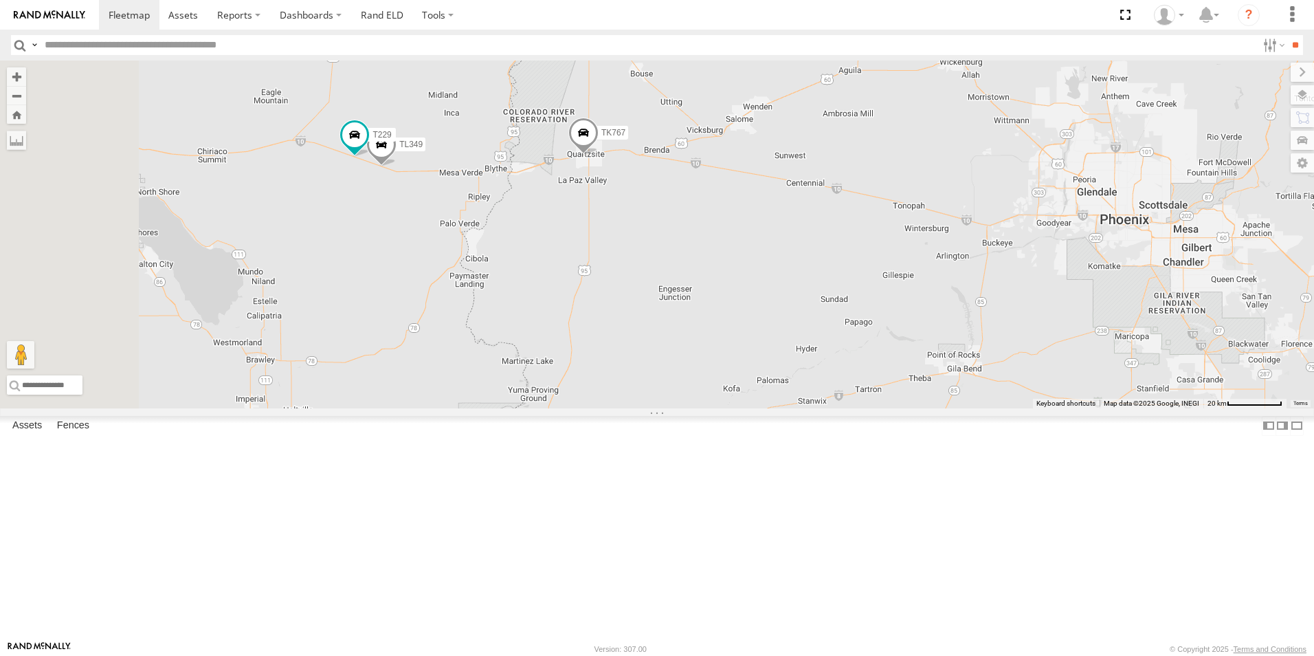
drag, startPoint x: 735, startPoint y: 226, endPoint x: 914, endPoint y: 351, distance: 217.7
click at [914, 351] on div "TL348 TL117 TK9917 TK221 T229 TL349 TK767" at bounding box center [657, 234] width 1314 height 348
click at [599, 155] on span at bounding box center [583, 136] width 30 height 37
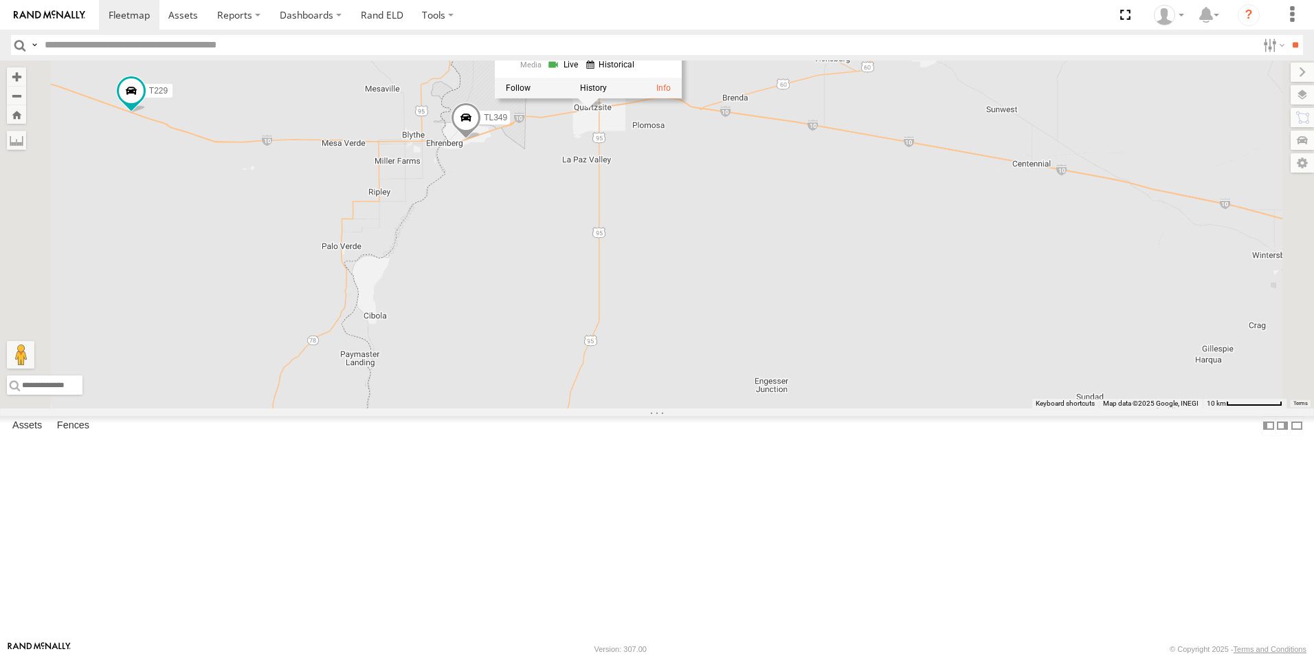
click at [481, 140] on span at bounding box center [466, 120] width 30 height 37
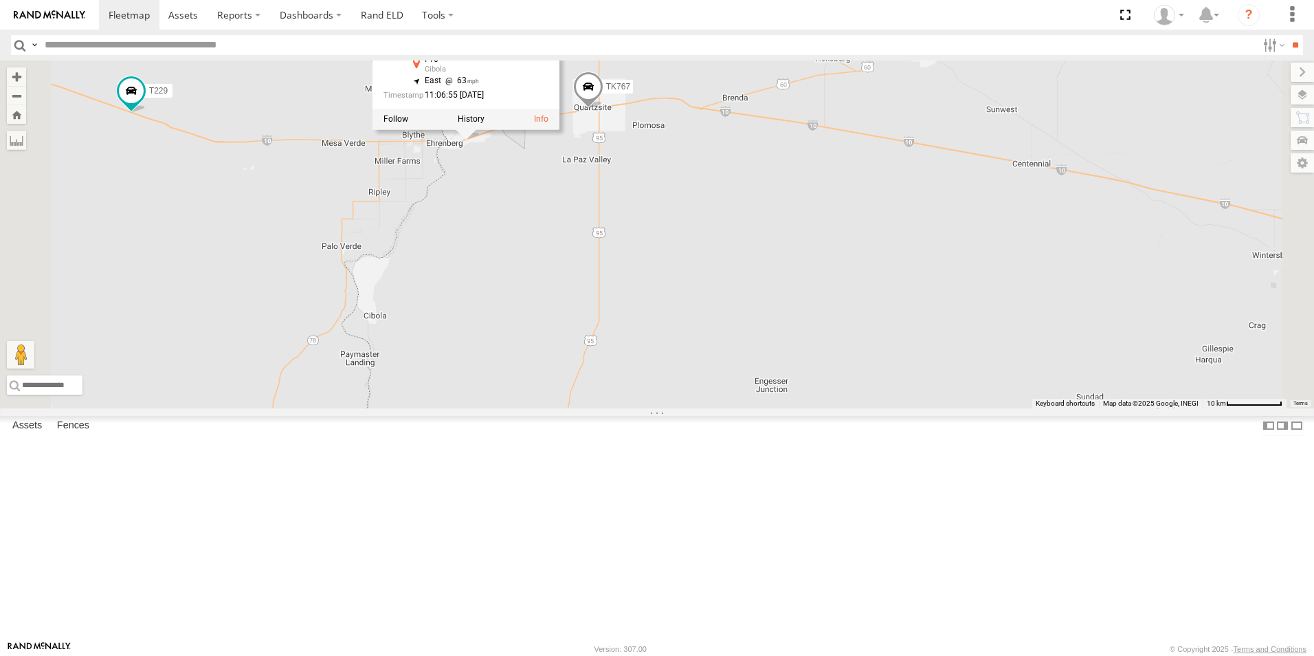
click at [603, 109] on span at bounding box center [588, 89] width 30 height 37
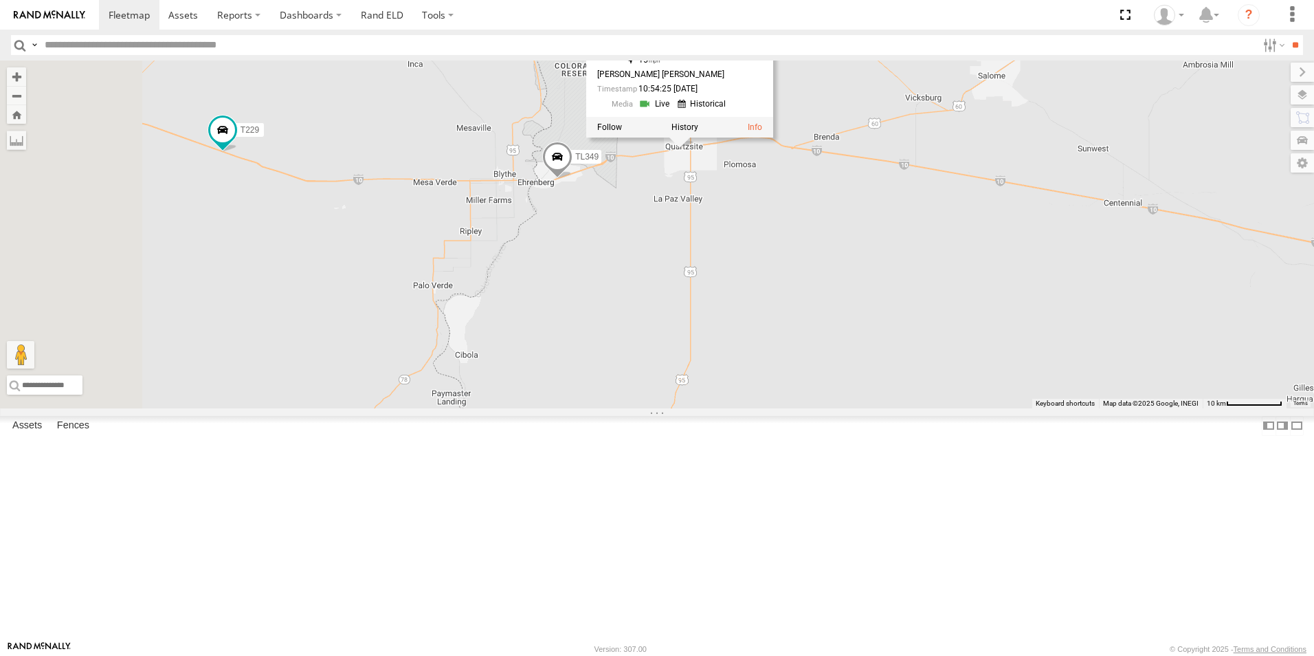
drag, startPoint x: 754, startPoint y: 287, endPoint x: 845, endPoint y: 327, distance: 100.0
click at [845, 327] on div "TL348 TL117 TK9917 TK221 T229 TL349 TK767 TK767 All Assets W Main St Quartzsite…" at bounding box center [657, 234] width 1314 height 348
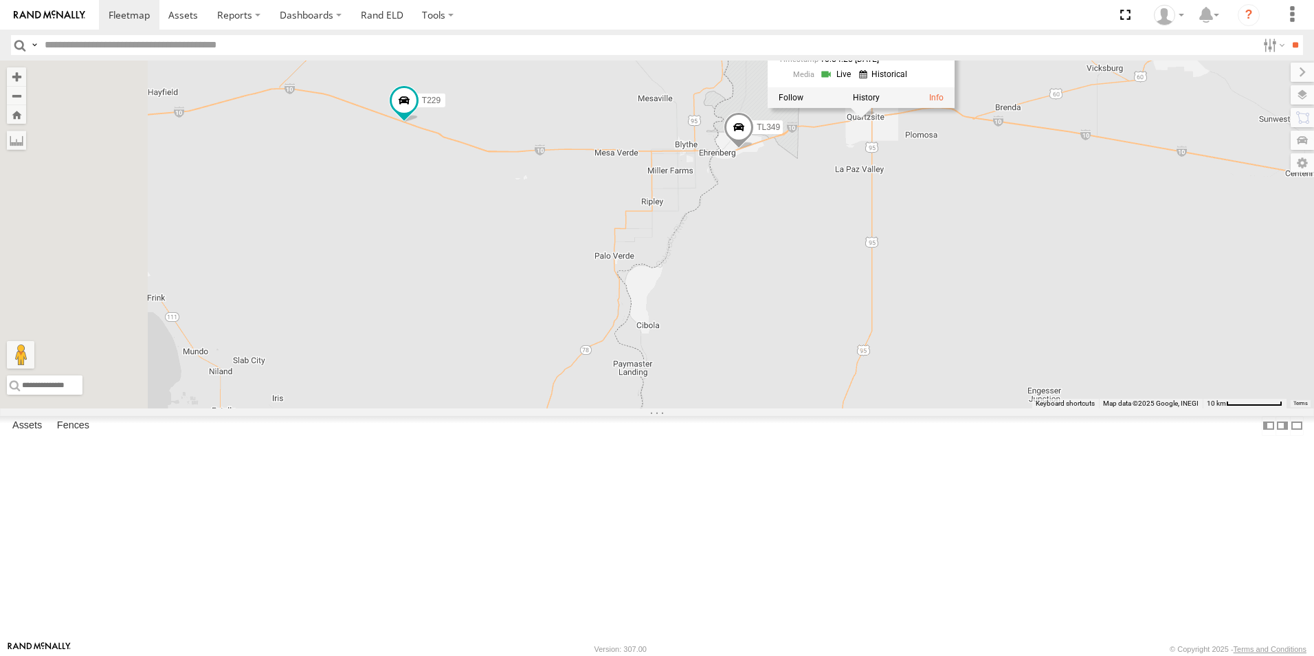
drag, startPoint x: 689, startPoint y: 354, endPoint x: 966, endPoint y: 364, distance: 276.5
click at [966, 364] on div "TL348 TL117 TK9917 TK221 T229 TL349 TK767 TK767 All Assets W Main St Quartzsite…" at bounding box center [657, 234] width 1314 height 348
click at [417, 113] on span at bounding box center [404, 100] width 25 height 25
click at [729, 152] on span at bounding box center [713, 133] width 30 height 37
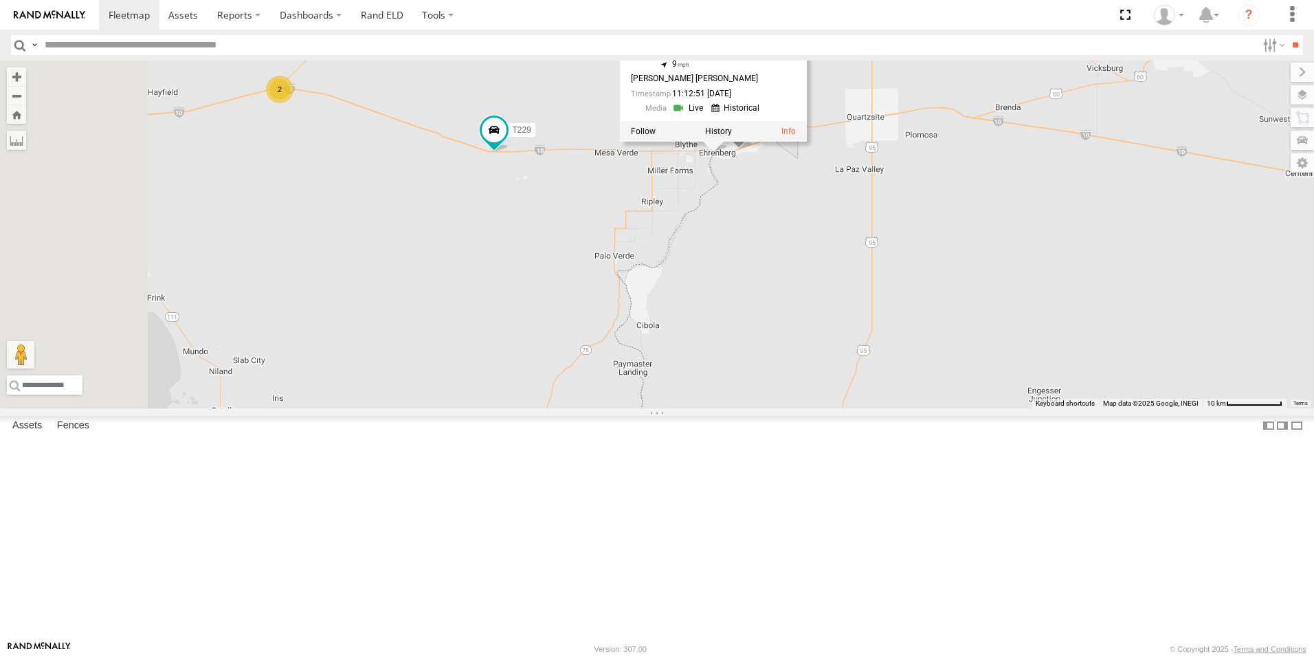
click at [933, 303] on div "T229 TL349 TK767 2 TK767 All Assets I-10 Blythe 33.60541 , -114.53326 9 GUSTAVO…" at bounding box center [657, 234] width 1314 height 348
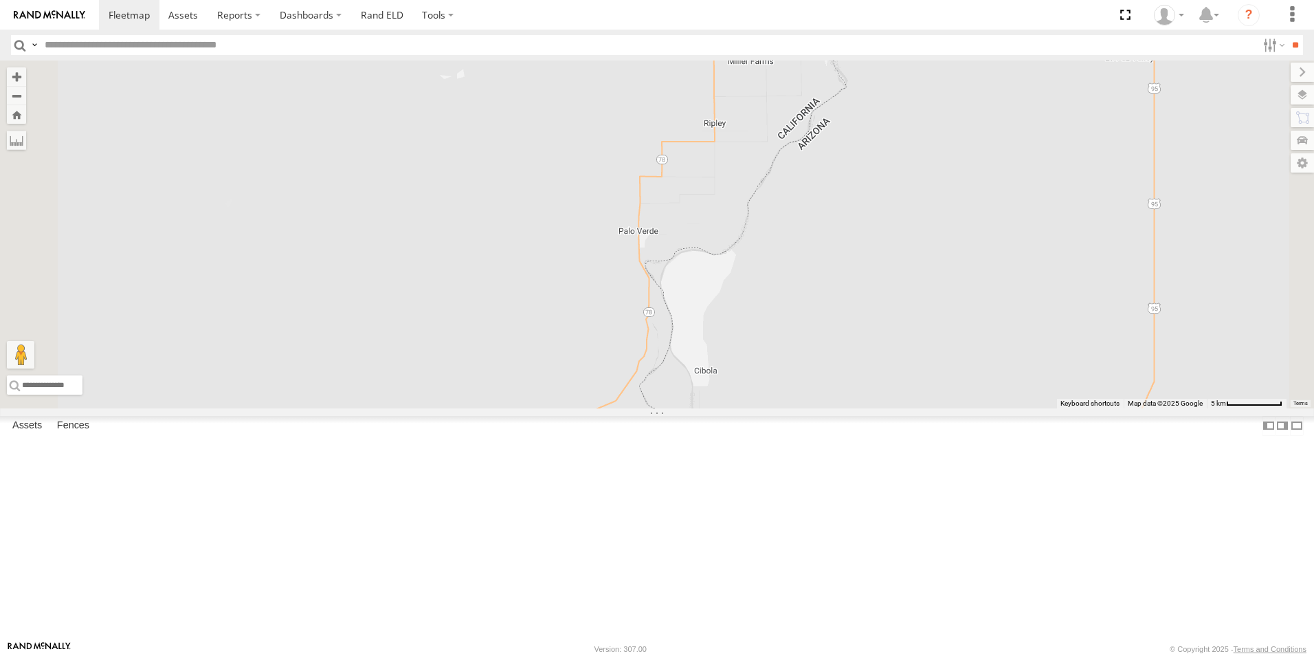
click at [853, 23] on span at bounding box center [838, 4] width 30 height 37
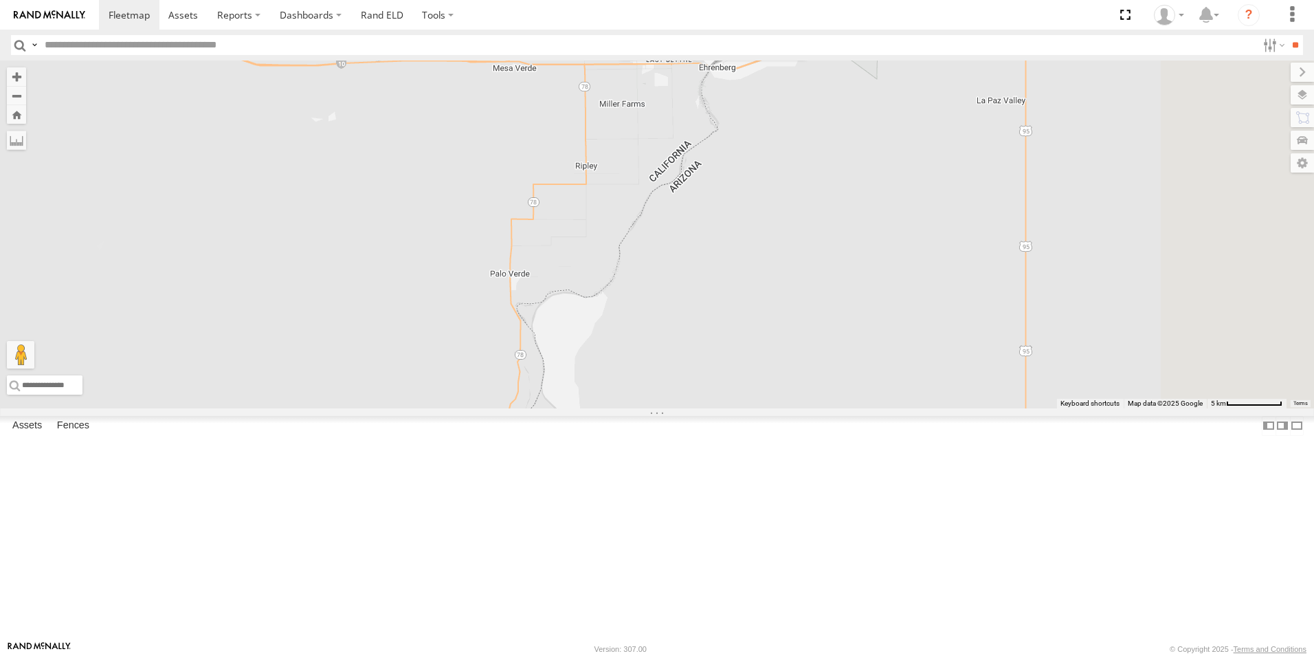
drag, startPoint x: 1102, startPoint y: 209, endPoint x: 968, endPoint y: 255, distance: 141.7
click at [968, 255] on div "TK519 TL124 T229 TL349 TK767 TK767 All Assets I-10 Blythe 33.60541 , -114.53326…" at bounding box center [657, 234] width 1314 height 348
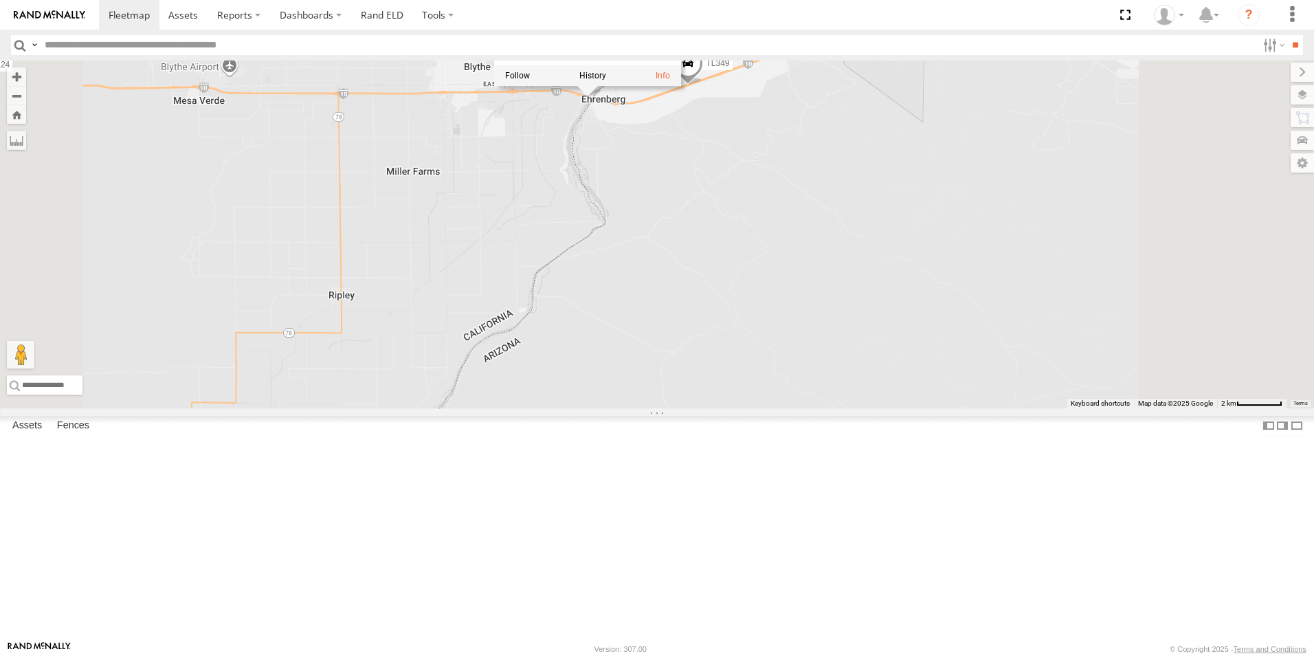
drag, startPoint x: 968, startPoint y: 222, endPoint x: 935, endPoint y: 377, distance: 158.9
click at [935, 377] on div "TK519 TL124 T229 TL349 TK767 TK767 All Assets I-10 Blythe 33.60541 , -114.53326…" at bounding box center [657, 234] width 1314 height 348
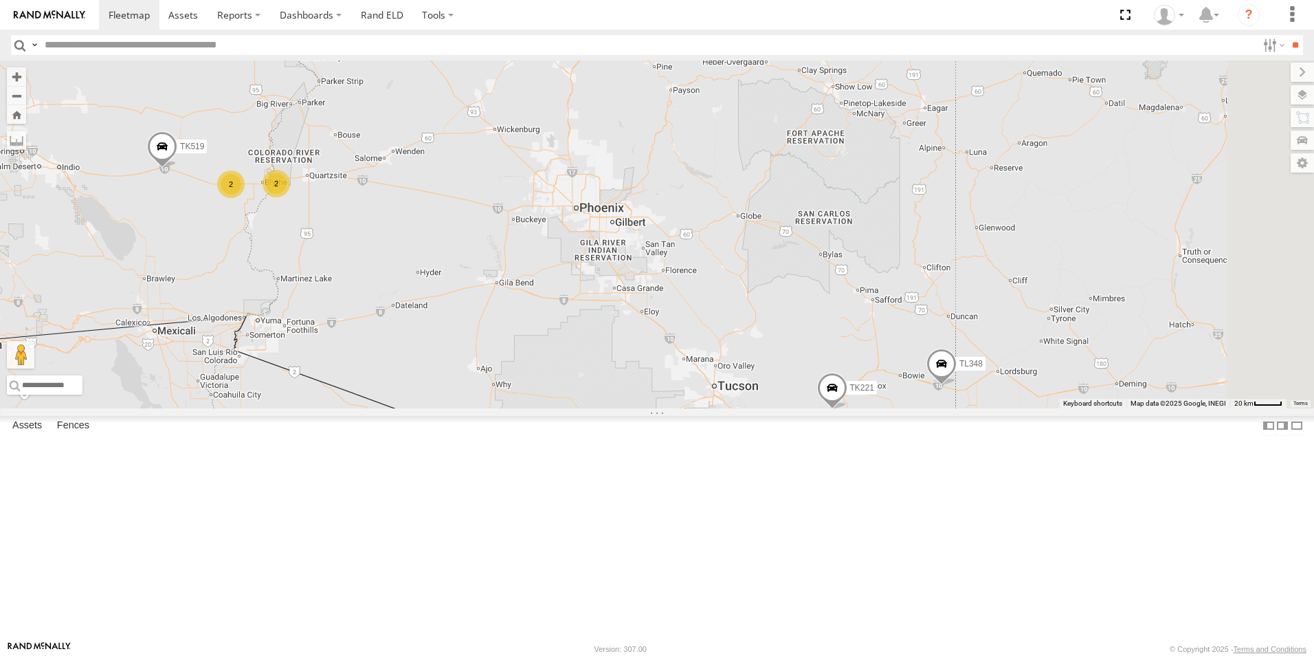
drag, startPoint x: 1021, startPoint y: 291, endPoint x: 907, endPoint y: 279, distance: 114.8
click at [907, 279] on div "TK519 TL348 2 2 2 TK221" at bounding box center [657, 234] width 1314 height 348
click at [842, 408] on span at bounding box center [827, 388] width 30 height 37
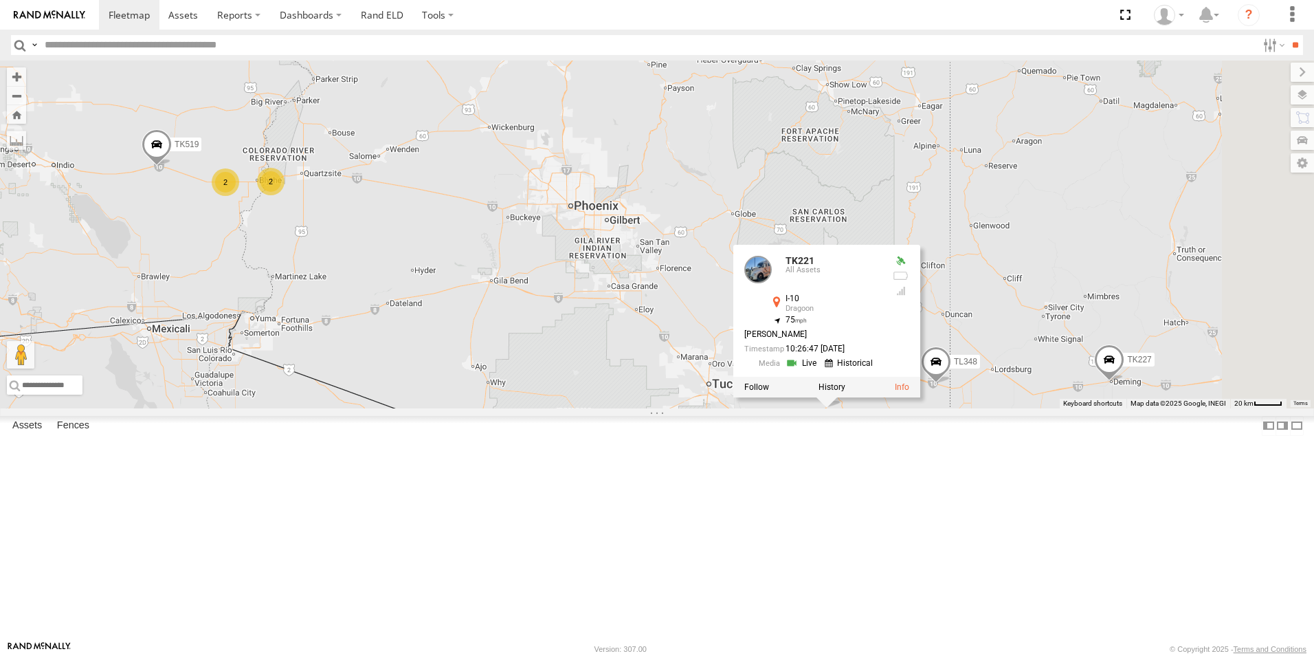
click at [1017, 408] on div "TK519 TL348 2 2 2 TK221 TK227 TK221 All Assets I-10 Dragoon 32.09314 , -110.036…" at bounding box center [657, 234] width 1314 height 348
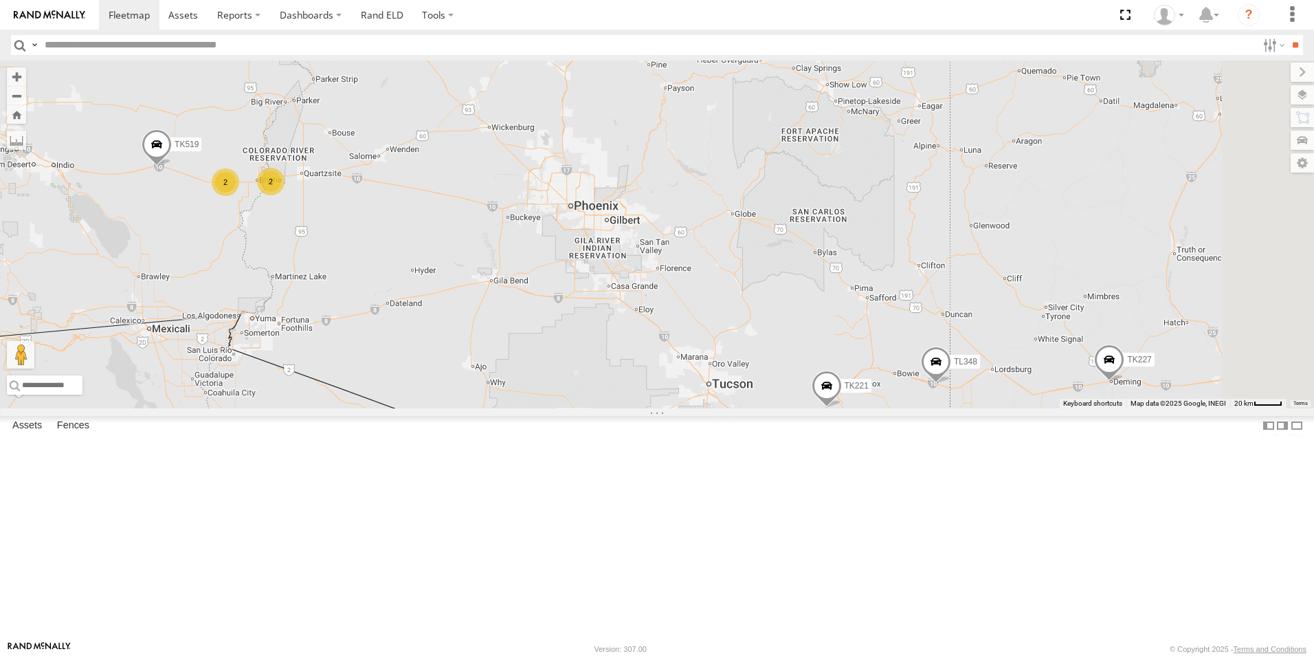
click at [869, 390] on span "TK221" at bounding box center [857, 386] width 24 height 10
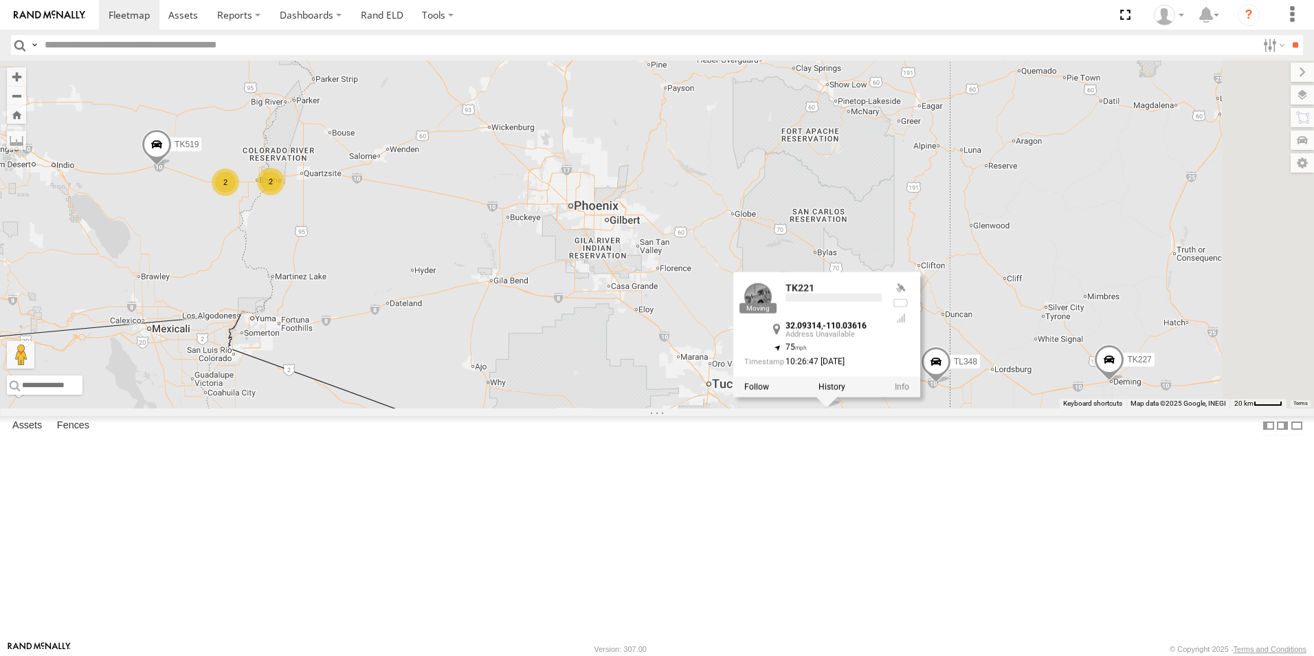
click at [920, 397] on div at bounding box center [826, 387] width 187 height 21
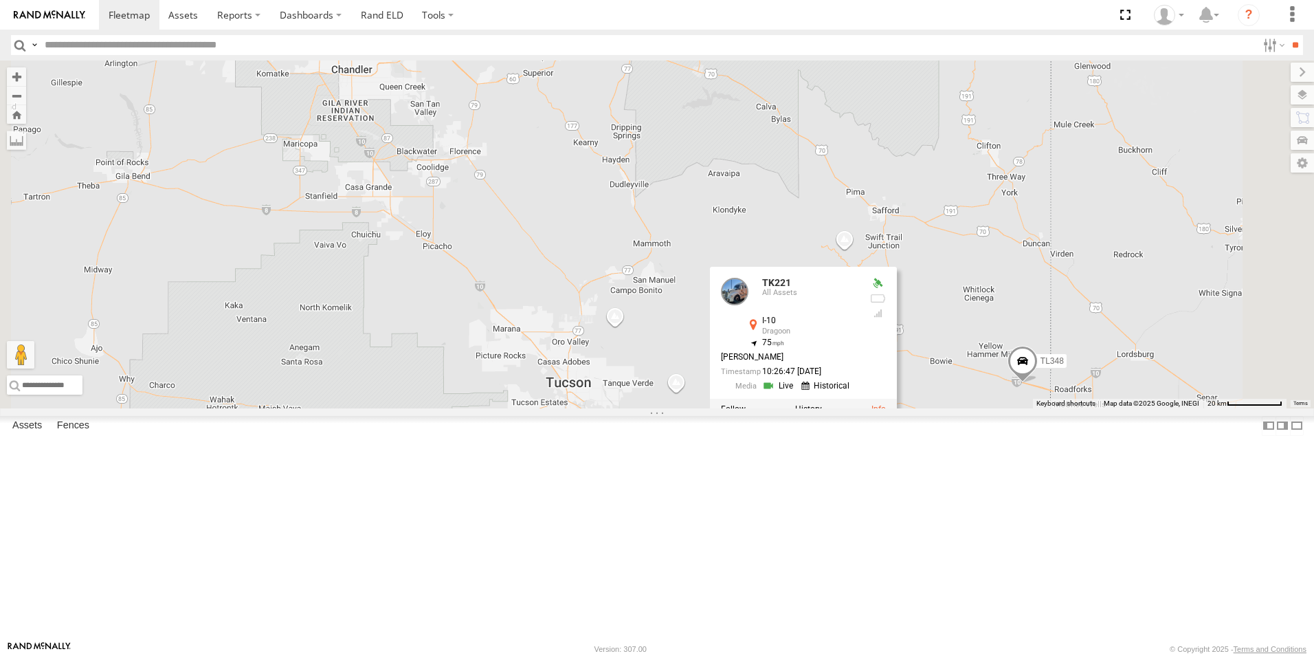
click at [886, 414] on link at bounding box center [879, 410] width 14 height 10
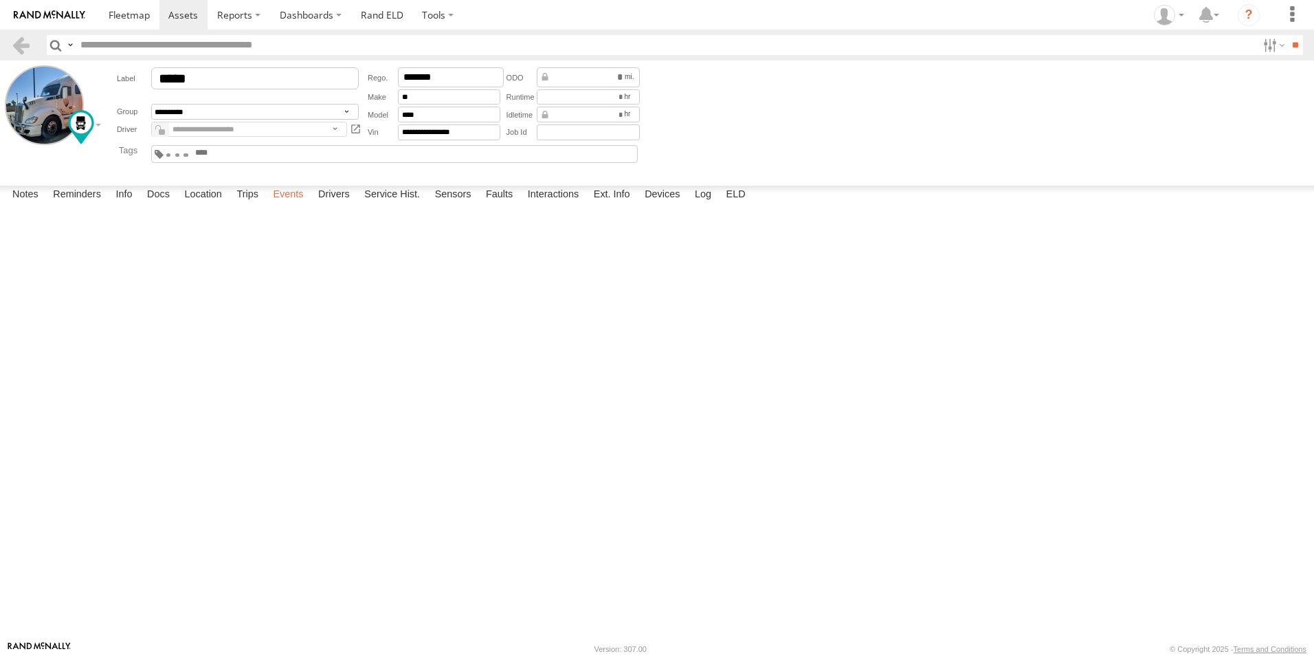
click at [291, 205] on label "Events" at bounding box center [288, 195] width 44 height 19
click at [140, 16] on span at bounding box center [129, 14] width 41 height 13
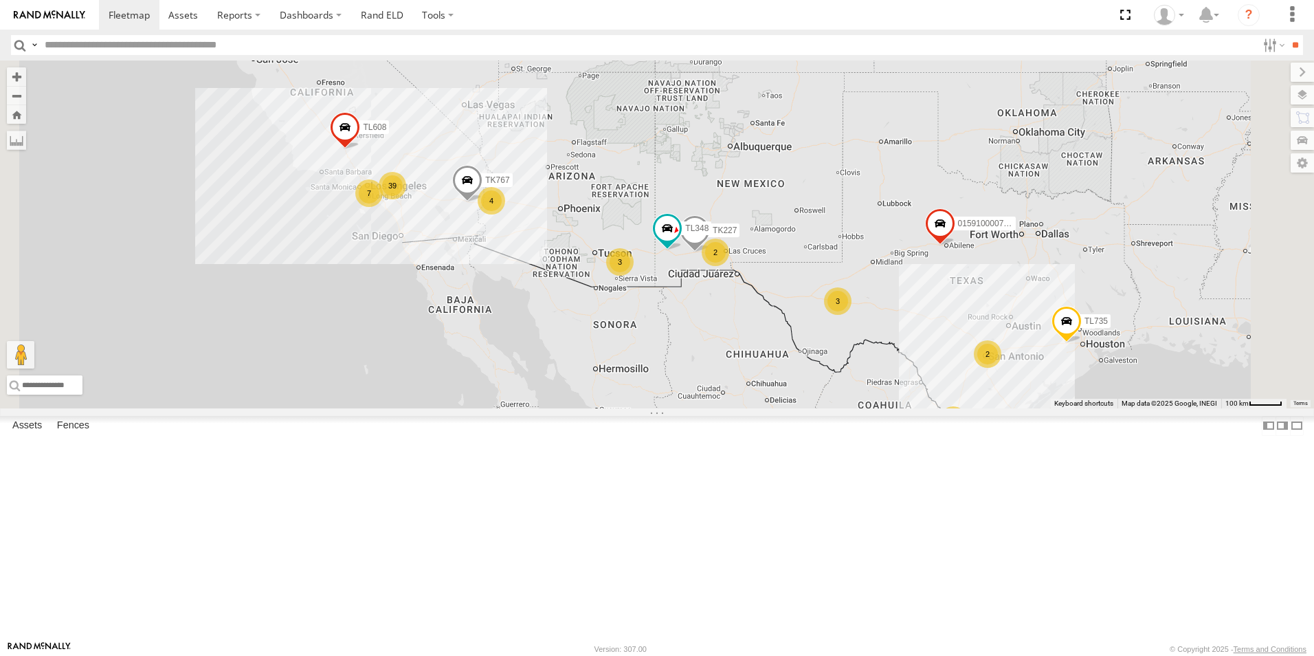
click at [482, 202] on span at bounding box center [467, 183] width 30 height 37
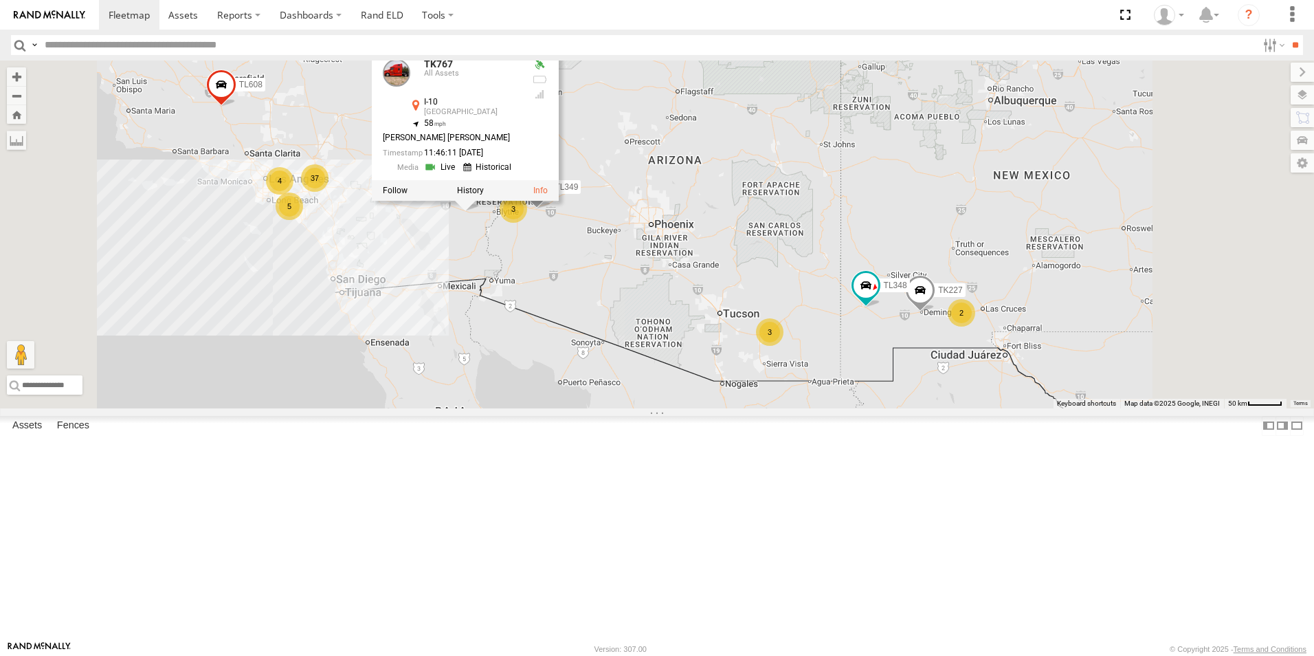
click at [643, 355] on div "TL348 015910000779481 TL845 TK767 TL735 TL608 TK227 TK767 All Assets I-10 Deser…" at bounding box center [657, 234] width 1314 height 348
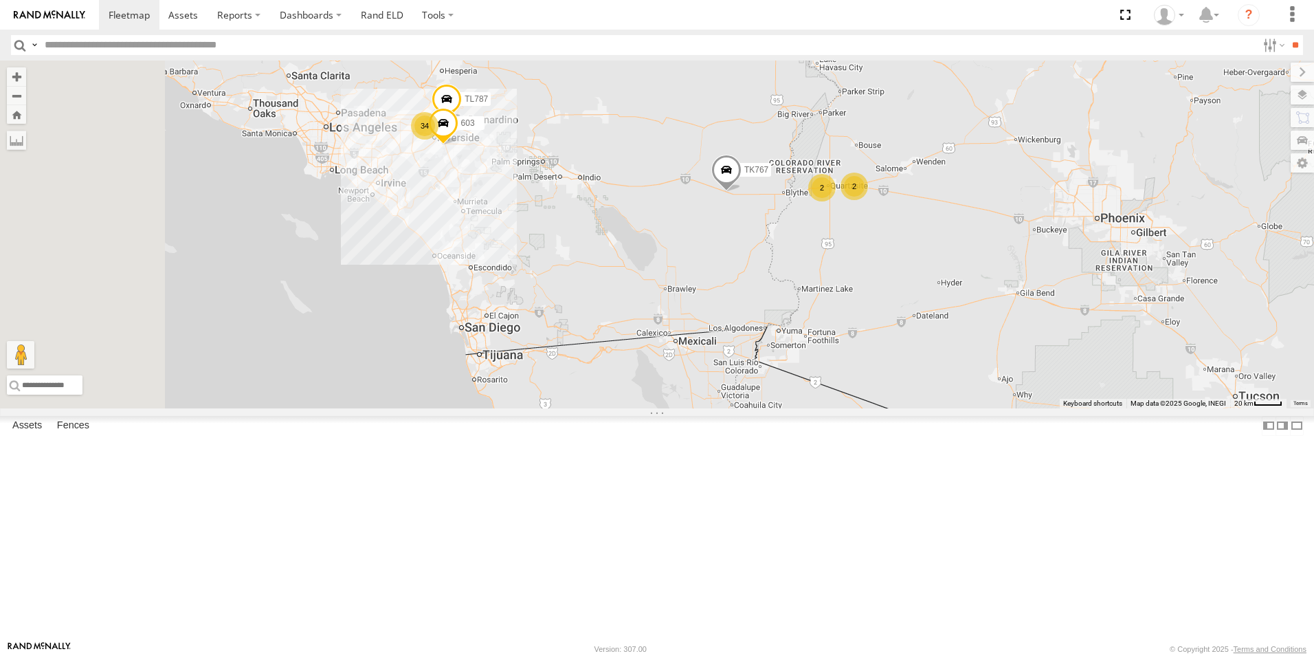
drag, startPoint x: 632, startPoint y: 362, endPoint x: 909, endPoint y: 371, distance: 277.2
click at [909, 371] on div "TL348 015910000779481 TL845 TK767 TL735 TL608 TK227 34 2 TL117 2 2 TL787 603" at bounding box center [657, 234] width 1314 height 348
